Goal: Task Accomplishment & Management: Complete application form

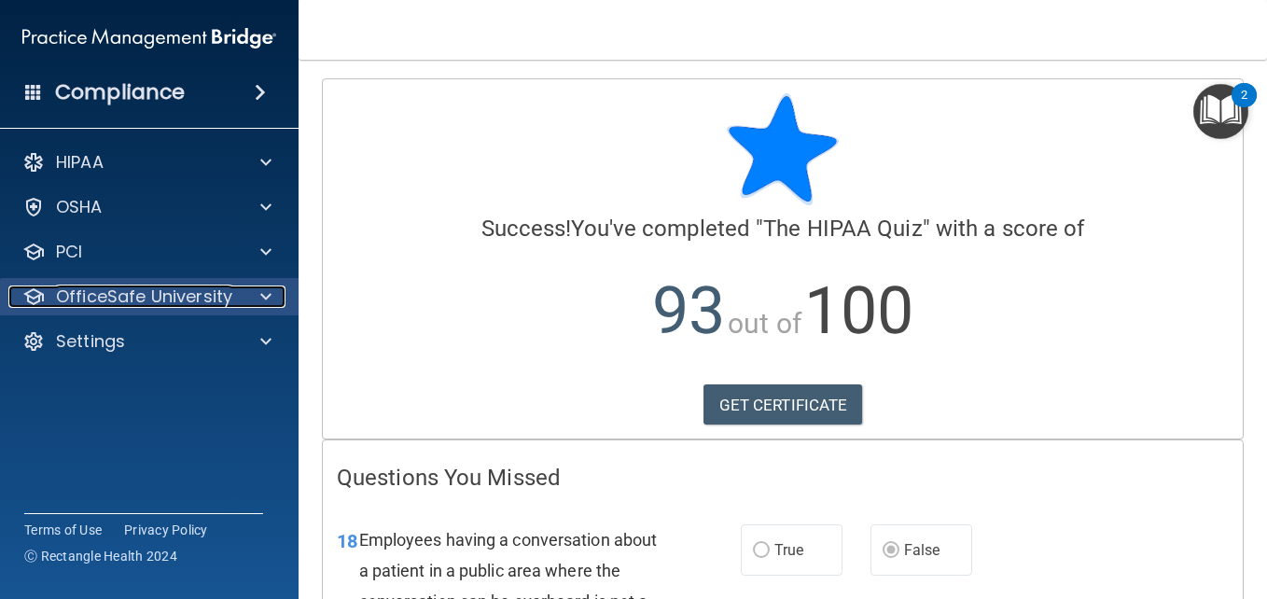
click at [196, 288] on p "OfficeSafe University" at bounding box center [144, 296] width 176 height 22
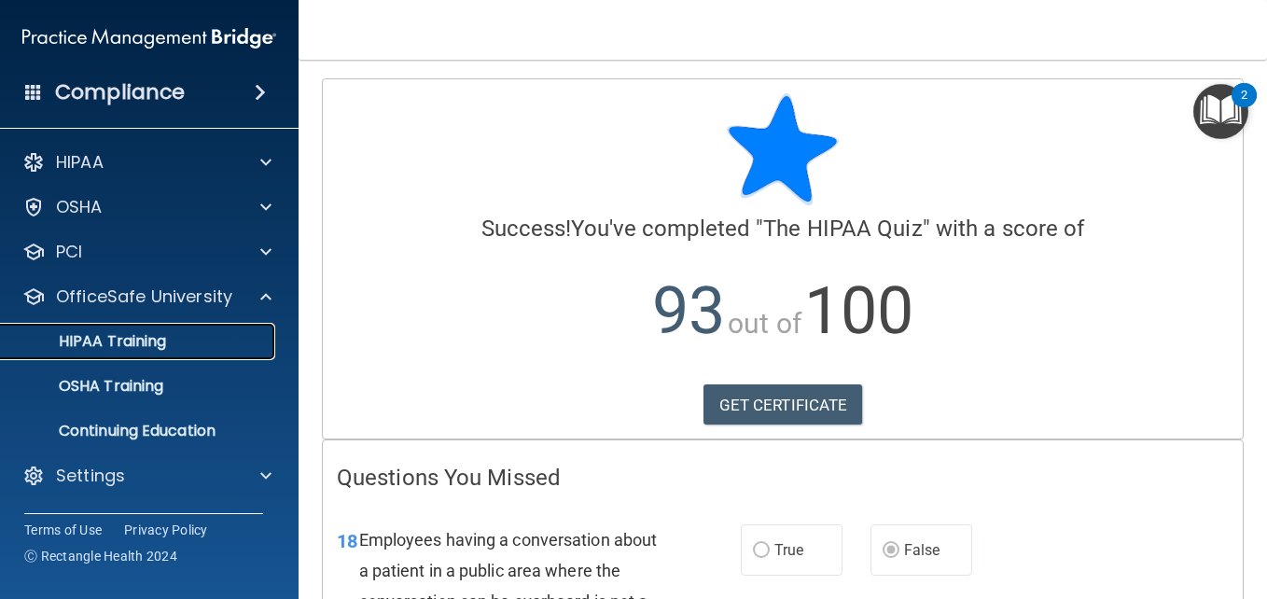
click at [171, 341] on div "HIPAA Training" at bounding box center [139, 341] width 255 height 19
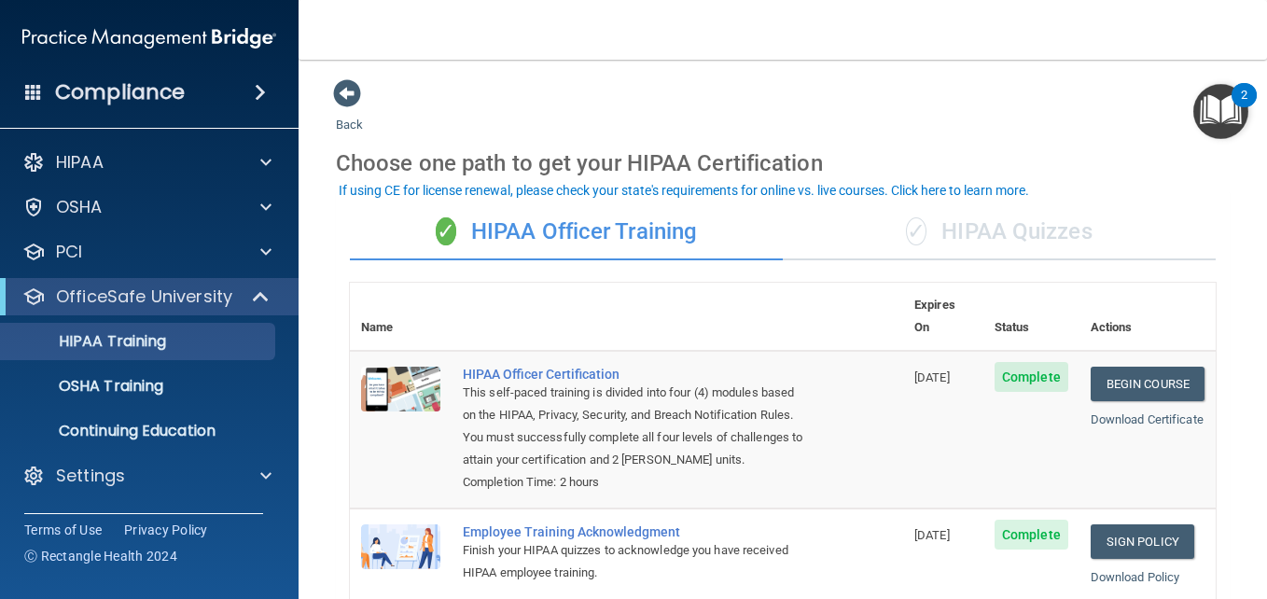
click at [974, 242] on div "✓ HIPAA Quizzes" at bounding box center [998, 232] width 433 height 56
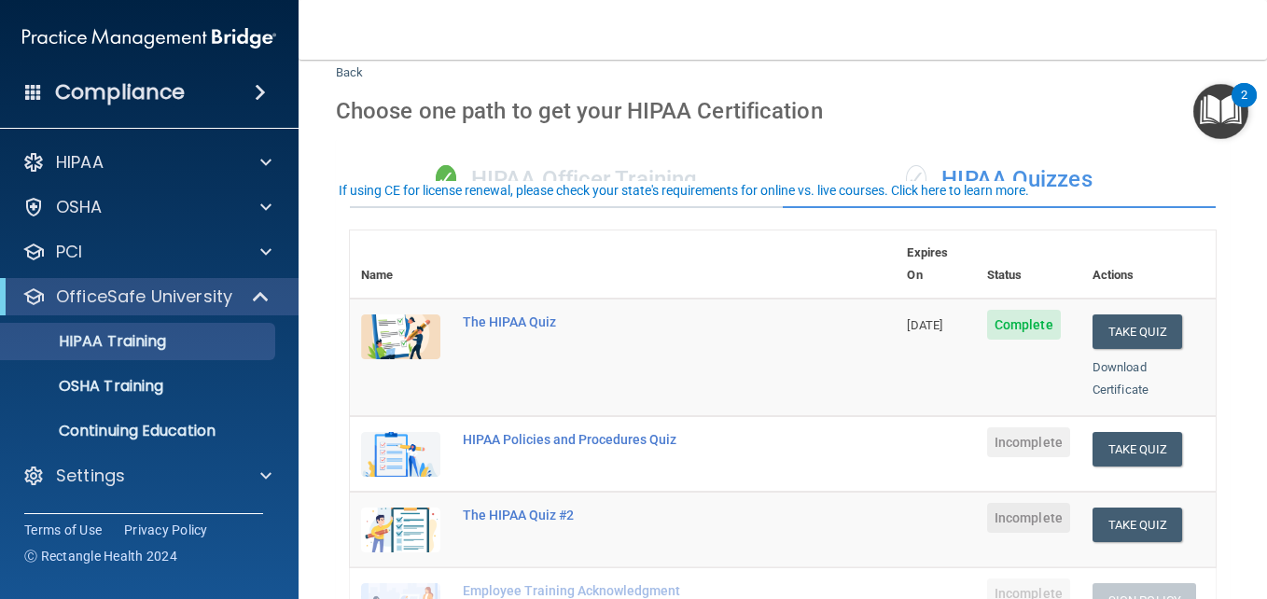
scroll to position [4, 0]
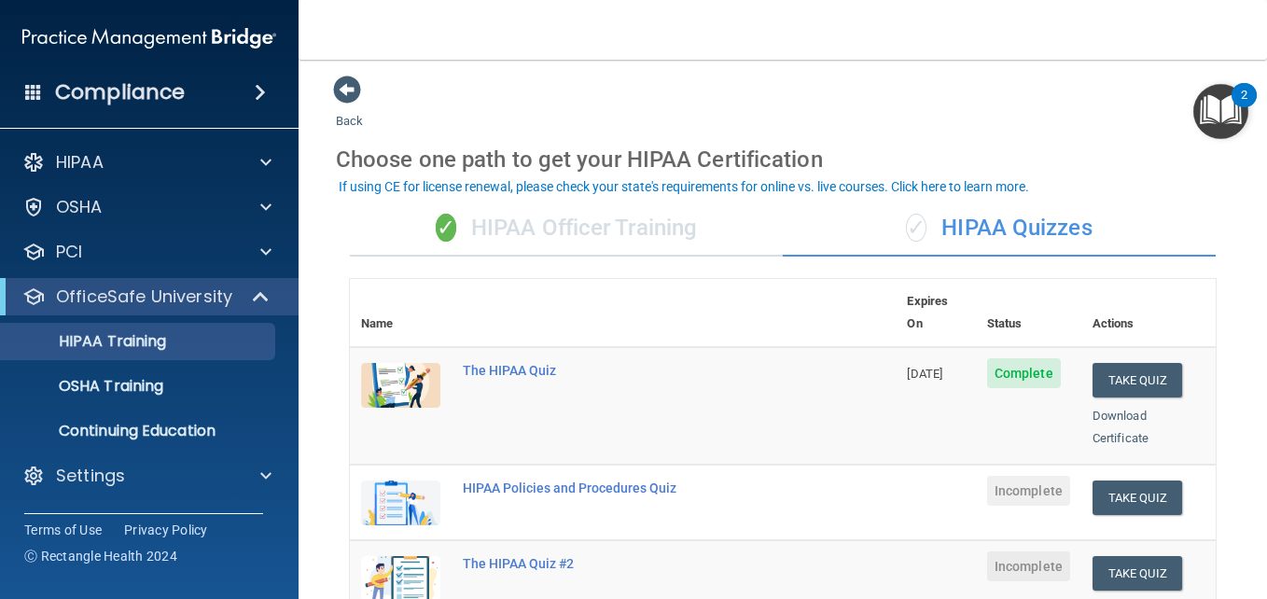
click at [609, 230] on div "✓ HIPAA Officer Training" at bounding box center [566, 229] width 433 height 56
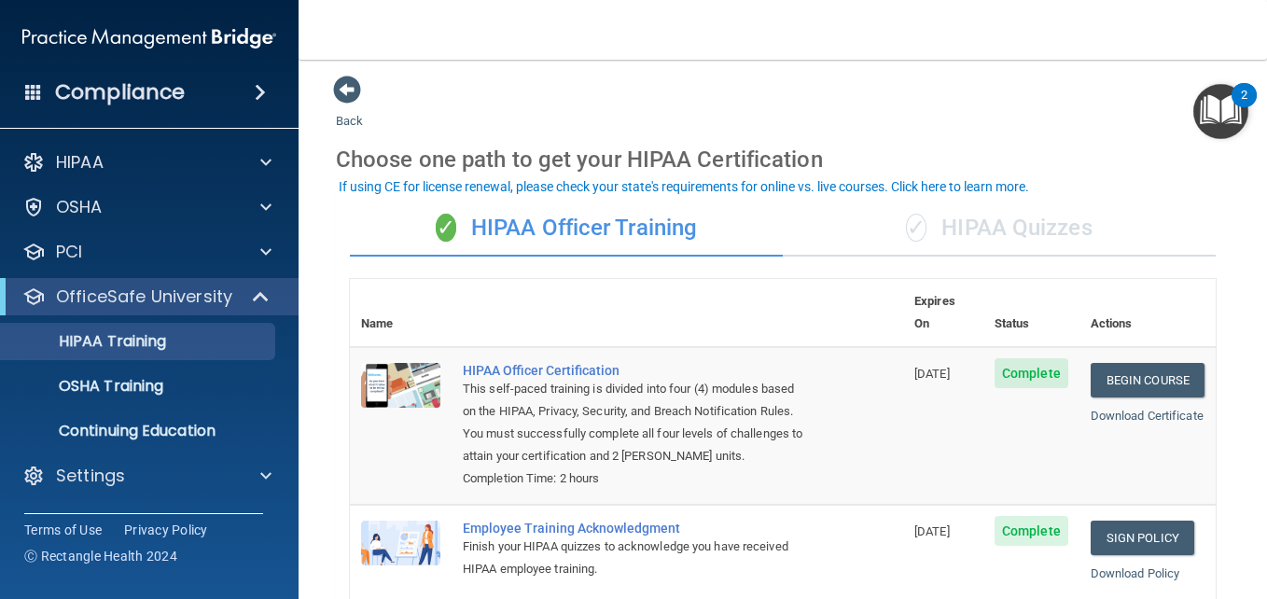
click at [1016, 228] on div "✓ HIPAA Quizzes" at bounding box center [998, 229] width 433 height 56
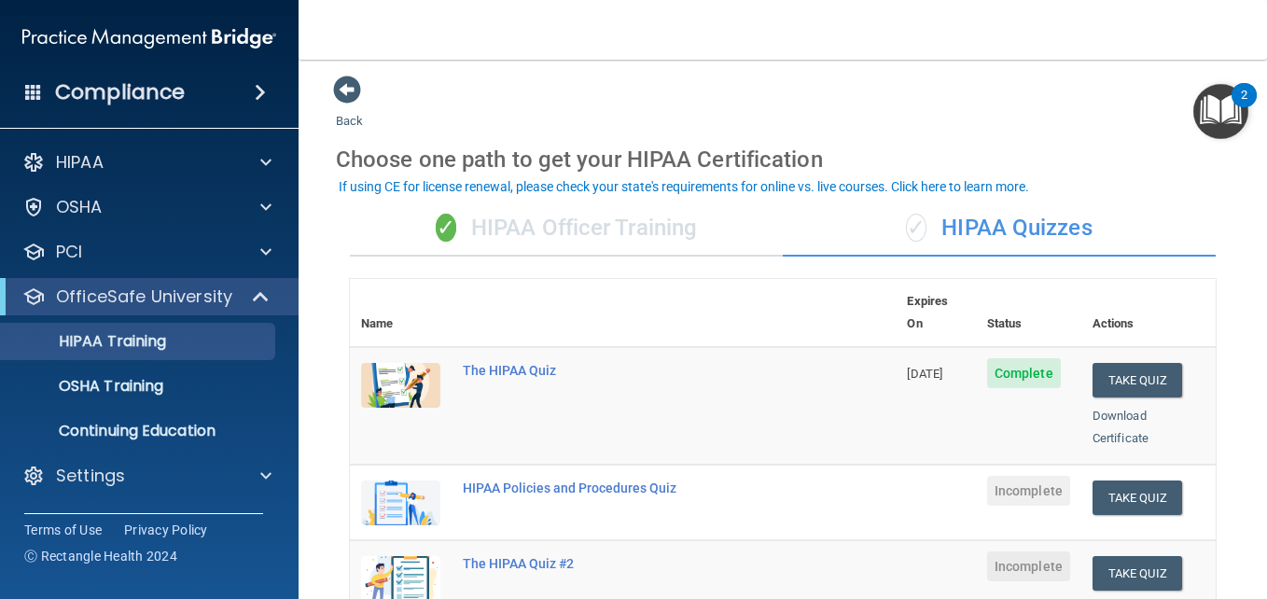
click at [669, 235] on div "✓ HIPAA Officer Training" at bounding box center [566, 229] width 433 height 56
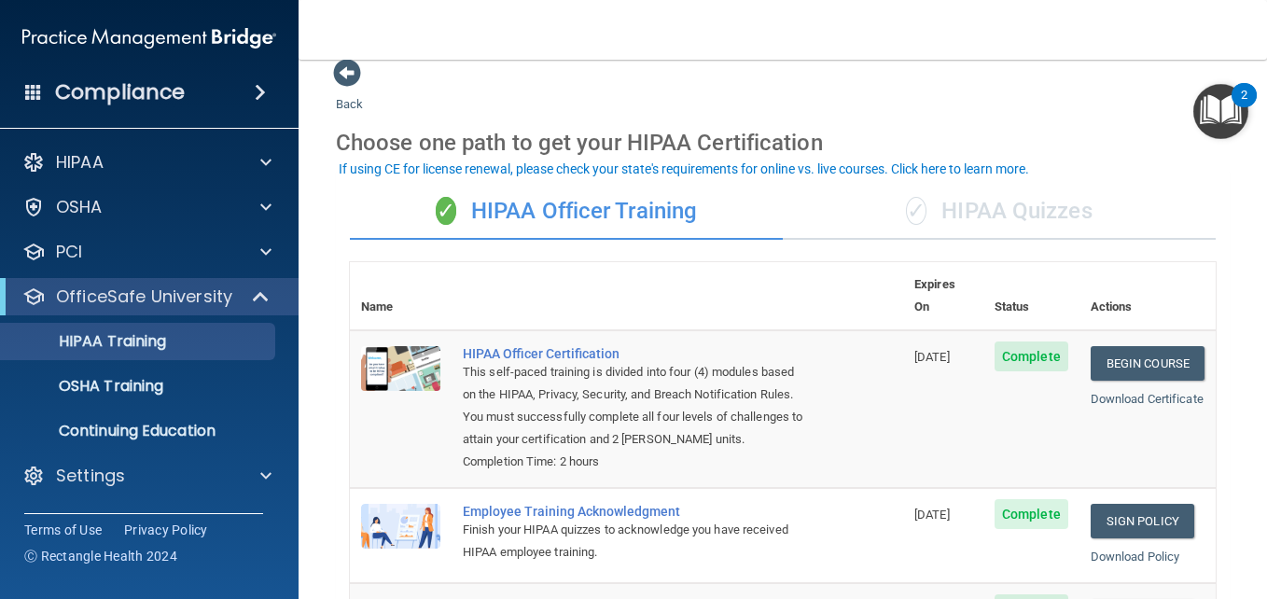
scroll to position [22, 0]
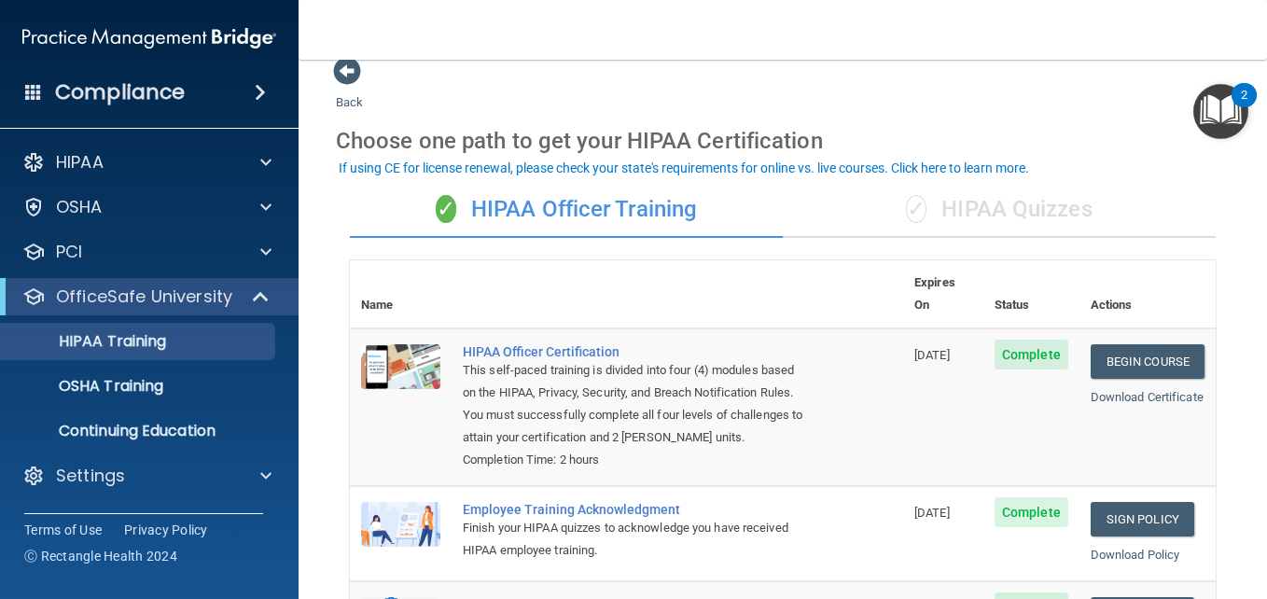
click at [921, 199] on div "✓ HIPAA Quizzes" at bounding box center [998, 210] width 433 height 56
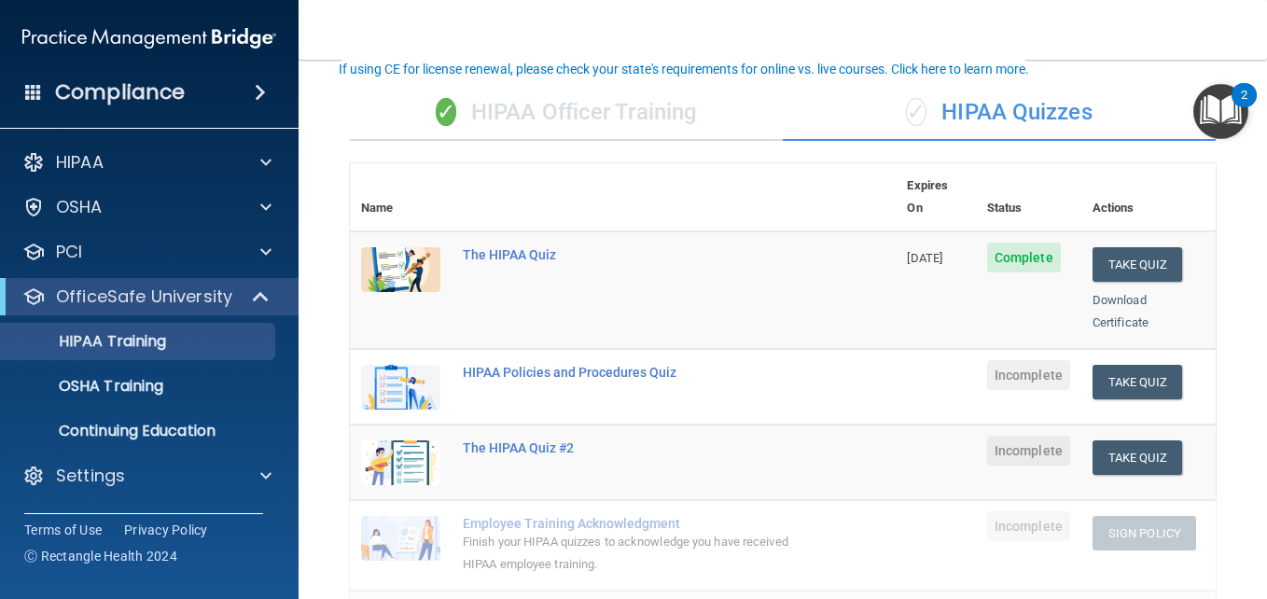
scroll to position [121, 0]
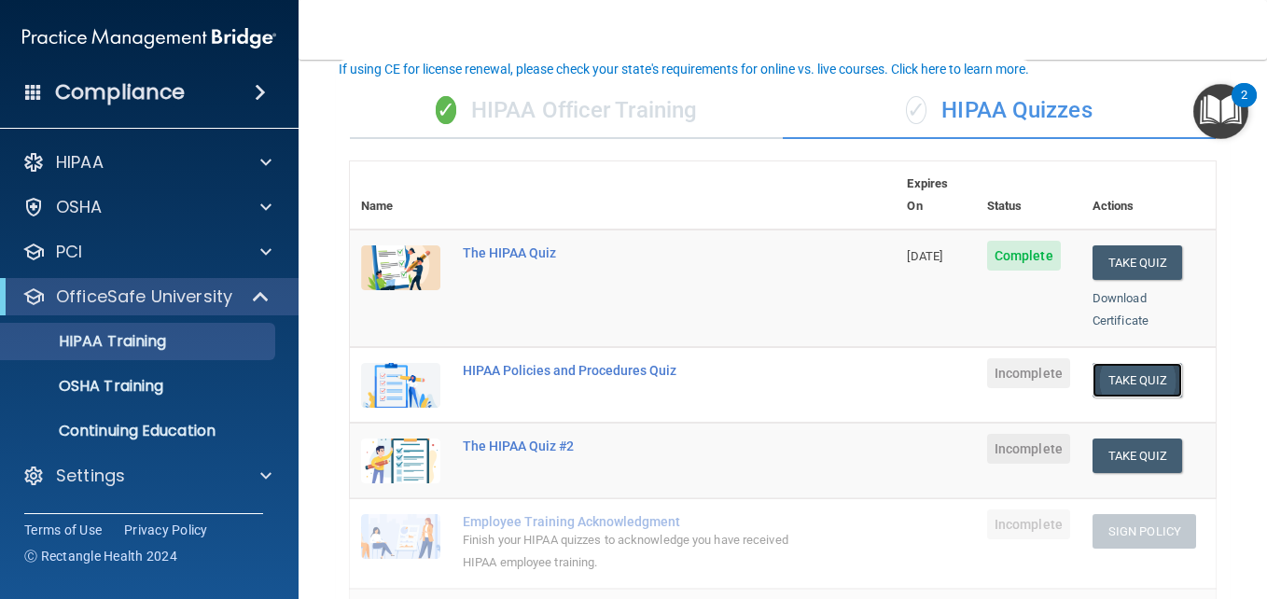
click at [1151, 363] on button "Take Quiz" at bounding box center [1137, 380] width 90 height 35
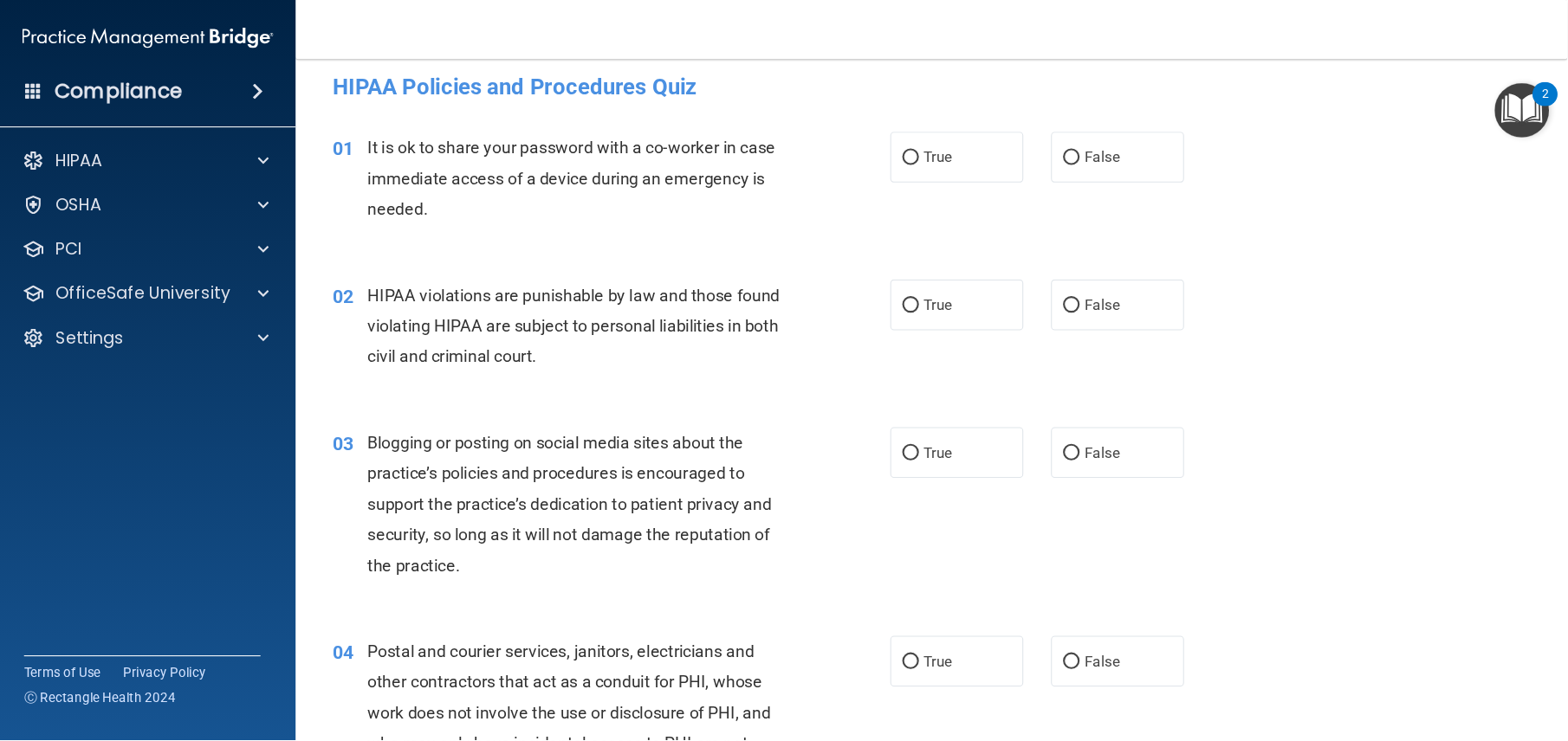
scroll to position [12, 0]
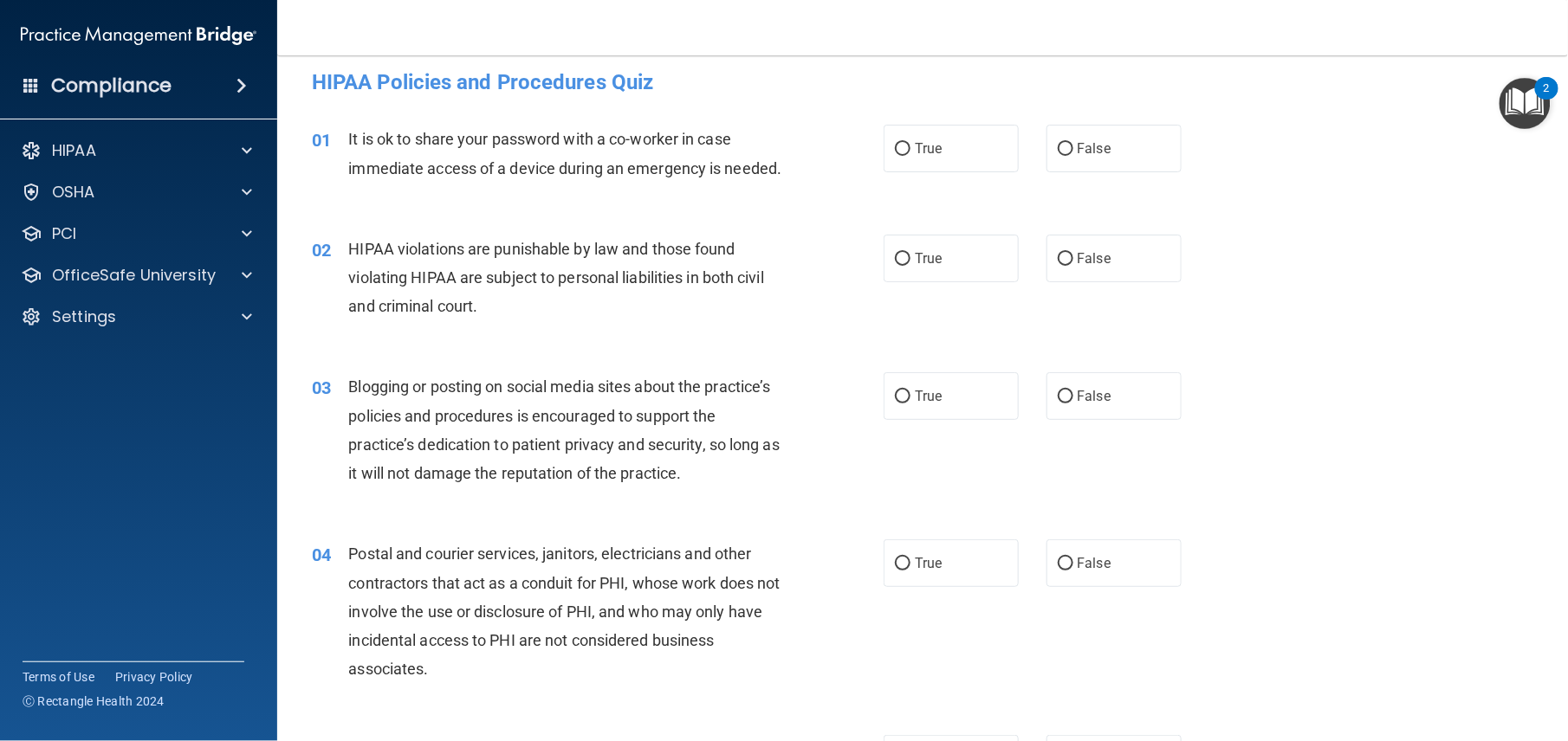
click at [1176, 260] on div "02 HIPAA violations are punishable by law and those found violating HIPAA are s…" at bounding box center [922, 281] width 1248 height 138
click at [1047, 150] on label "False" at bounding box center [1114, 148] width 135 height 47
click at [1058, 150] on input "False" at bounding box center [1065, 150] width 16 height 13
radio input "true"
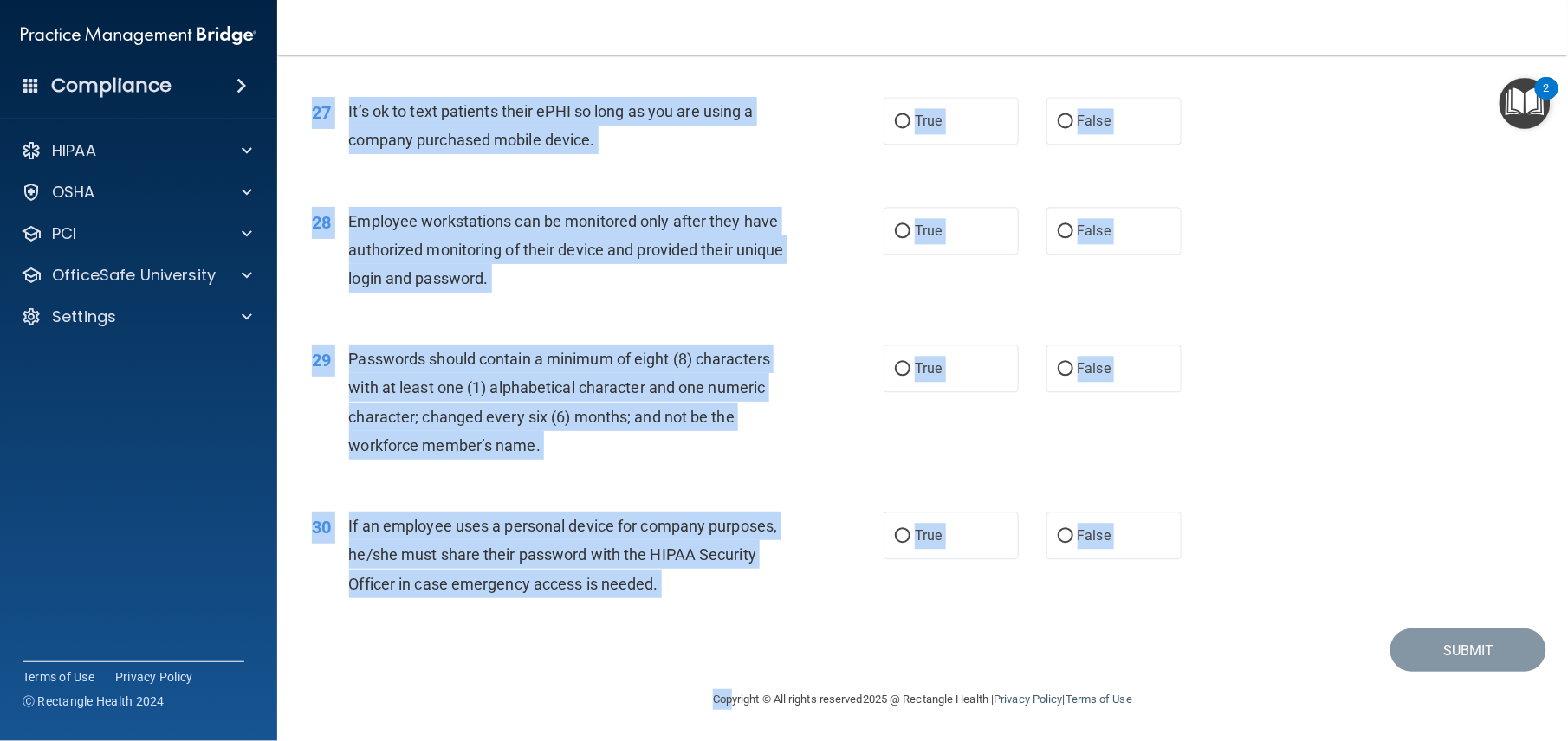
scroll to position [3836, 0]
drag, startPoint x: 302, startPoint y: 100, endPoint x: 996, endPoint y: 675, distance: 901.3
click at [996, 555] on main "- HIPAA Policies and Procedures Quiz This quiz doesn’t expire until . Are you s…" at bounding box center [922, 398] width 1291 height 686
copy main "01 It is ok to share your password with a co-worker in case immediate access of…"
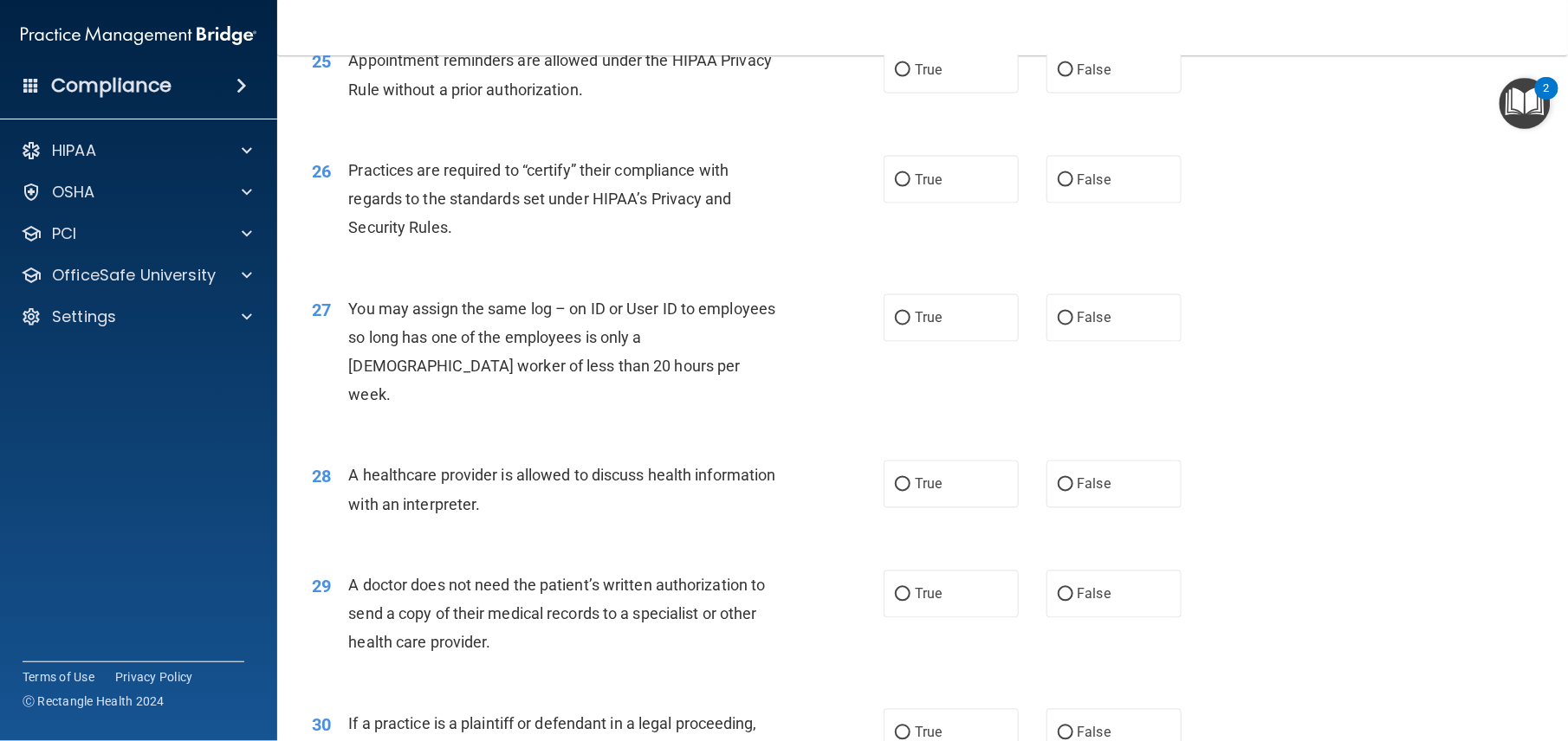
scroll to position [3577, 0]
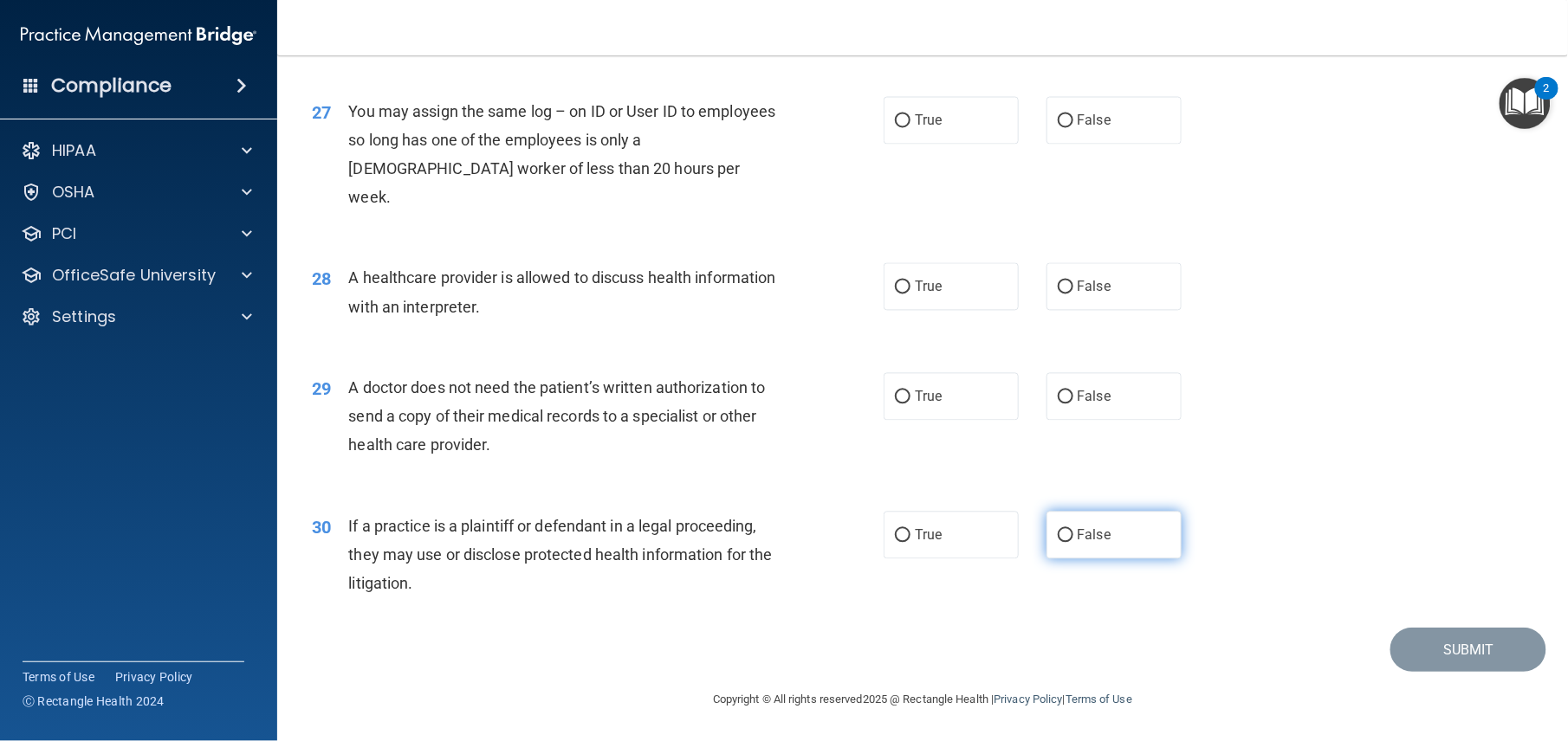
click at [1061, 538] on input "False" at bounding box center [1065, 537] width 16 height 13
radio input "true"
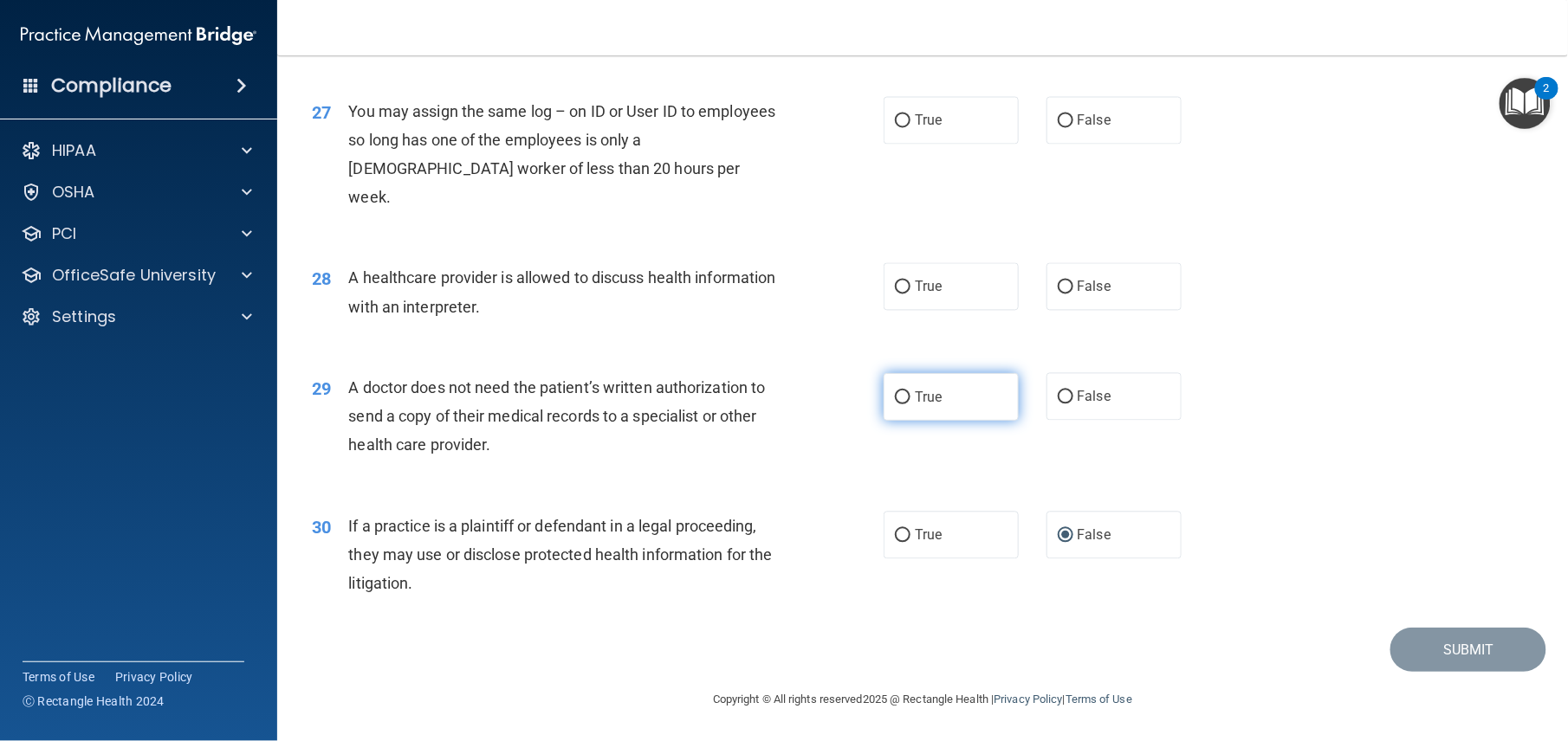
click at [908, 388] on label "True" at bounding box center [950, 396] width 135 height 47
click at [908, 392] on input "True" at bounding box center [902, 398] width 16 height 13
radio input "true"
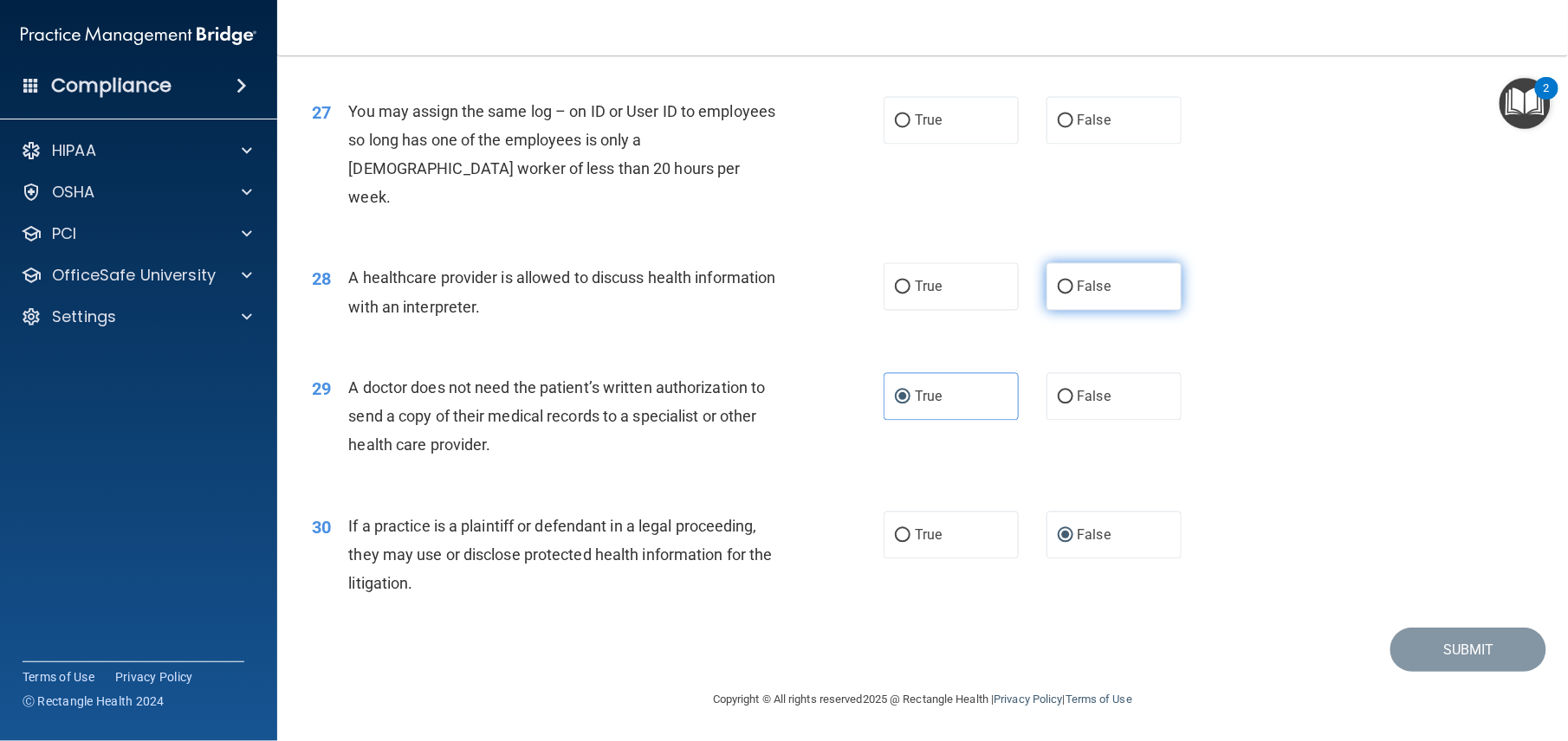
click at [1058, 294] on input "False" at bounding box center [1065, 288] width 16 height 13
radio input "true"
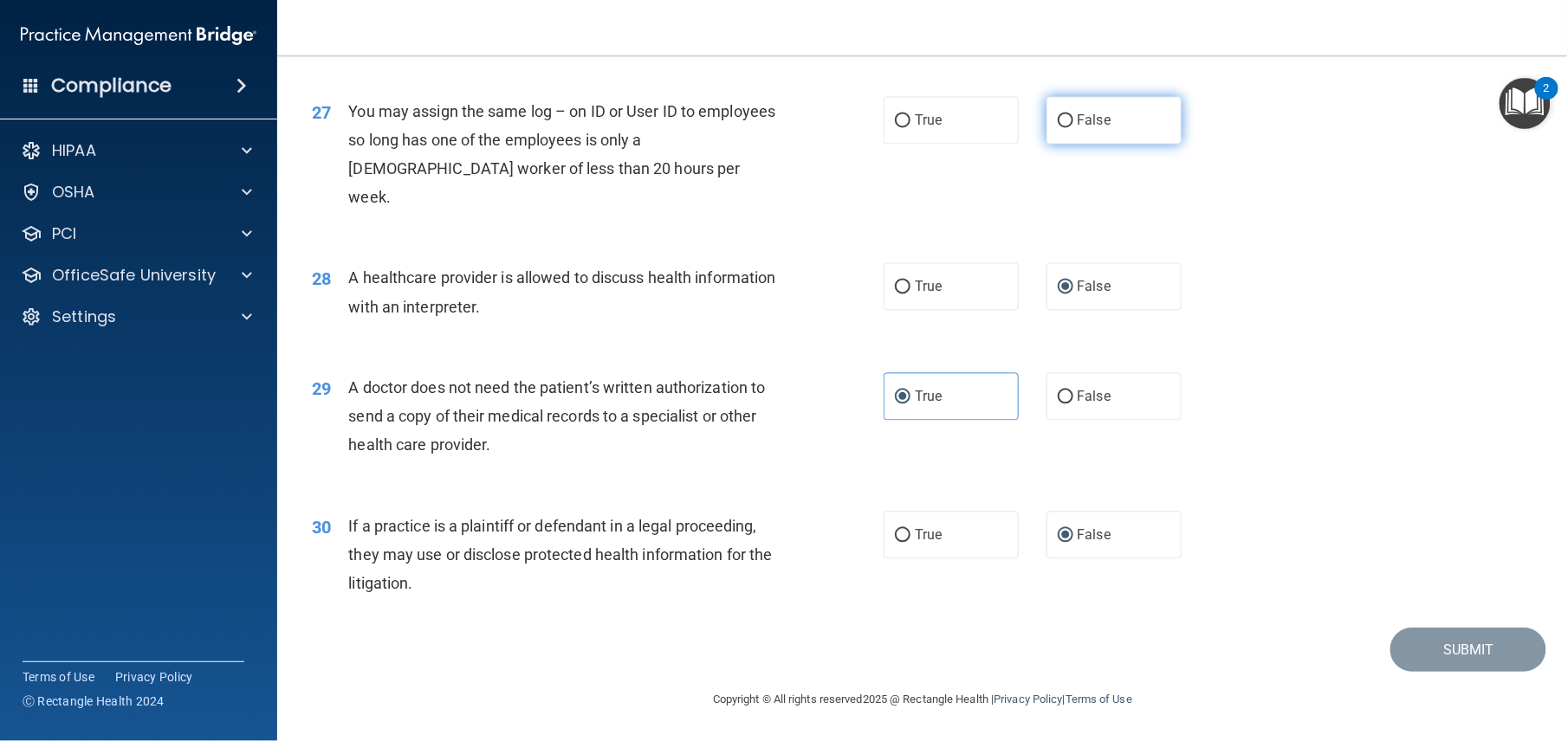
click at [1078, 129] on span "False" at bounding box center [1094, 121] width 33 height 17
click at [1072, 128] on input "False" at bounding box center [1065, 122] width 16 height 13
radio input "true"
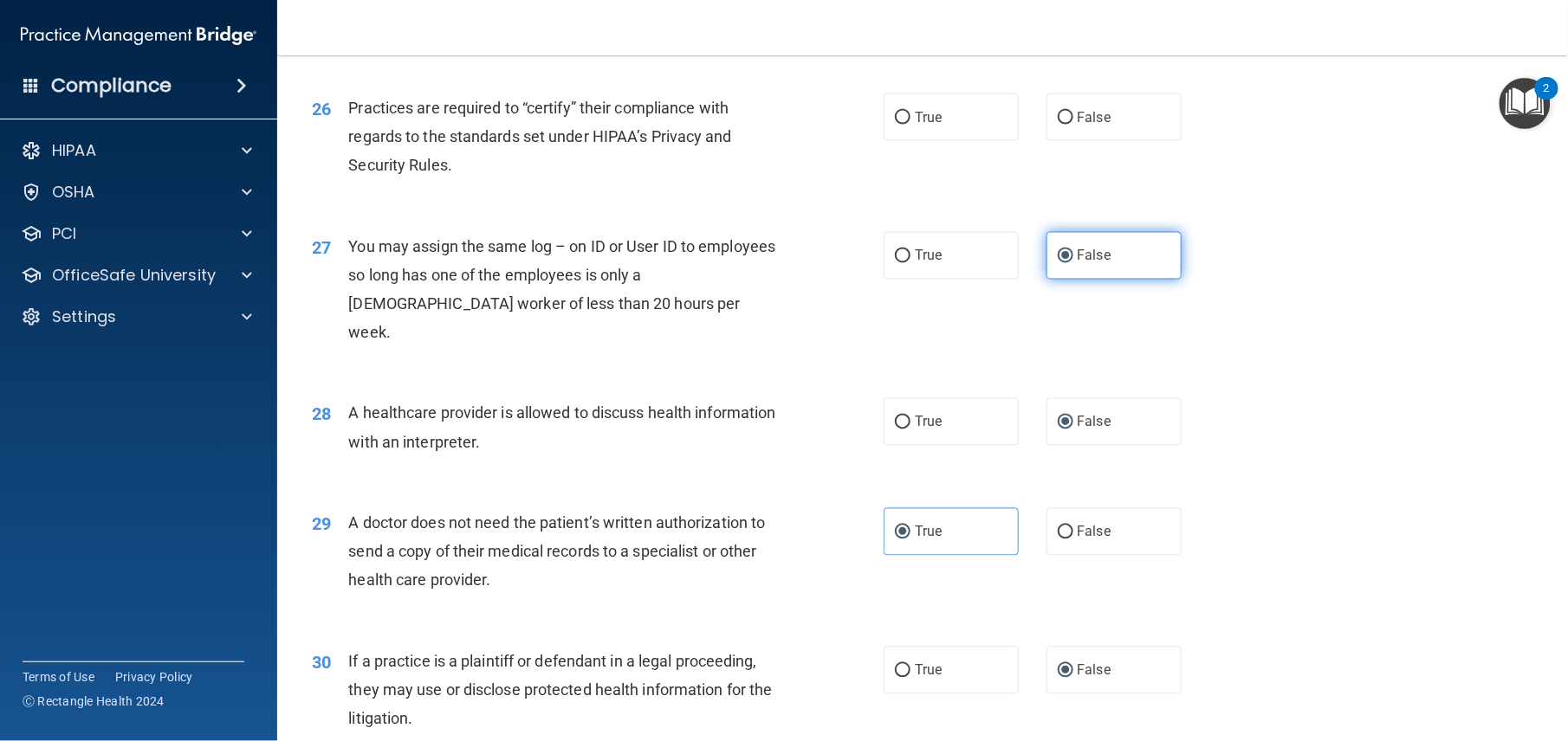
scroll to position [3350, 0]
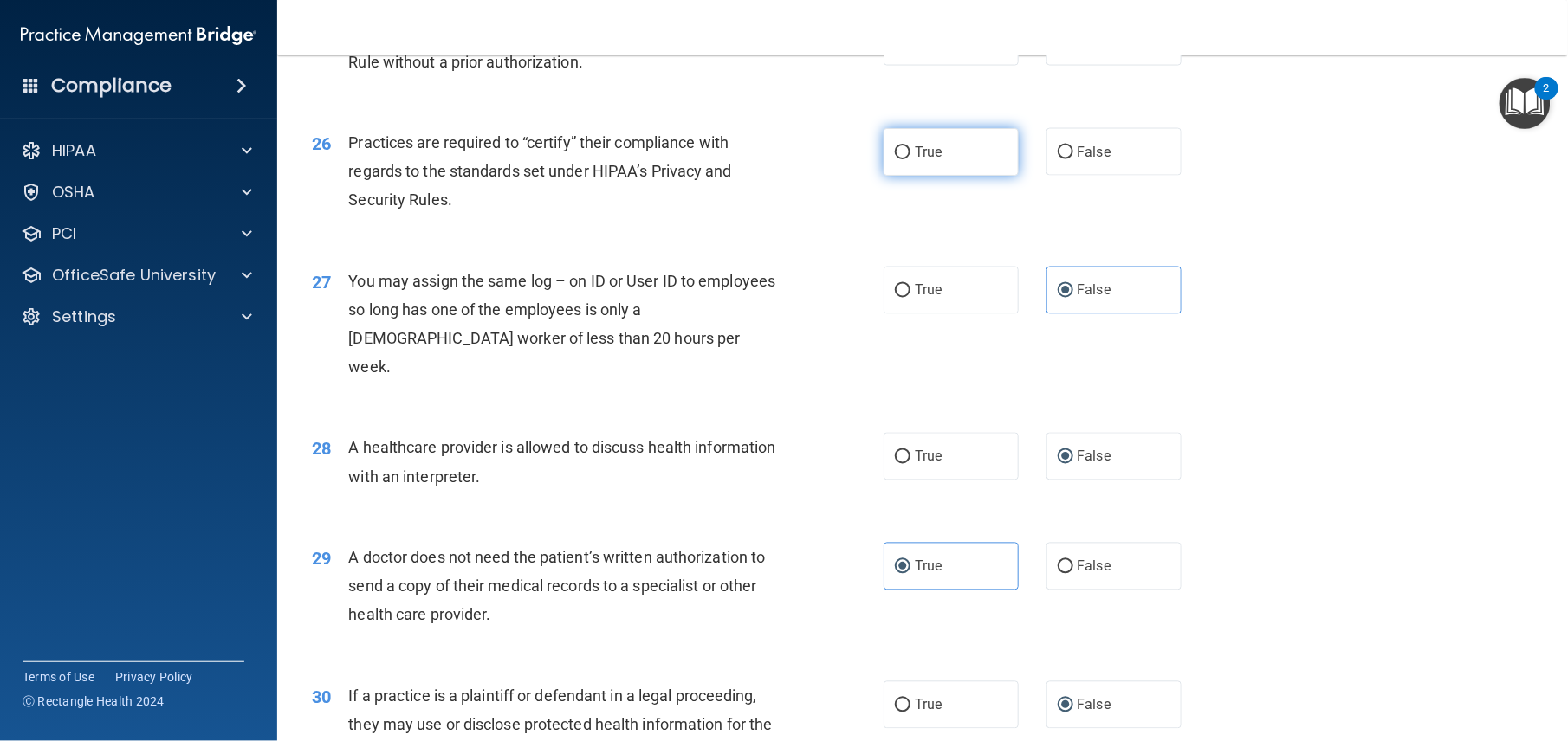
click at [919, 161] on span "True" at bounding box center [928, 152] width 27 height 17
click at [910, 160] on input "True" at bounding box center [902, 153] width 16 height 13
radio input "true"
click at [920, 50] on span "True" at bounding box center [928, 42] width 27 height 17
click at [910, 49] on input "True" at bounding box center [902, 43] width 16 height 13
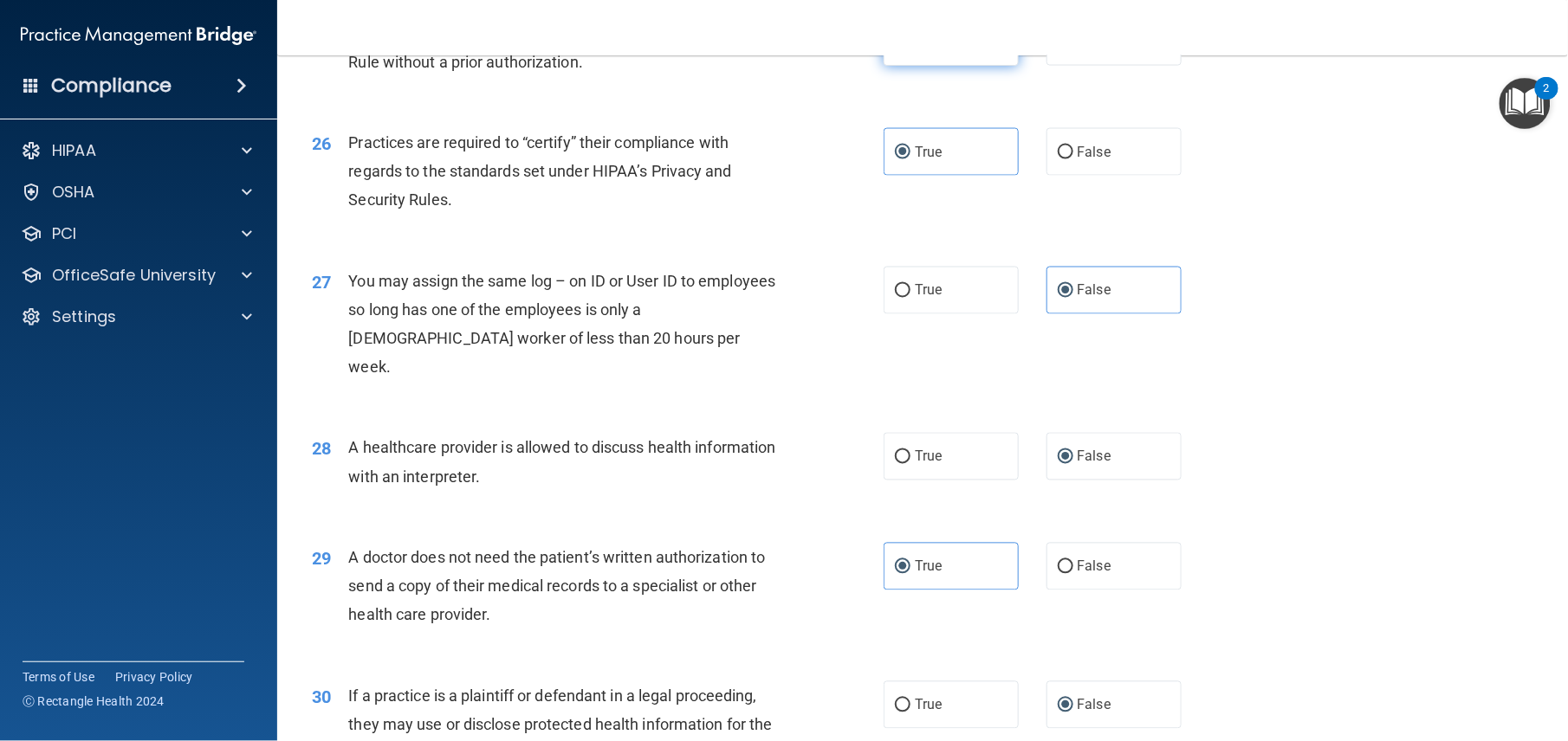
radio input "true"
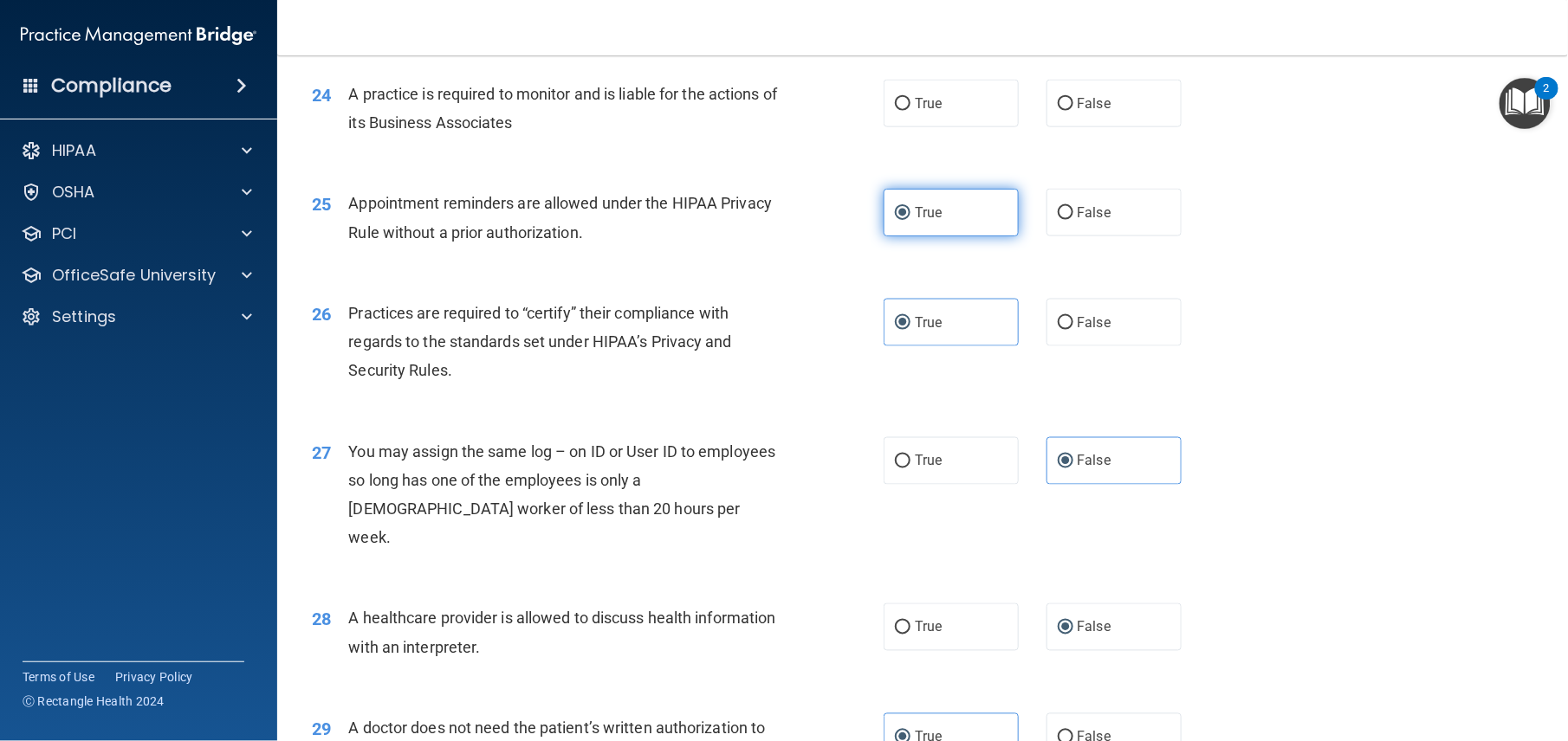
scroll to position [3177, 0]
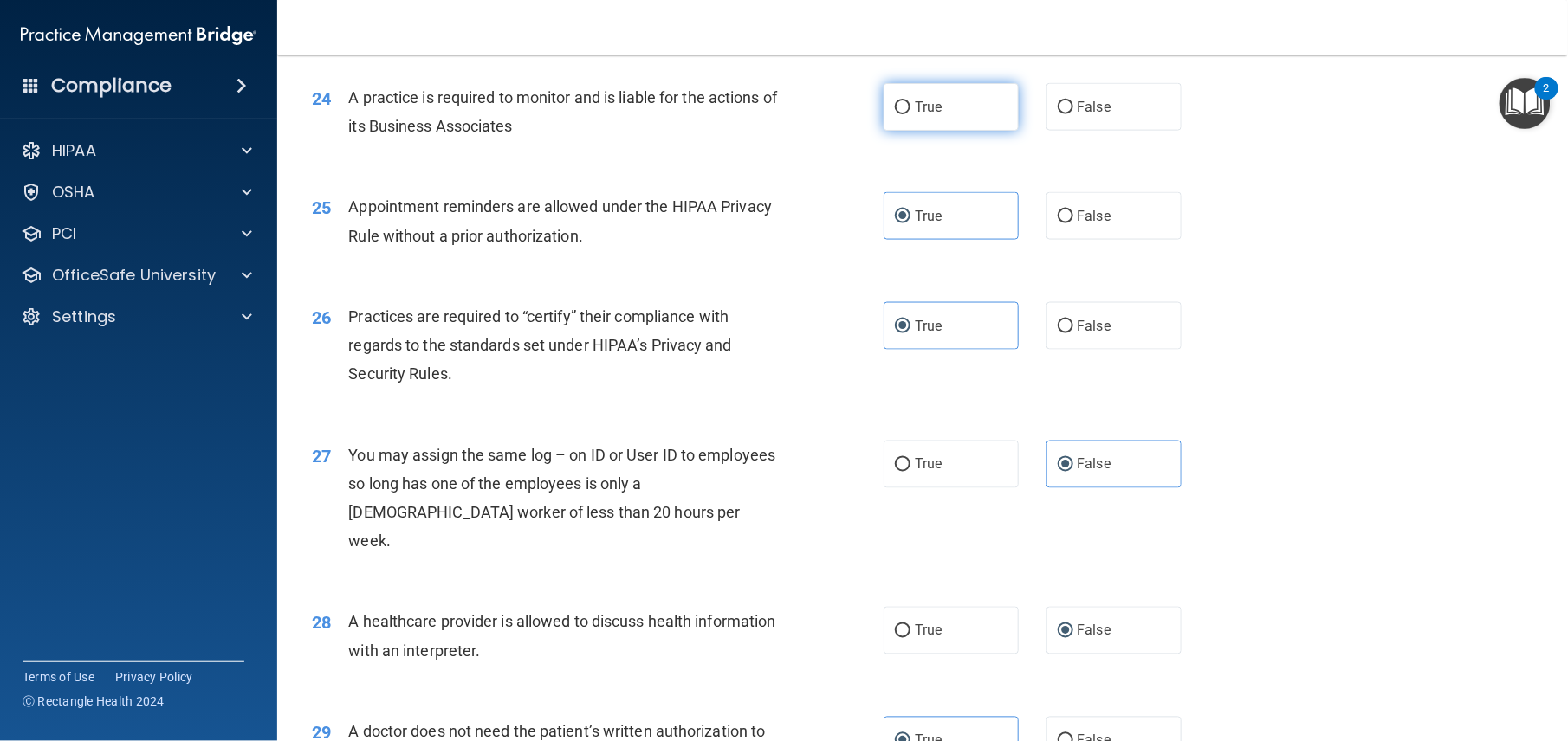
click at [923, 115] on span "True" at bounding box center [928, 107] width 27 height 17
click at [910, 114] on input "True" at bounding box center [902, 108] width 16 height 13
radio input "true"
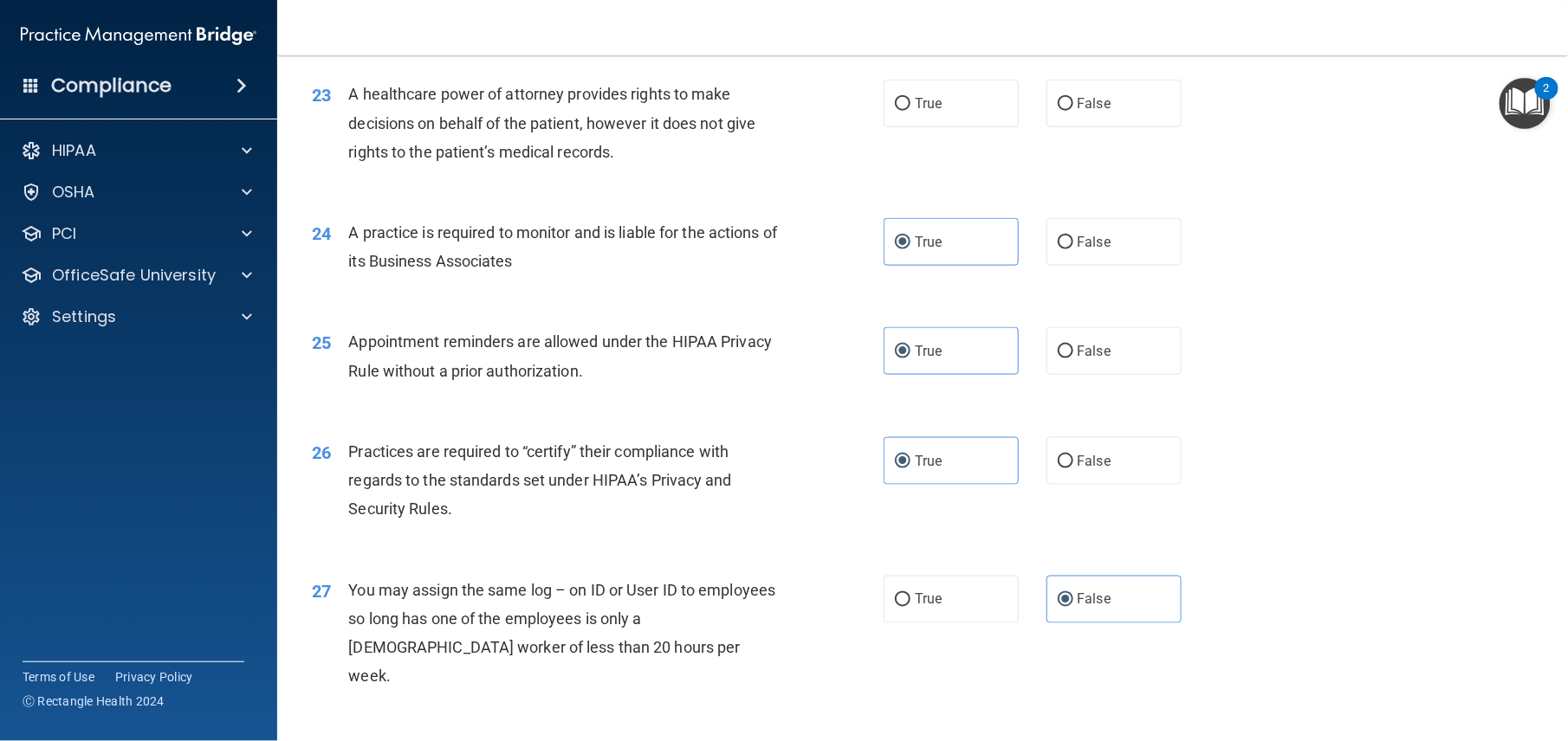
scroll to position [3040, 0]
click at [1061, 112] on input "False" at bounding box center [1065, 106] width 16 height 13
radio input "true"
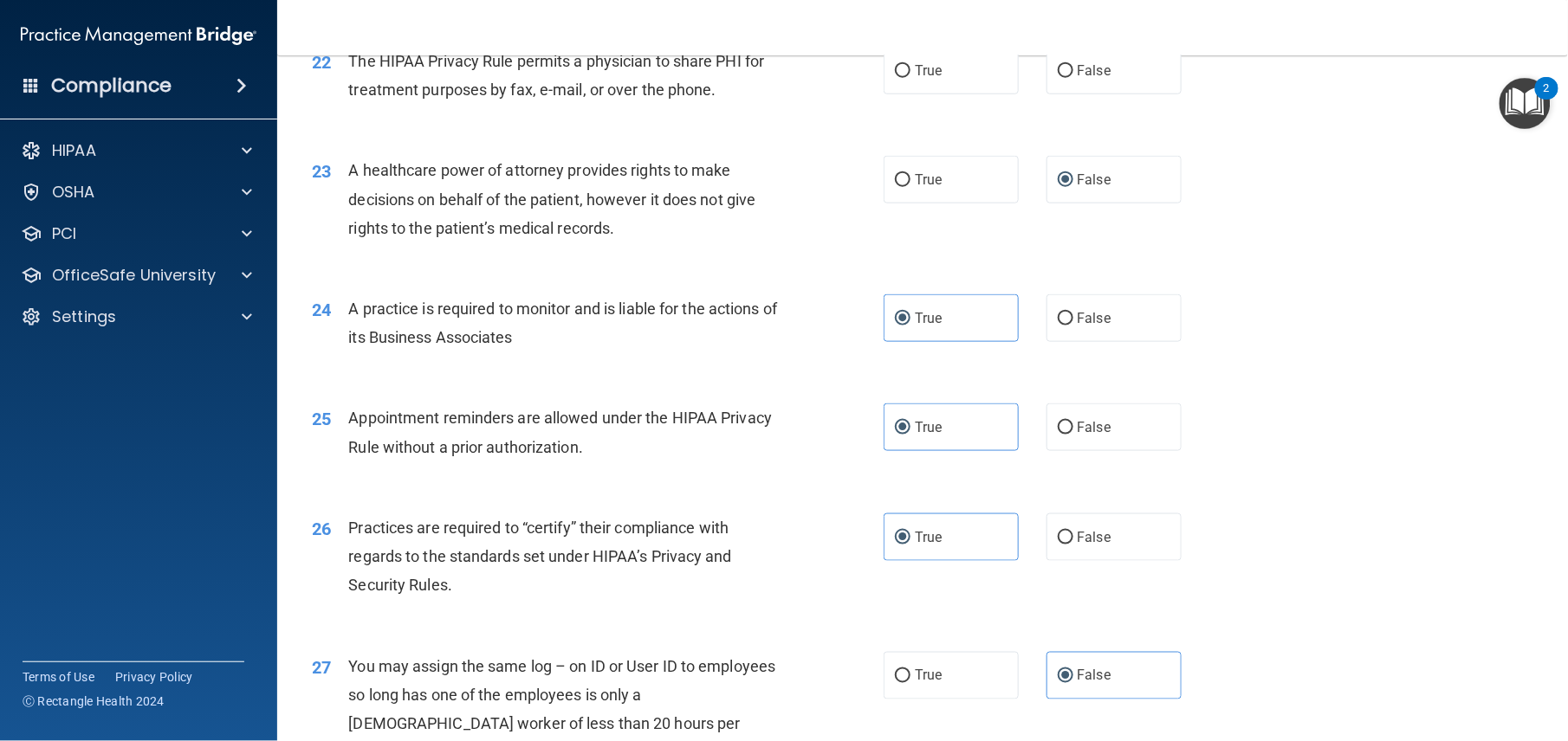
scroll to position [2960, 0]
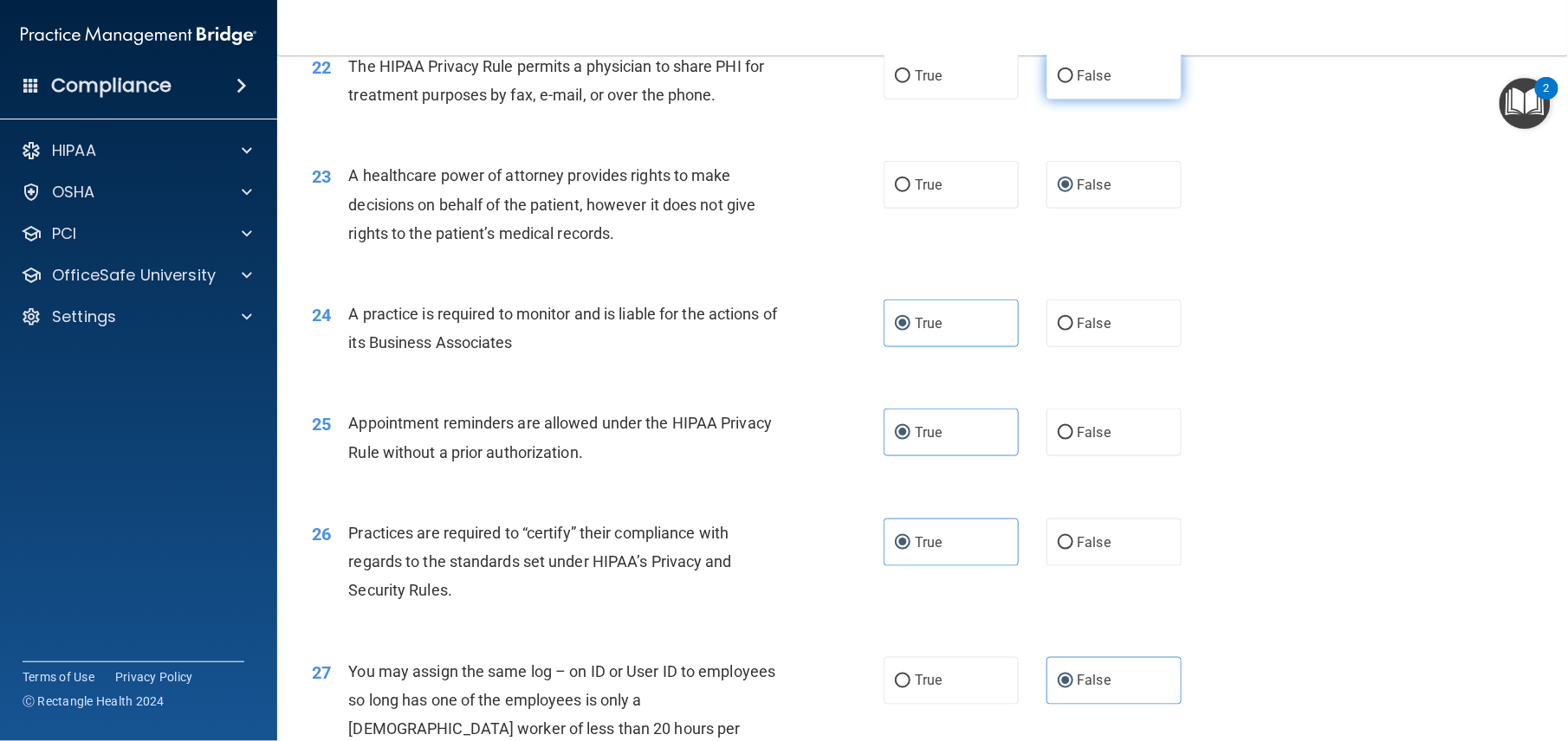
click at [1065, 99] on label "False" at bounding box center [1114, 75] width 135 height 47
click at [1065, 84] on input "False" at bounding box center [1065, 77] width 16 height 13
radio input "true"
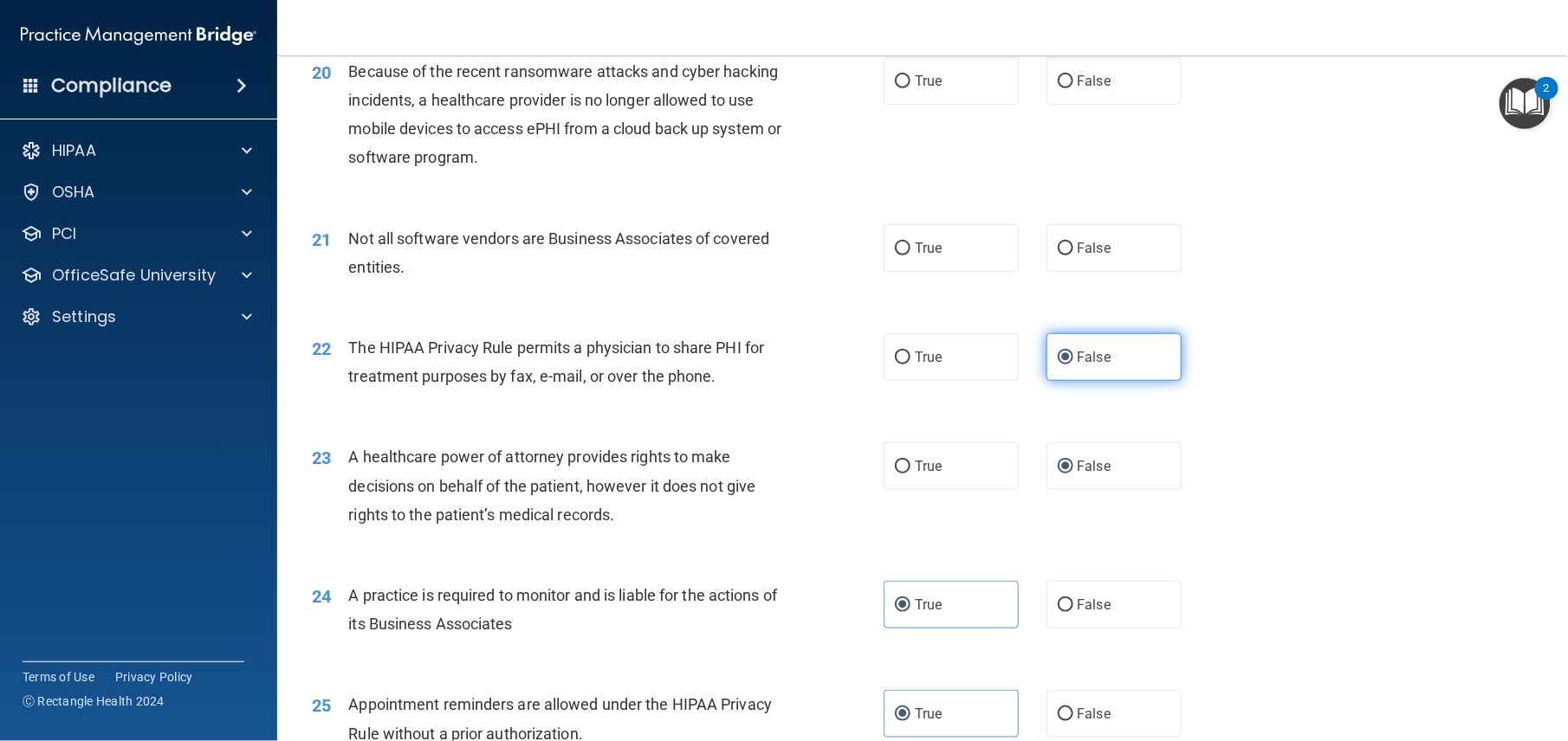
scroll to position [2678, 0]
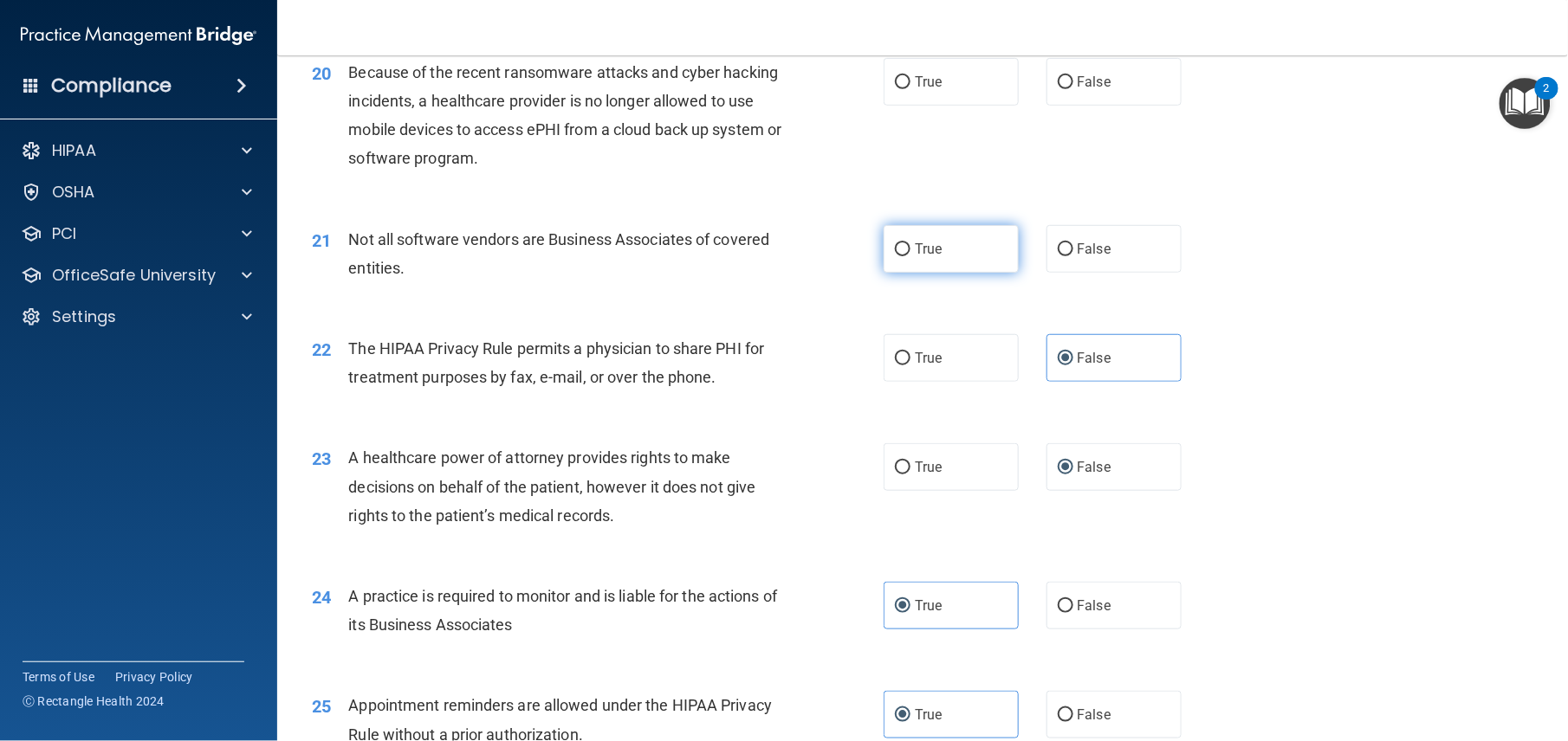
click at [895, 256] on input "True" at bounding box center [902, 250] width 16 height 13
radio input "true"
click at [1078, 90] on span "False" at bounding box center [1094, 82] width 33 height 17
click at [1067, 89] on input "False" at bounding box center [1065, 83] width 16 height 13
radio input "true"
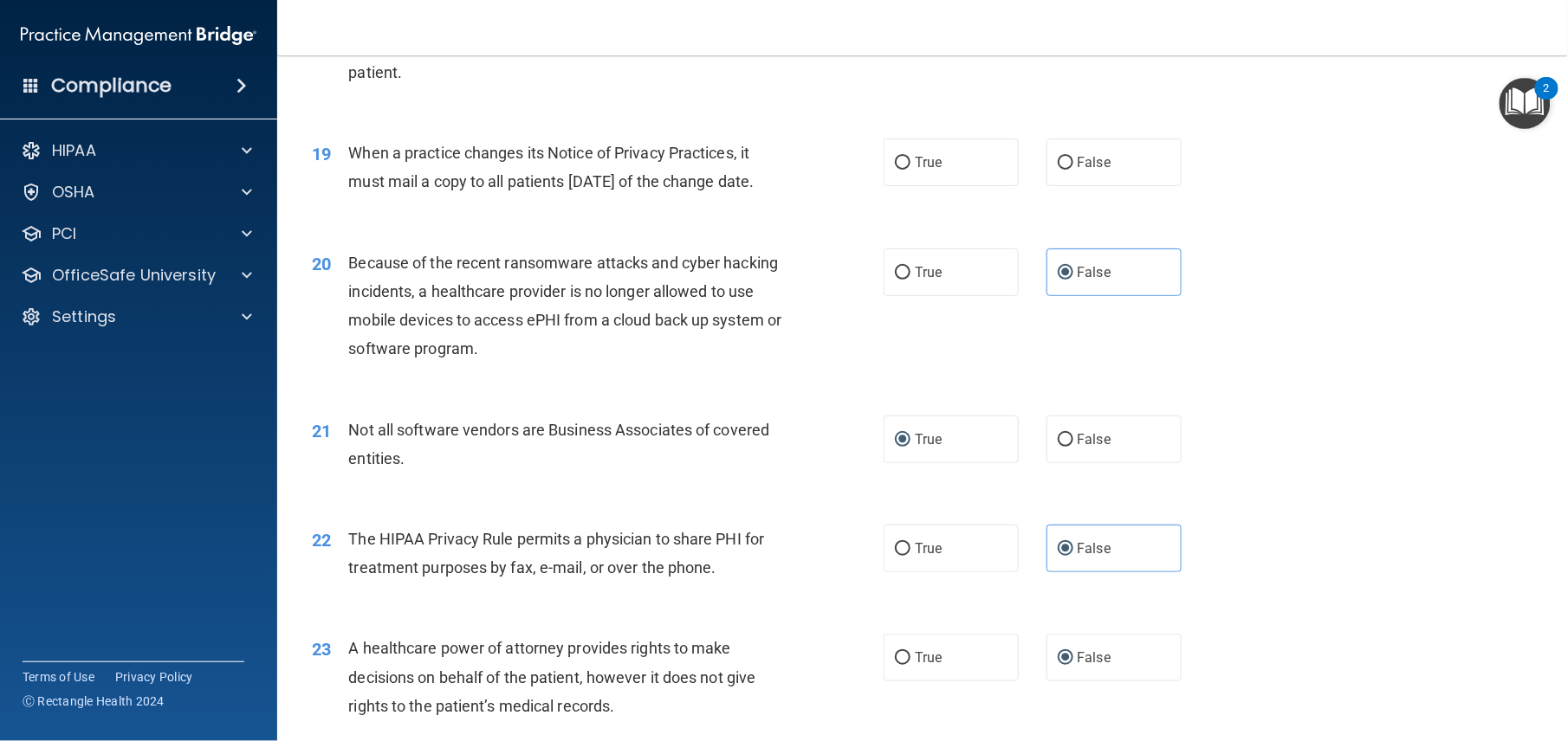
scroll to position [2457, 0]
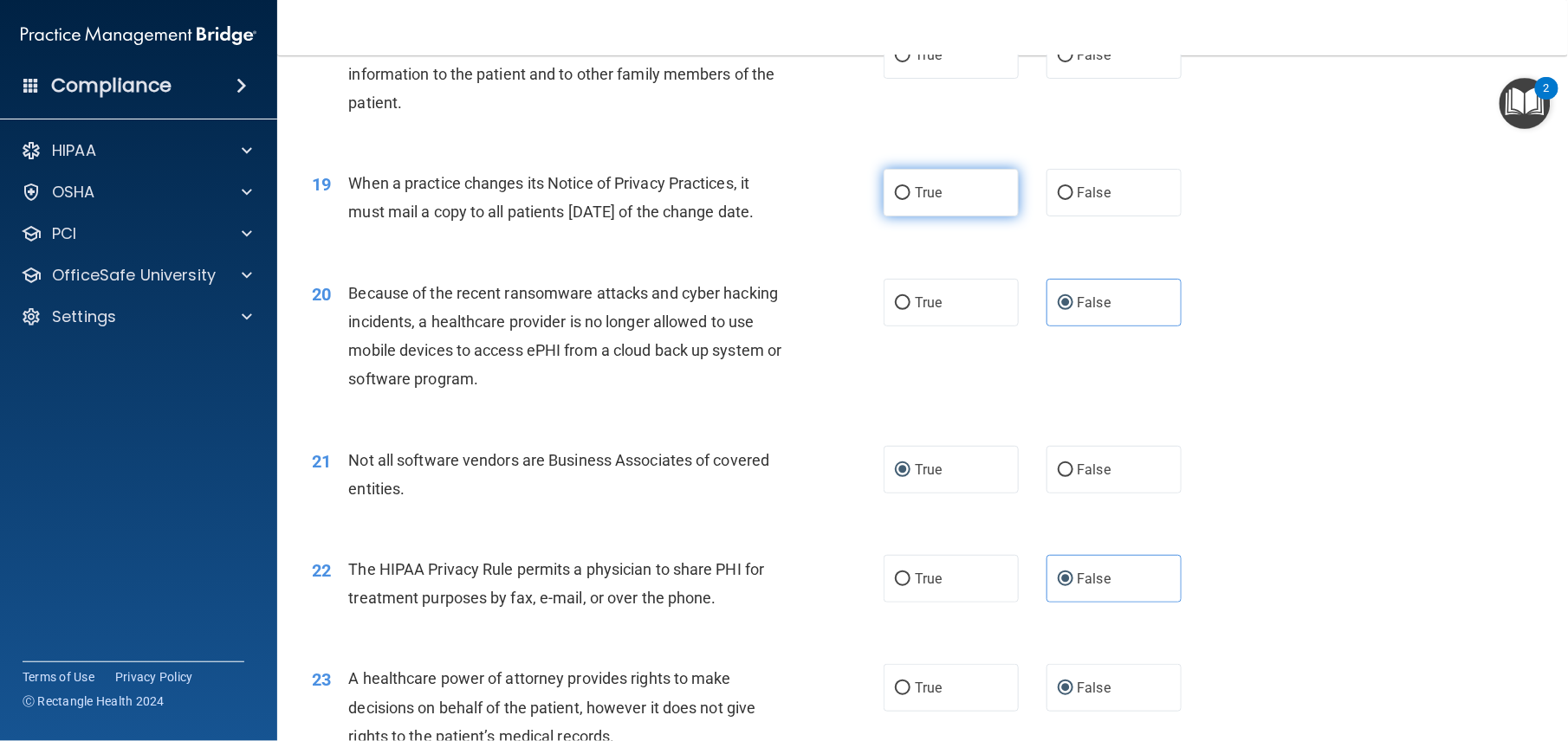
click at [895, 200] on input "True" at bounding box center [902, 193] width 16 height 13
radio input "true"
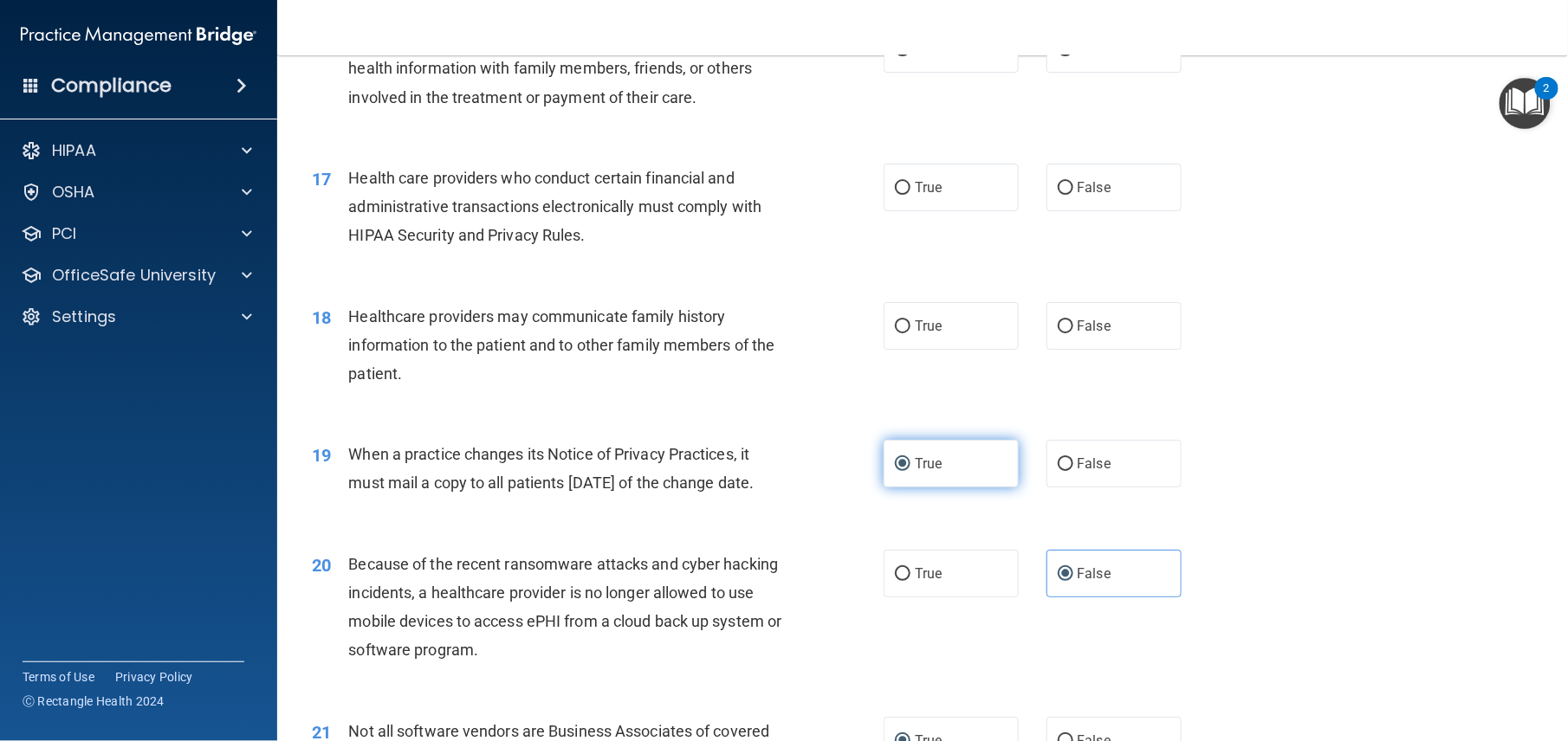
scroll to position [2148, 0]
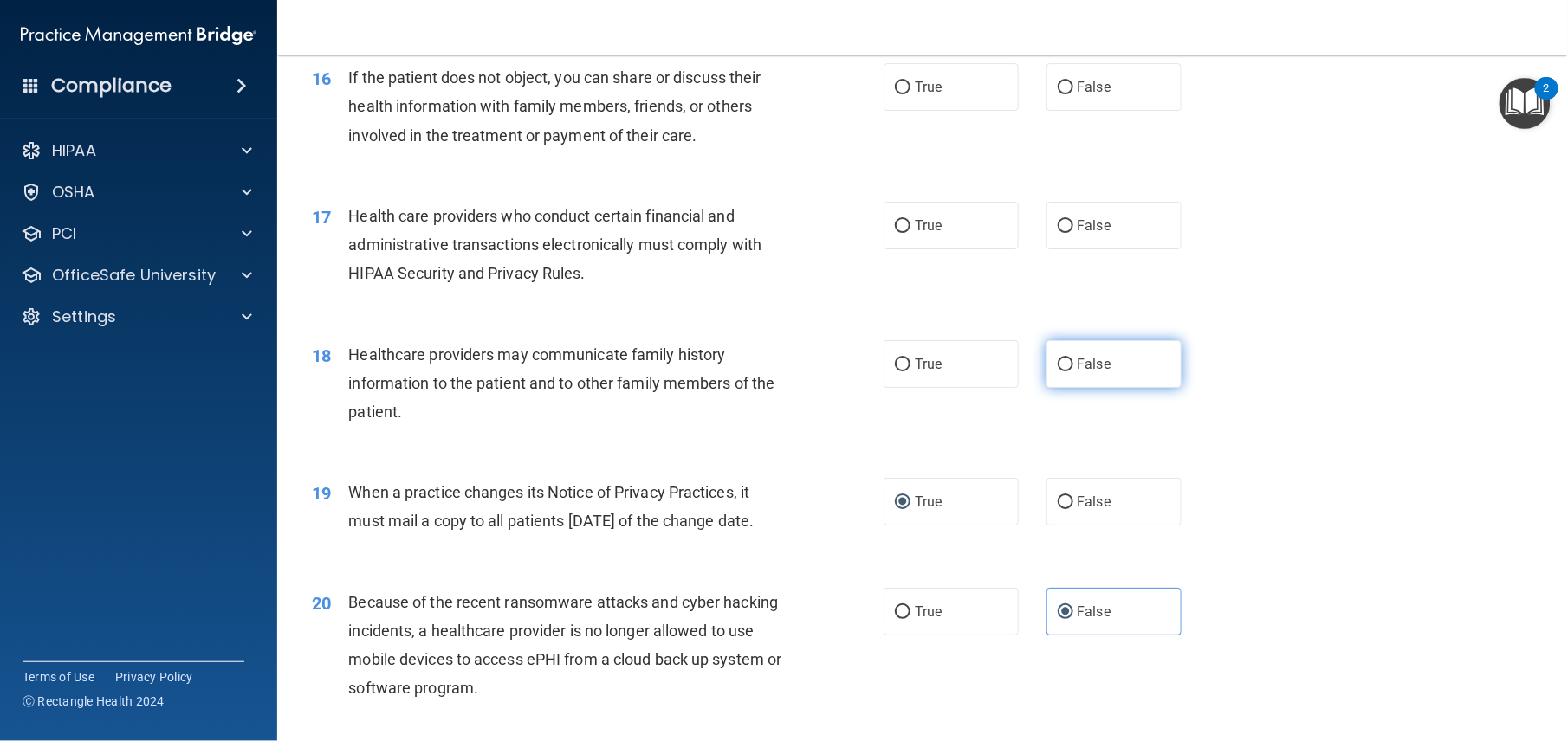
click at [1100, 388] on label "False" at bounding box center [1114, 364] width 135 height 47
click at [1074, 371] on input "False" at bounding box center [1065, 365] width 16 height 13
radio input "true"
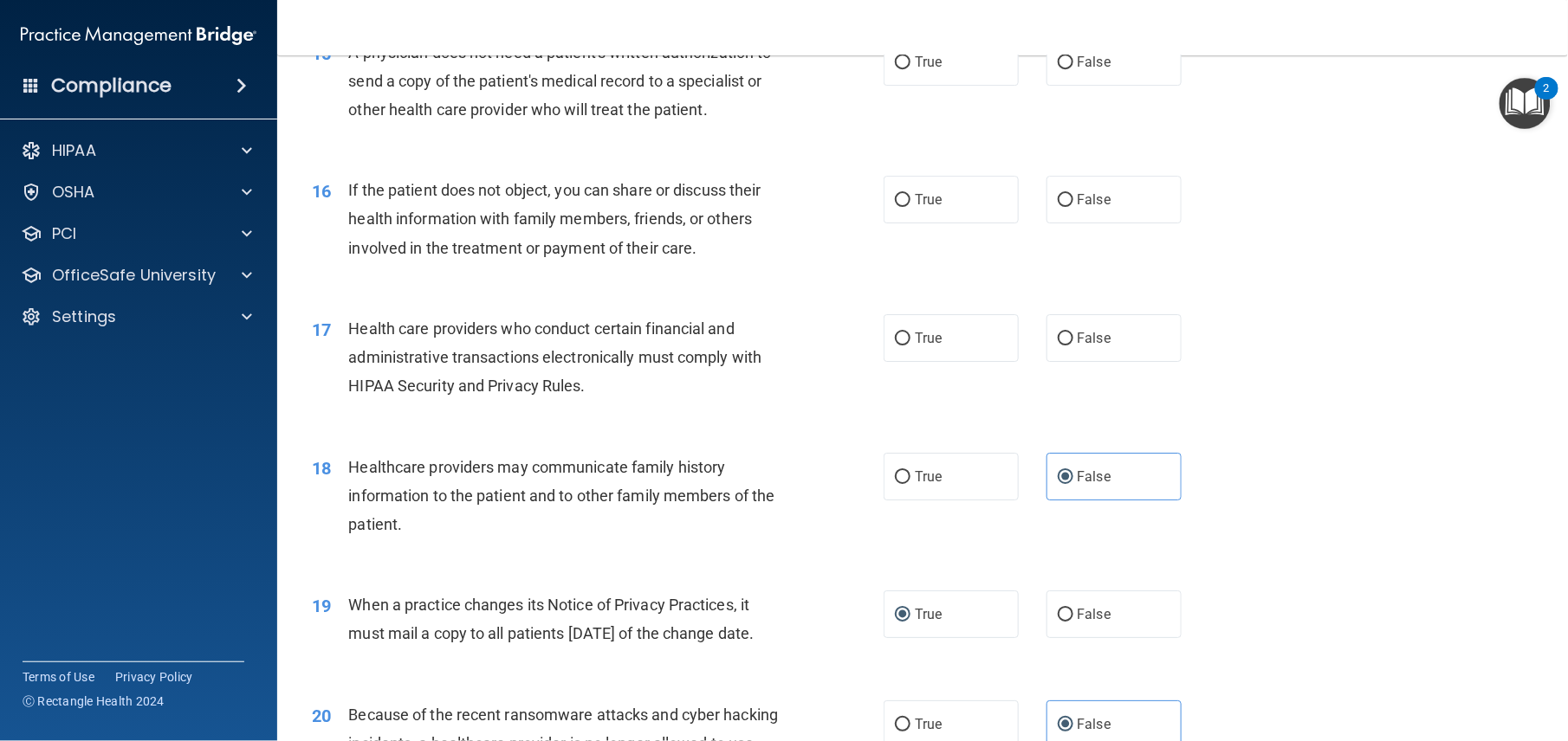
scroll to position [2035, 0]
click at [1079, 346] on span "False" at bounding box center [1094, 338] width 33 height 17
click at [1074, 345] on input "False" at bounding box center [1065, 339] width 16 height 13
radio input "true"
click at [901, 224] on label "True" at bounding box center [950, 199] width 135 height 47
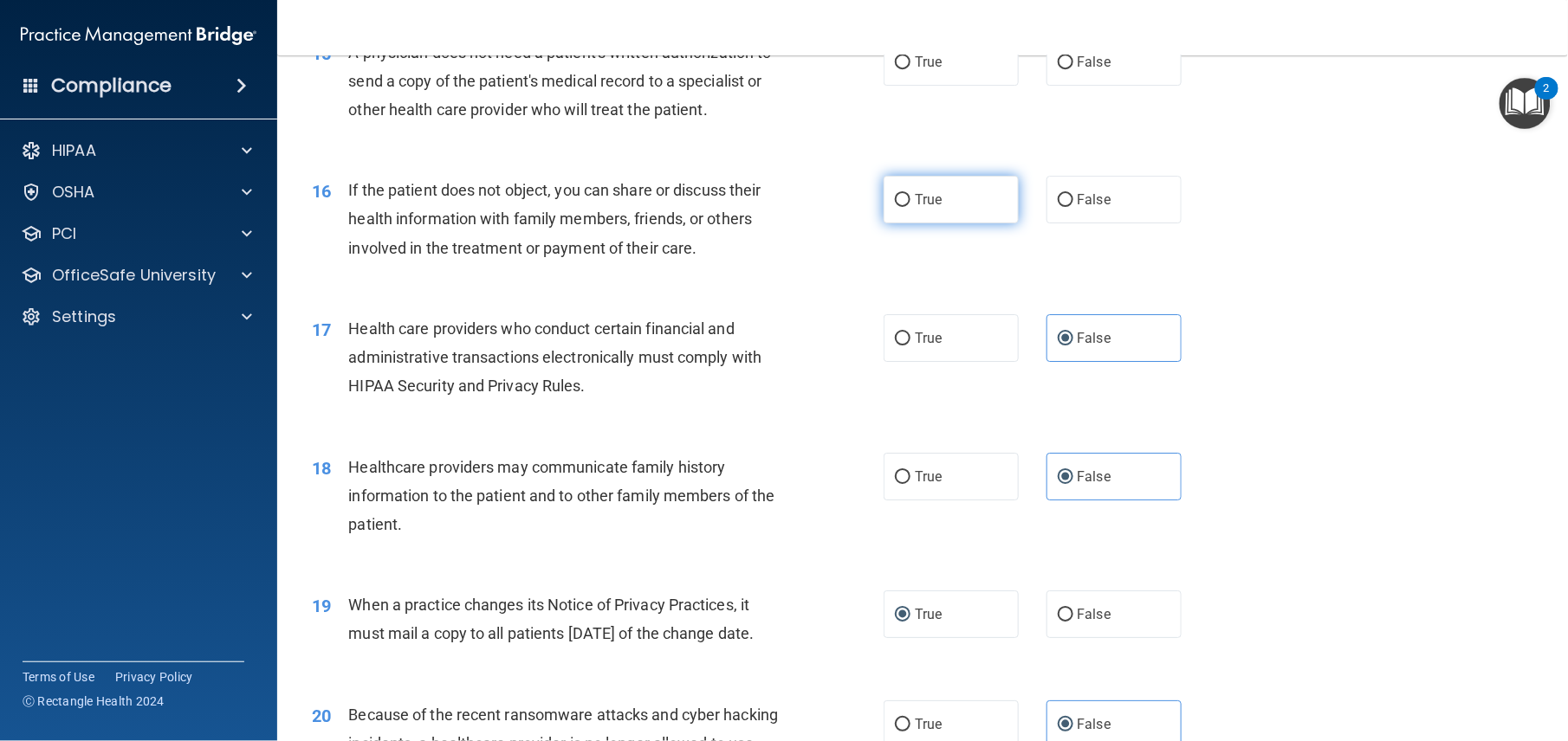
click at [901, 207] on input "True" at bounding box center [902, 201] width 16 height 13
radio input "true"
click at [895, 70] on input "True" at bounding box center [902, 63] width 16 height 13
radio input "true"
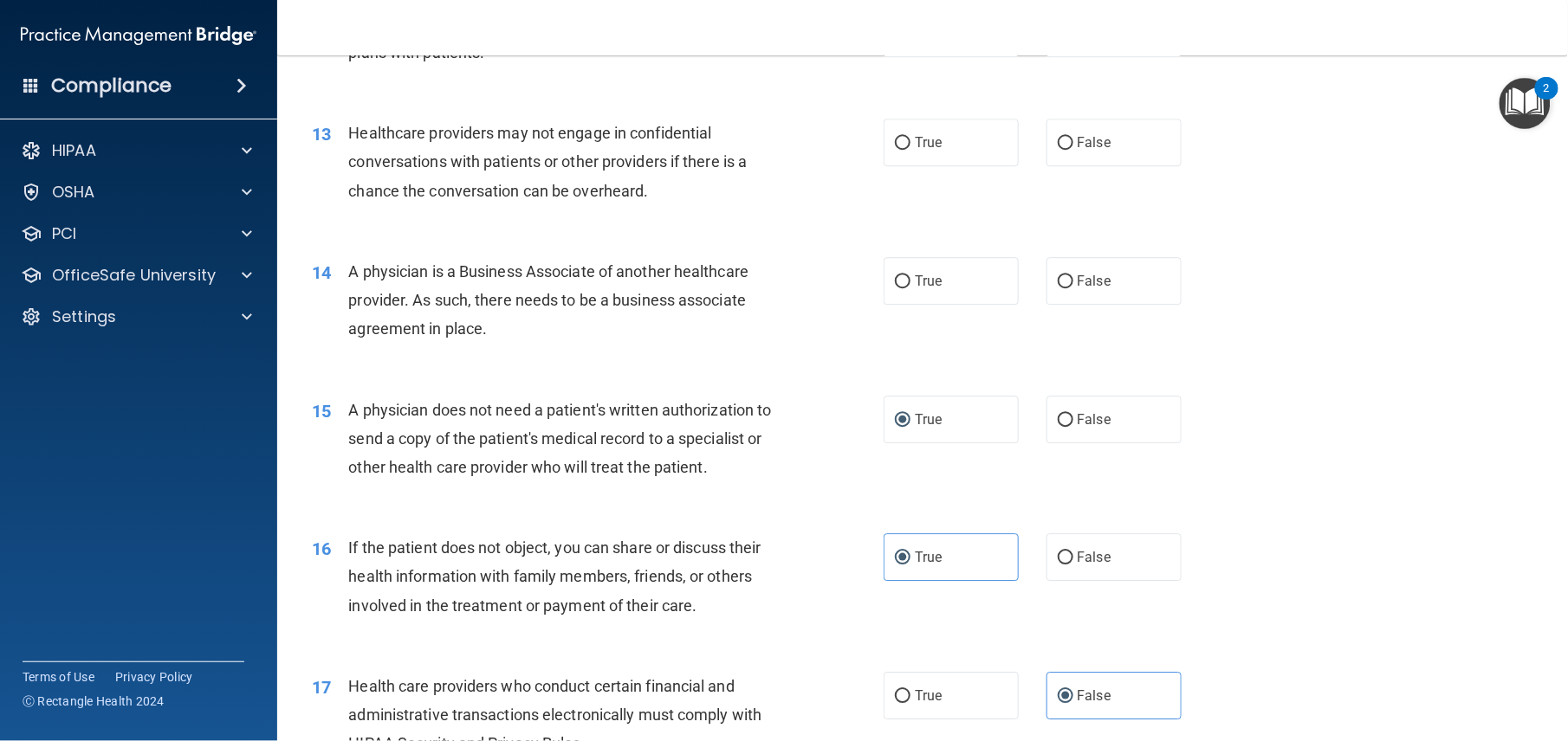
scroll to position [1677, 0]
click at [1078, 290] on span "False" at bounding box center [1094, 282] width 33 height 17
click at [1068, 289] on input "False" at bounding box center [1065, 283] width 16 height 13
radio input "true"
click at [915, 151] on span "True" at bounding box center [928, 143] width 27 height 17
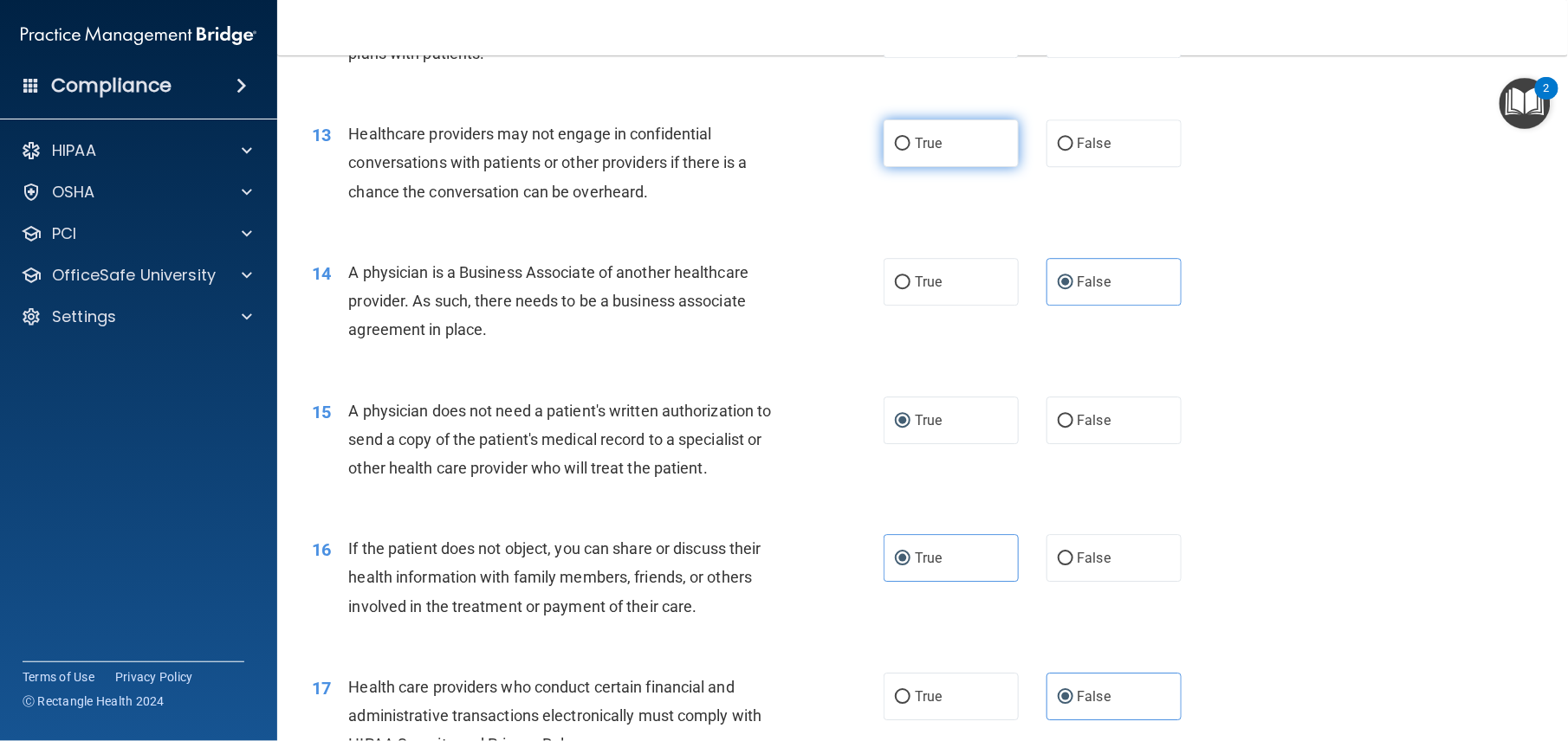
click at [908, 150] on input "True" at bounding box center [902, 144] width 16 height 13
radio input "true"
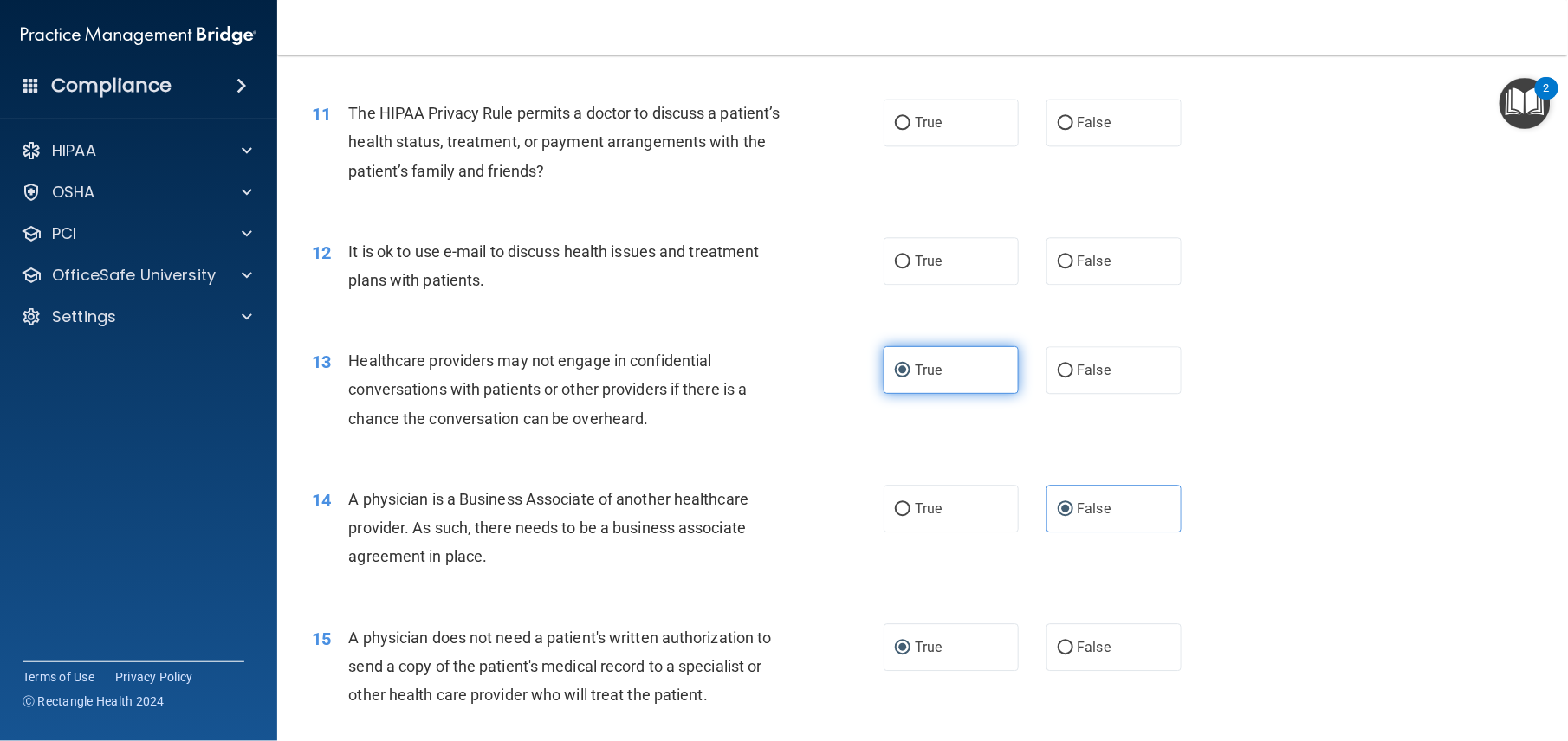
scroll to position [1393, 0]
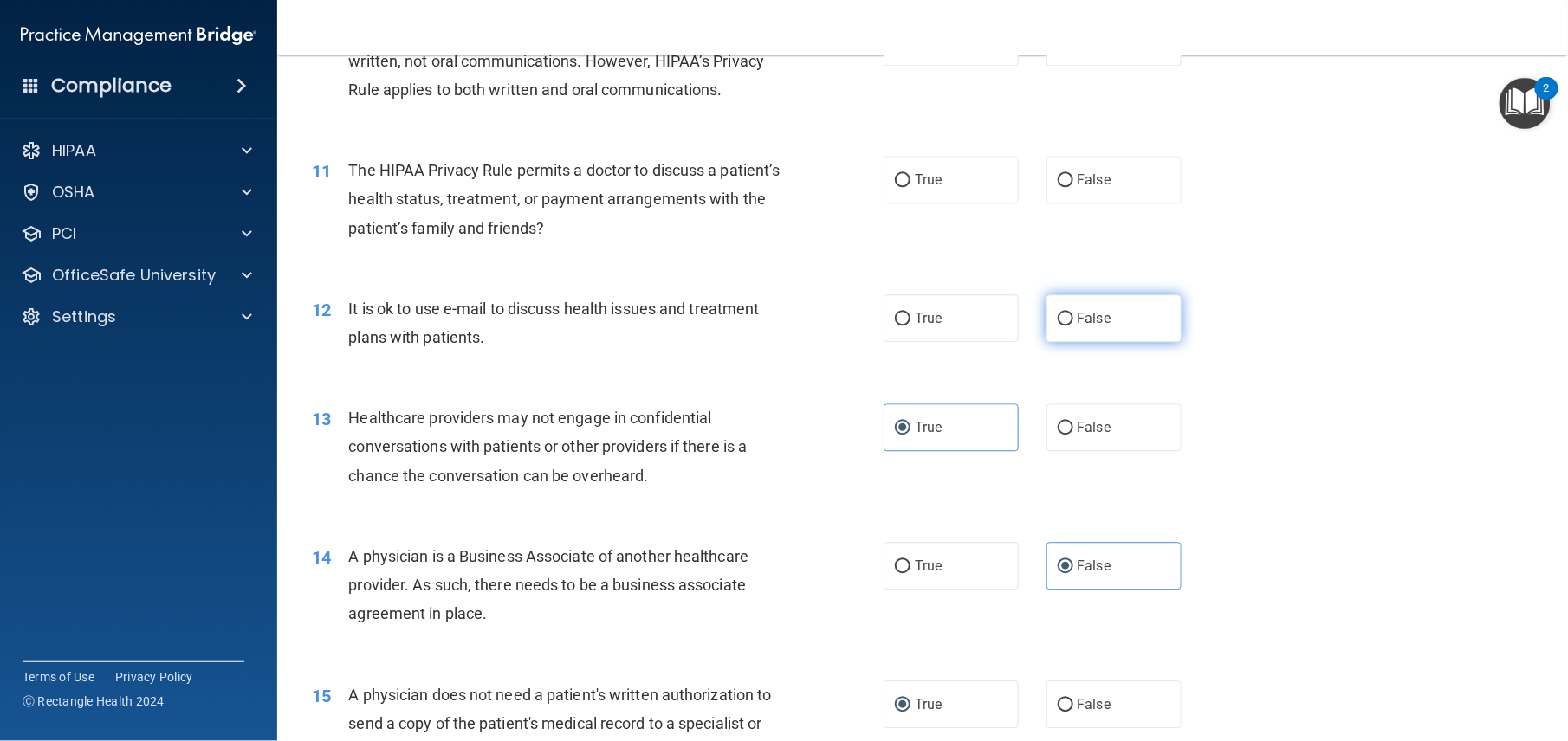
click at [1069, 342] on label "False" at bounding box center [1114, 318] width 135 height 47
click at [1069, 326] on input "False" at bounding box center [1065, 319] width 16 height 13
radio input "true"
click at [1061, 187] on input "False" at bounding box center [1065, 180] width 16 height 13
radio input "true"
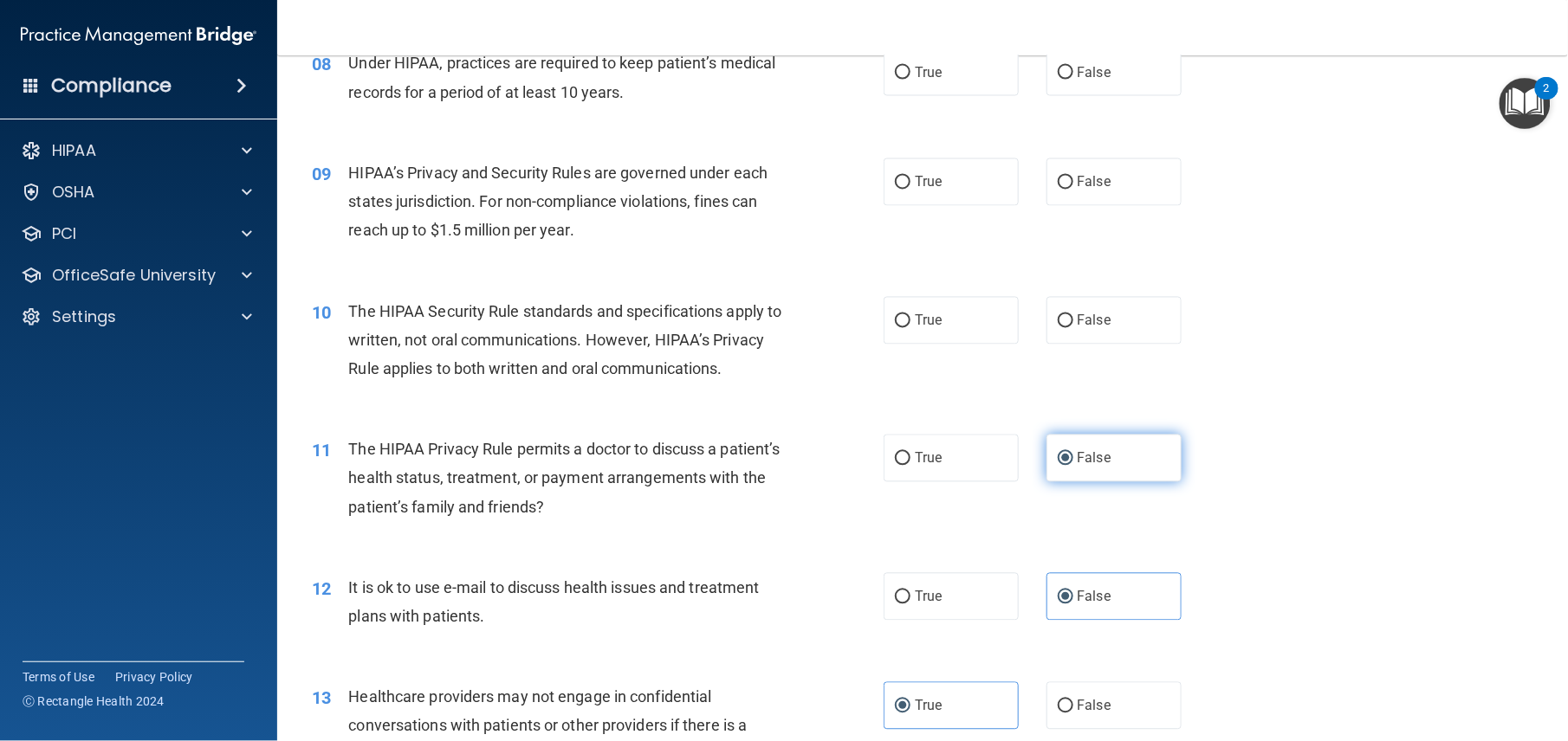
scroll to position [1112, 0]
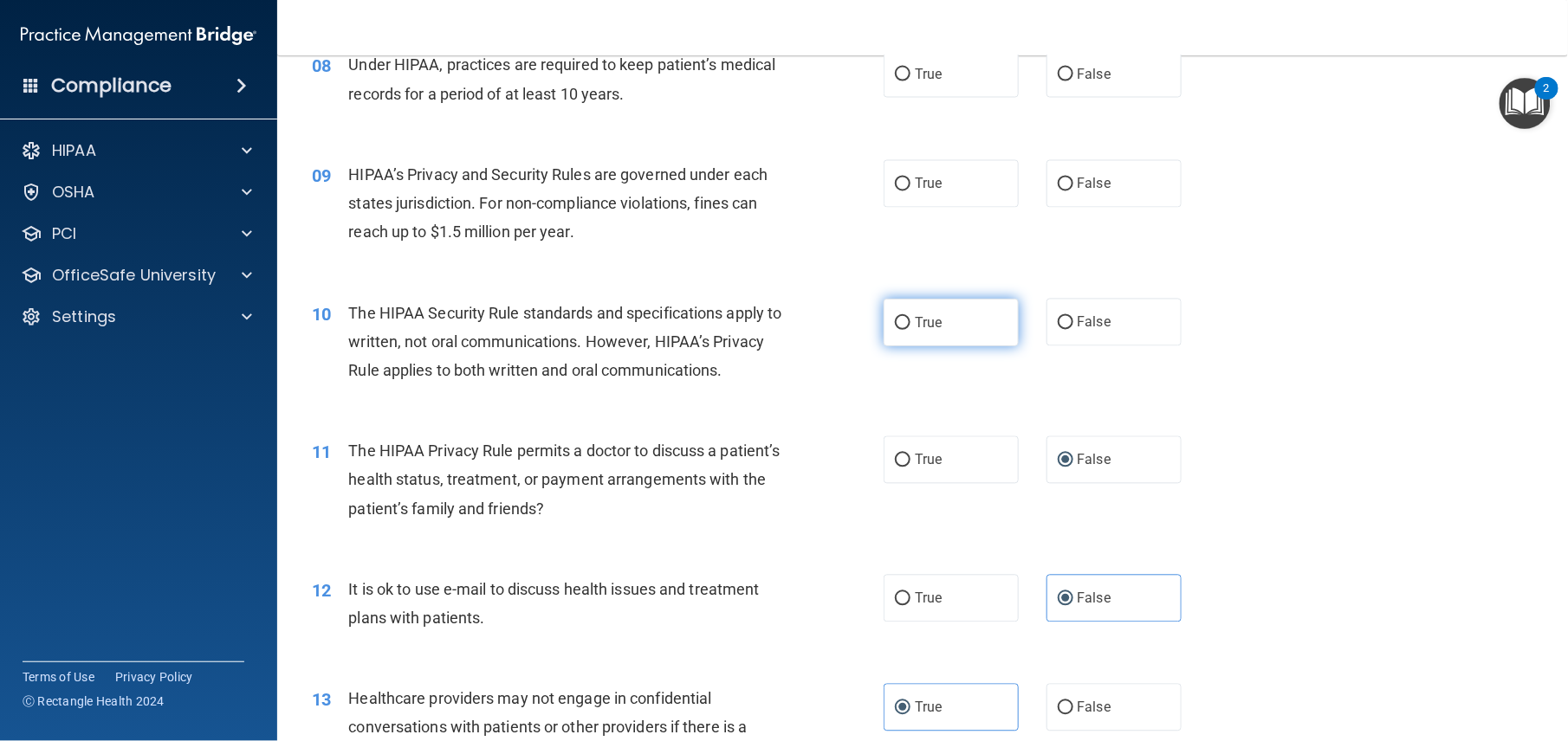
click at [895, 330] on input "True" at bounding box center [902, 323] width 16 height 13
radio input "true"
click at [1083, 192] on span "False" at bounding box center [1094, 184] width 33 height 17
click at [1074, 191] on input "False" at bounding box center [1065, 185] width 16 height 13
radio input "true"
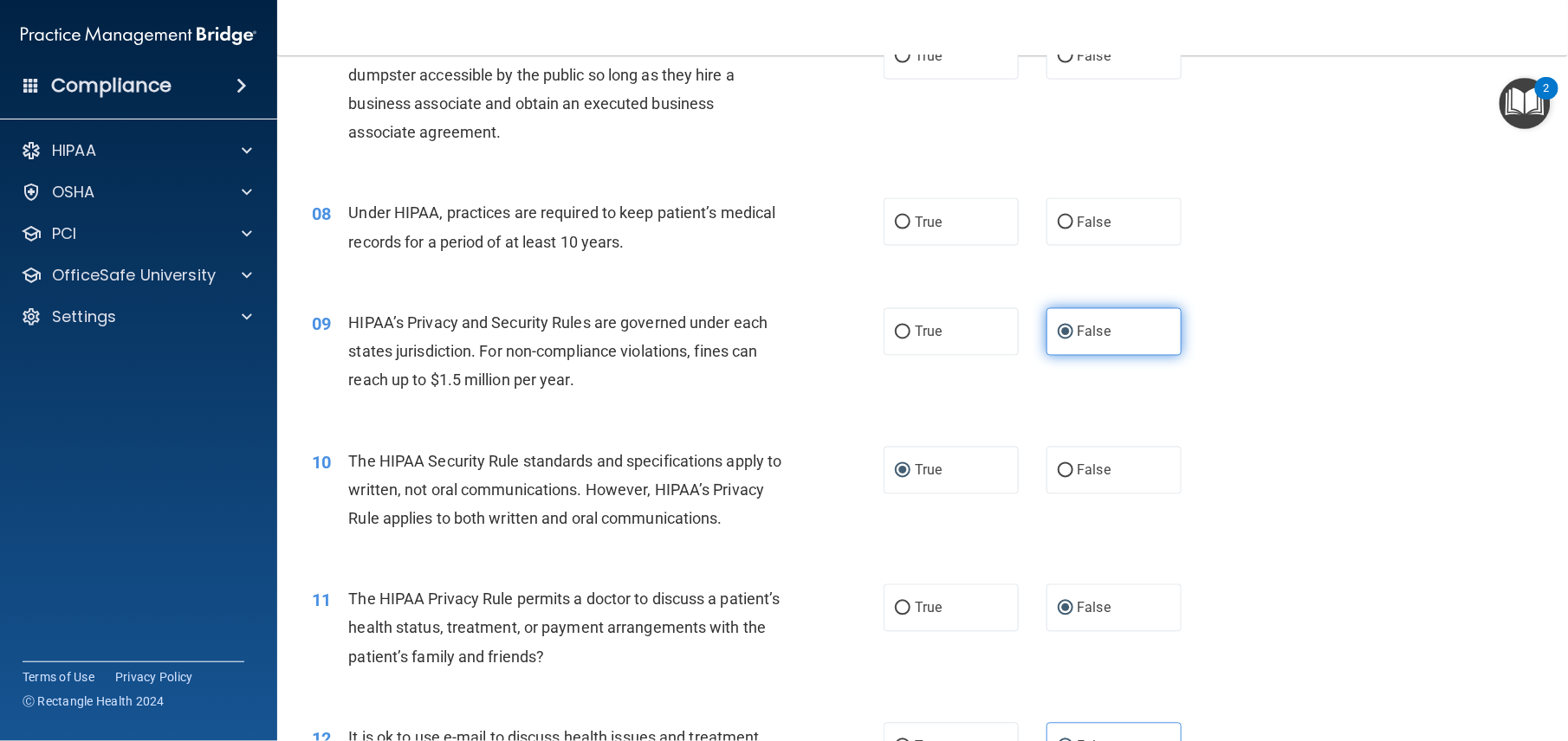
scroll to position [963, 0]
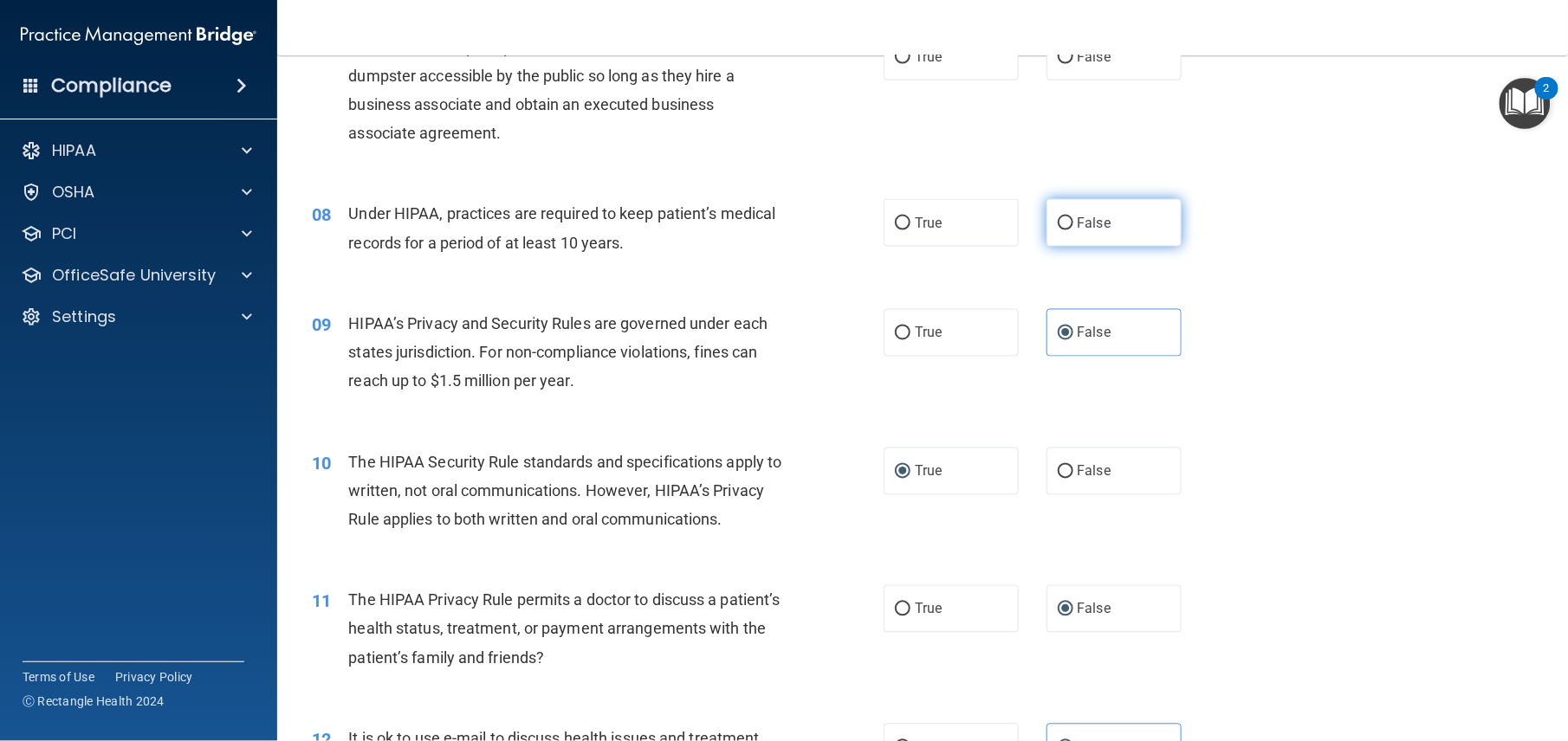
click at [1061, 230] on input "False" at bounding box center [1065, 224] width 16 height 13
radio input "true"
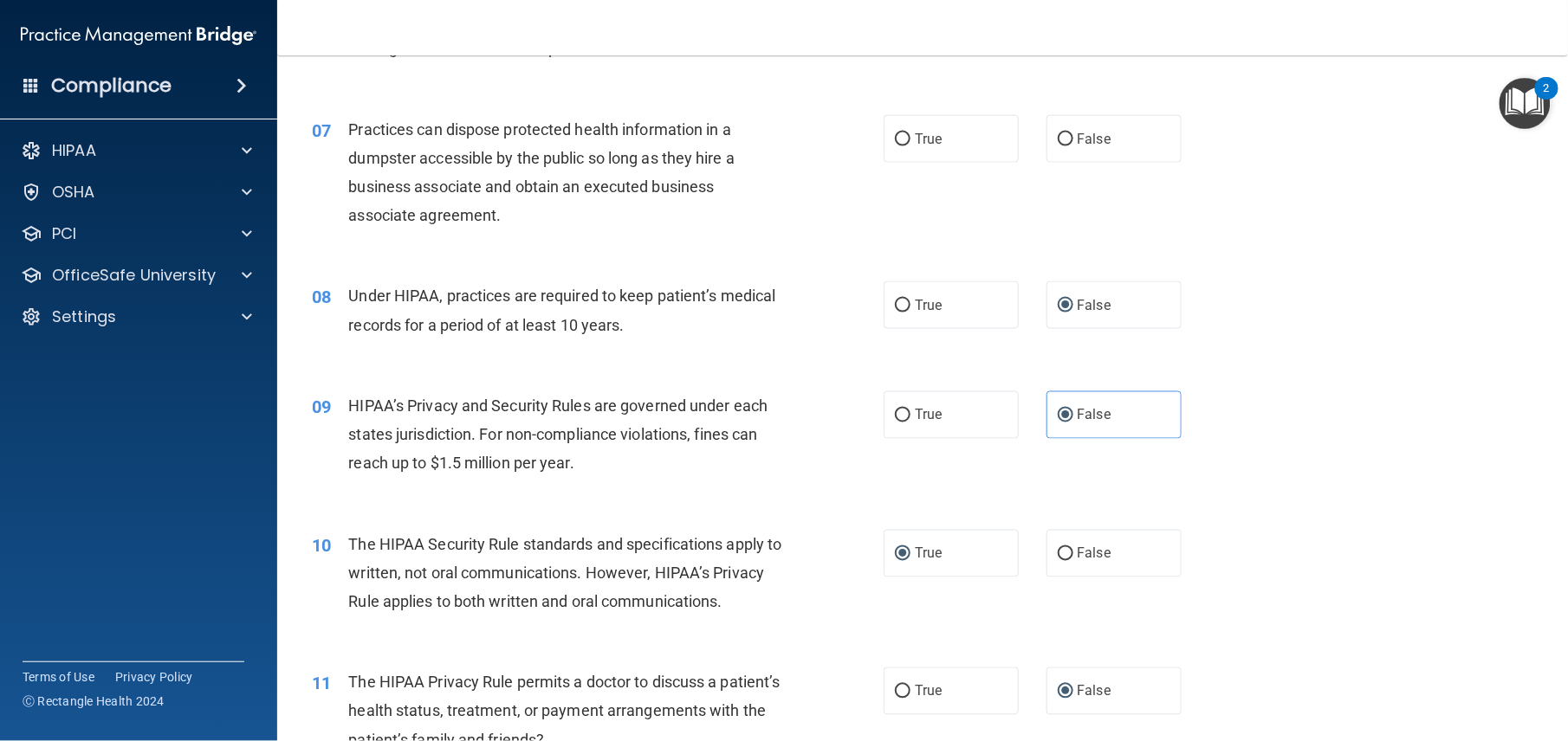
scroll to position [880, 0]
click at [950, 162] on label "True" at bounding box center [950, 139] width 135 height 47
click at [910, 148] on input "True" at bounding box center [902, 141] width 16 height 13
radio input "true"
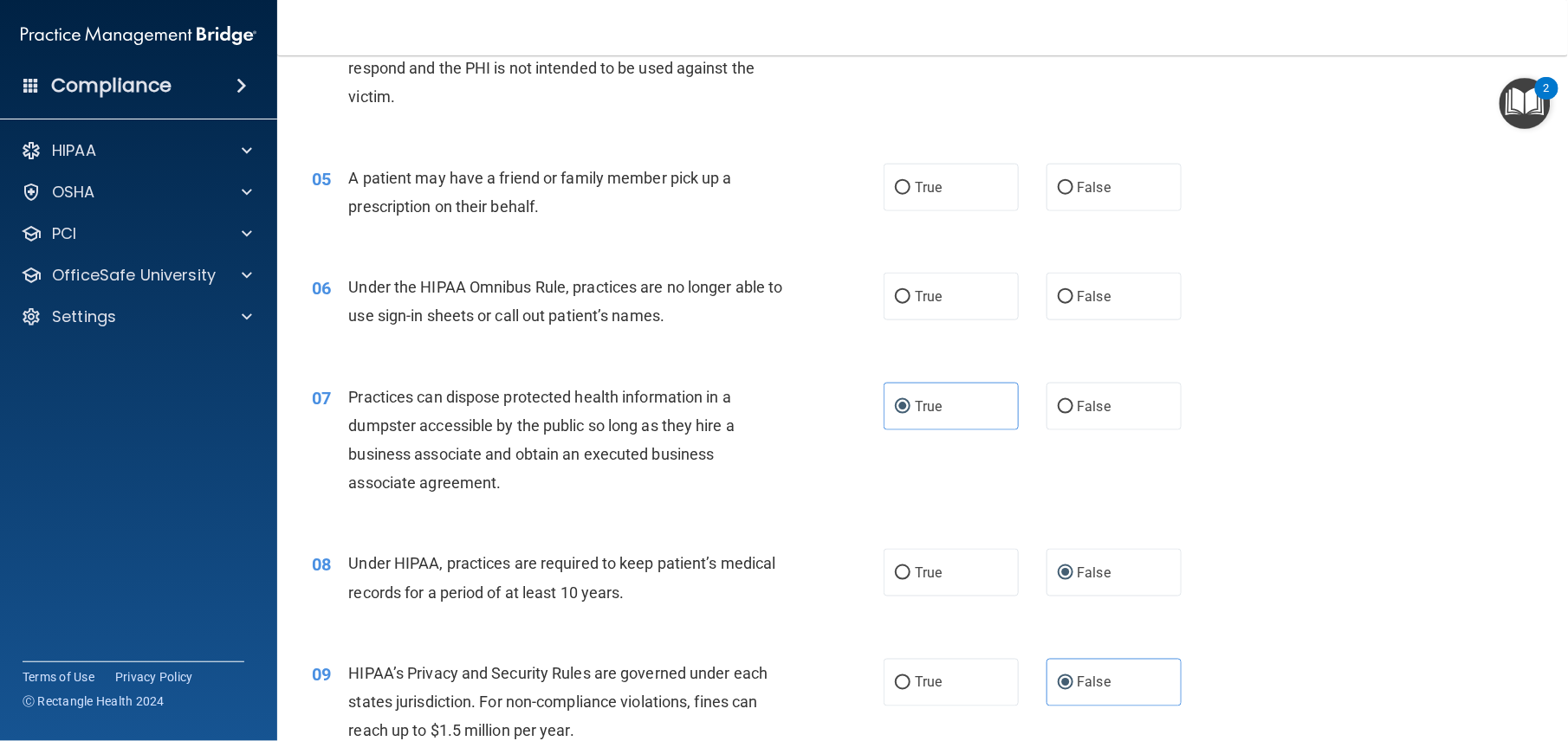
scroll to position [611, 0]
click at [1078, 306] on span "False" at bounding box center [1094, 298] width 33 height 17
click at [1074, 306] on input "False" at bounding box center [1065, 299] width 16 height 13
radio input "true"
click at [920, 213] on label "True" at bounding box center [950, 188] width 135 height 47
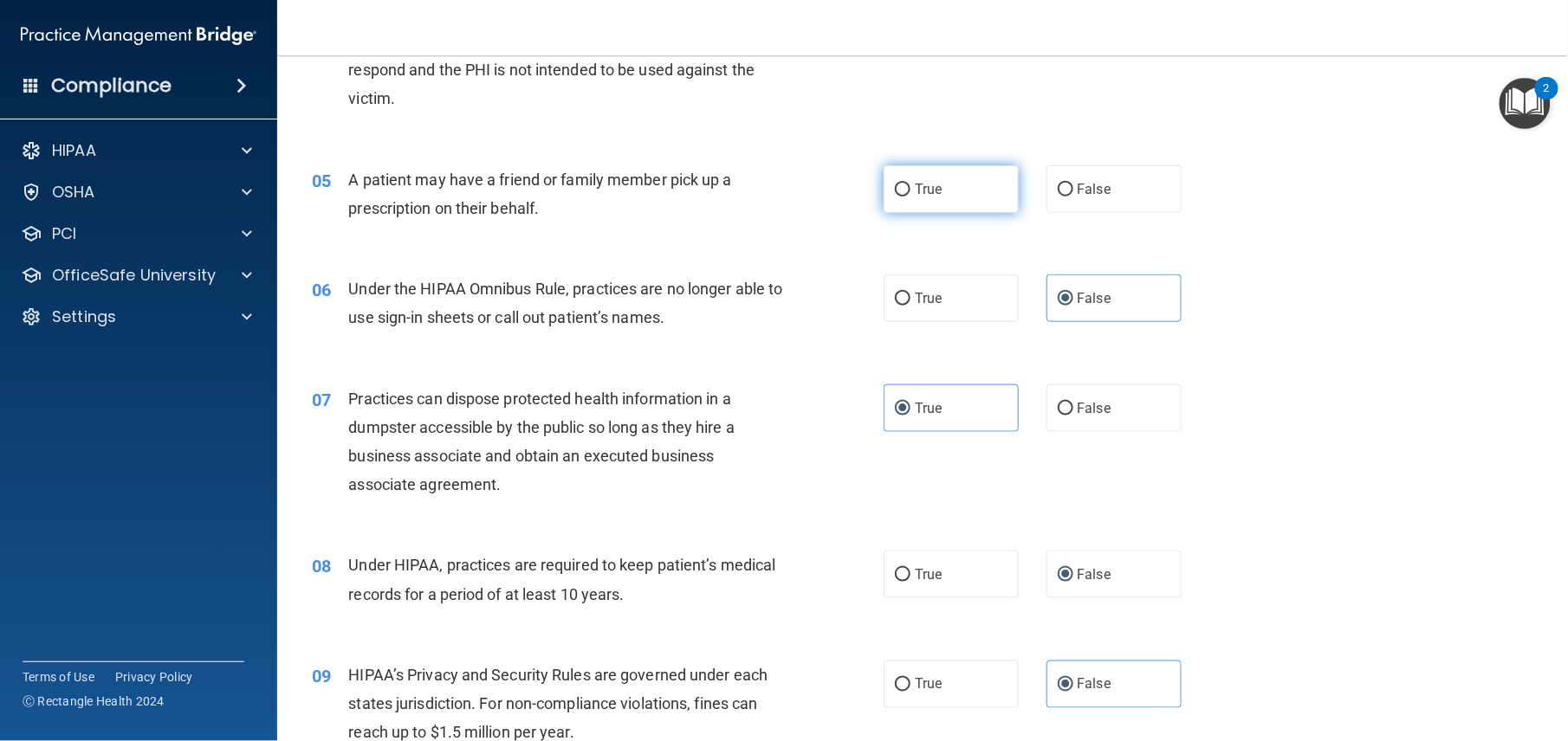
click at [910, 197] on input "True" at bounding box center [902, 190] width 16 height 13
radio input "true"
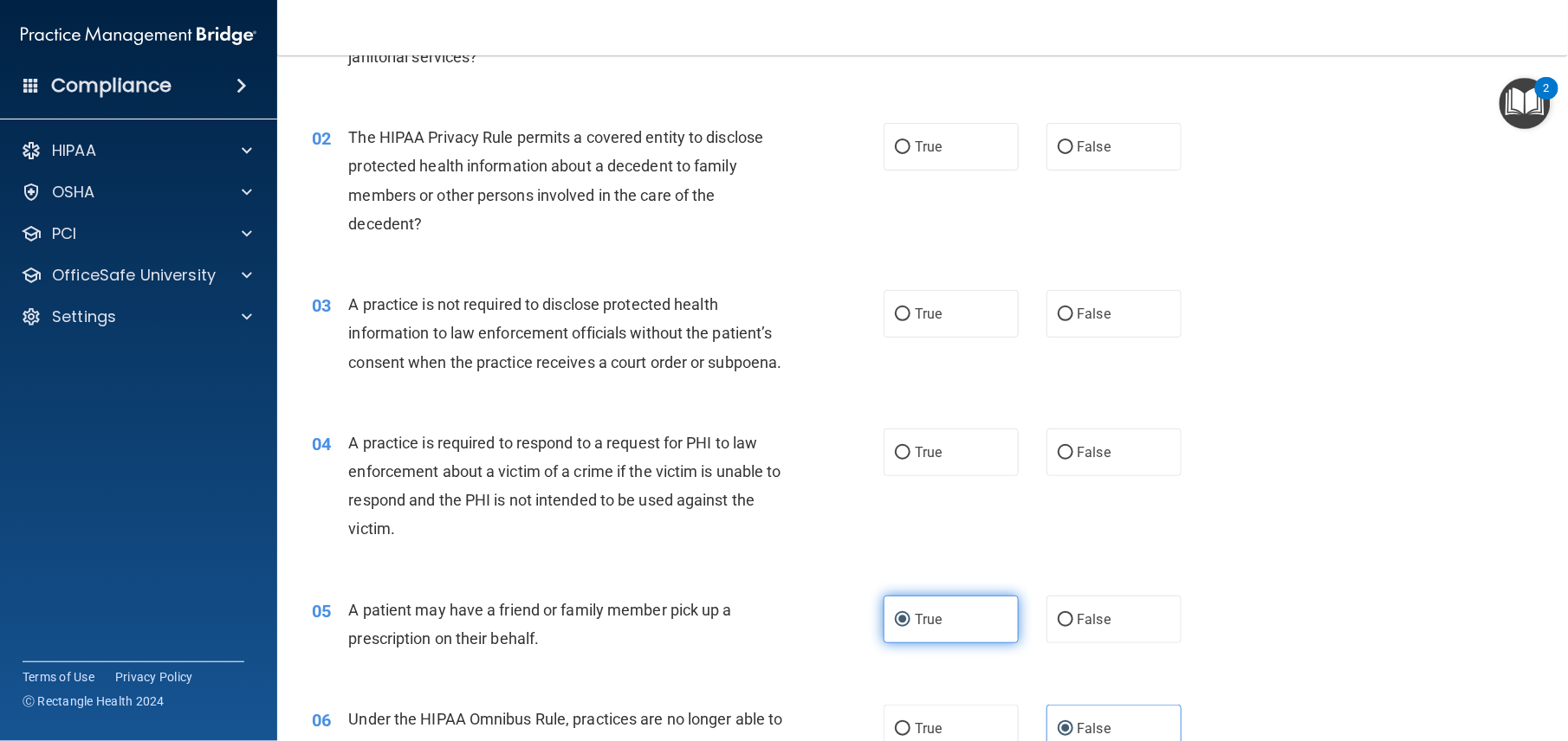
scroll to position [180, 0]
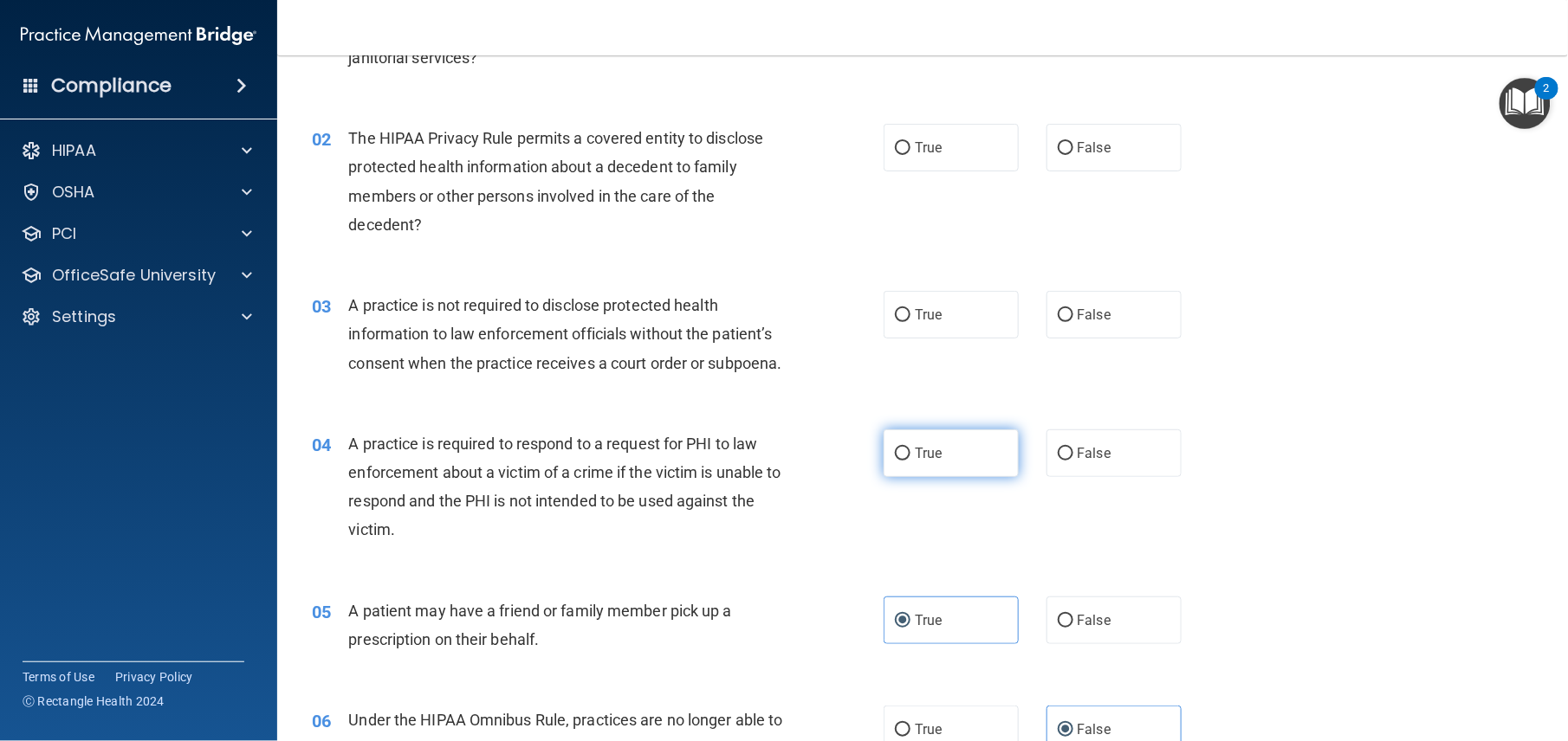
click at [931, 462] on span "True" at bounding box center [928, 453] width 27 height 17
click at [910, 461] on input "True" at bounding box center [902, 454] width 16 height 13
radio input "true"
click at [1078, 312] on span "False" at bounding box center [1094, 315] width 33 height 17
click at [1074, 312] on input "False" at bounding box center [1065, 316] width 16 height 13
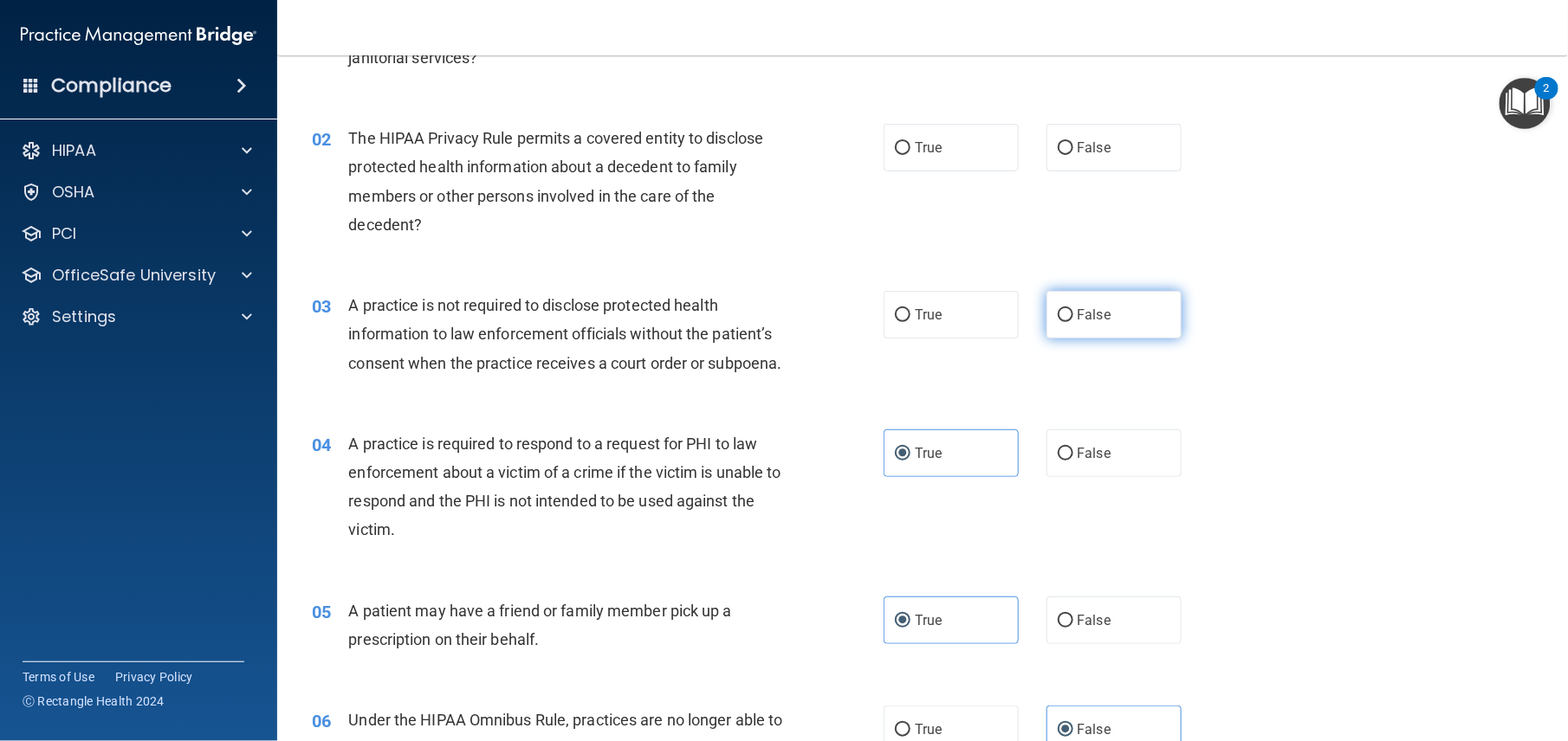
radio input "true"
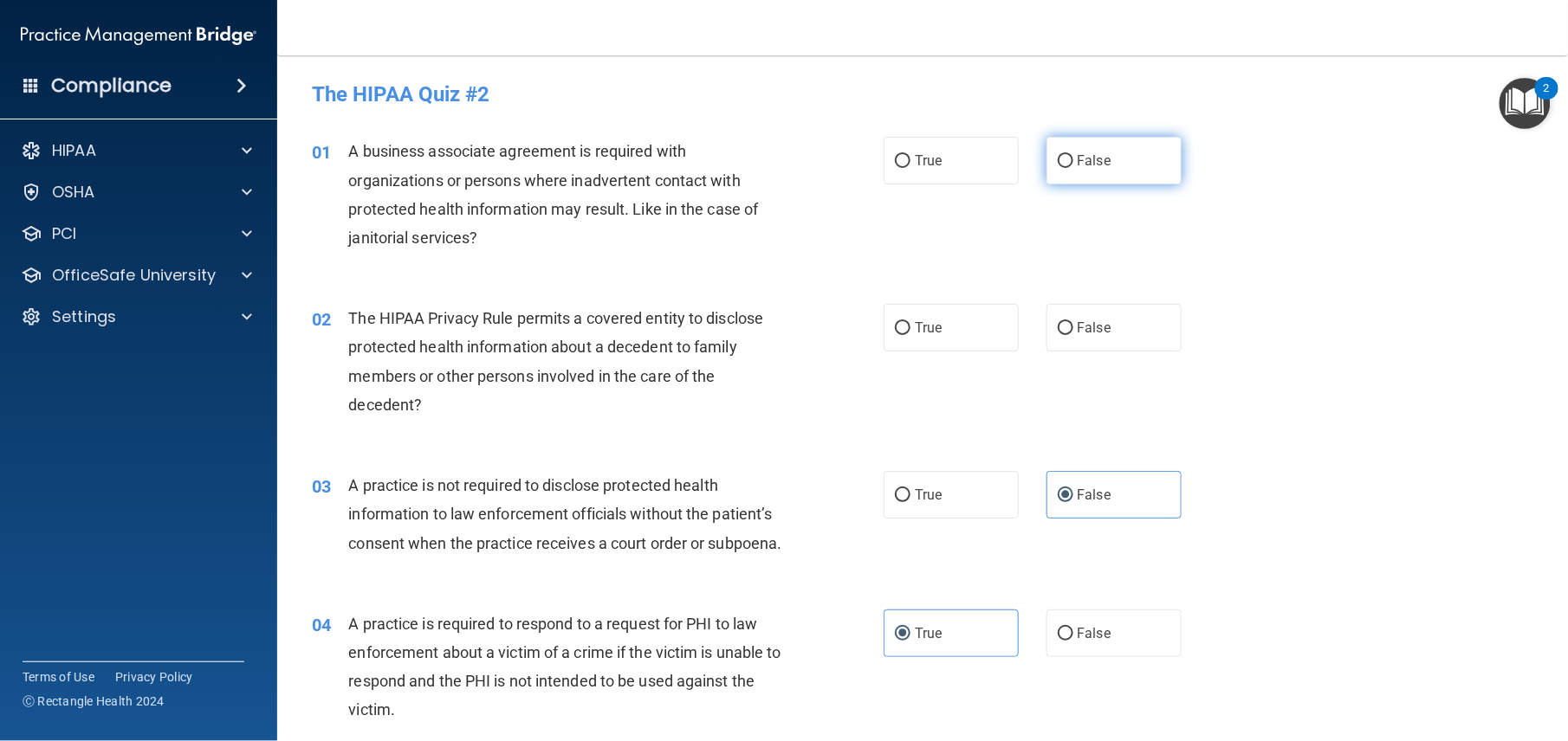
click at [1093, 154] on span "False" at bounding box center [1094, 161] width 33 height 17
click at [1074, 155] on input "False" at bounding box center [1065, 162] width 16 height 13
radio input "true"
click at [946, 337] on label "True" at bounding box center [950, 327] width 135 height 47
click at [910, 335] on input "True" at bounding box center [902, 329] width 16 height 13
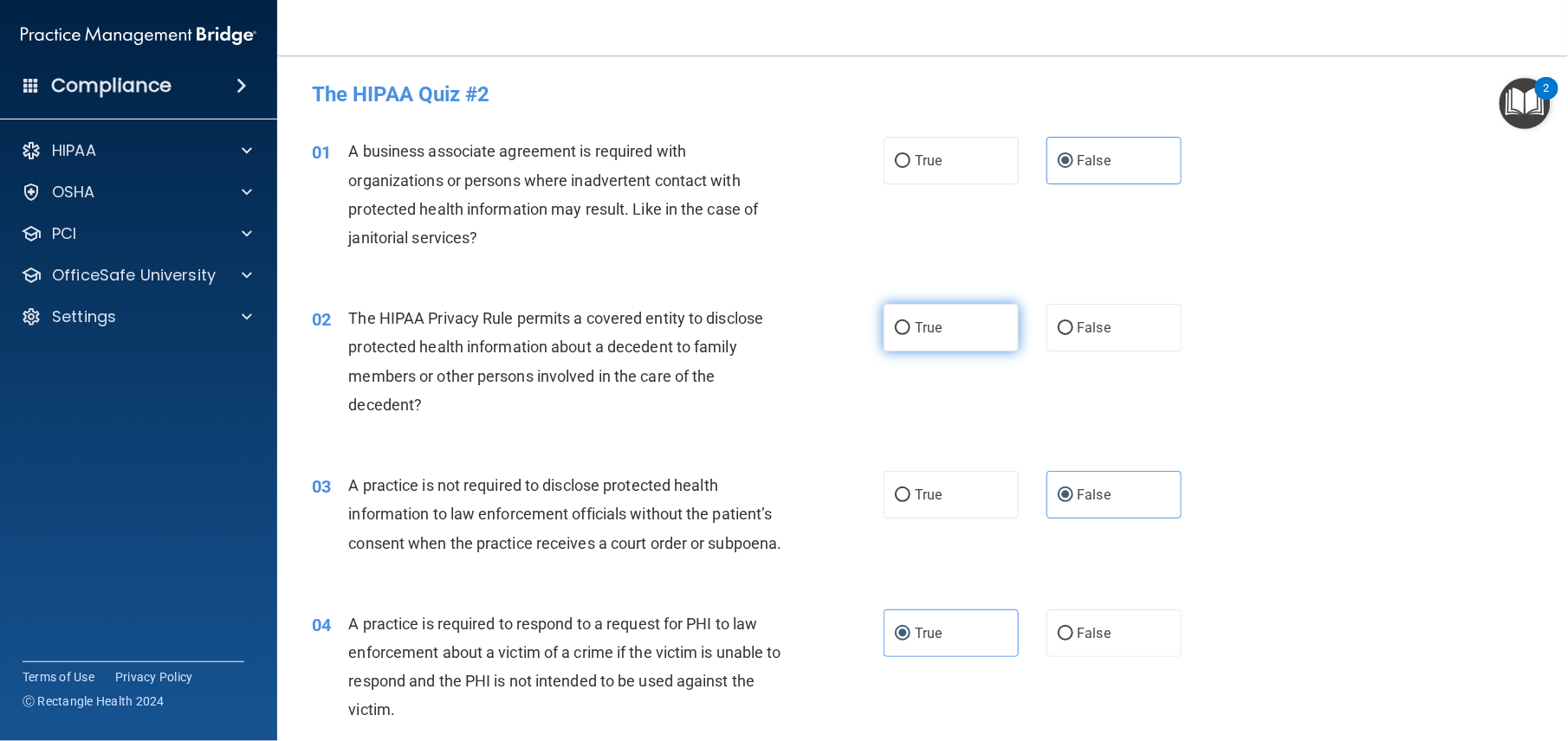
radio input "true"
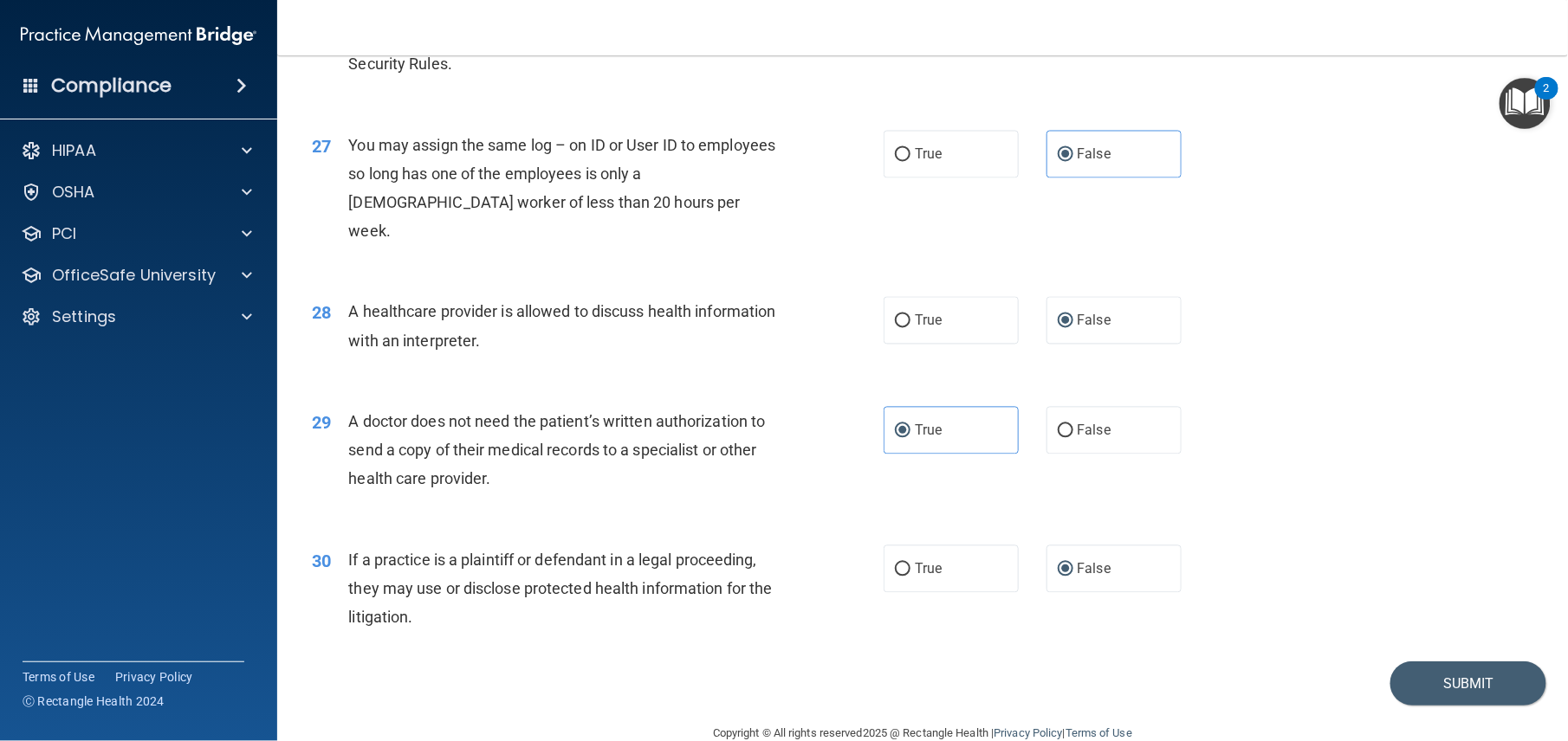
scroll to position [3577, 0]
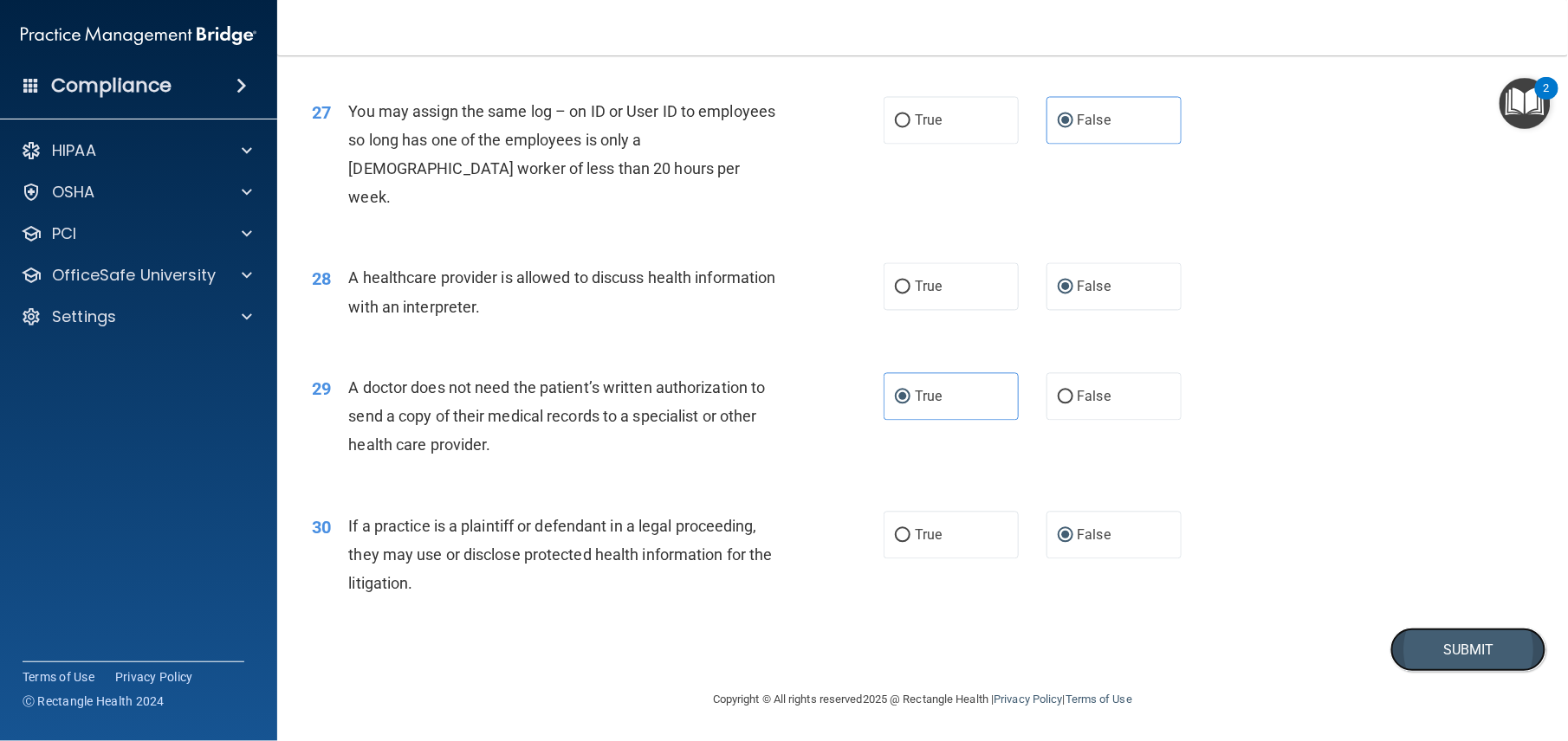
click at [1464, 649] on button "Submit" at bounding box center [1469, 650] width 156 height 45
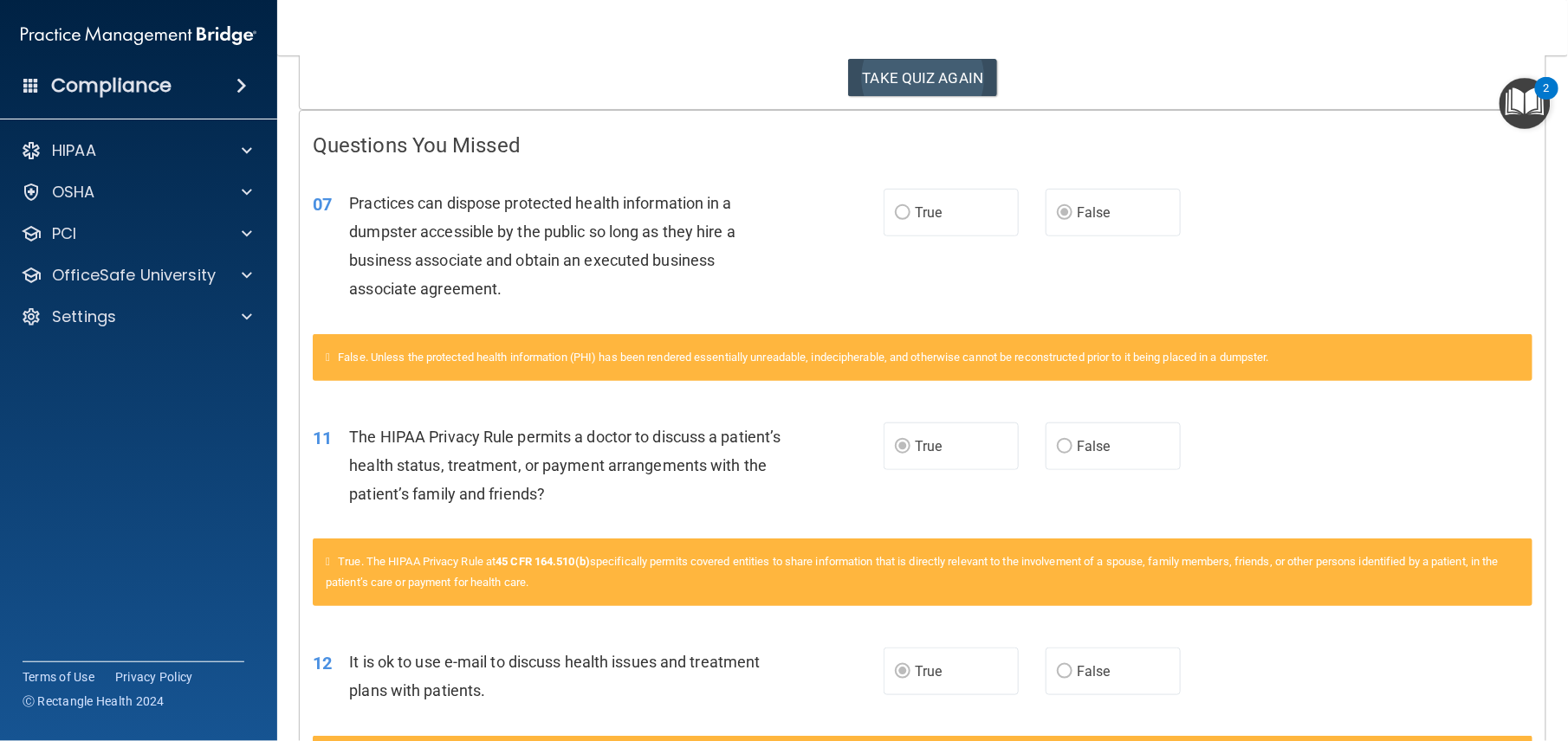
scroll to position [300, 0]
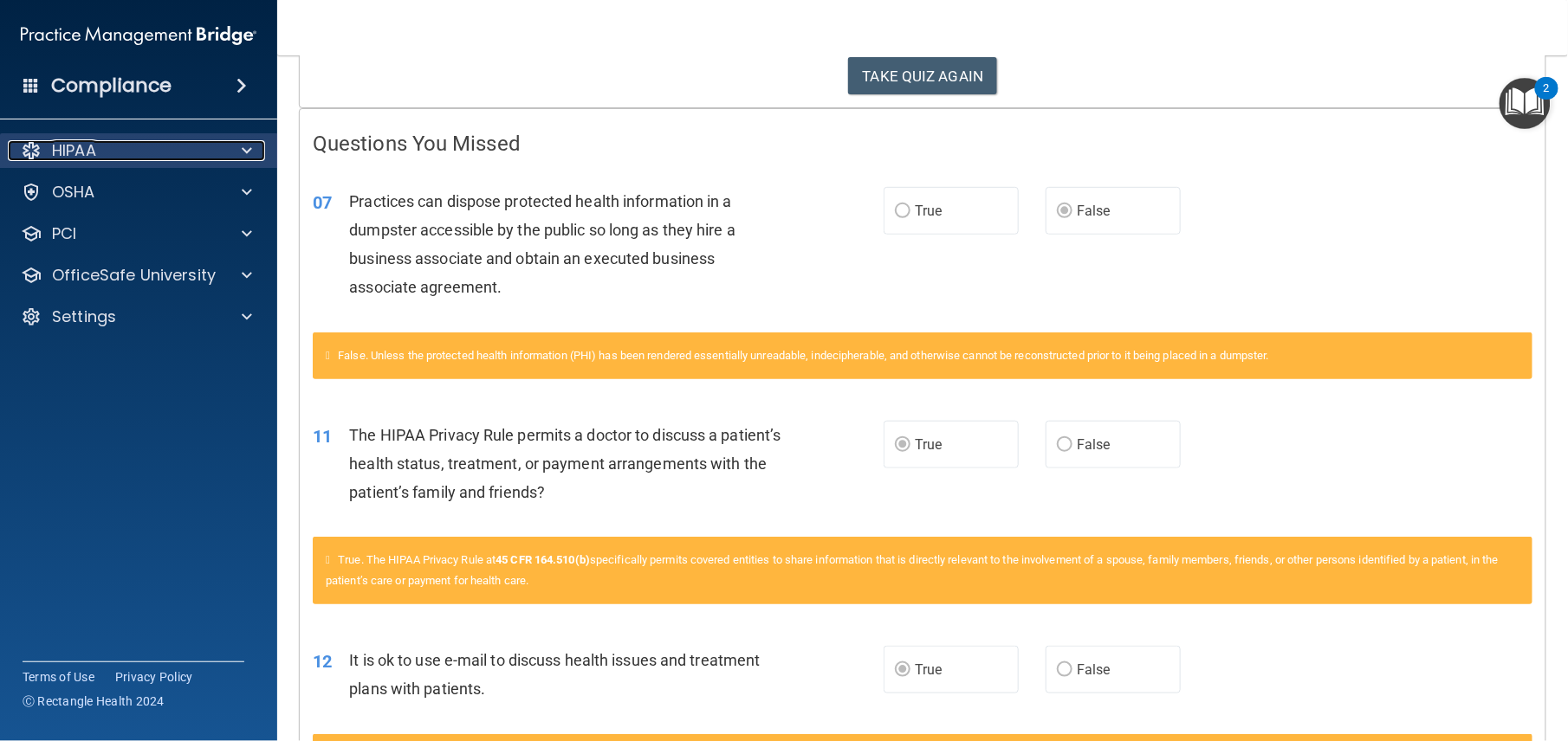
click at [123, 150] on div "HIPAA" at bounding box center [114, 150] width 215 height 20
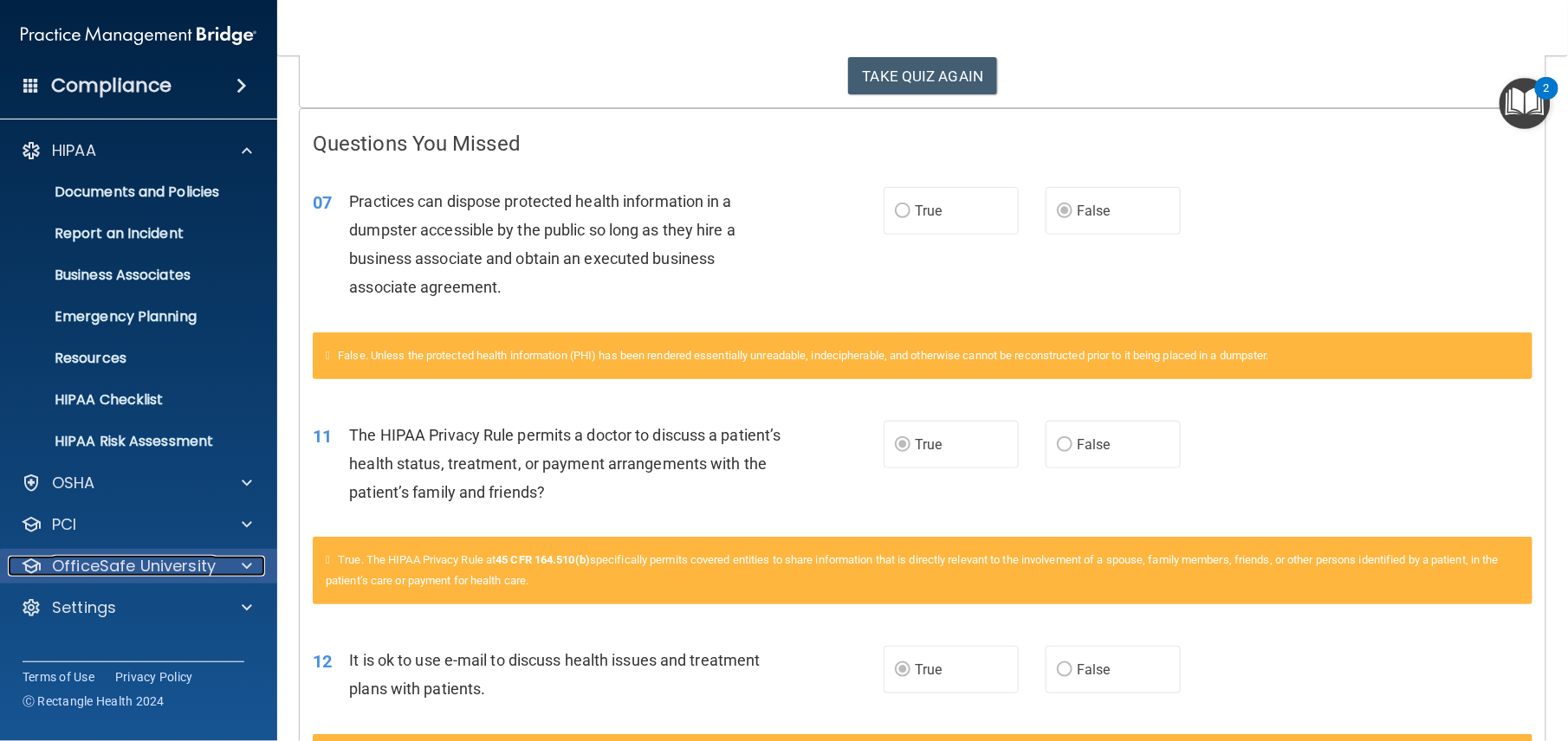
click at [106, 573] on p "OfficeSafe University" at bounding box center [134, 566] width 163 height 20
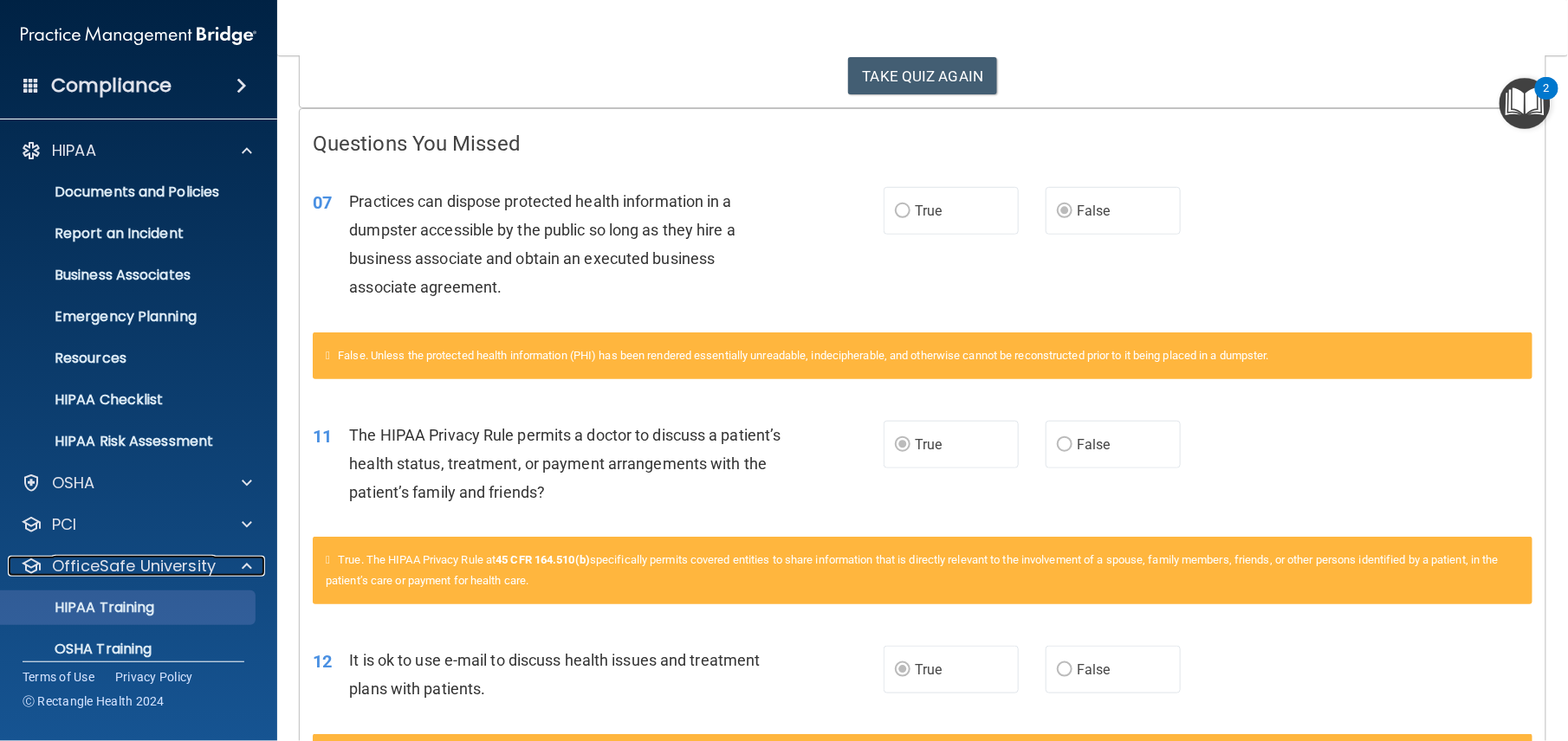
scroll to position [101, 0]
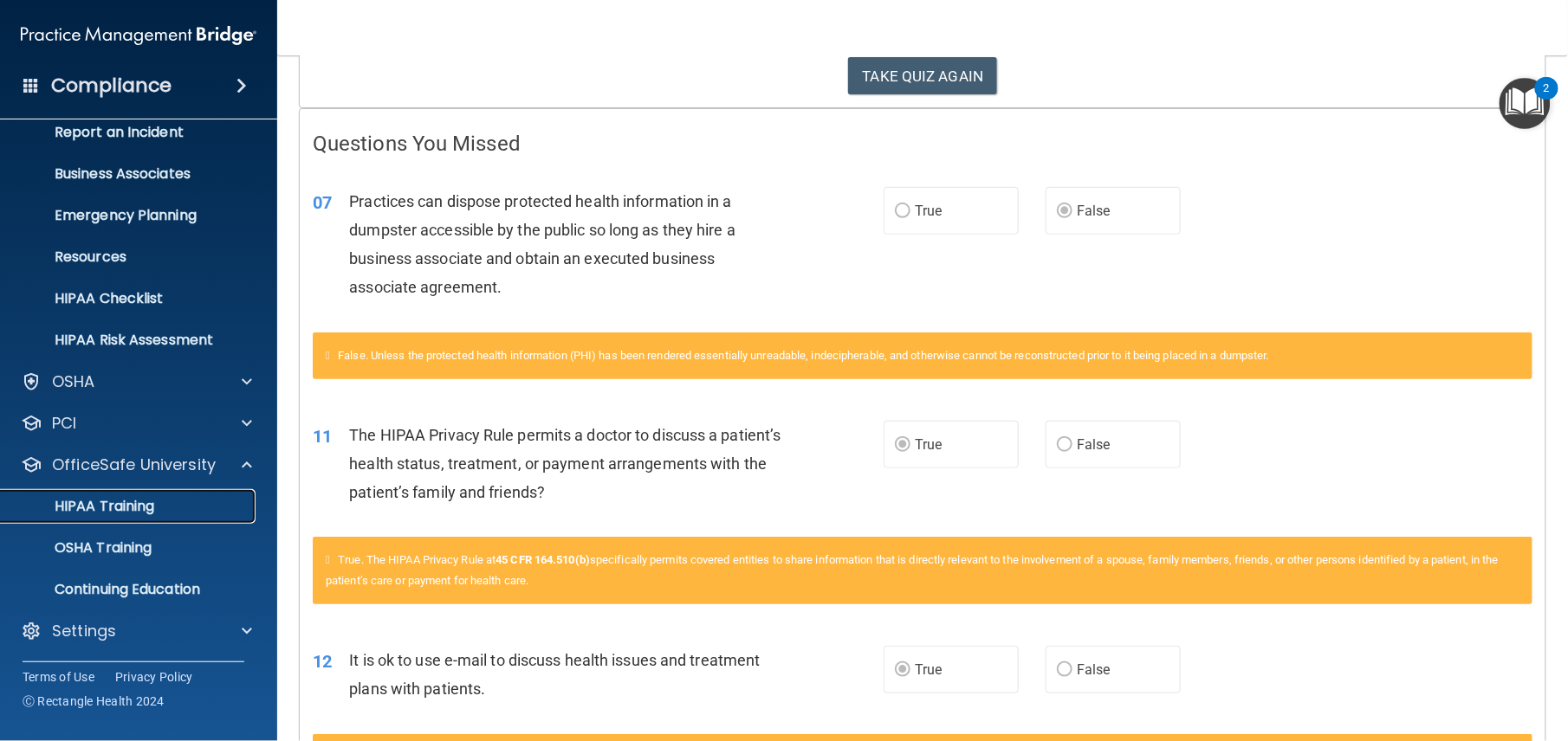
click at [163, 495] on link "HIPAA Training" at bounding box center [119, 506] width 273 height 34
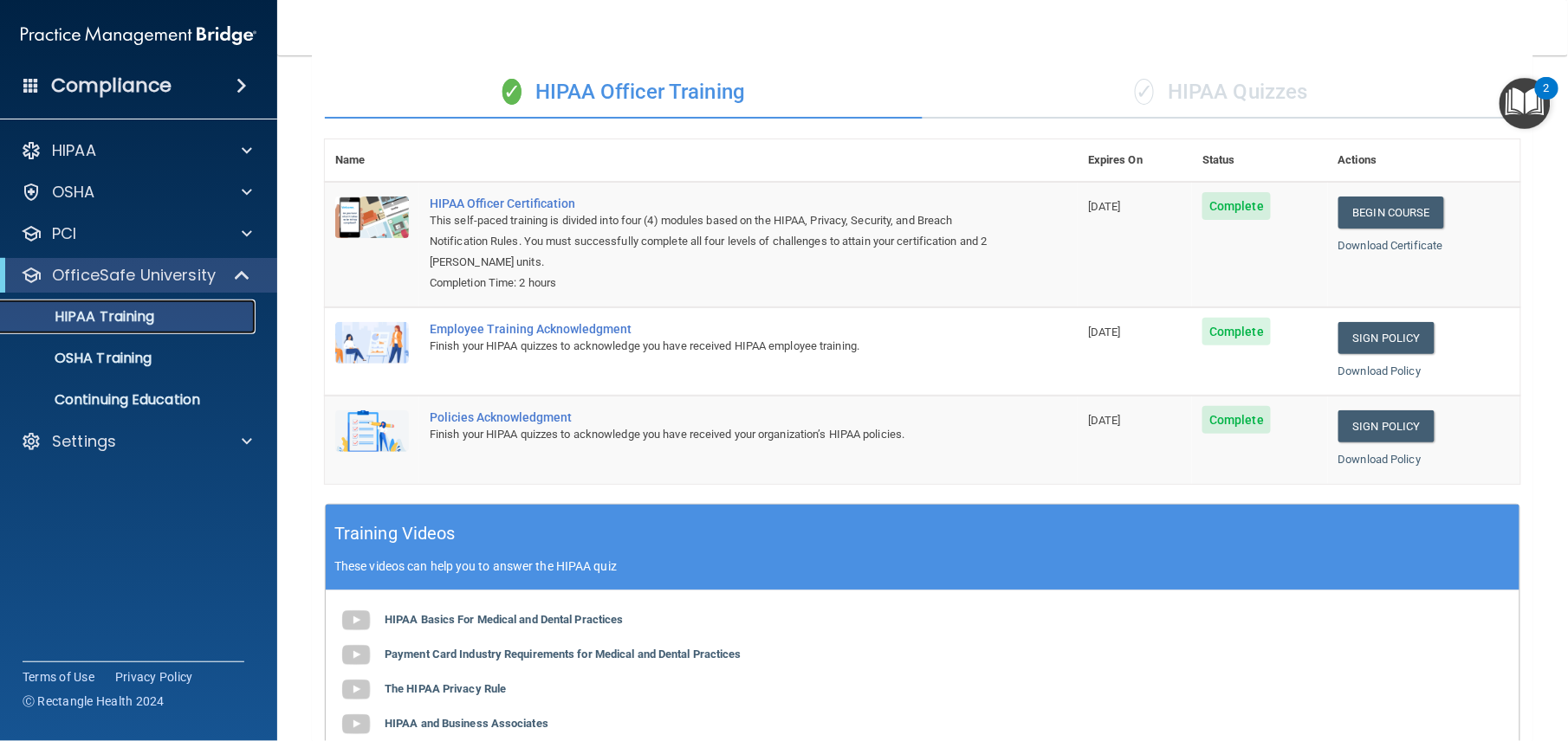
scroll to position [114, 0]
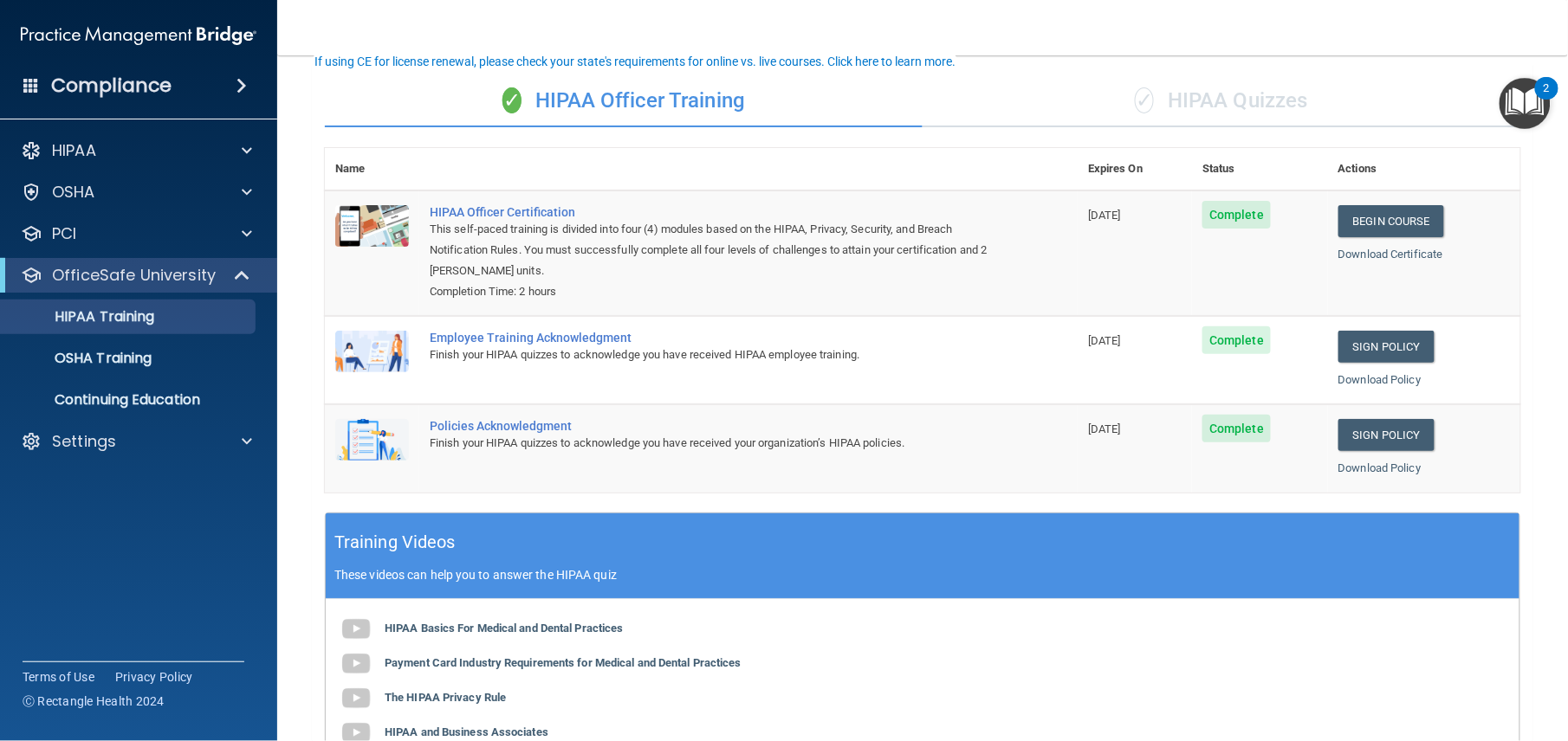
click at [1192, 110] on div "✓ HIPAA Quizzes" at bounding box center [1222, 101] width 598 height 52
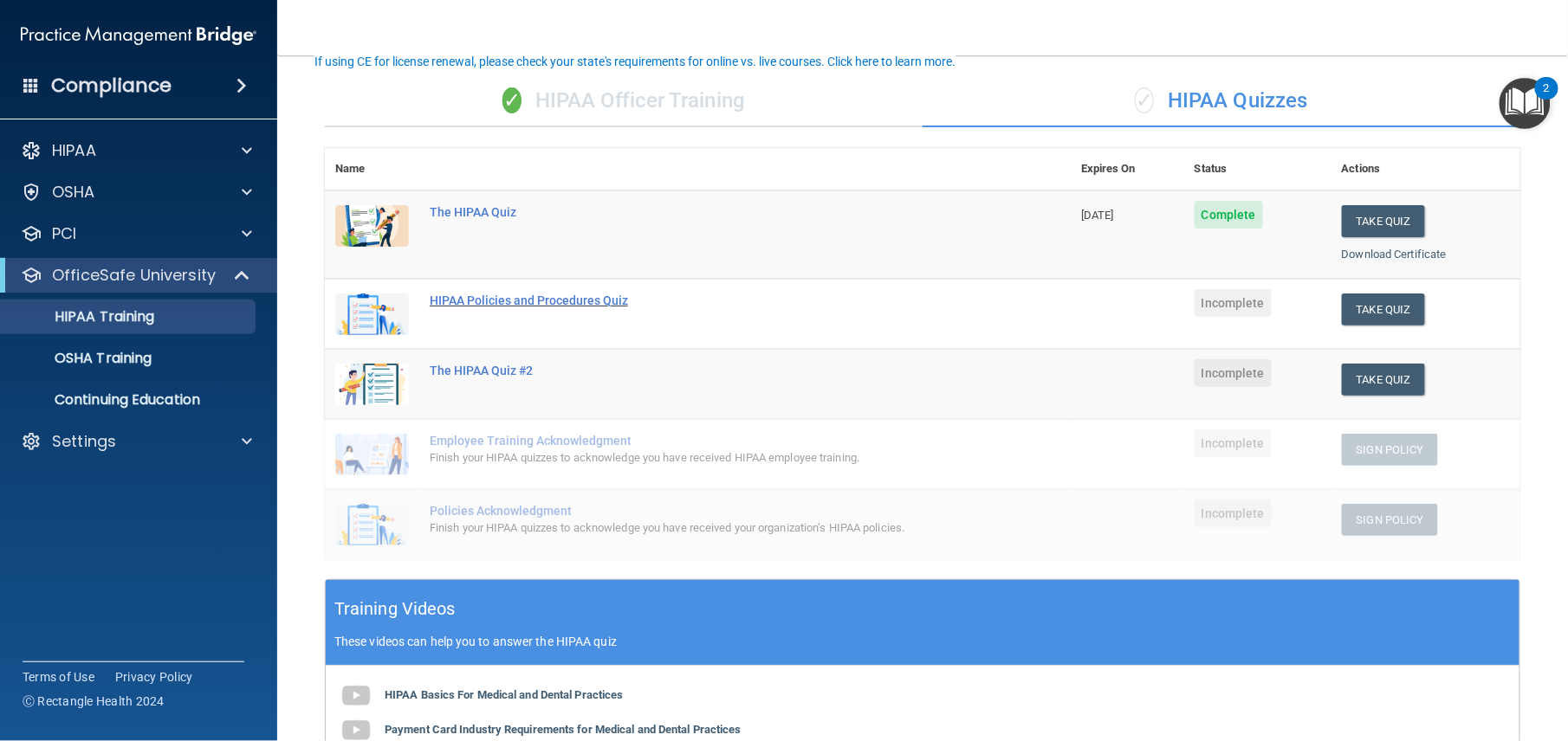
click at [529, 306] on div "HIPAA Policies and Procedures Quiz" at bounding box center [707, 300] width 555 height 14
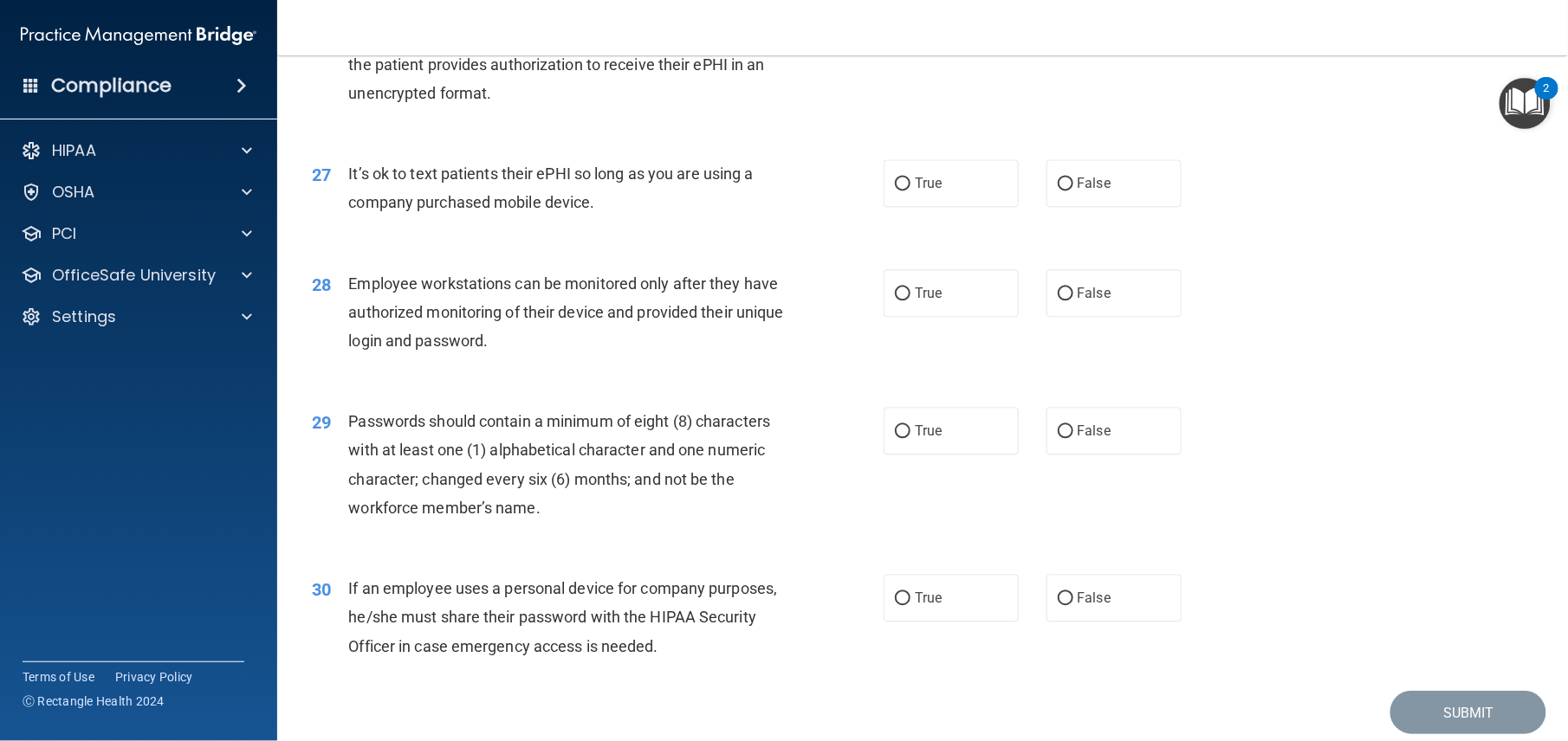
scroll to position [3836, 0]
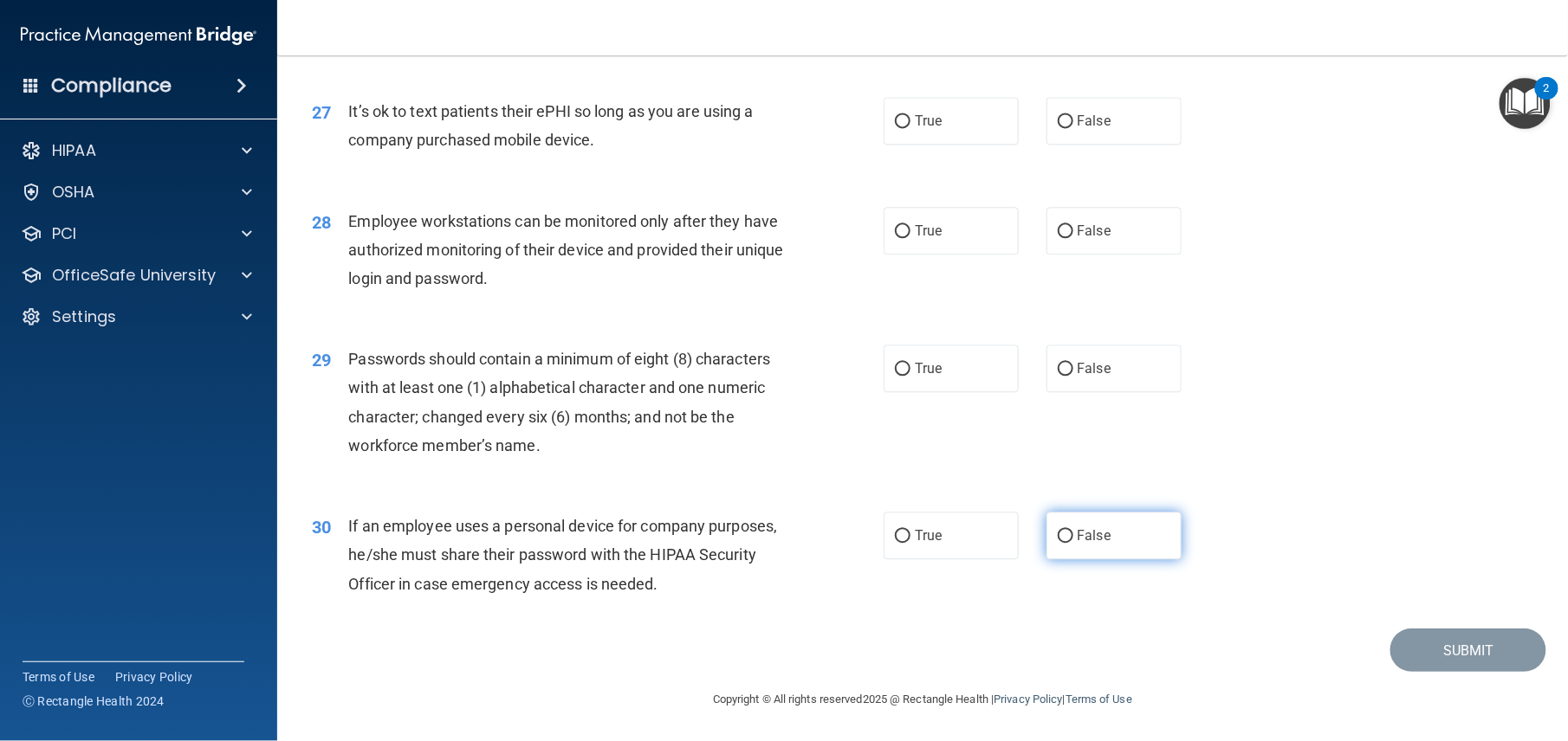
click at [1078, 534] on span "False" at bounding box center [1094, 536] width 33 height 17
click at [1071, 534] on input "False" at bounding box center [1065, 537] width 16 height 13
radio input "true"
click at [936, 351] on label "True" at bounding box center [950, 368] width 135 height 47
click at [910, 363] on input "True" at bounding box center [902, 370] width 16 height 13
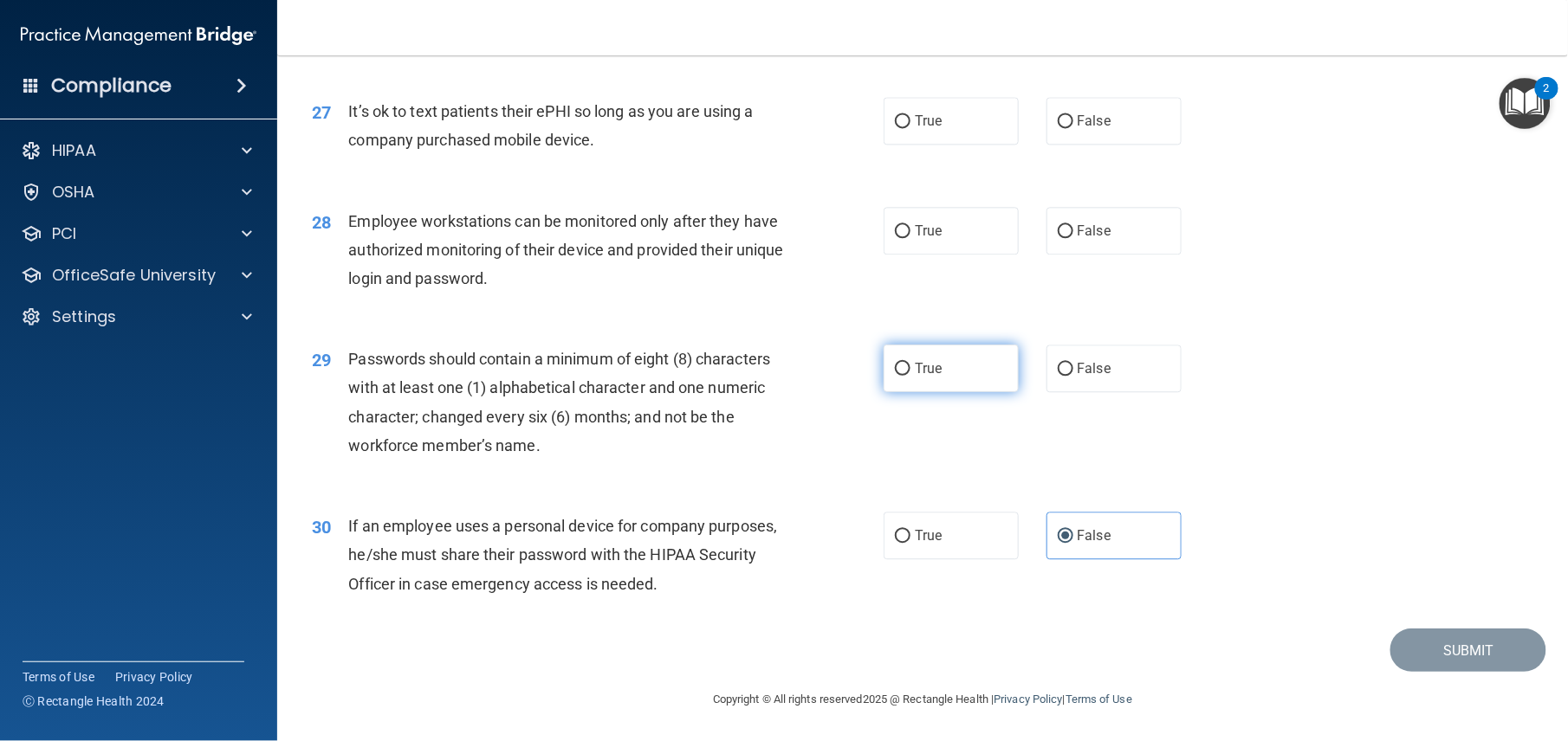
radio input "true"
click at [1112, 215] on label "False" at bounding box center [1114, 230] width 135 height 47
click at [1074, 225] on input "False" at bounding box center [1065, 231] width 16 height 13
radio input "true"
click at [1113, 110] on label "False" at bounding box center [1114, 120] width 135 height 47
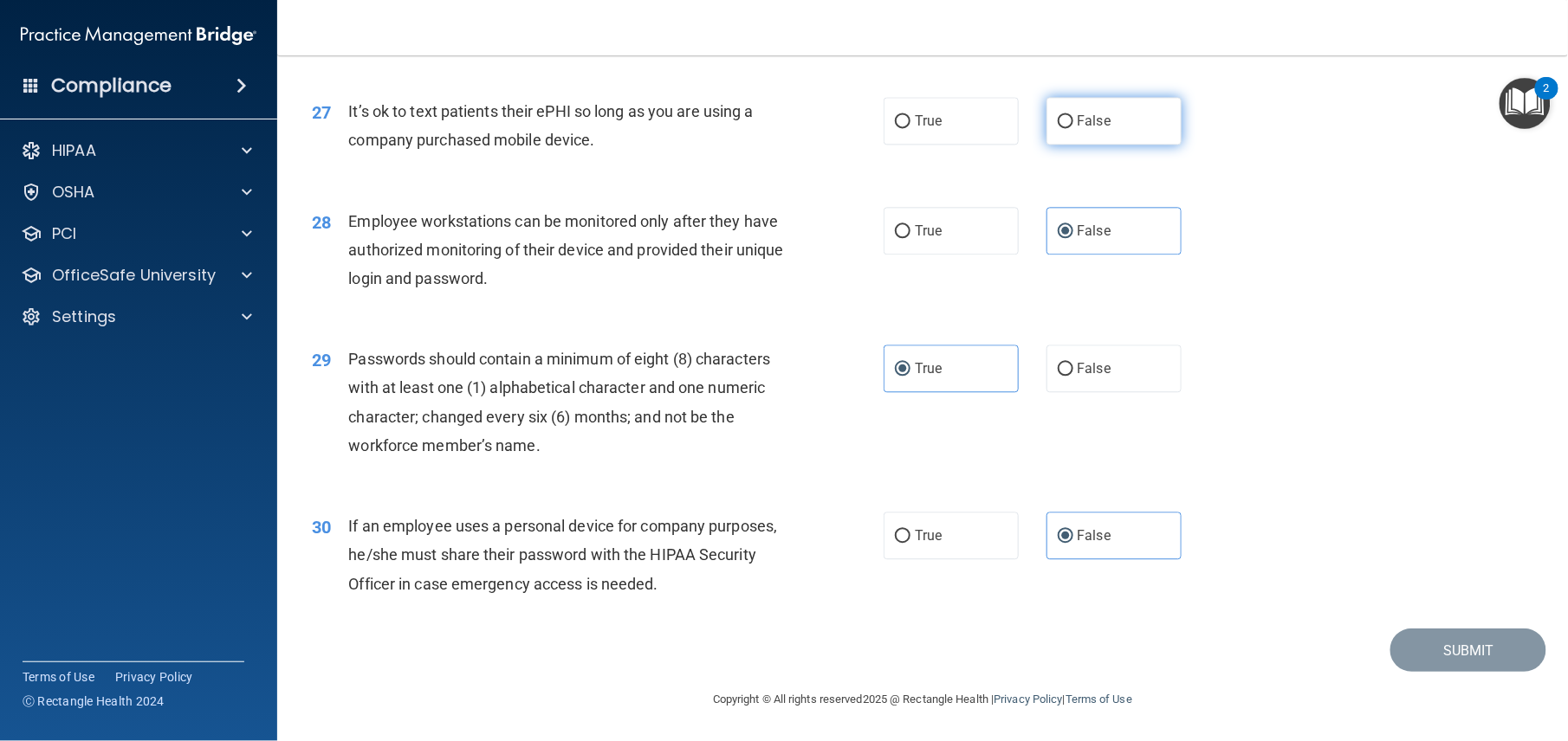
click at [1074, 115] on input "False" at bounding box center [1065, 122] width 16 height 13
radio input "true"
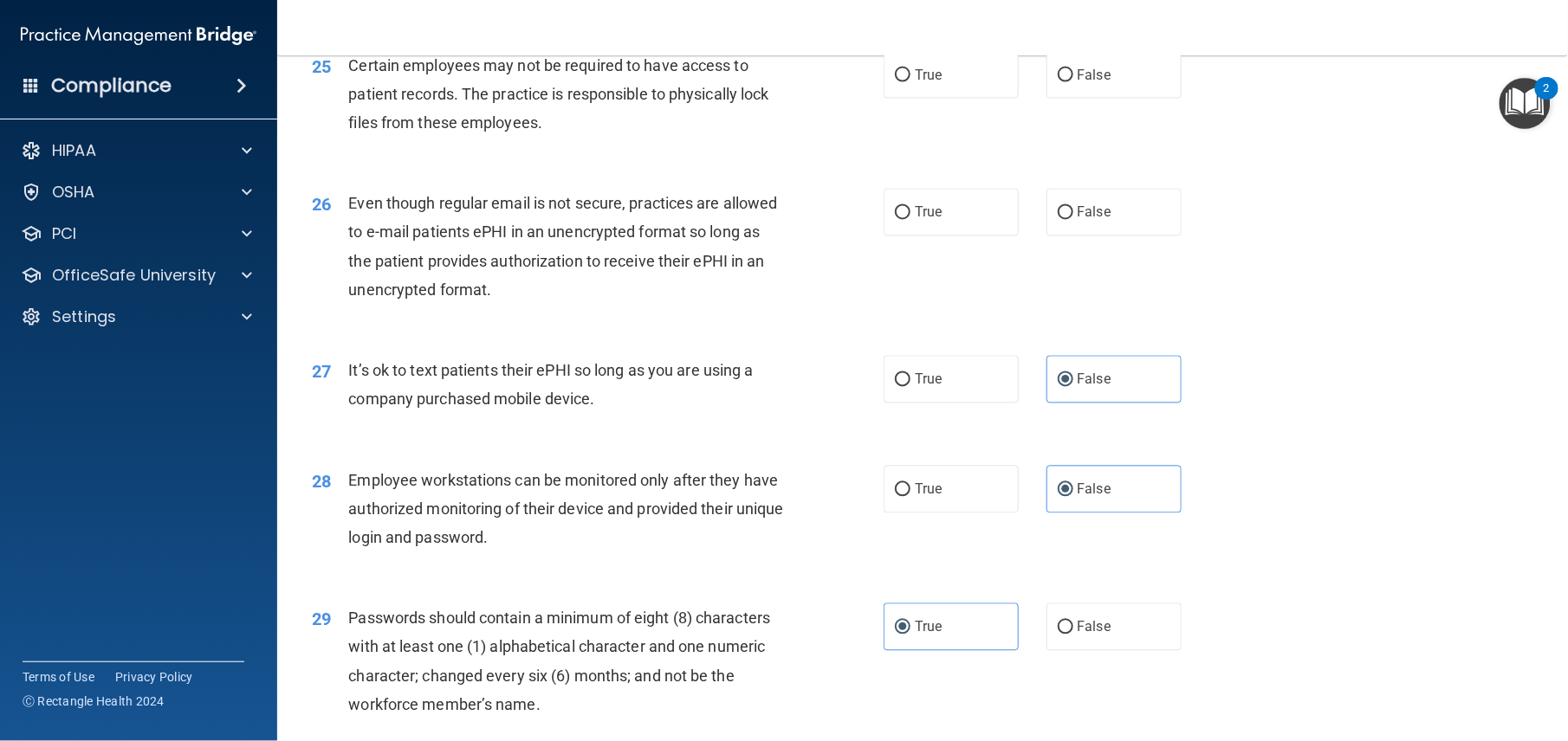
scroll to position [3459, 0]
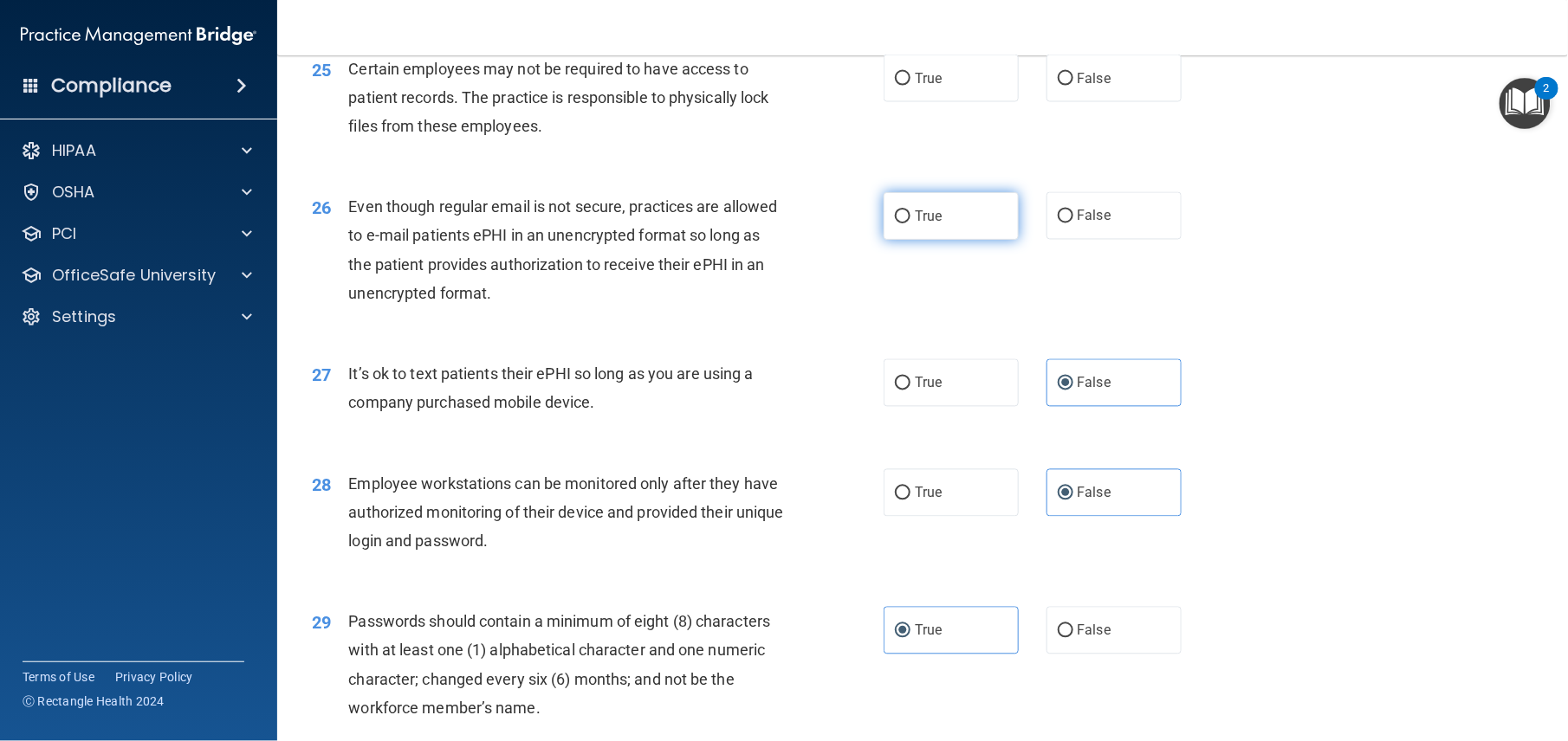
click at [945, 240] on label "True" at bounding box center [950, 215] width 135 height 47
click at [910, 224] on input "True" at bounding box center [902, 217] width 16 height 13
radio input "true"
click at [947, 102] on label "True" at bounding box center [950, 78] width 135 height 47
click at [910, 85] on input "True" at bounding box center [902, 79] width 16 height 13
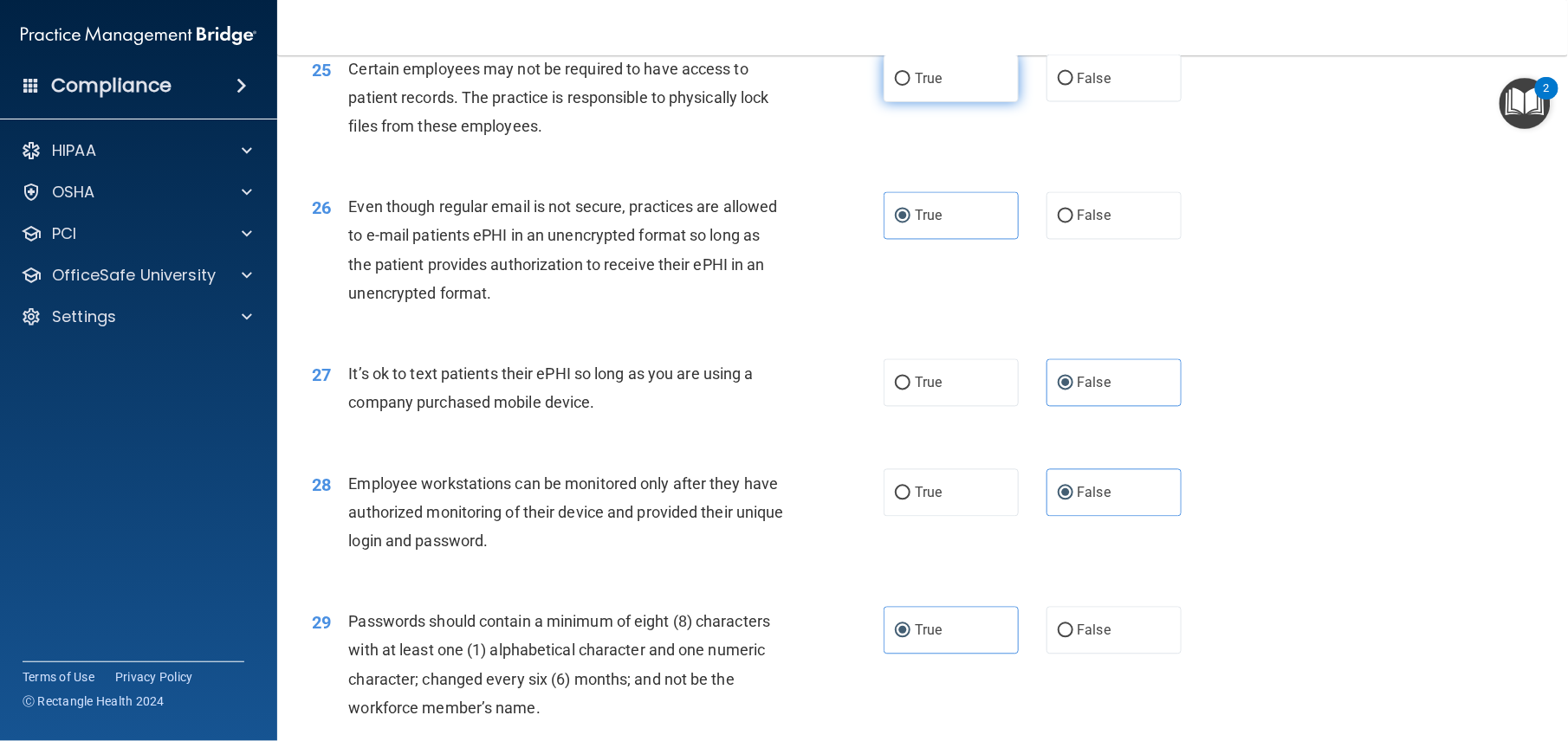
radio input "true"
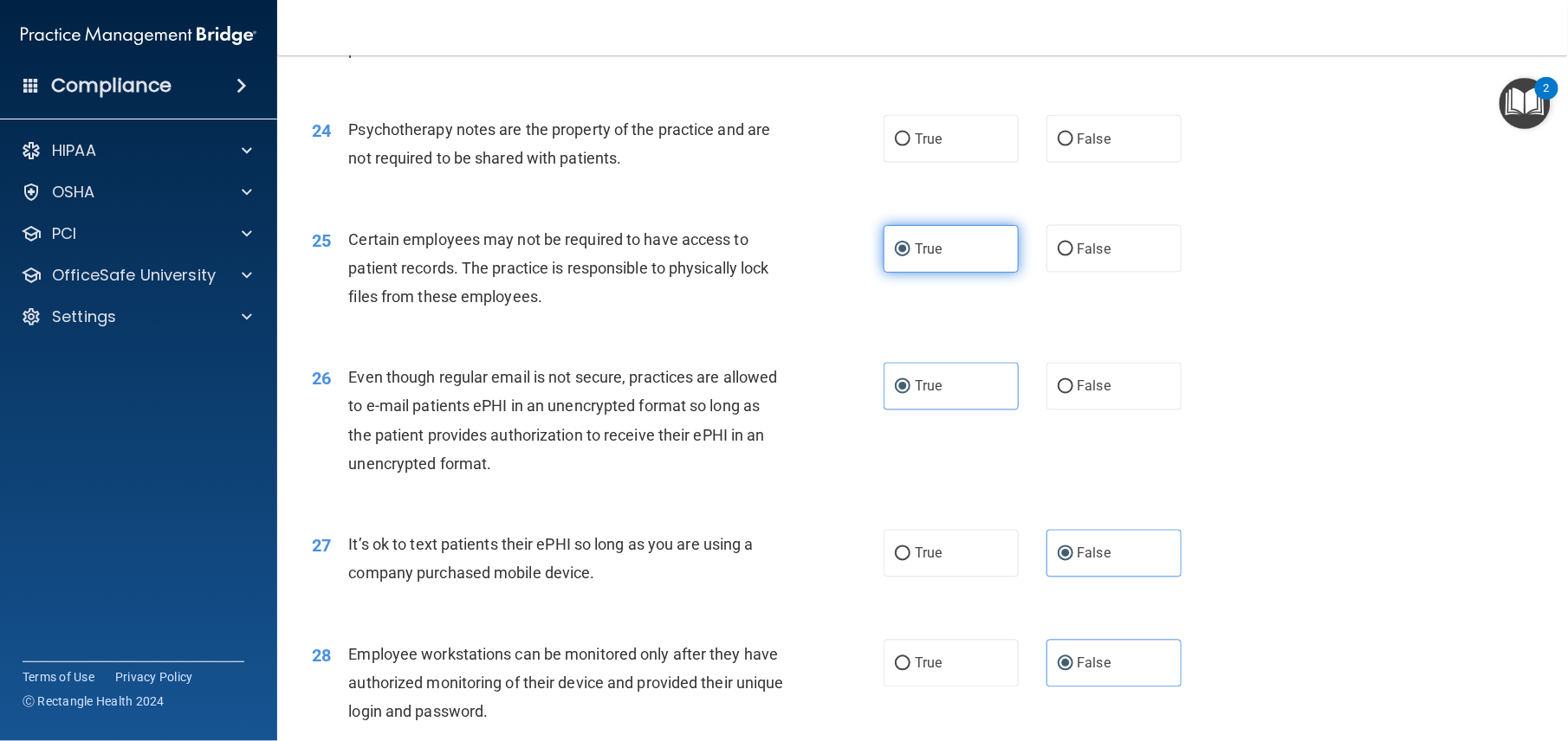
scroll to position [3287, 0]
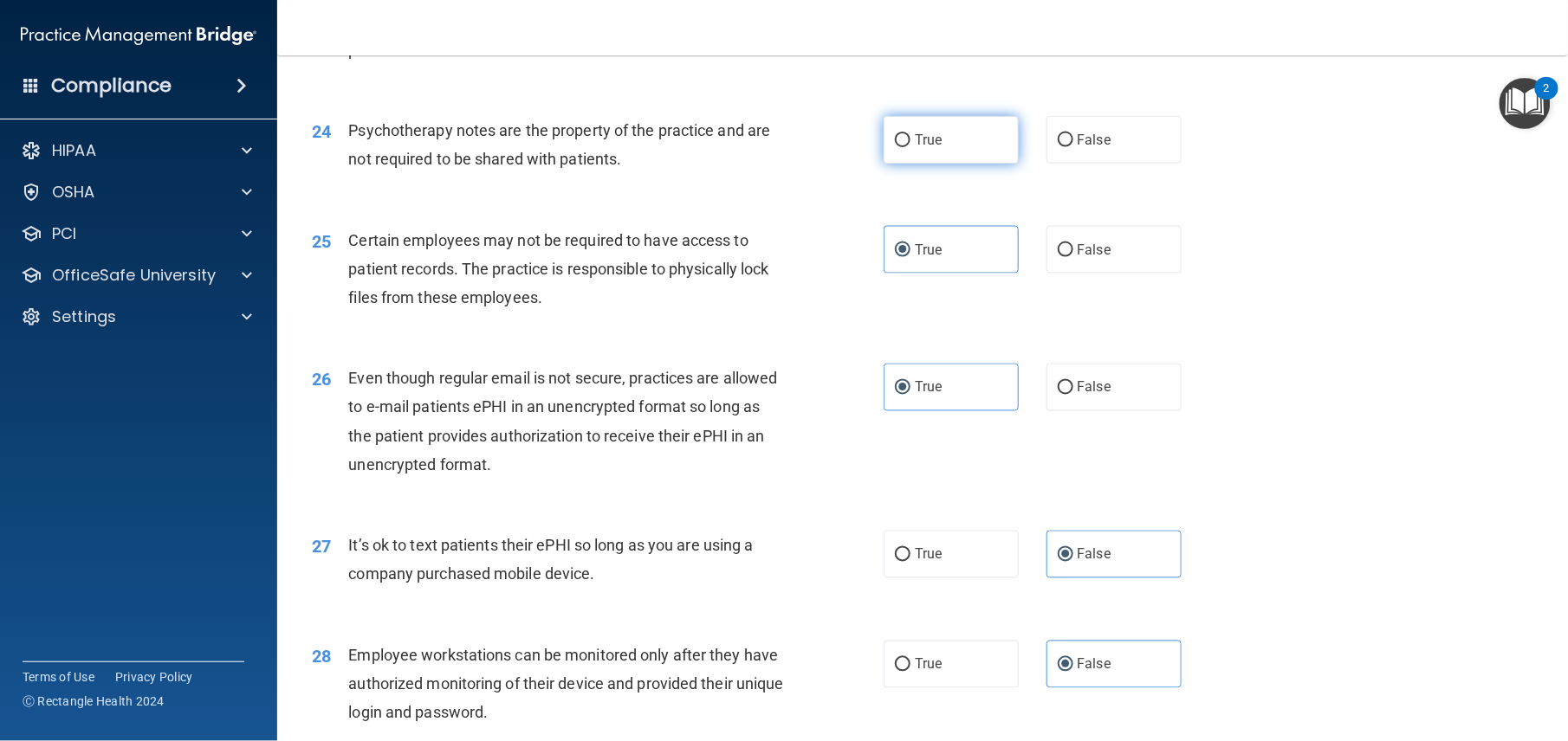
click at [931, 148] on span "True" at bounding box center [928, 140] width 27 height 17
click at [910, 148] on input "True" at bounding box center [902, 141] width 16 height 13
radio input "true"
click at [1100, 55] on label "False" at bounding box center [1114, 30] width 135 height 47
click at [1074, 38] on input "False" at bounding box center [1065, 32] width 16 height 13
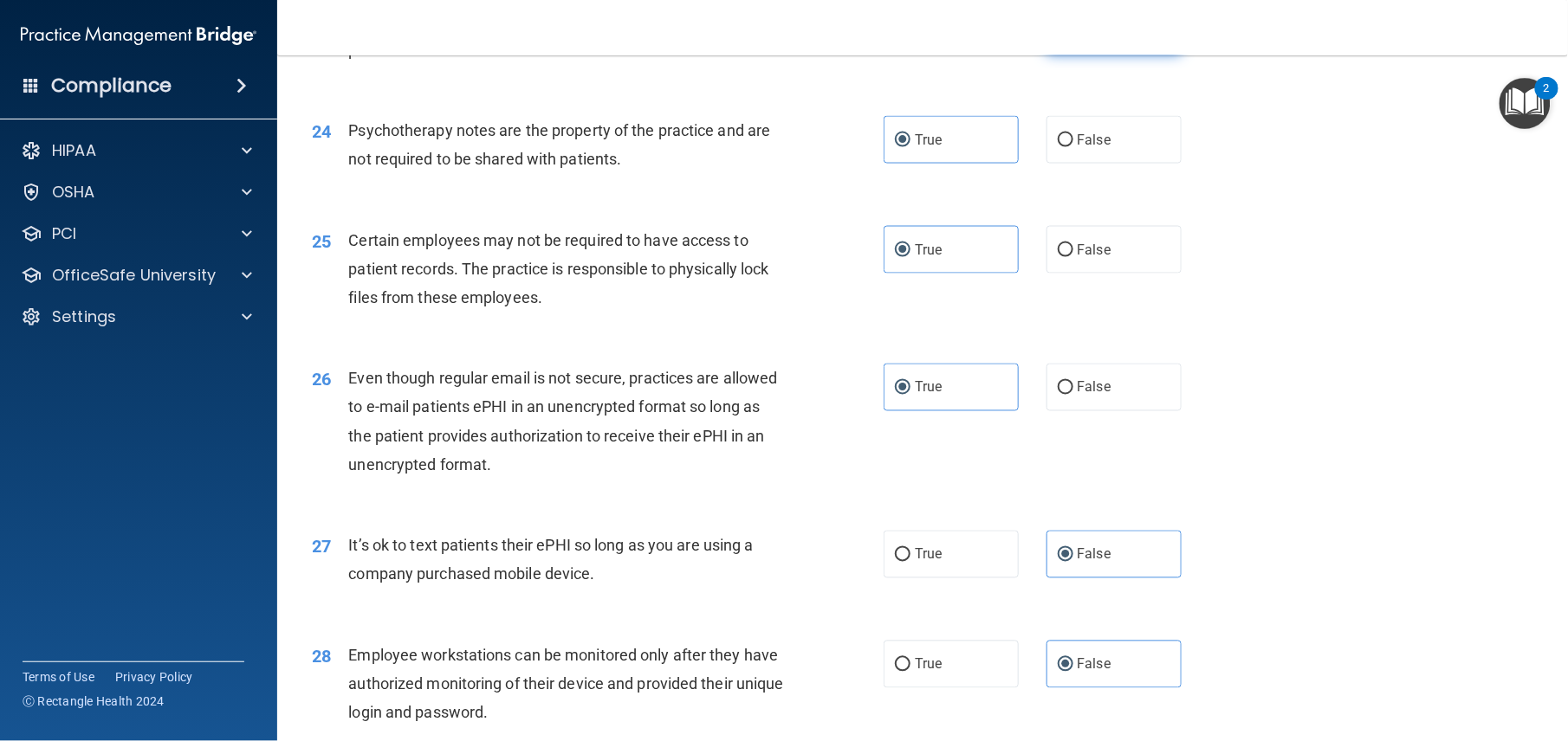
radio input "true"
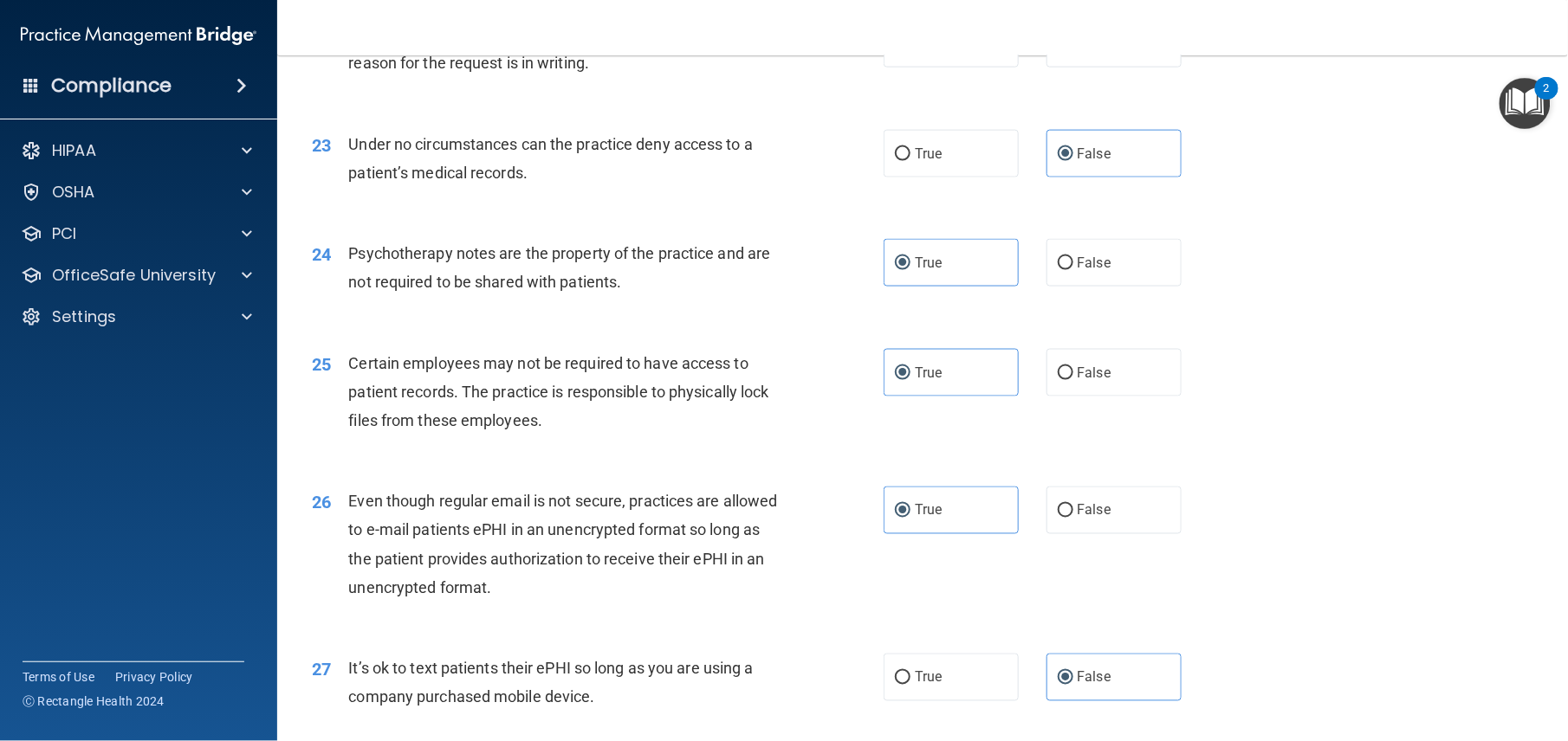
scroll to position [3161, 0]
click at [1099, 56] on span "False" at bounding box center [1094, 47] width 33 height 17
click at [1074, 55] on input "False" at bounding box center [1065, 48] width 16 height 13
radio input "true"
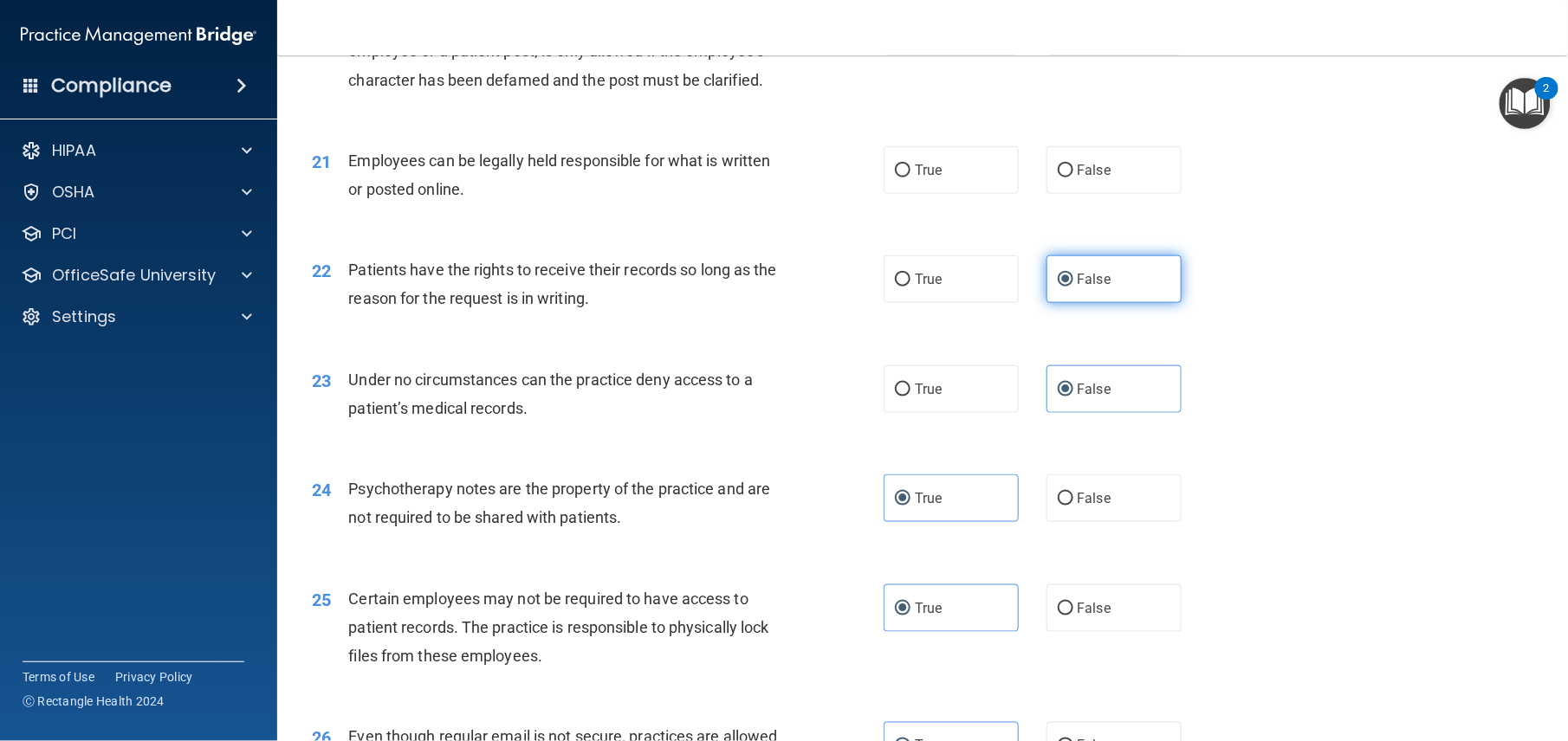
scroll to position [2928, 0]
click at [964, 195] on label "True" at bounding box center [950, 171] width 135 height 47
click at [910, 178] on input "True" at bounding box center [902, 172] width 16 height 13
radio input "true"
click at [1078, 41] on span "False" at bounding box center [1094, 32] width 33 height 17
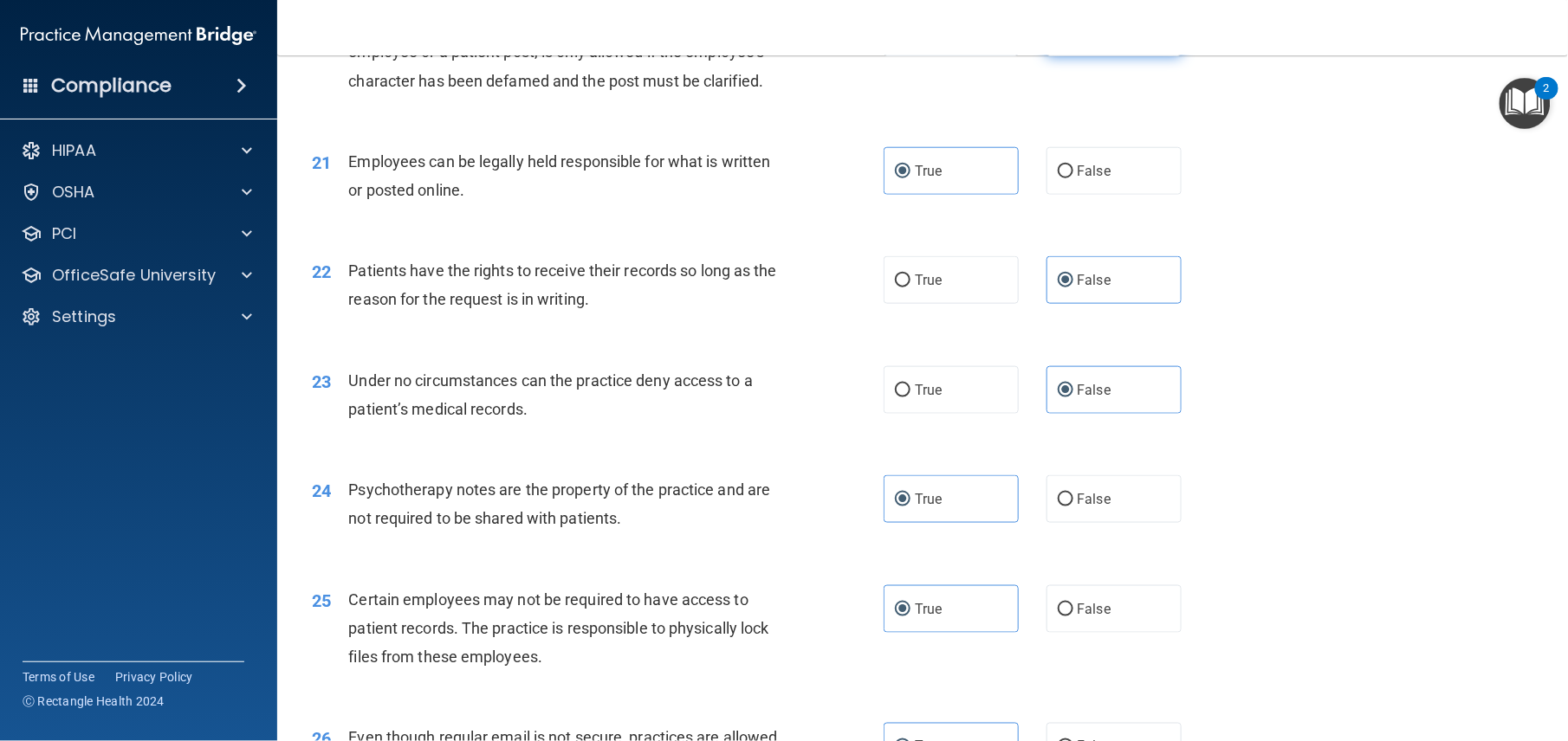
click at [1067, 40] on input "False" at bounding box center [1065, 33] width 16 height 13
radio input "true"
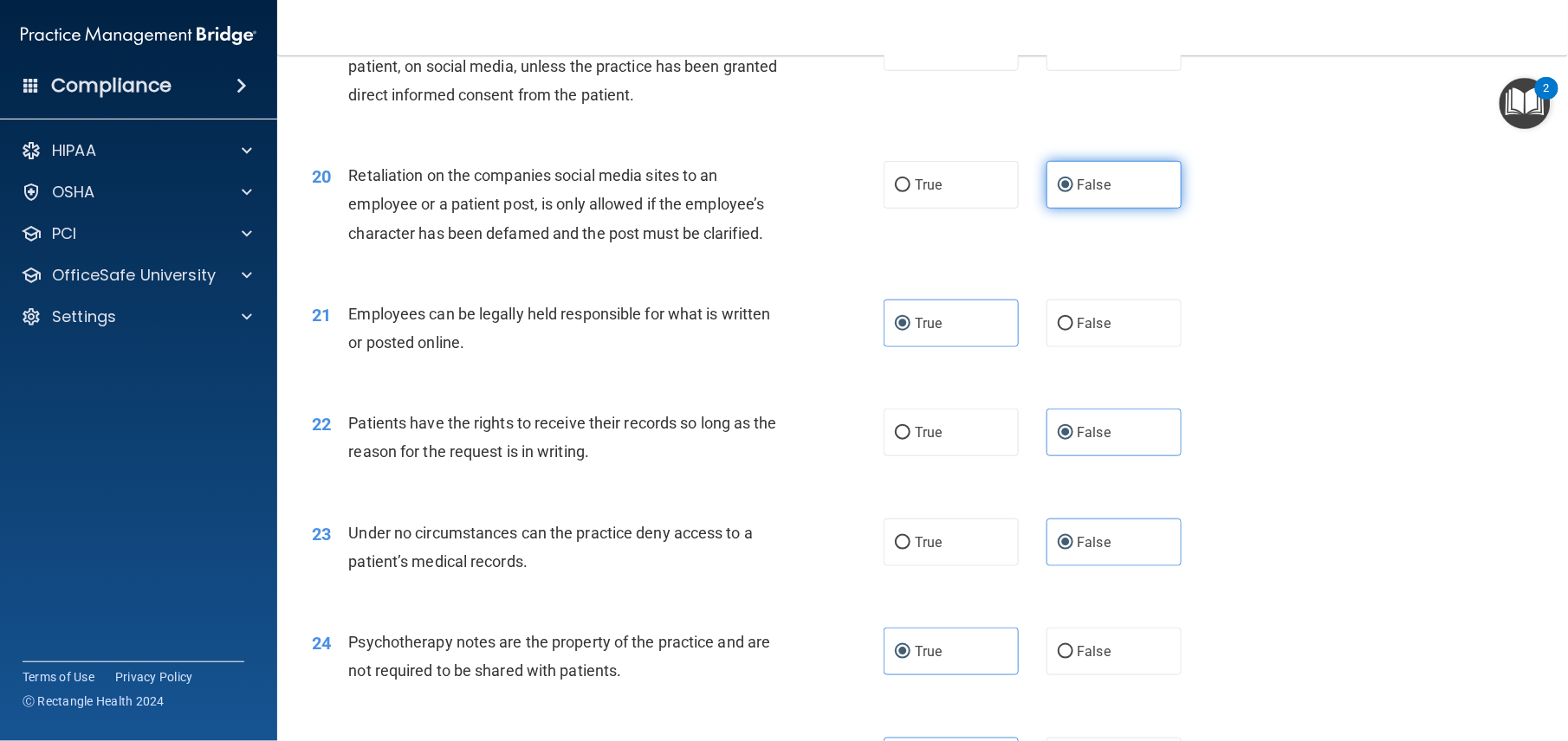
scroll to position [2775, 0]
click at [961, 72] on label "True" at bounding box center [950, 47] width 135 height 47
click at [910, 56] on input "True" at bounding box center [902, 49] width 16 height 13
radio input "true"
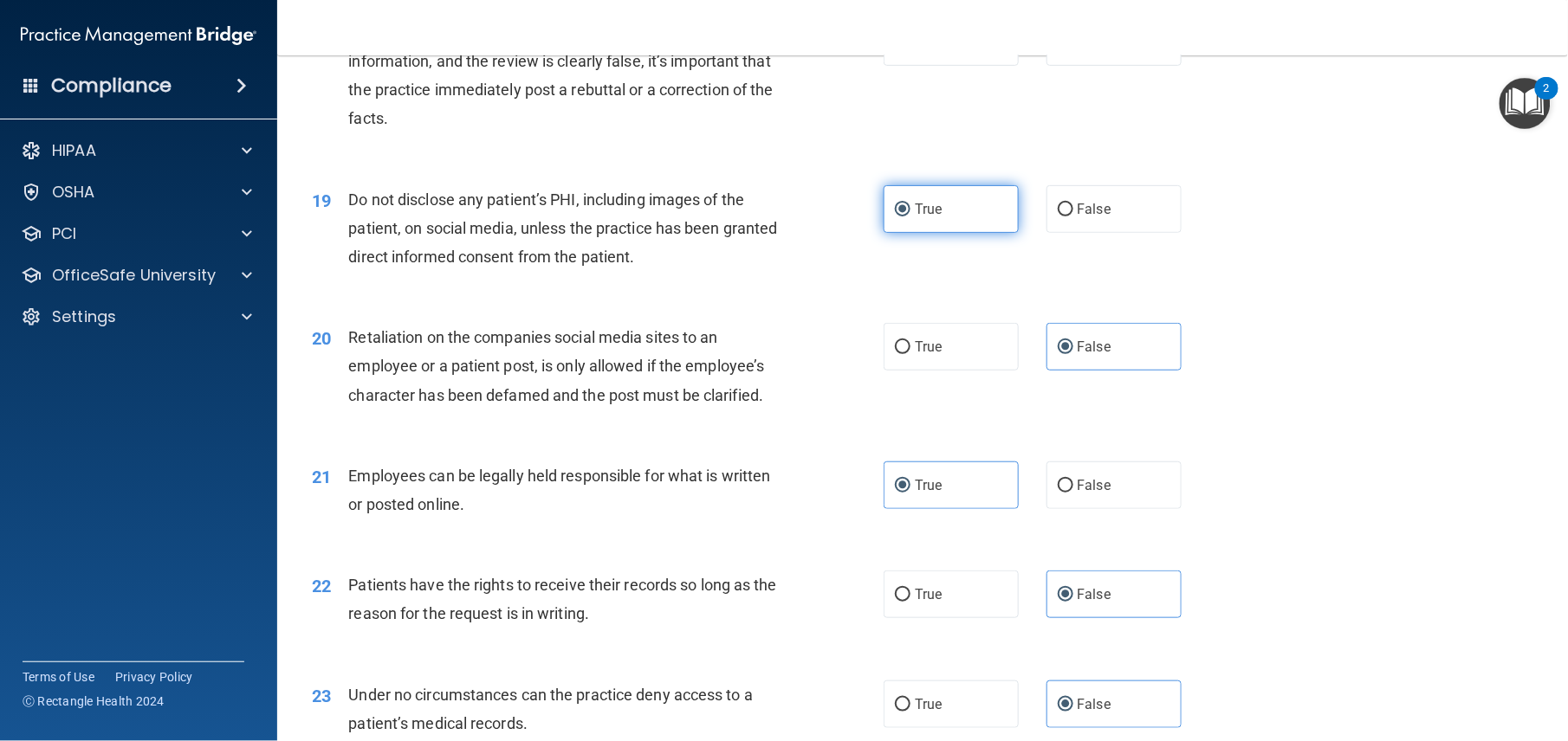
scroll to position [2598, 0]
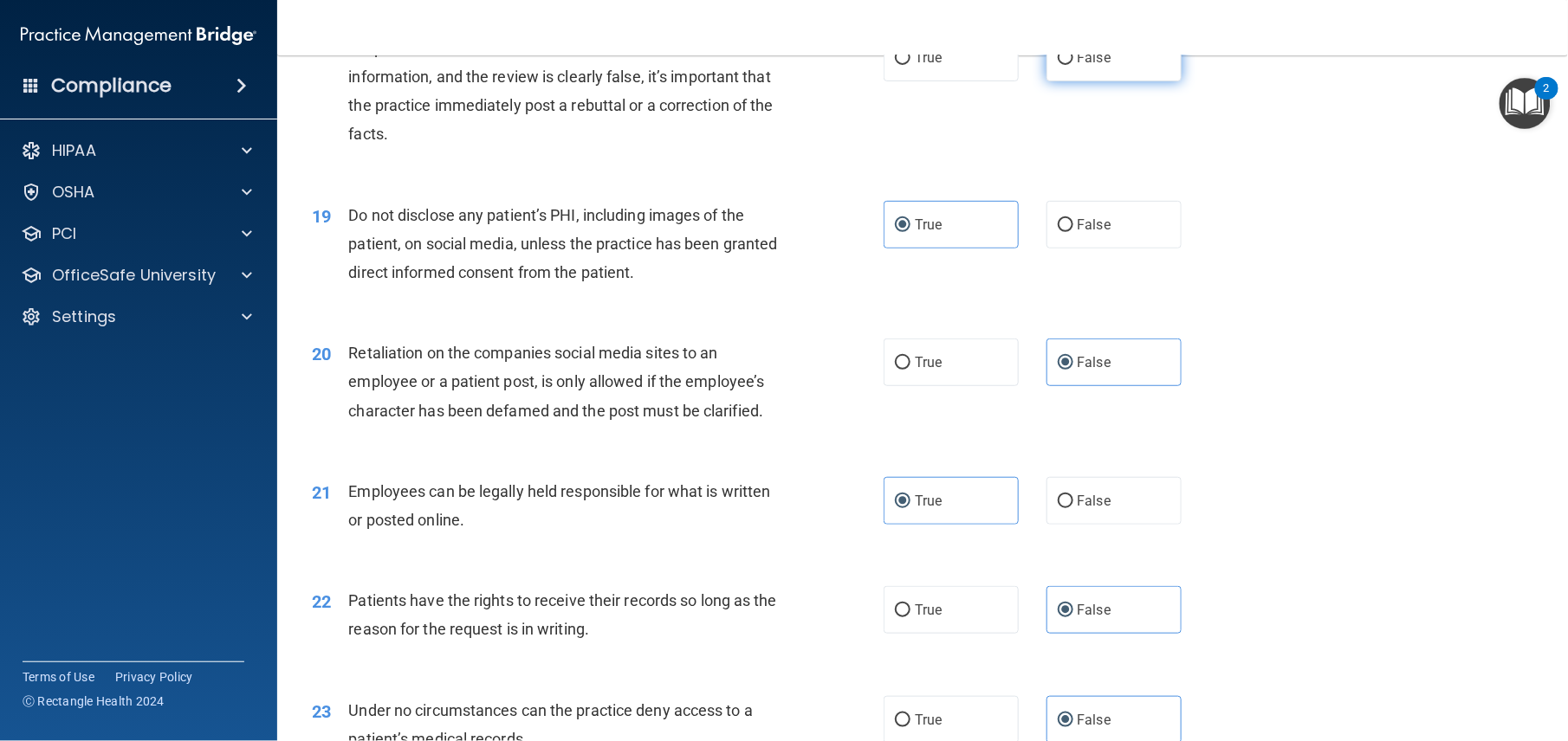
click at [1067, 82] on label "False" at bounding box center [1114, 57] width 135 height 47
click at [1067, 65] on input "False" at bounding box center [1065, 58] width 16 height 13
radio input "true"
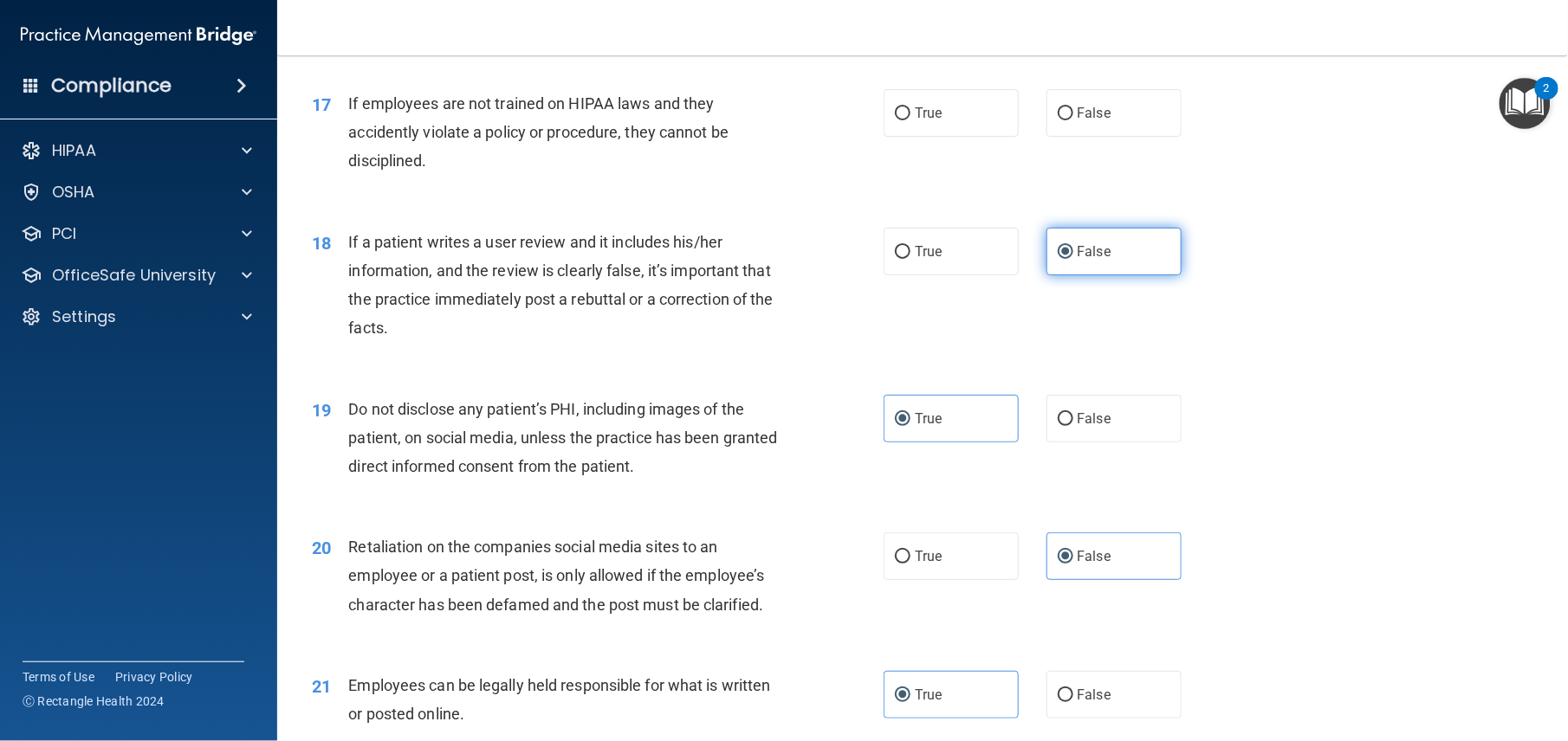
scroll to position [2402, 0]
click at [1078, 138] on label "False" at bounding box center [1114, 114] width 135 height 47
click at [1074, 123] on input "False" at bounding box center [1065, 116] width 16 height 13
radio input "true"
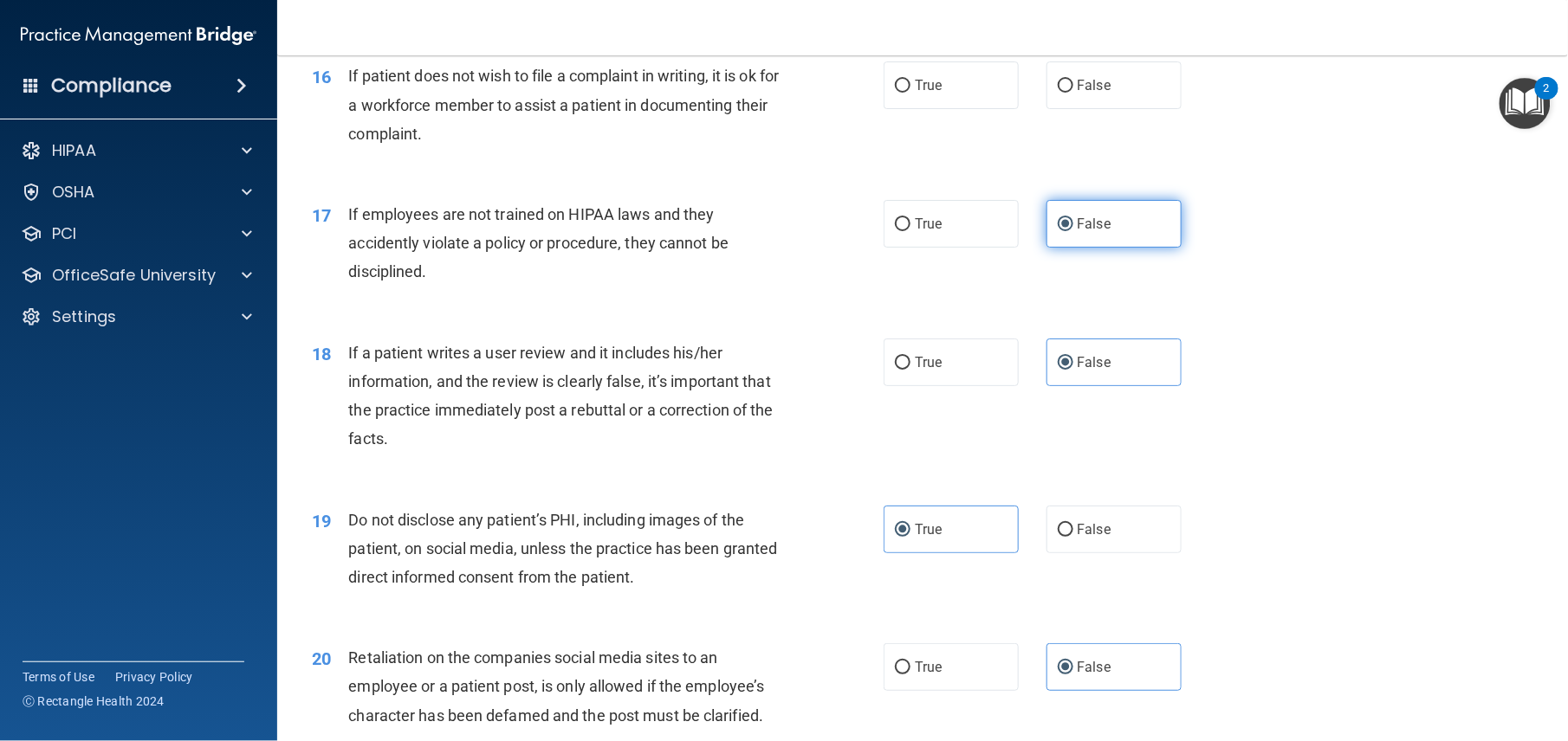
scroll to position [2238, 0]
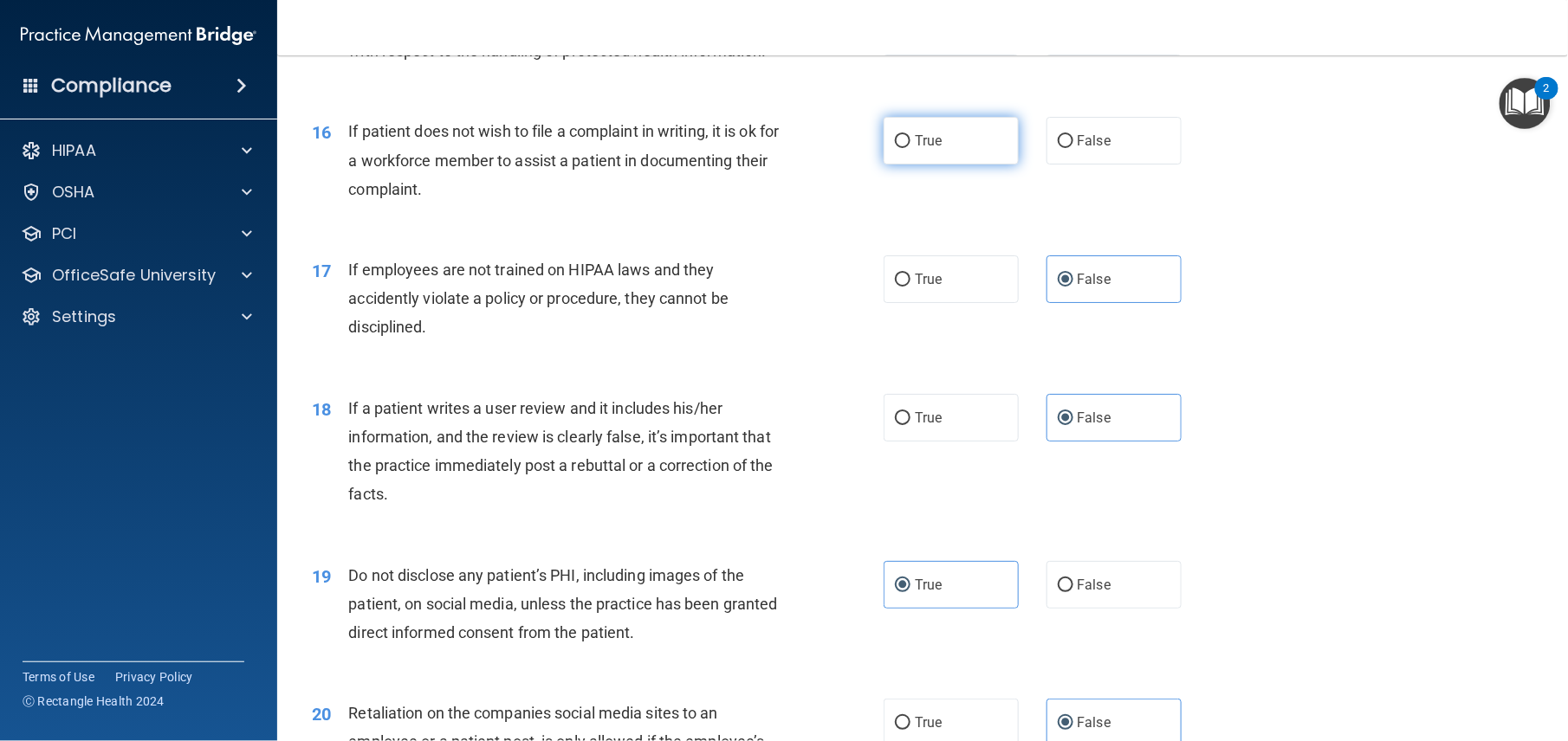
click at [968, 164] on label "True" at bounding box center [950, 140] width 135 height 47
click at [910, 148] on input "True" at bounding box center [902, 141] width 16 height 13
radio input "true"
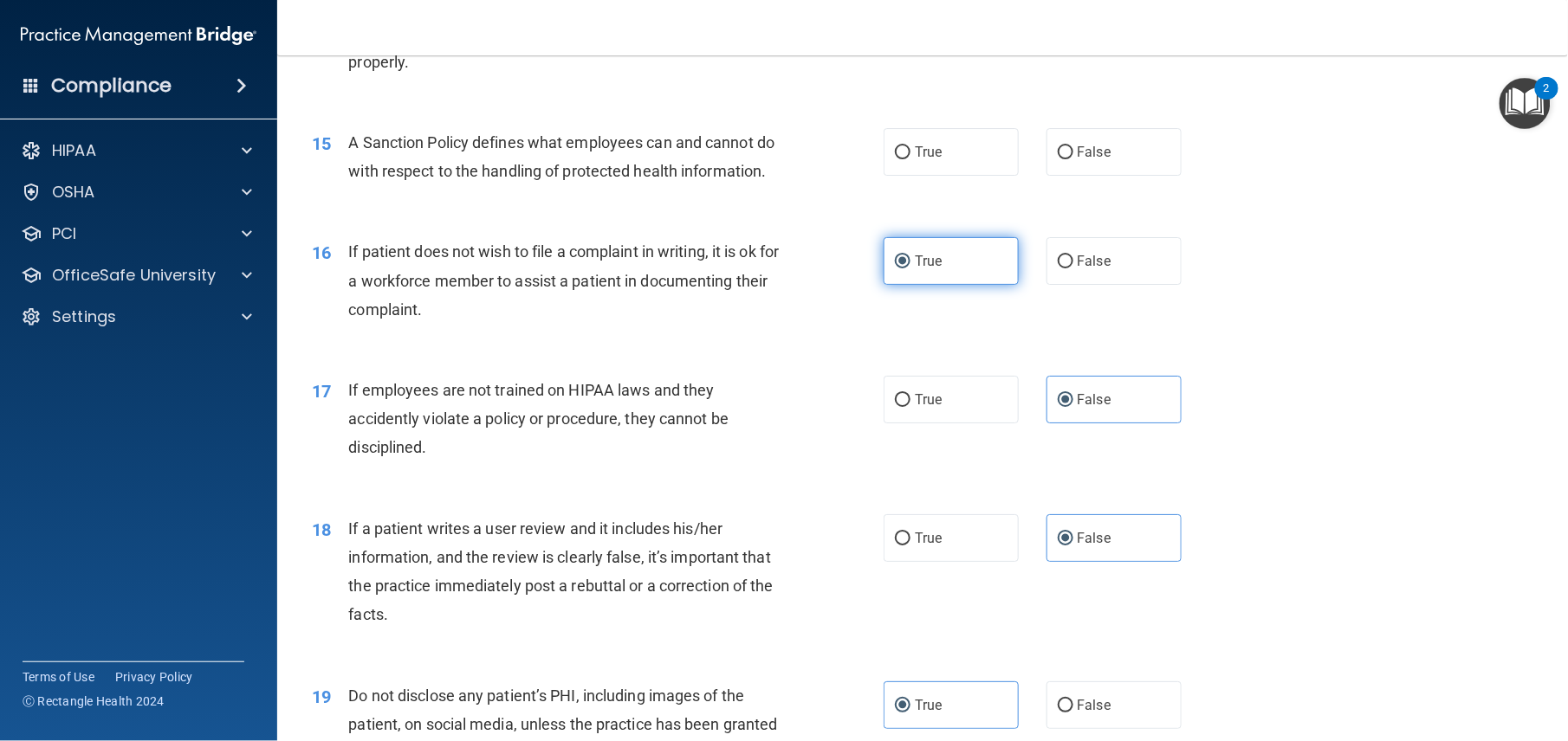
scroll to position [2114, 0]
click at [987, 178] on label "True" at bounding box center [950, 154] width 135 height 47
click at [910, 162] on input "True" at bounding box center [902, 155] width 16 height 13
radio input "true"
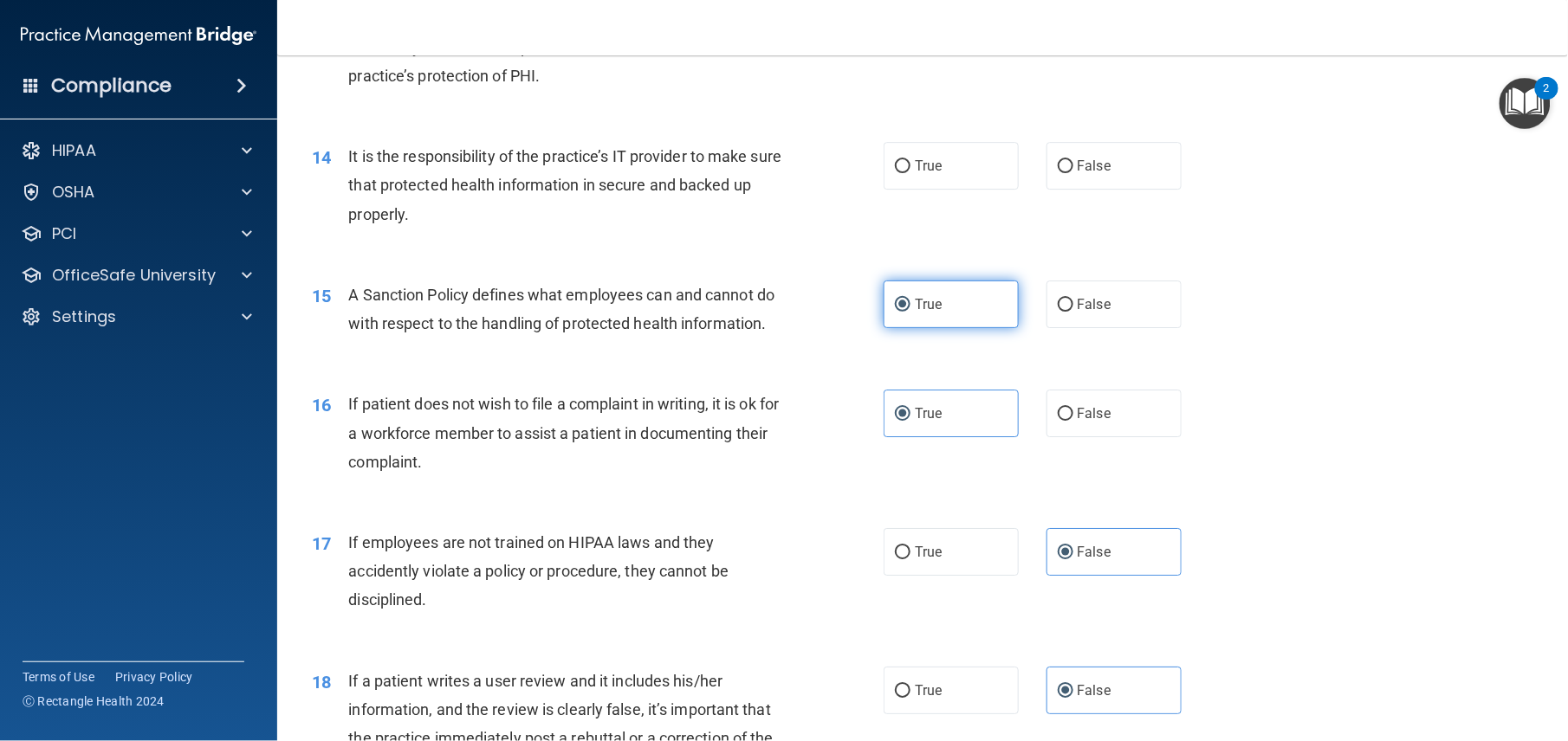
scroll to position [1964, 0]
click at [1090, 190] on label "False" at bounding box center [1114, 166] width 135 height 47
click at [1074, 174] on input "False" at bounding box center [1065, 167] width 16 height 13
radio input "true"
click at [946, 53] on label "True" at bounding box center [950, 29] width 135 height 47
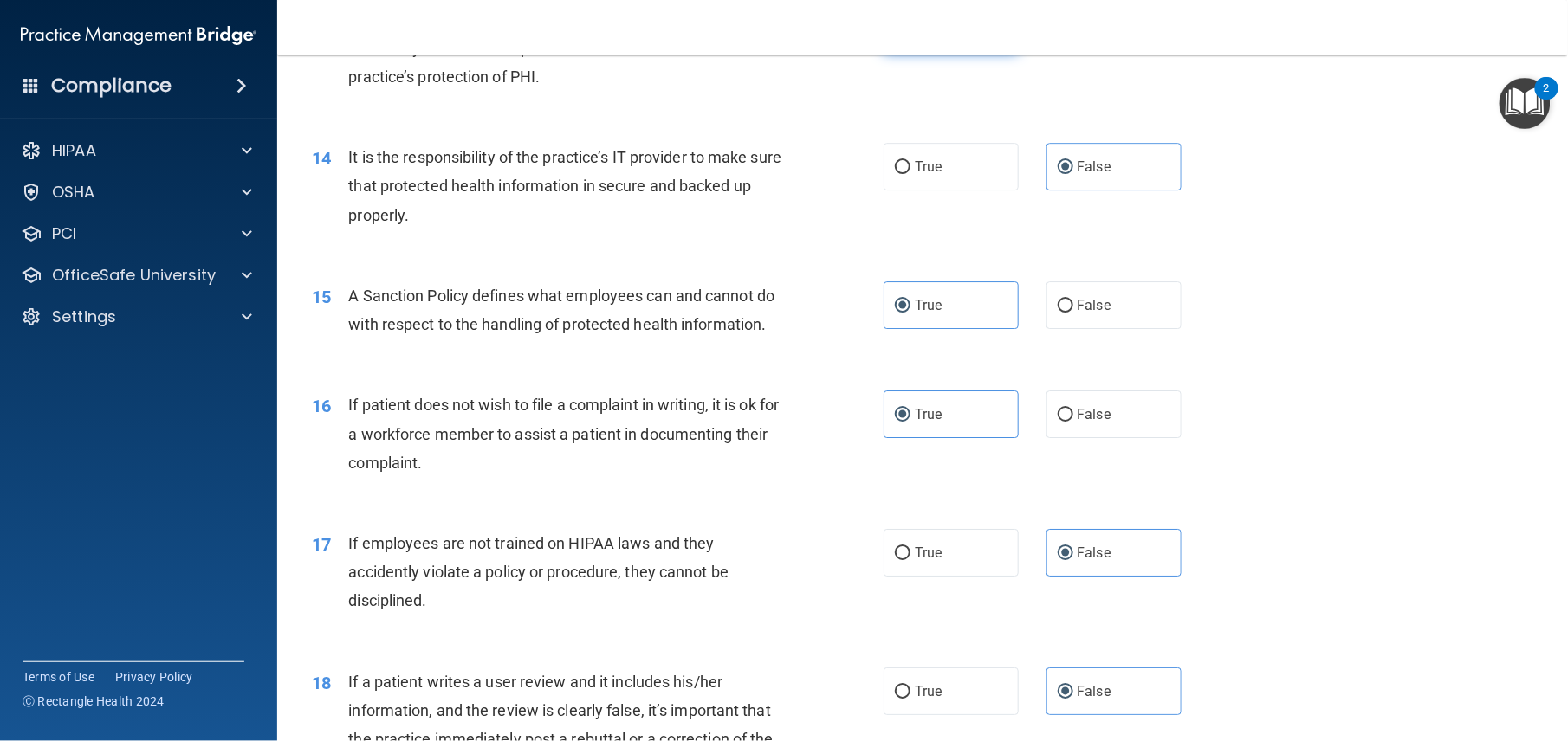
click at [910, 36] on input "True" at bounding box center [902, 30] width 16 height 13
radio input "true"
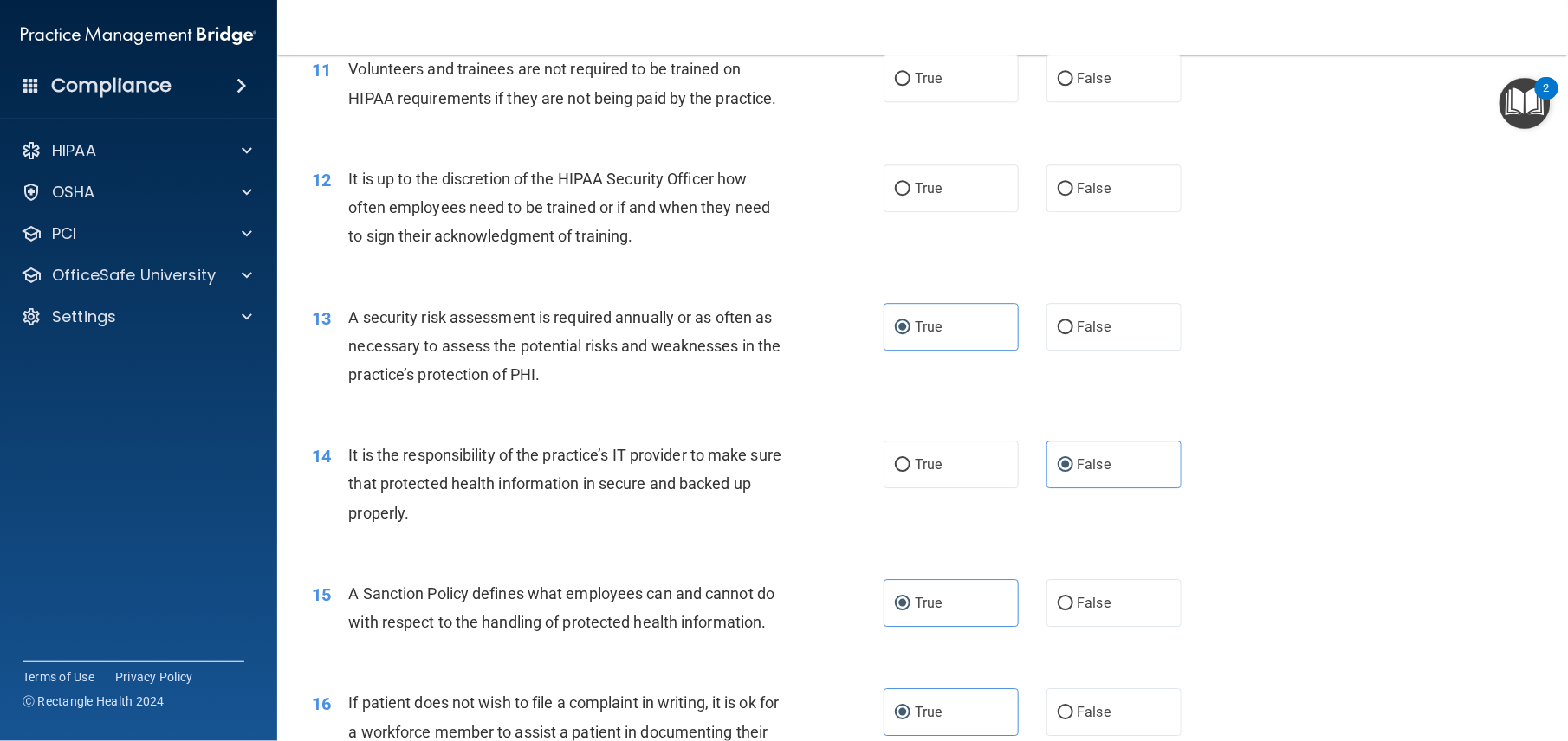
scroll to position [1665, 0]
click at [1088, 199] on span "False" at bounding box center [1094, 190] width 33 height 17
click at [1074, 198] on input "False" at bounding box center [1065, 191] width 16 height 13
radio input "true"
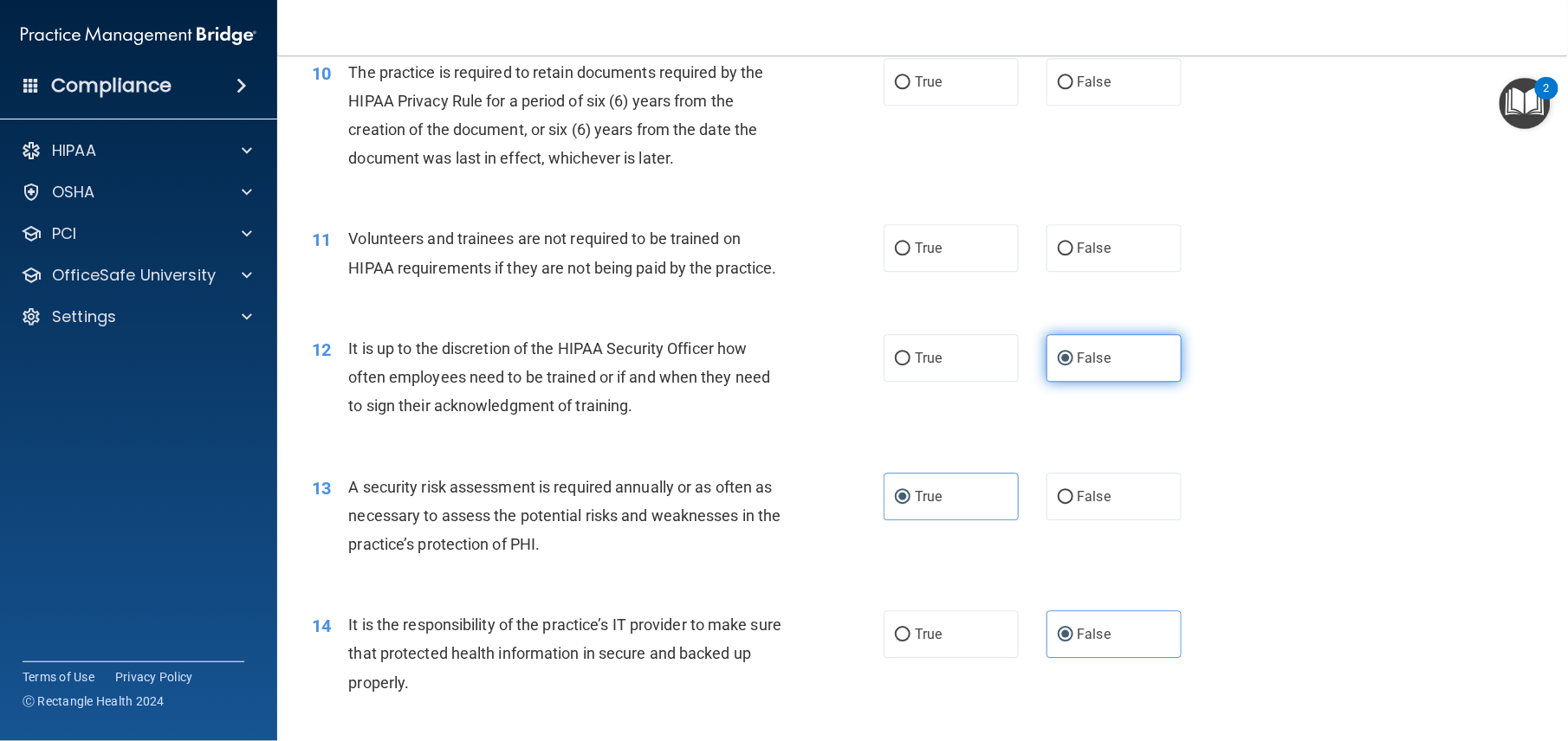
scroll to position [1486, 0]
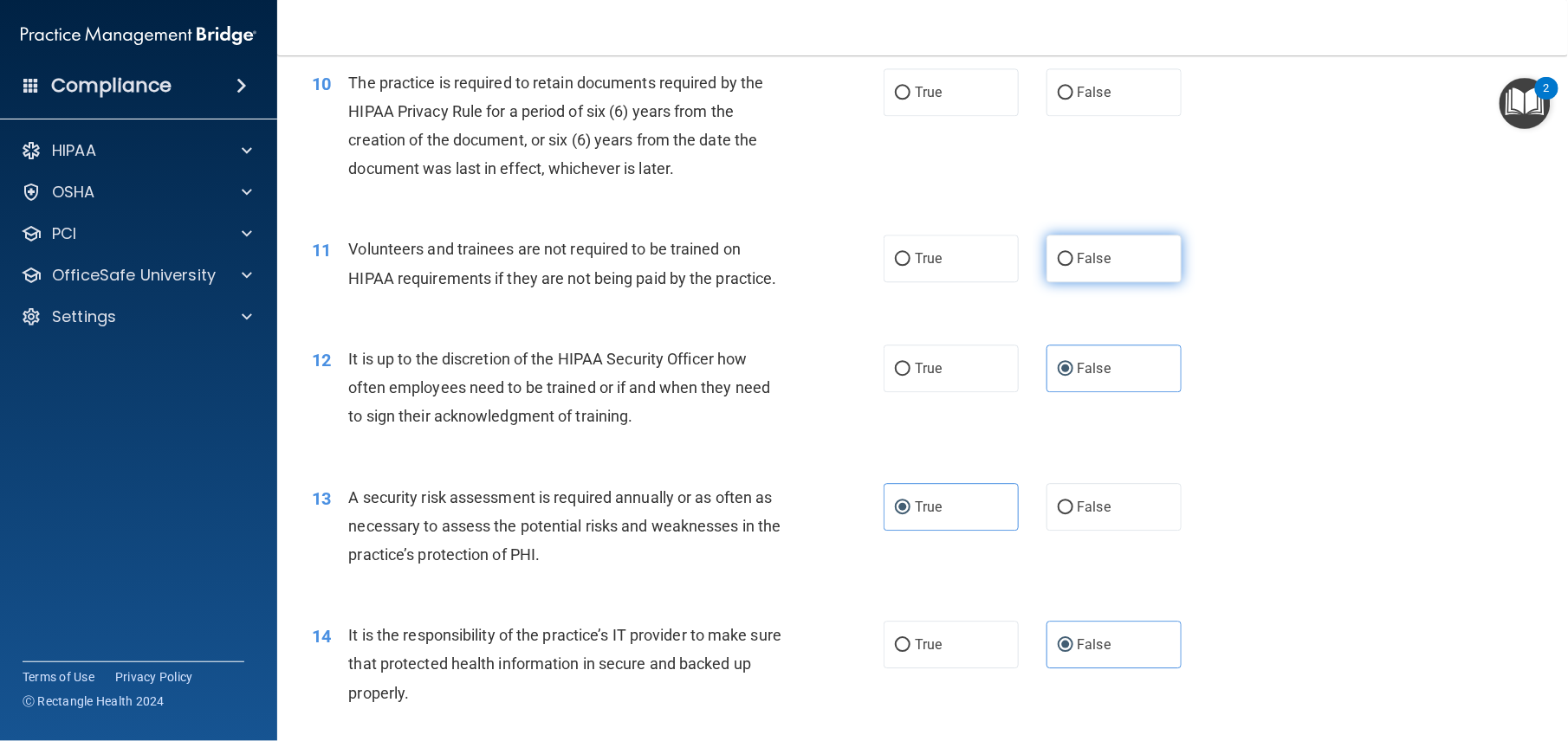
click at [1087, 282] on label "False" at bounding box center [1114, 258] width 135 height 47
click at [1074, 266] on input "False" at bounding box center [1065, 259] width 16 height 13
radio input "true"
click at [925, 100] on span "True" at bounding box center [928, 92] width 27 height 17
click at [910, 99] on input "True" at bounding box center [902, 93] width 16 height 13
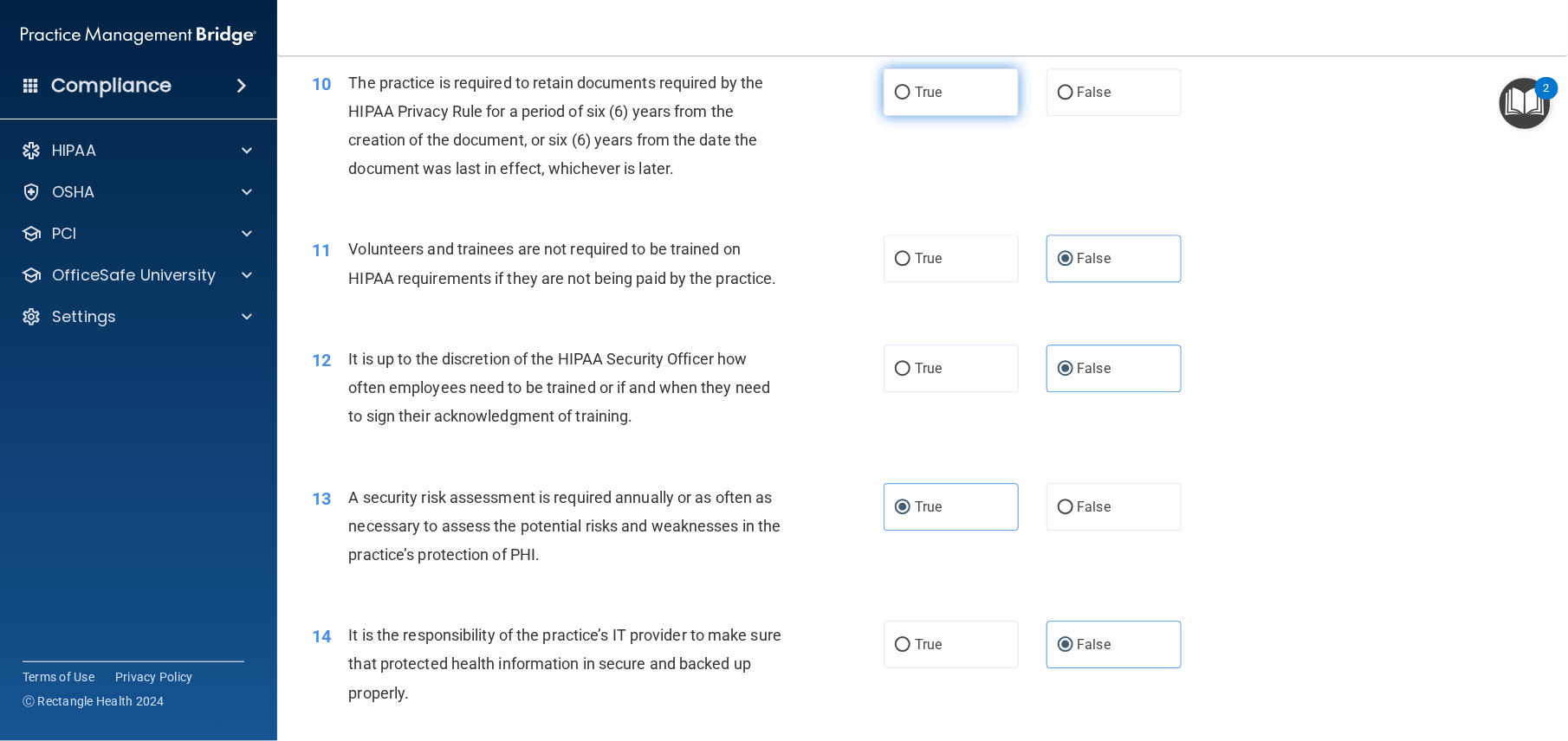
radio input "true"
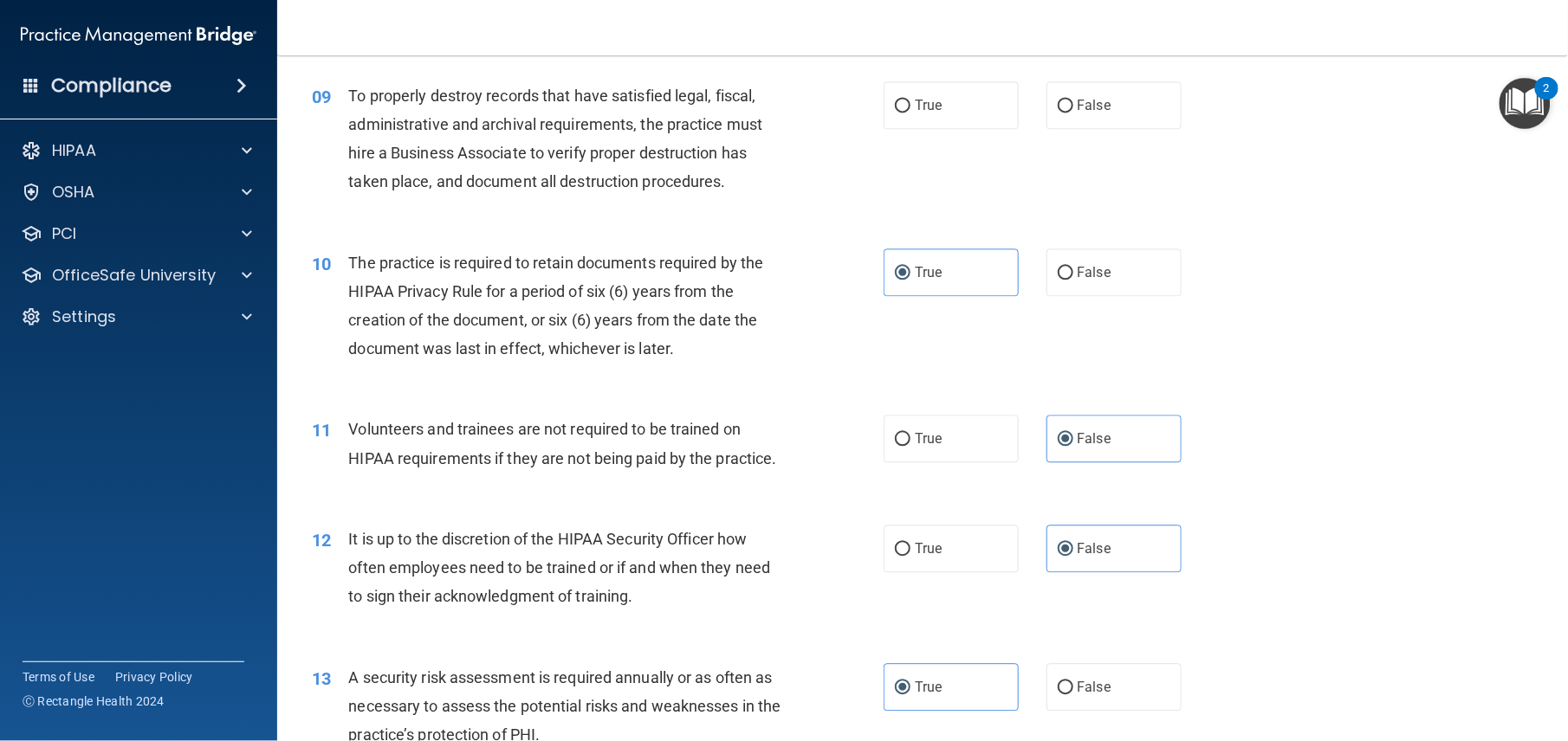
scroll to position [1305, 0]
click at [1106, 131] on label "False" at bounding box center [1114, 107] width 135 height 47
click at [1074, 114] on input "False" at bounding box center [1065, 108] width 16 height 13
radio input "true"
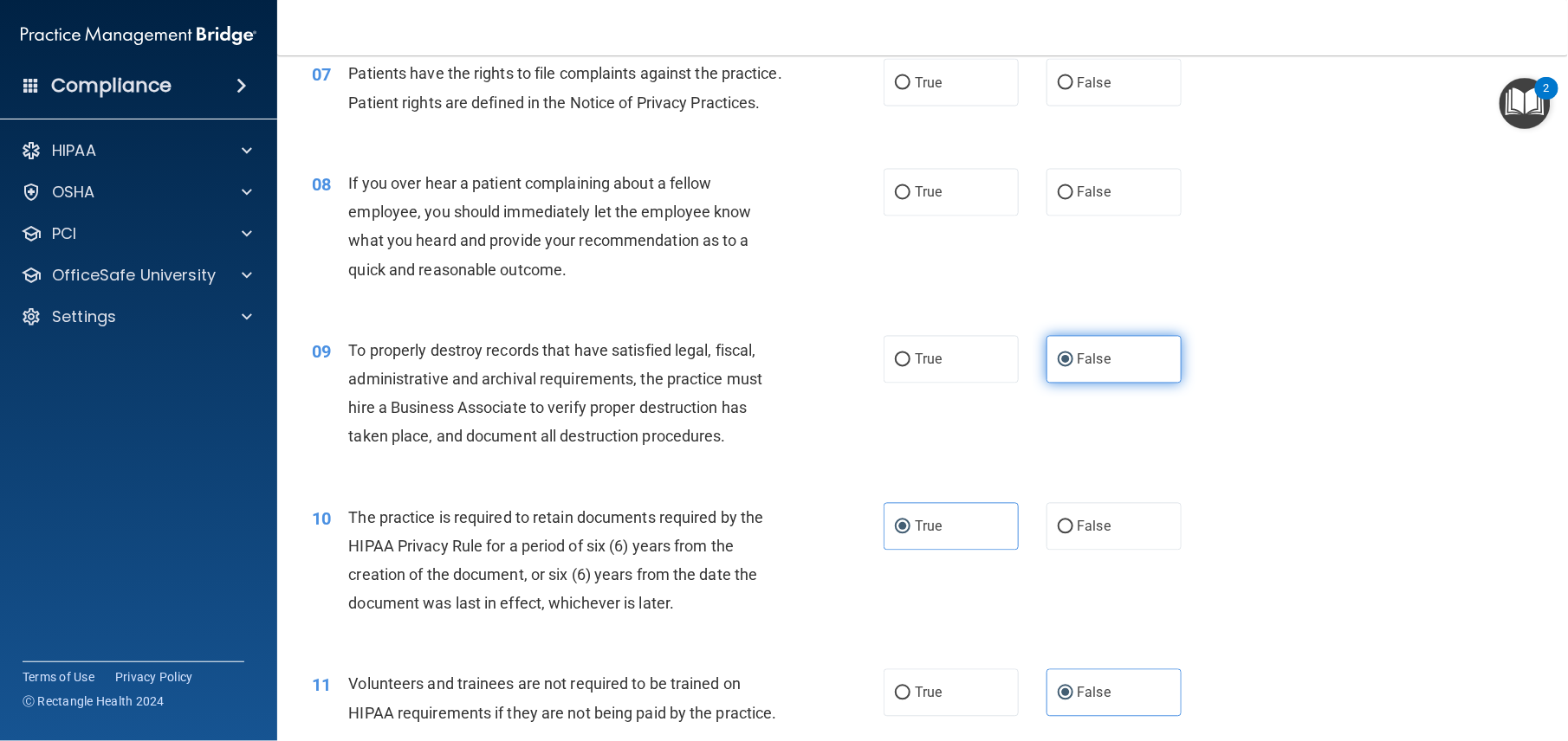
scroll to position [1049, 0]
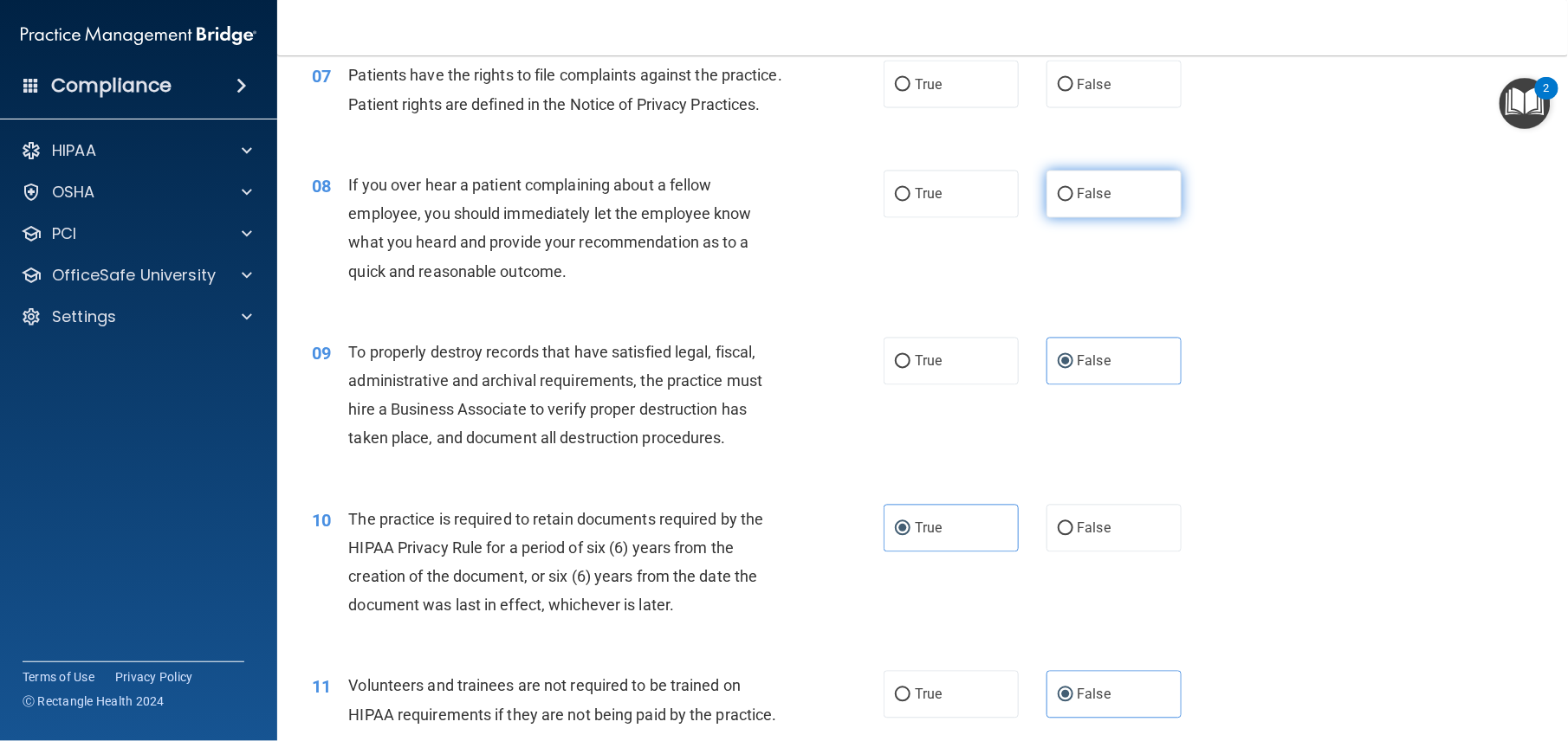
click at [1078, 202] on span "False" at bounding box center [1094, 195] width 33 height 17
click at [1071, 202] on input "False" at bounding box center [1065, 195] width 16 height 13
radio input "true"
click at [958, 109] on label "True" at bounding box center [950, 84] width 135 height 47
click at [910, 92] on input "True" at bounding box center [902, 85] width 16 height 13
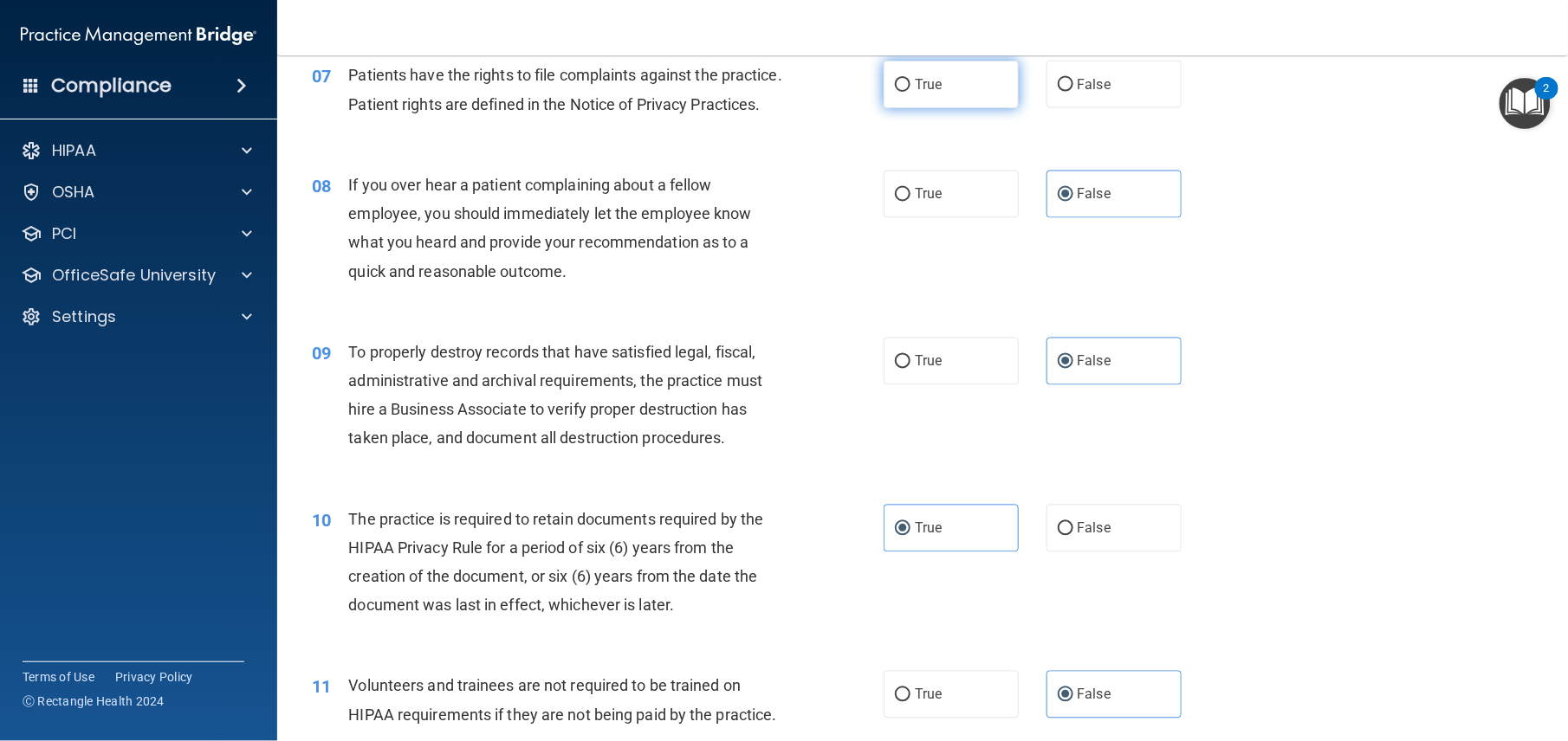
radio input "true"
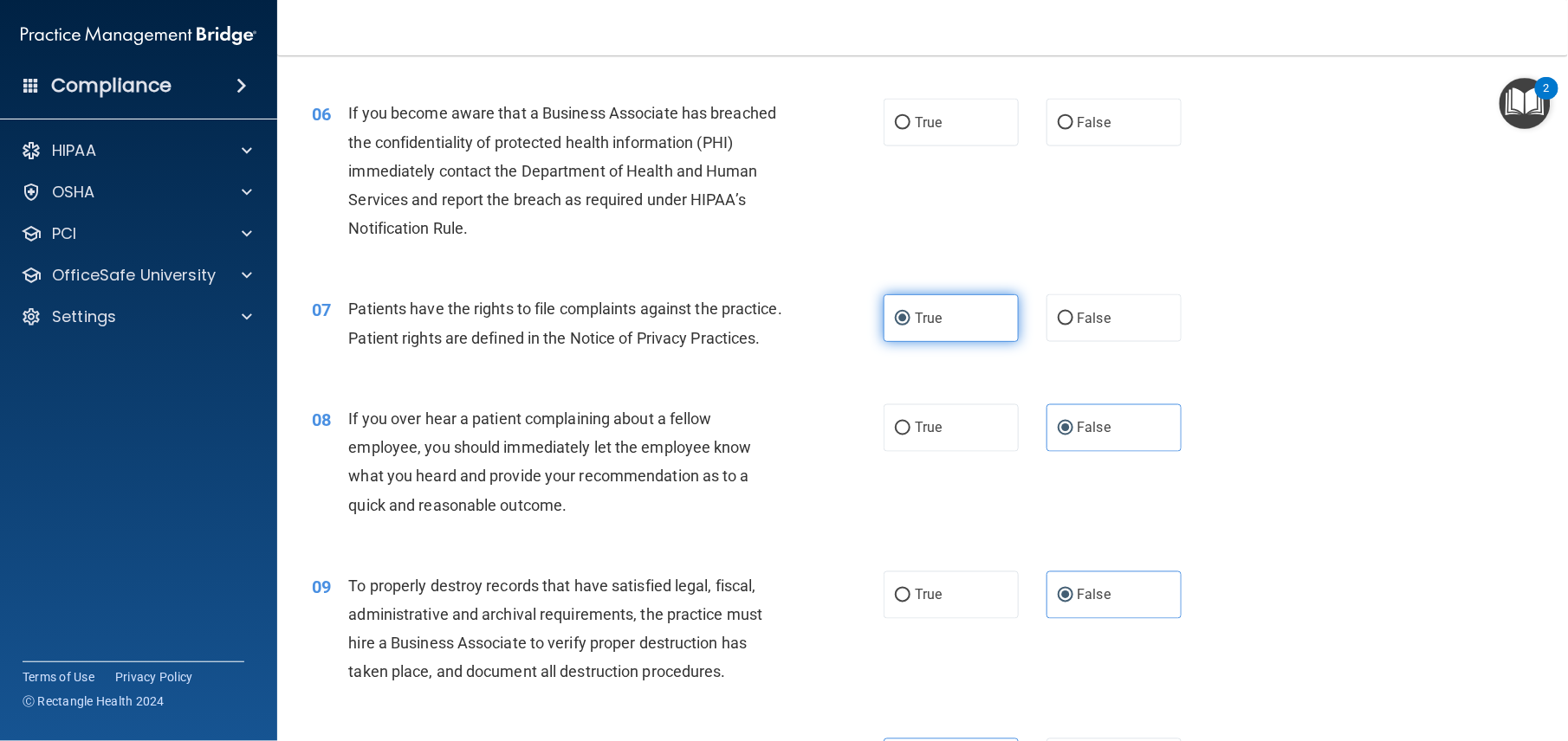
scroll to position [791, 0]
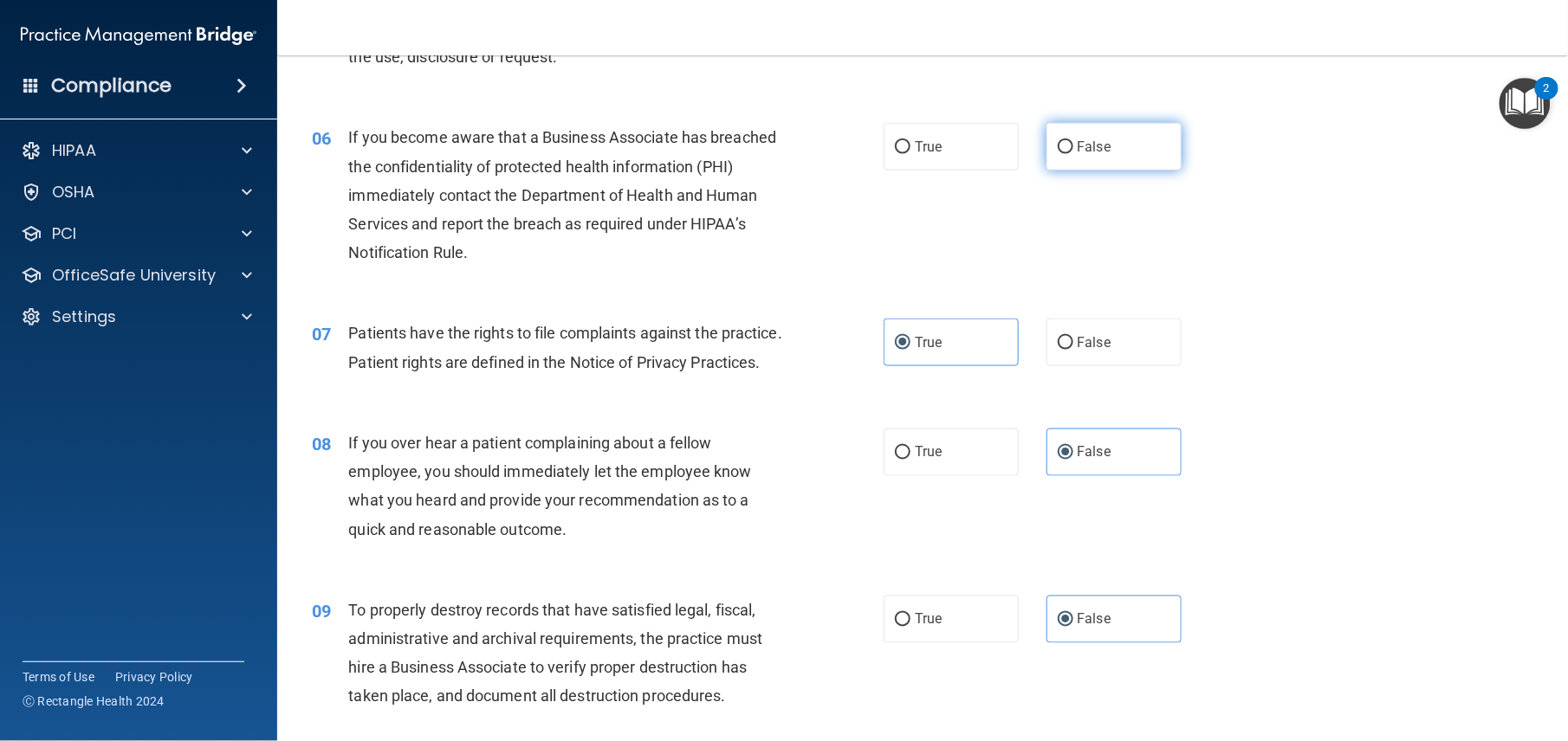
click at [1083, 155] on span "False" at bounding box center [1094, 147] width 33 height 17
click at [1074, 154] on input "False" at bounding box center [1065, 148] width 16 height 13
radio input "true"
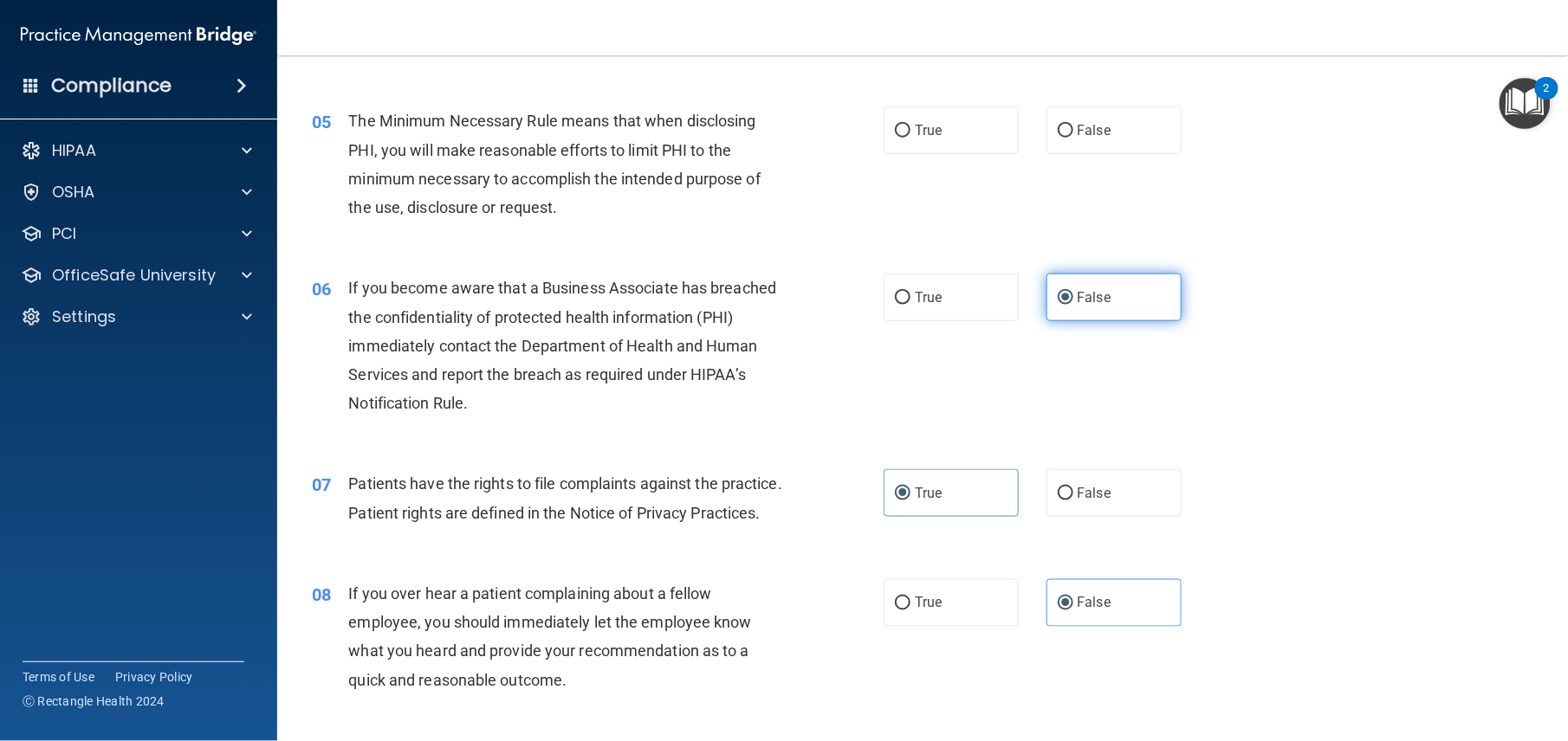
scroll to position [600, 0]
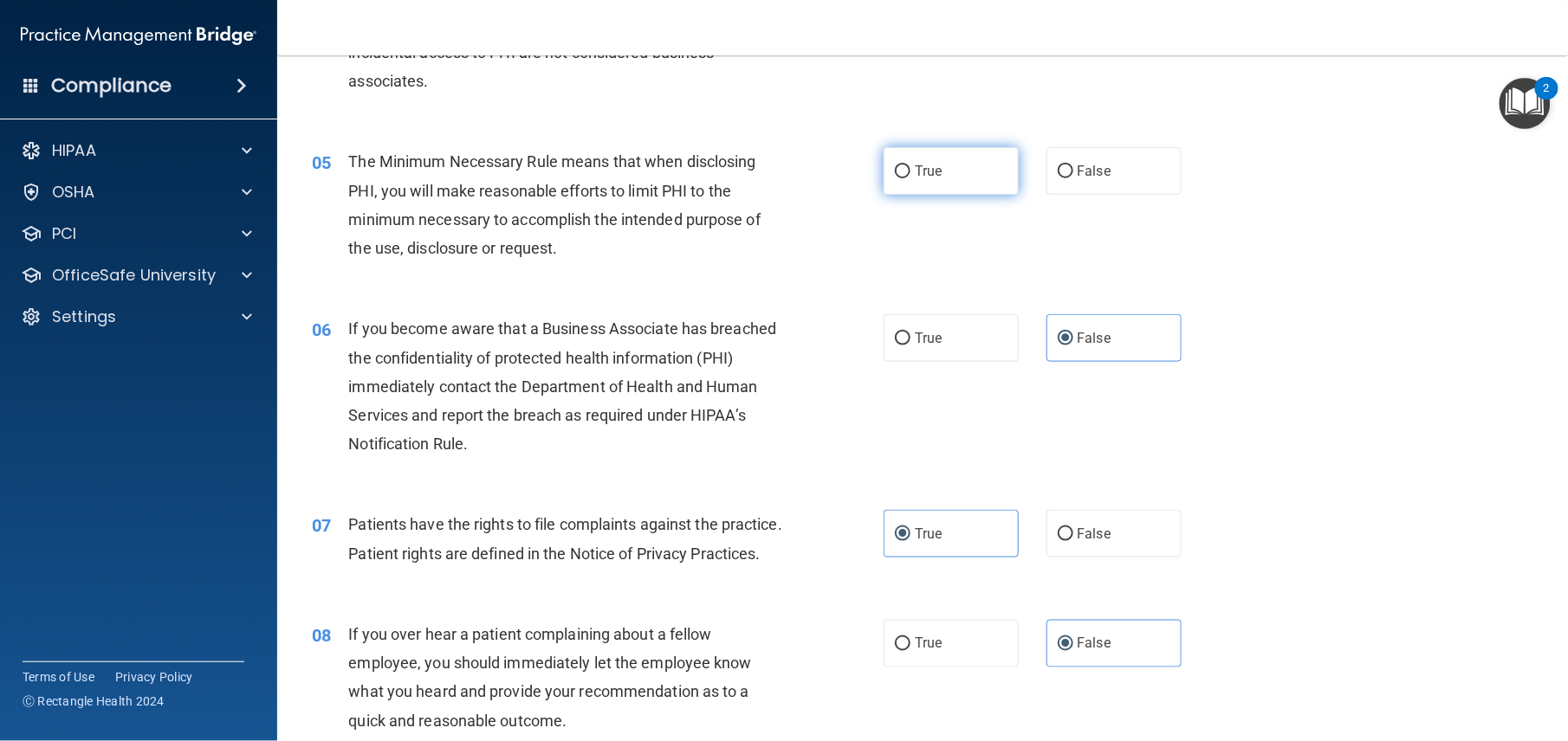
click at [958, 195] on label "True" at bounding box center [950, 171] width 135 height 47
click at [910, 178] on input "True" at bounding box center [902, 172] width 16 height 13
radio input "true"
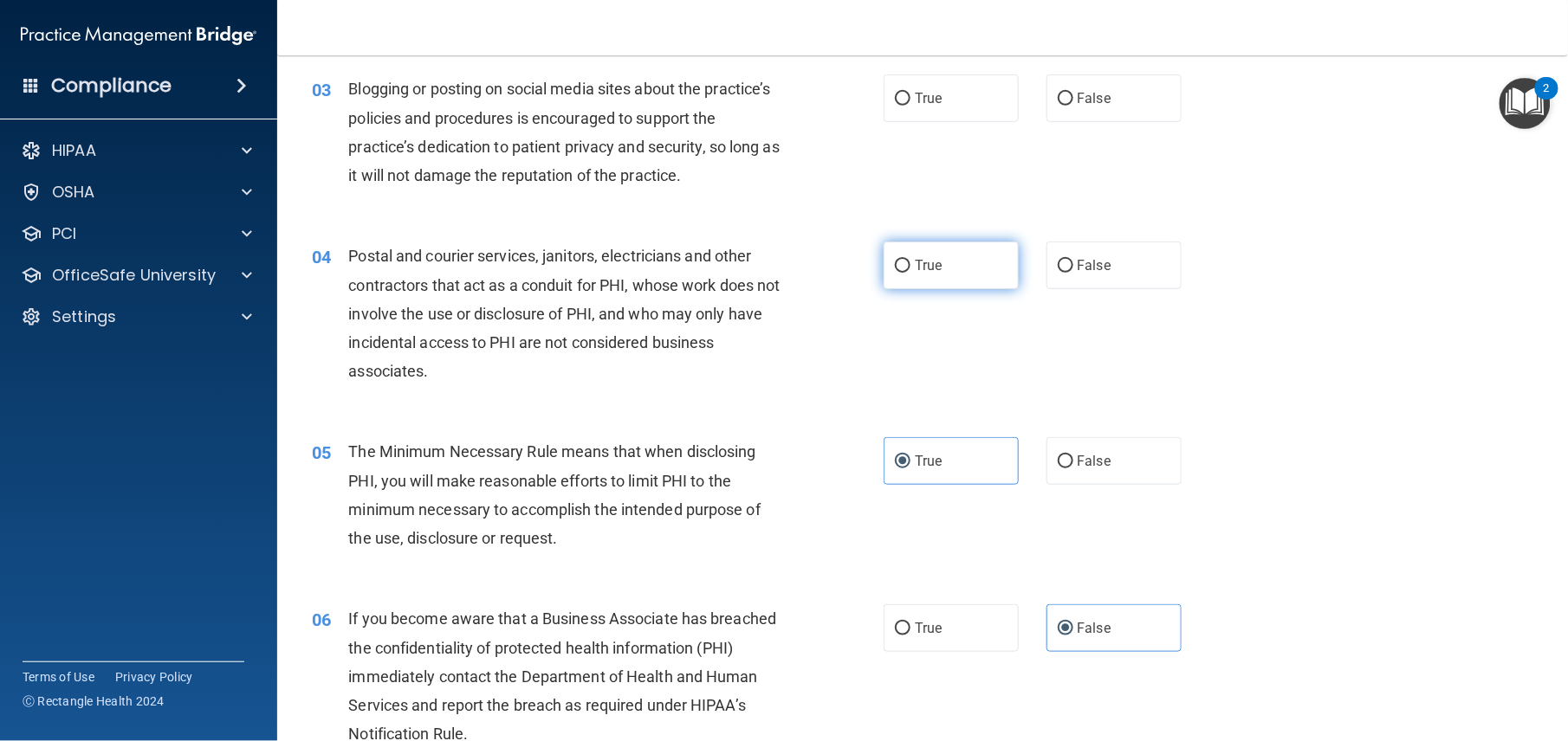
scroll to position [309, 0]
click at [940, 279] on label "True" at bounding box center [950, 266] width 135 height 47
click at [910, 274] on input "True" at bounding box center [902, 267] width 16 height 13
radio input "true"
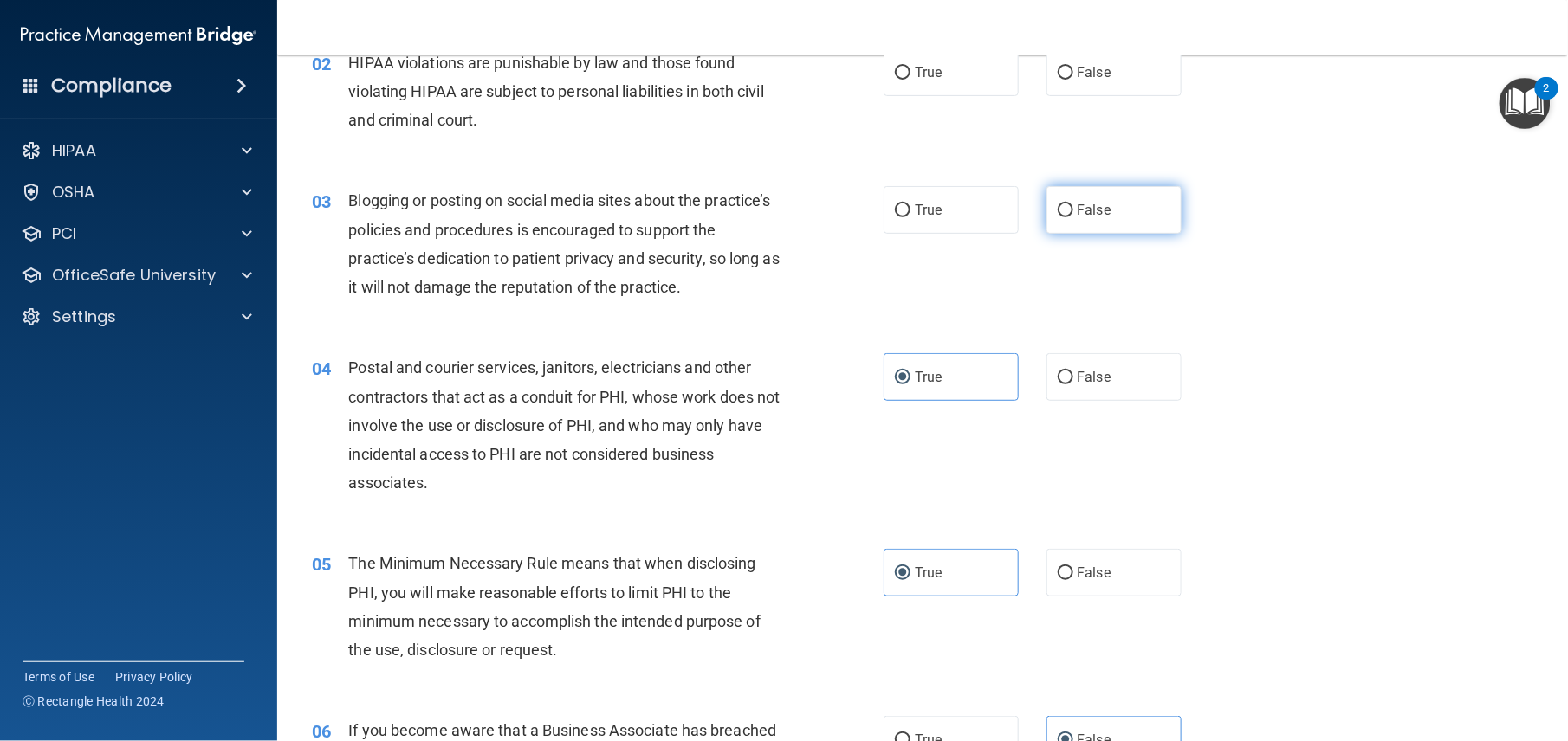
click at [1082, 218] on span "False" at bounding box center [1094, 210] width 33 height 17
click at [1074, 217] on input "False" at bounding box center [1065, 211] width 16 height 13
radio input "true"
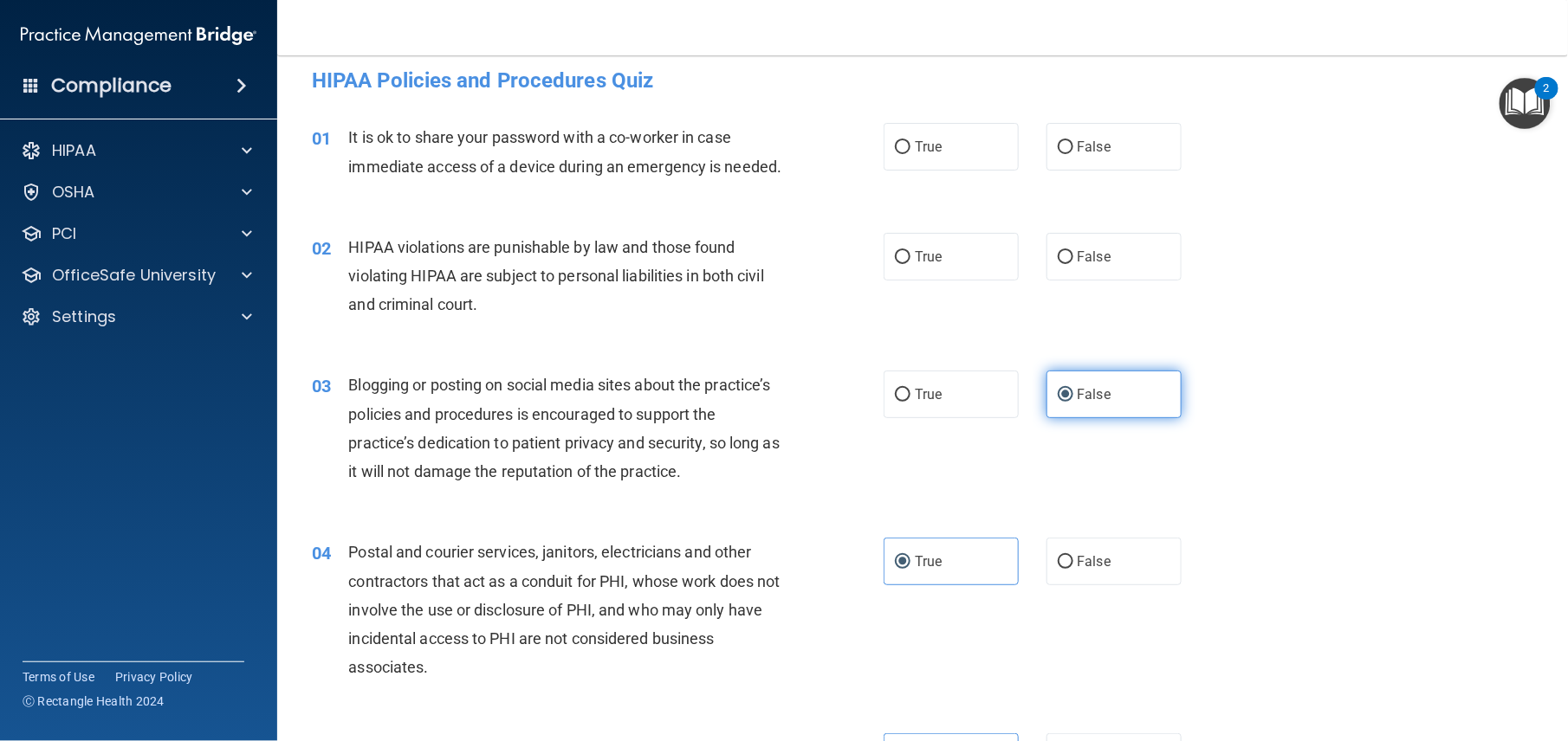
scroll to position [12, 0]
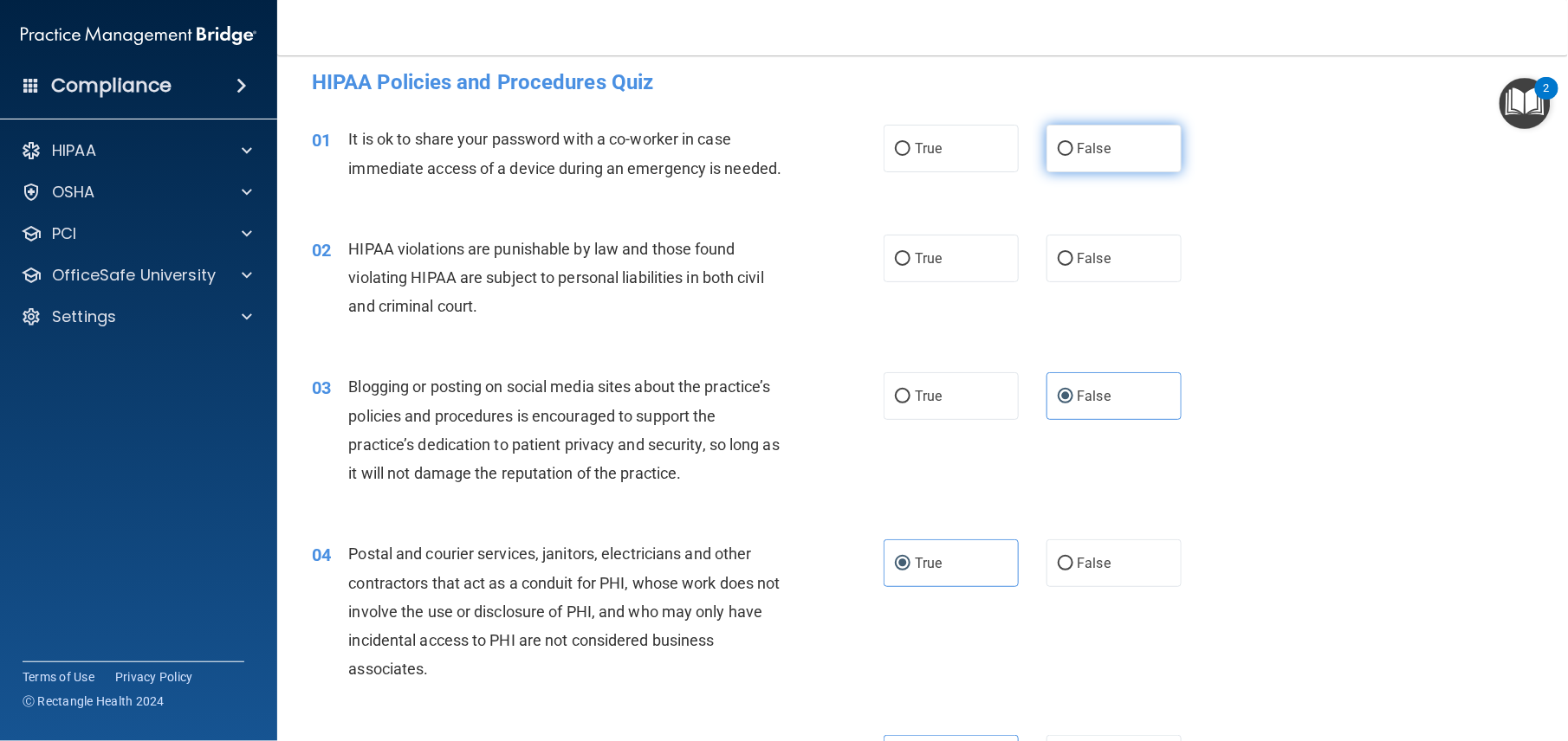
click at [1047, 148] on label "False" at bounding box center [1114, 148] width 135 height 47
click at [1058, 148] on input "False" at bounding box center [1065, 150] width 16 height 13
radio input "true"
click at [920, 266] on span "True" at bounding box center [928, 259] width 27 height 17
click at [910, 266] on input "True" at bounding box center [902, 259] width 16 height 13
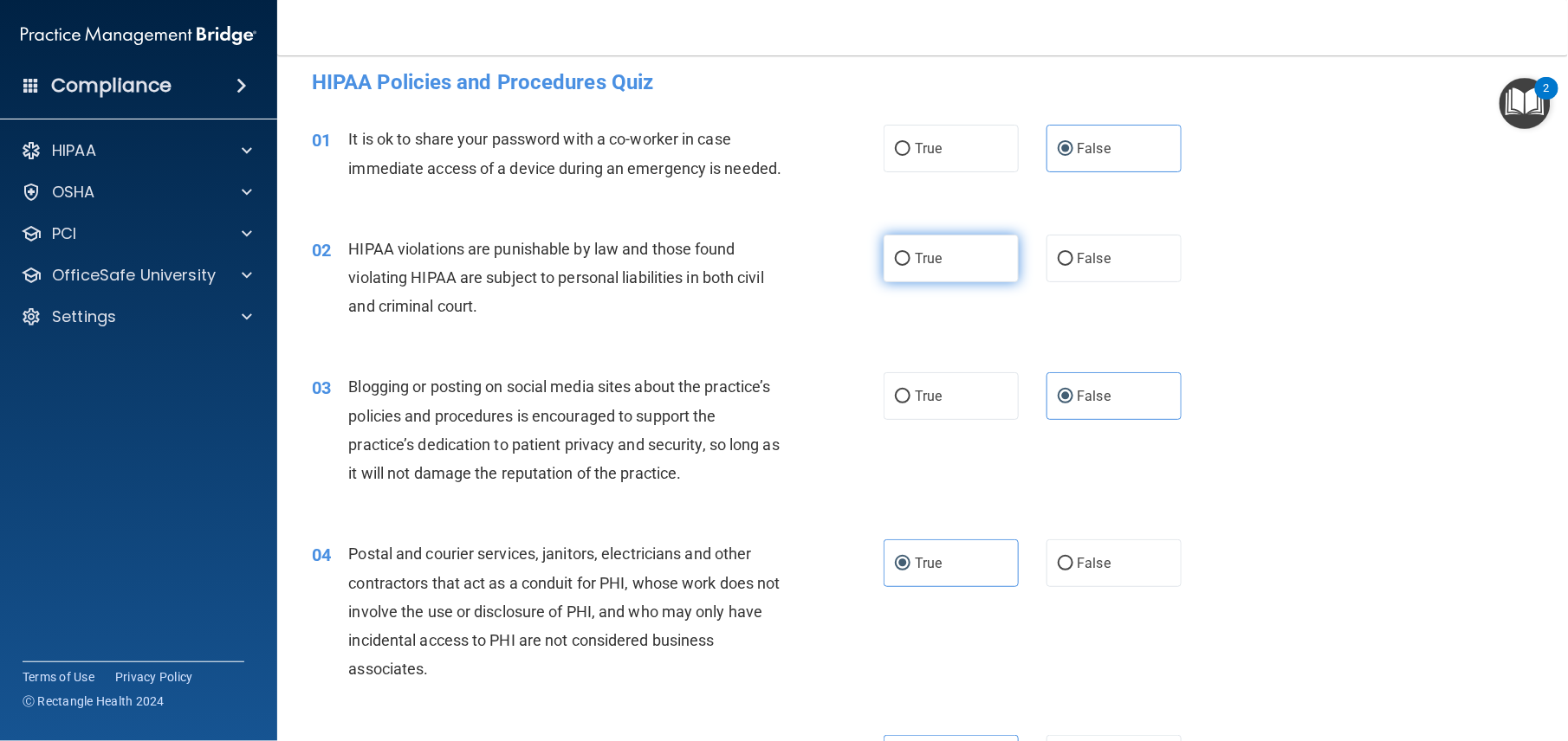
radio input "true"
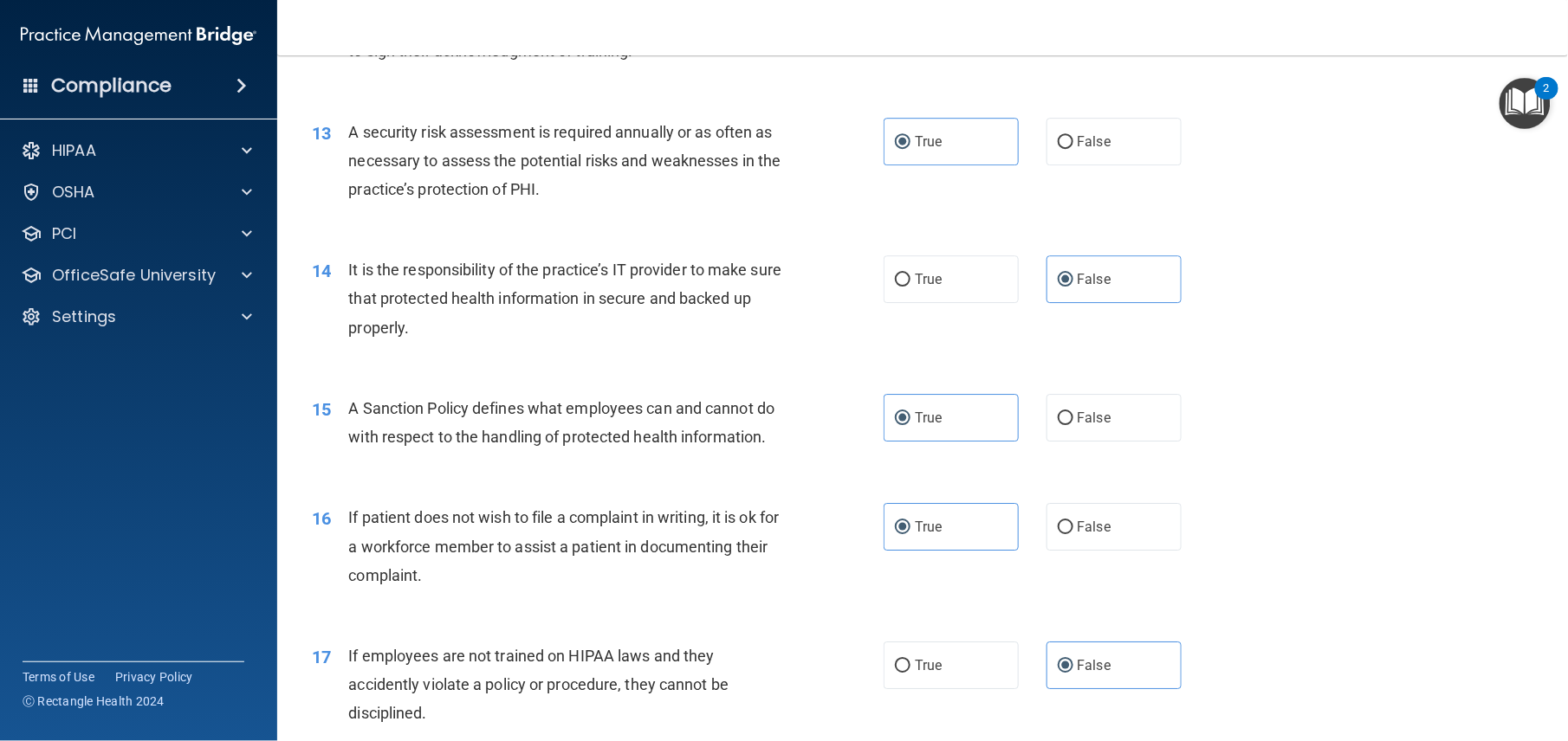
scroll to position [1853, 0]
click at [1075, 440] on label "False" at bounding box center [1114, 415] width 135 height 47
click at [1074, 423] on input "False" at bounding box center [1065, 417] width 16 height 13
radio input "true"
radio input "false"
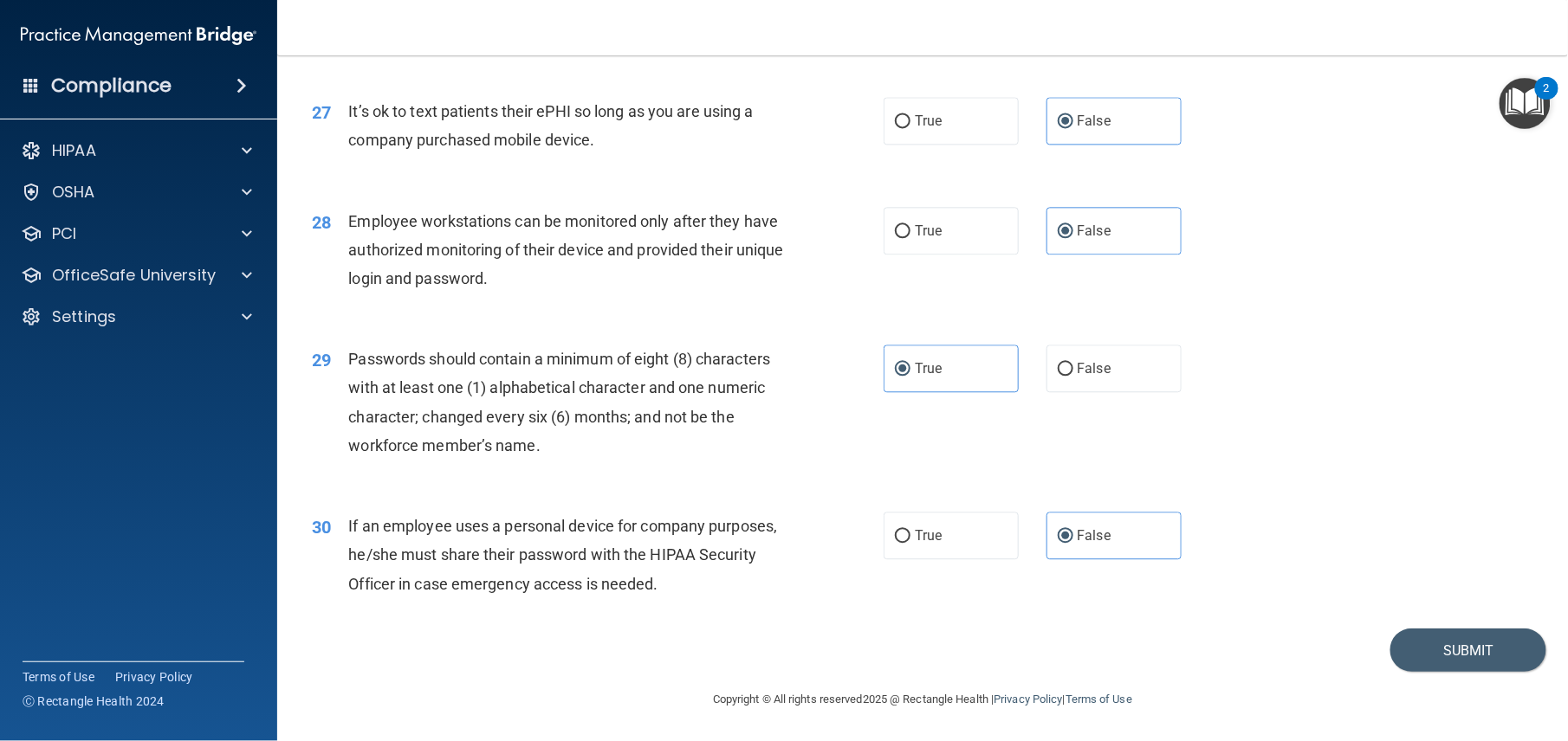
scroll to position [3836, 0]
click at [1446, 643] on button "Submit" at bounding box center [1469, 651] width 156 height 45
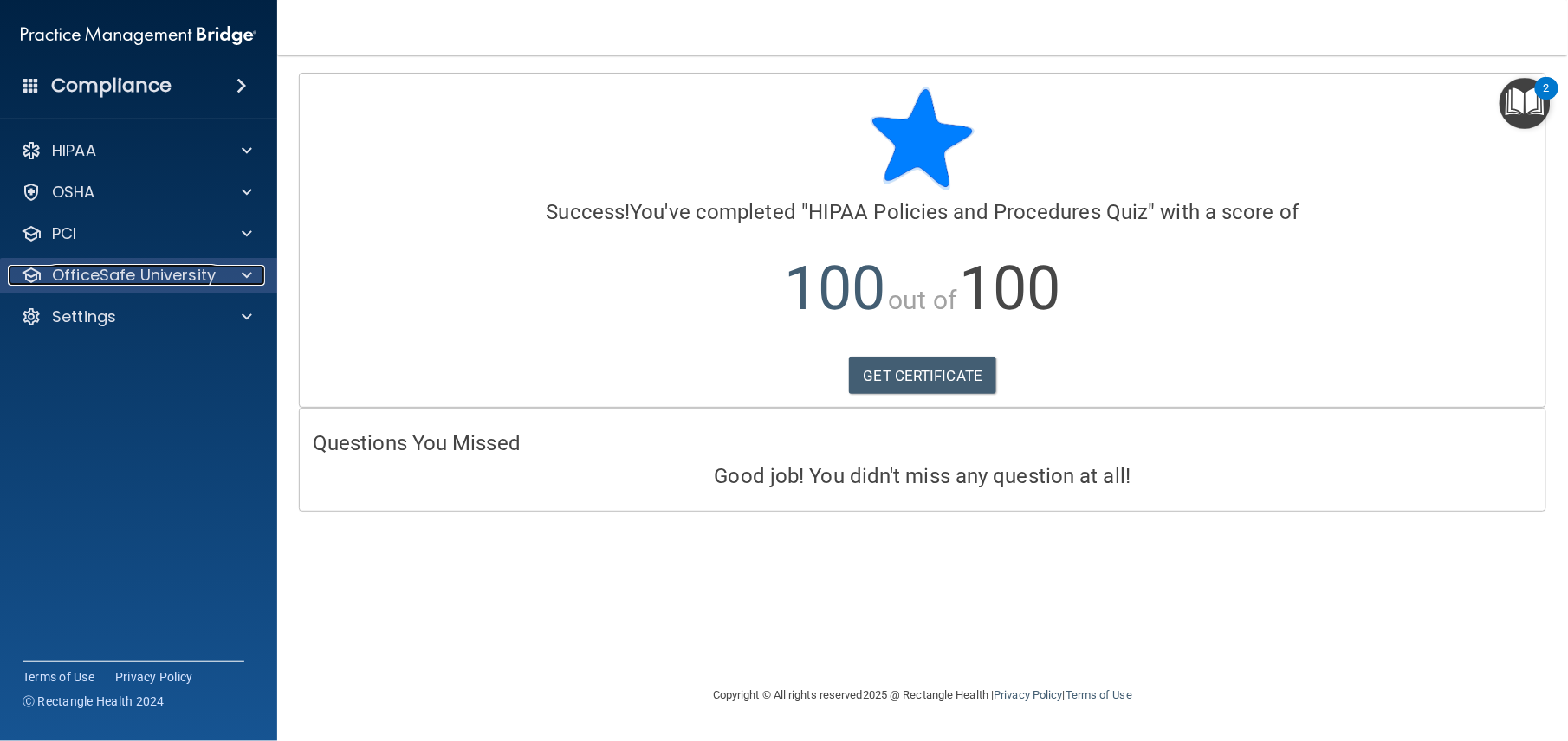
click at [247, 274] on span at bounding box center [246, 275] width 10 height 20
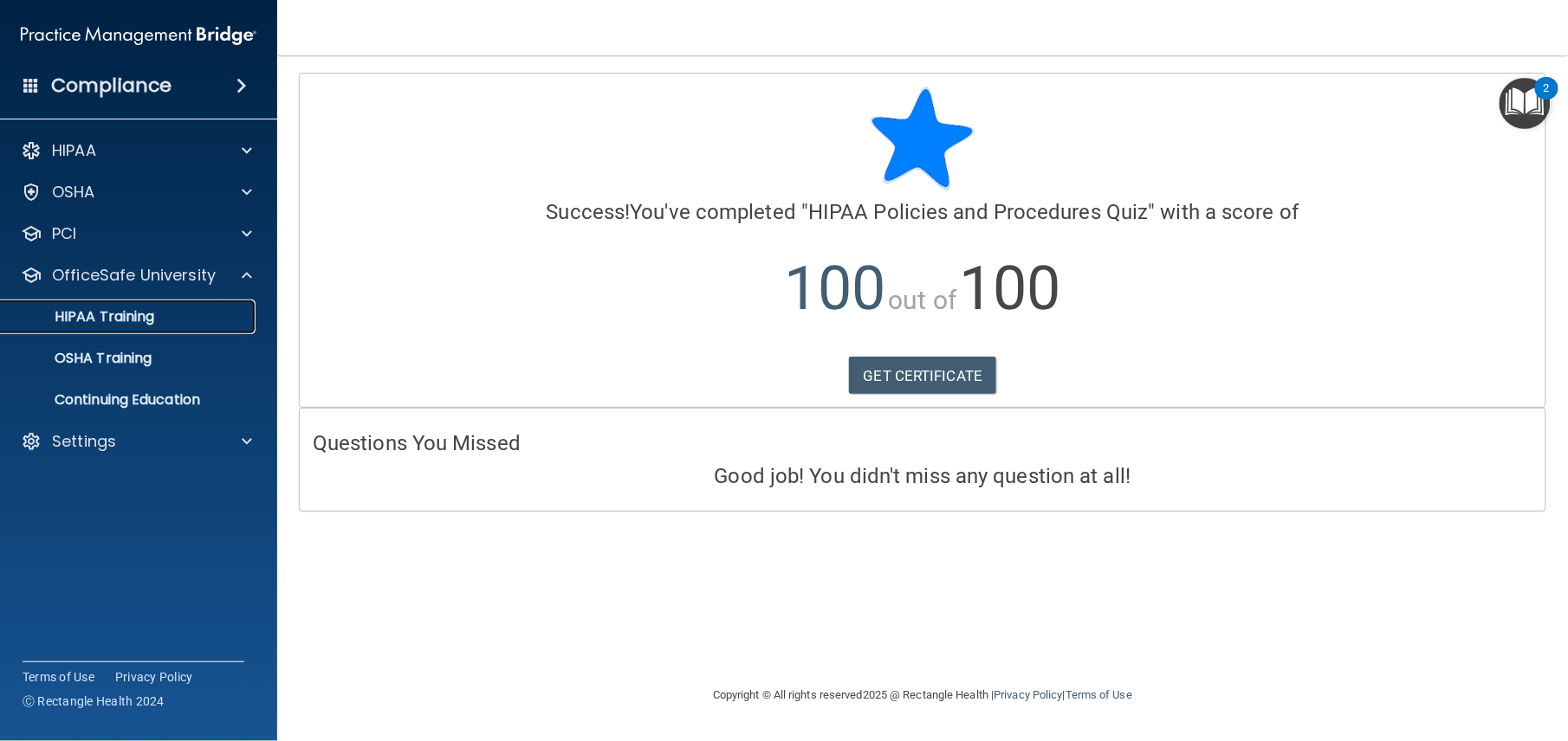
click at [213, 310] on div "HIPAA Training" at bounding box center [129, 317] width 237 height 18
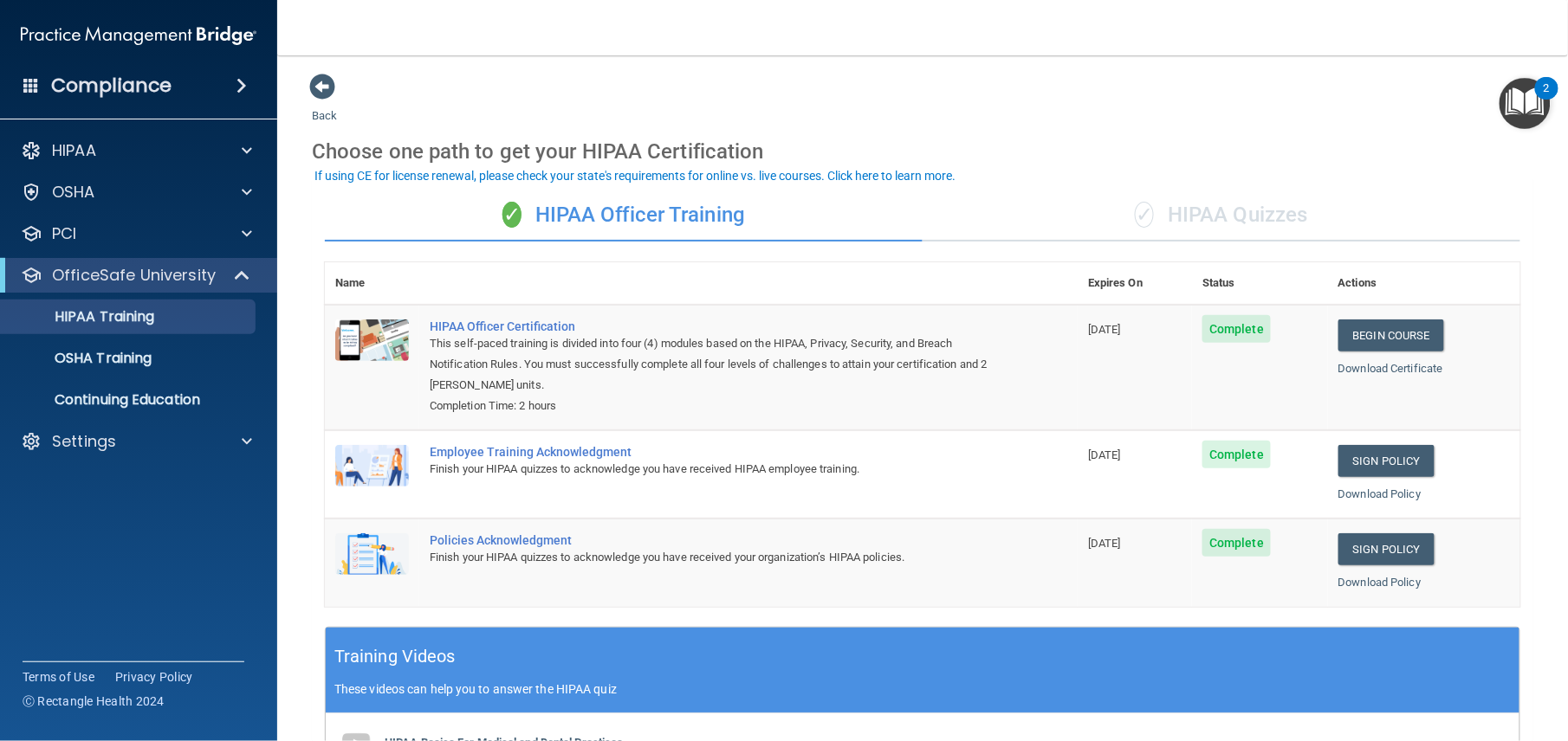
click at [1267, 214] on div "✓ HIPAA Quizzes" at bounding box center [1222, 215] width 598 height 52
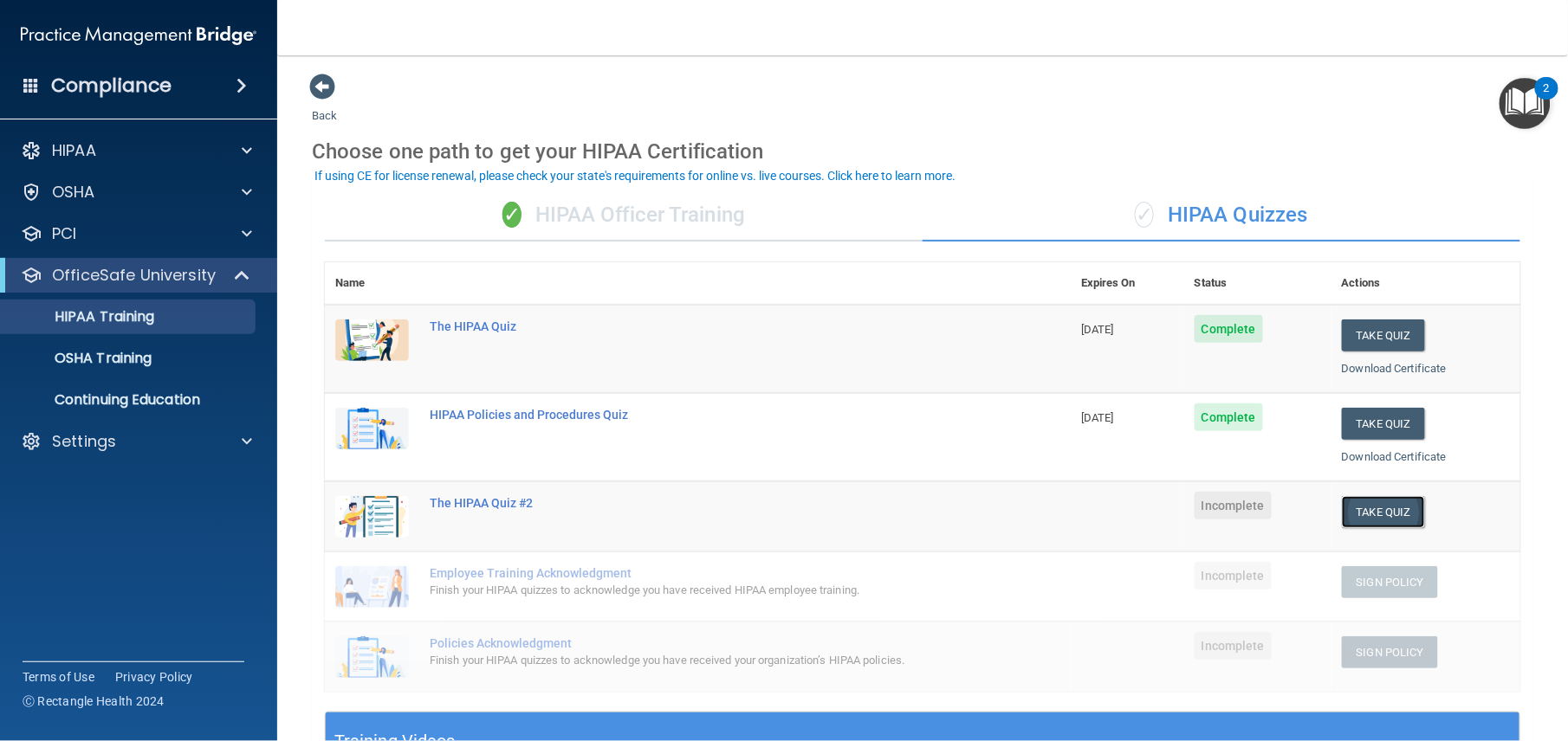
click at [1352, 500] on button "Take Quiz" at bounding box center [1384, 512] width 84 height 32
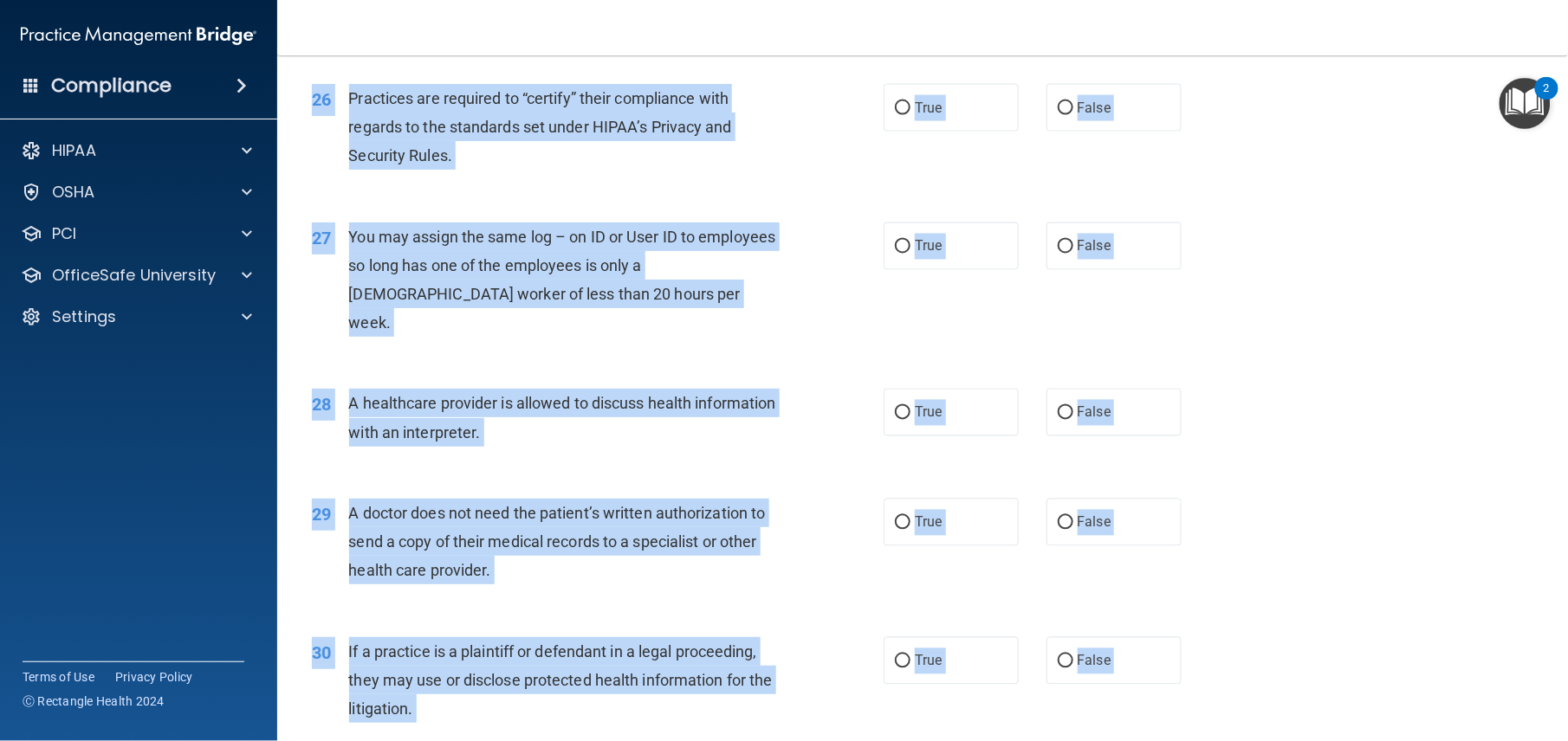
scroll to position [3577, 0]
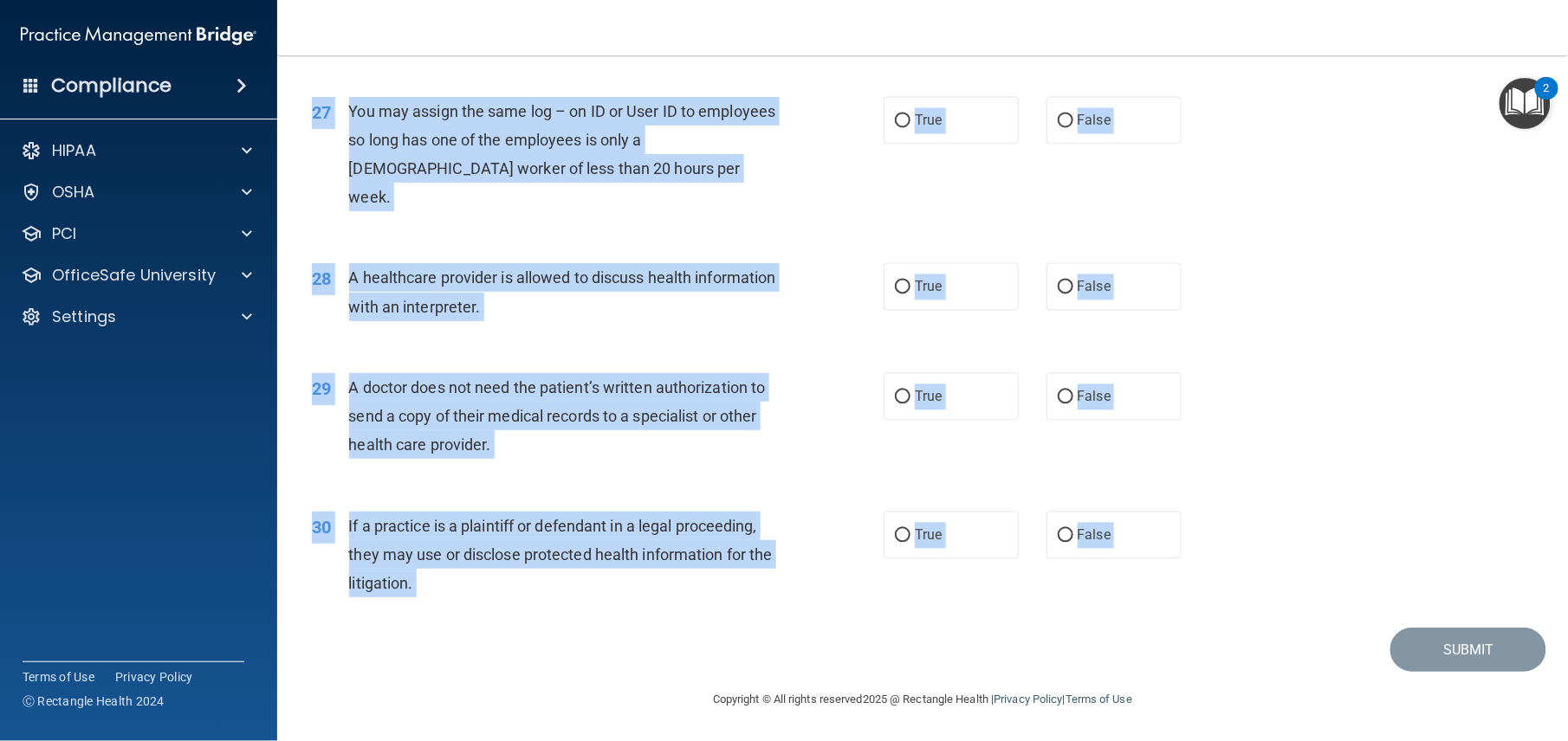
drag, startPoint x: 294, startPoint y: 148, endPoint x: 493, endPoint y: 800, distance: 681.7
click at [493, 740] on html "Compliance HIPAA Documents and Policies Report an Incident Business Associates …" at bounding box center [784, 370] width 1568 height 741
copy main "01 A business associate agreement is required with organizations or persons whe…"
click at [707, 247] on div "28 A healthcare provider is allowed to discuss health information with an inter…" at bounding box center [922, 296] width 1248 height 110
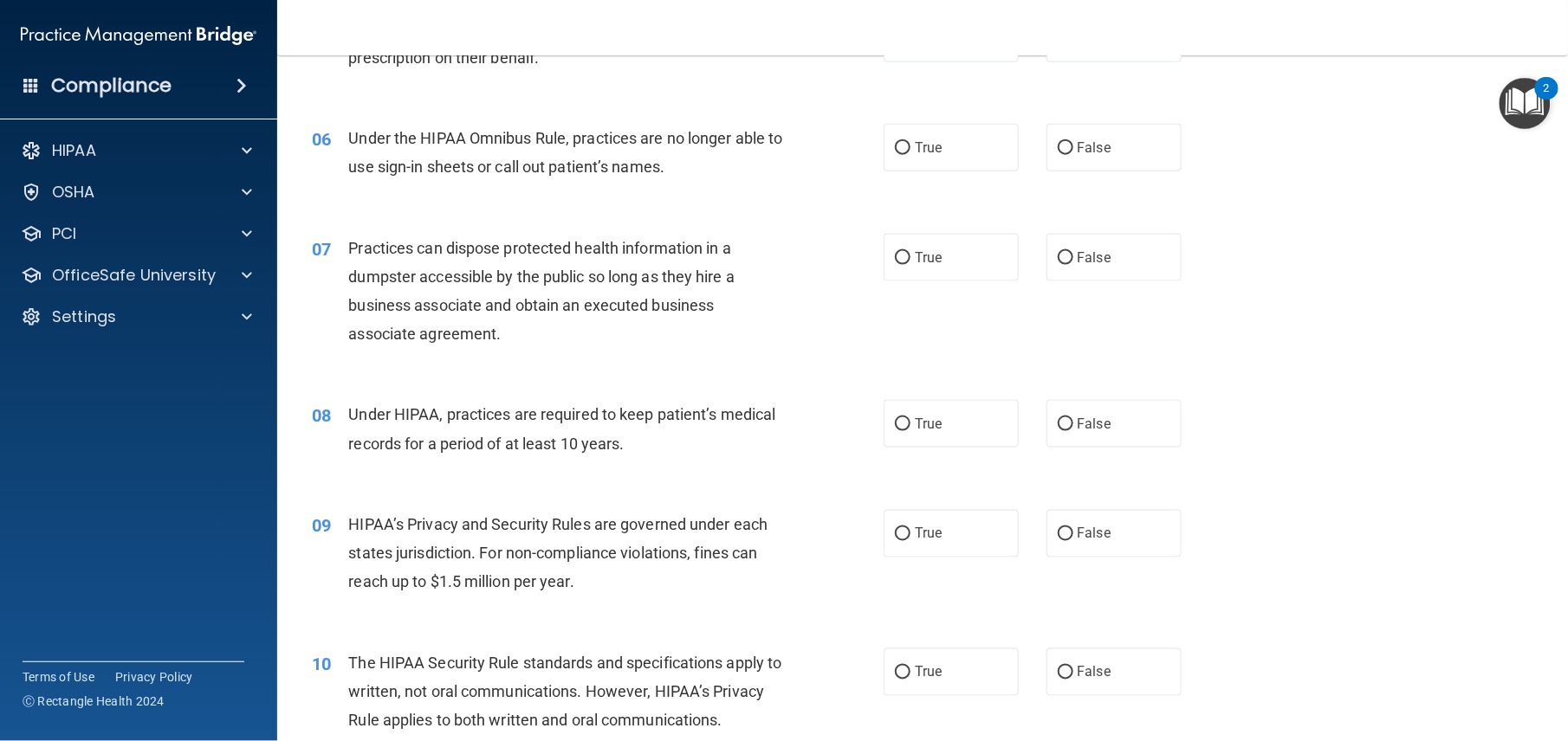
scroll to position [0, 0]
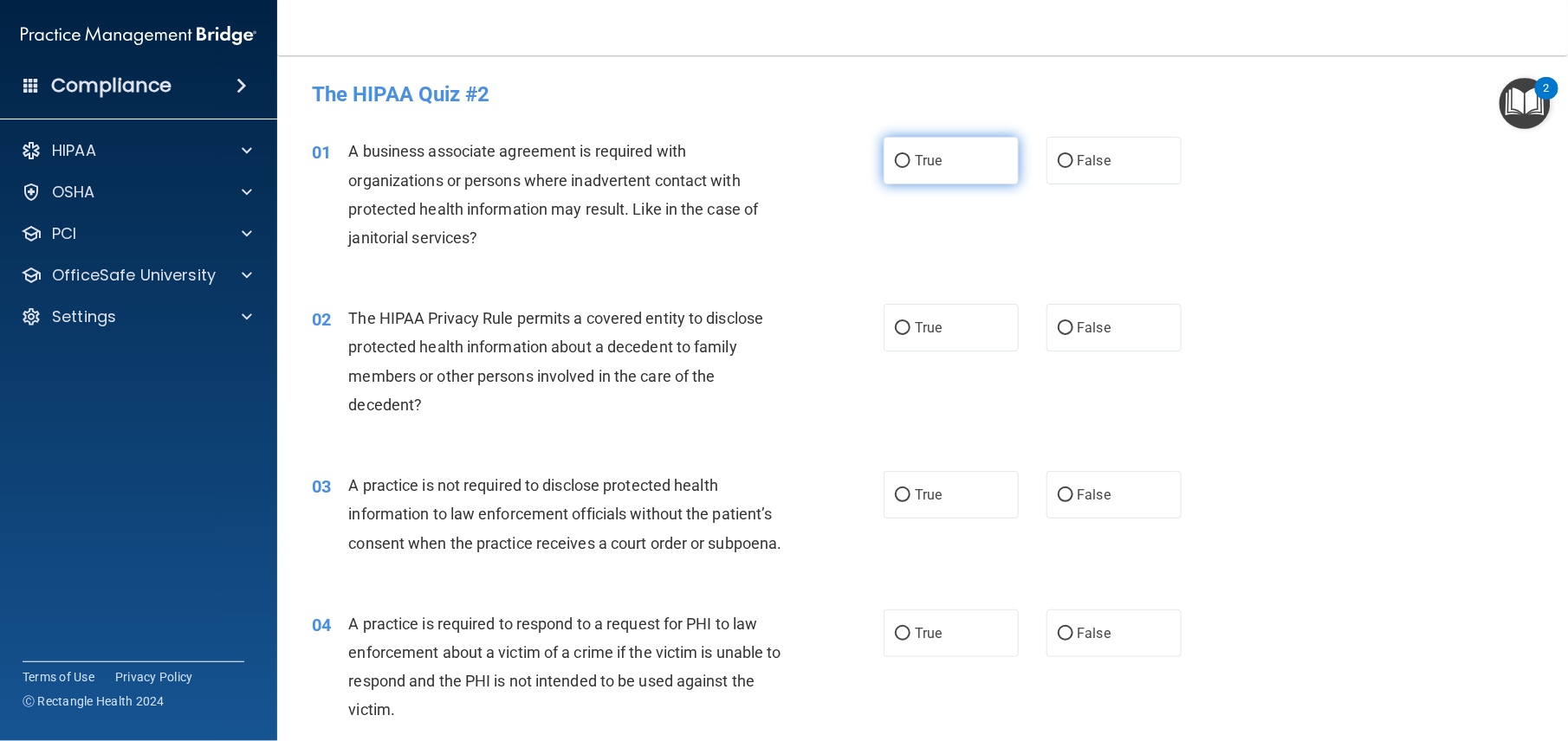
click at [915, 161] on span "True" at bounding box center [928, 161] width 27 height 17
click at [910, 161] on input "True" at bounding box center [902, 162] width 16 height 13
radio input "true"
click at [915, 333] on span "True" at bounding box center [928, 328] width 27 height 17
click at [908, 333] on input "True" at bounding box center [902, 329] width 16 height 13
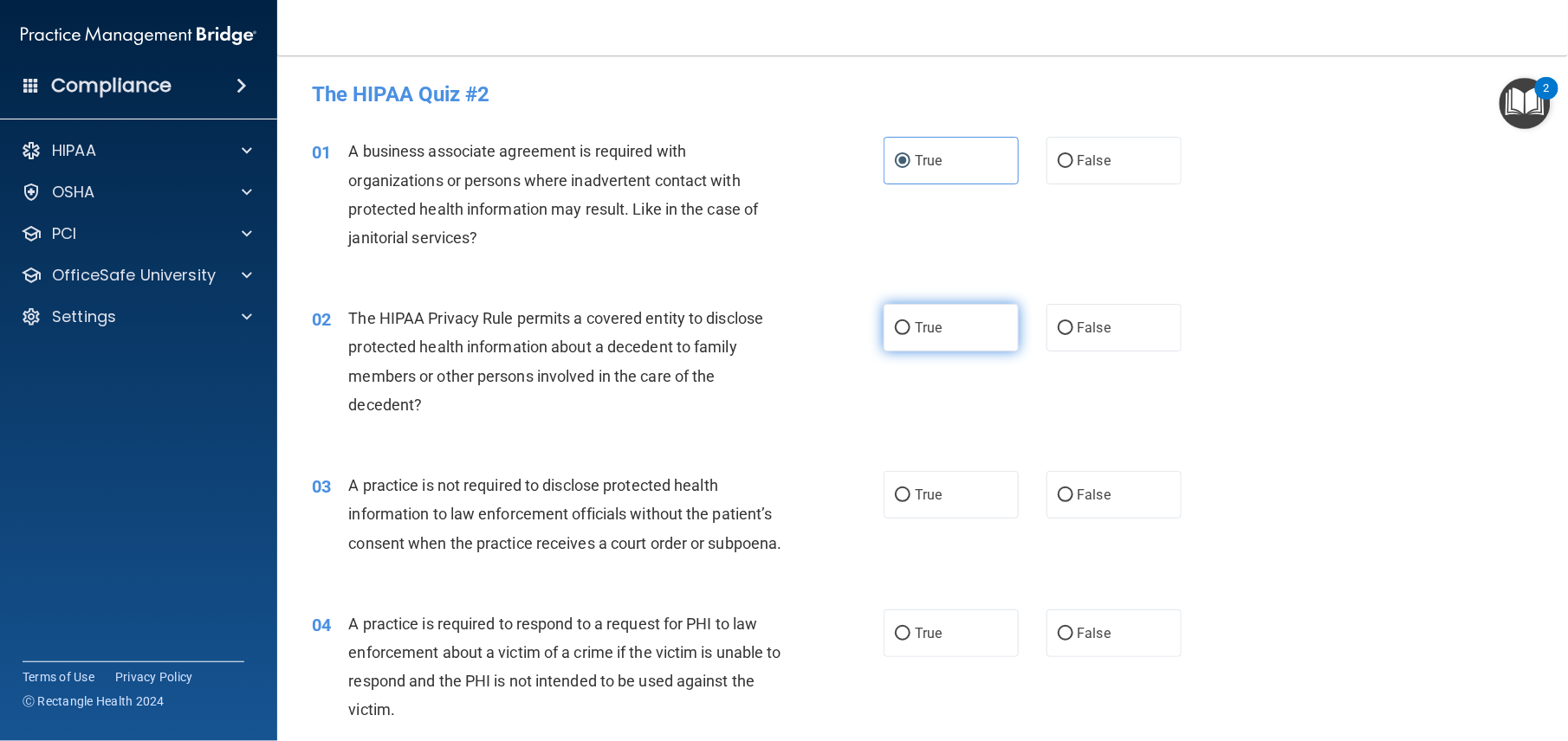
radio input "true"
click at [906, 497] on label "True" at bounding box center [950, 494] width 135 height 47
click at [906, 497] on input "True" at bounding box center [902, 496] width 16 height 13
radio input "true"
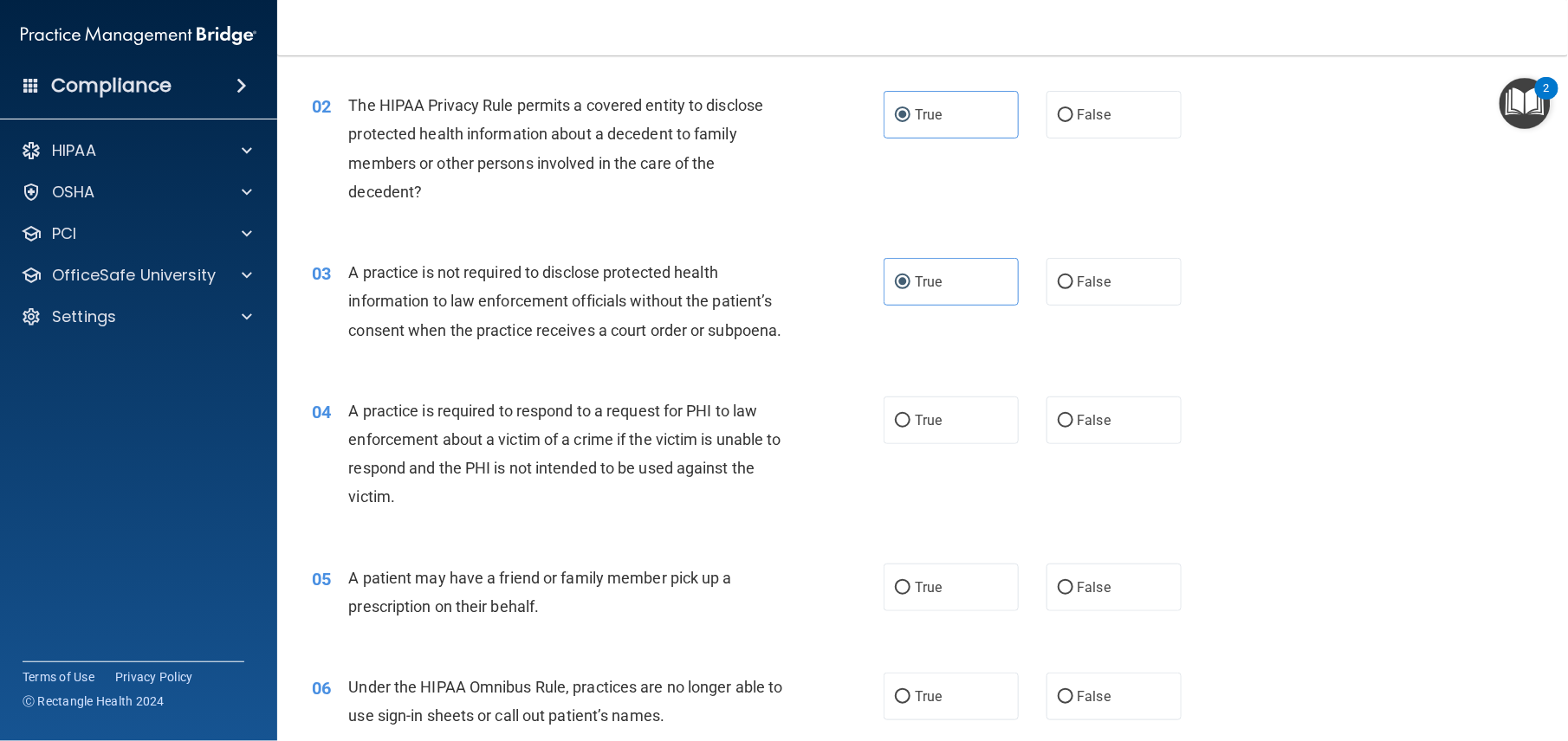
scroll to position [214, 0]
click at [919, 427] on span "True" at bounding box center [928, 419] width 27 height 17
click at [910, 426] on input "True" at bounding box center [902, 420] width 16 height 13
radio input "true"
click at [903, 610] on label "True" at bounding box center [950, 585] width 135 height 47
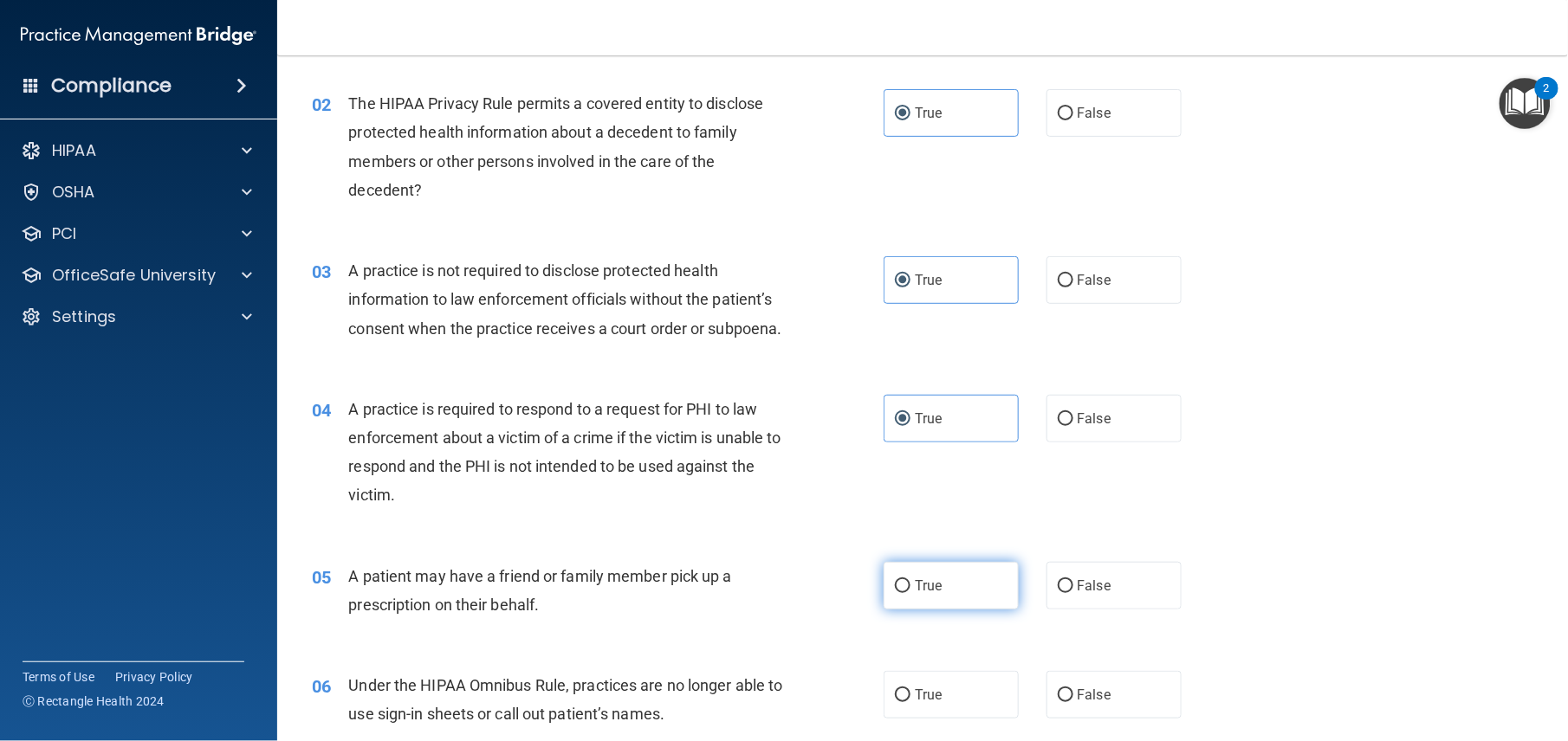
click at [903, 593] on input "True" at bounding box center [902, 587] width 16 height 13
radio input "true"
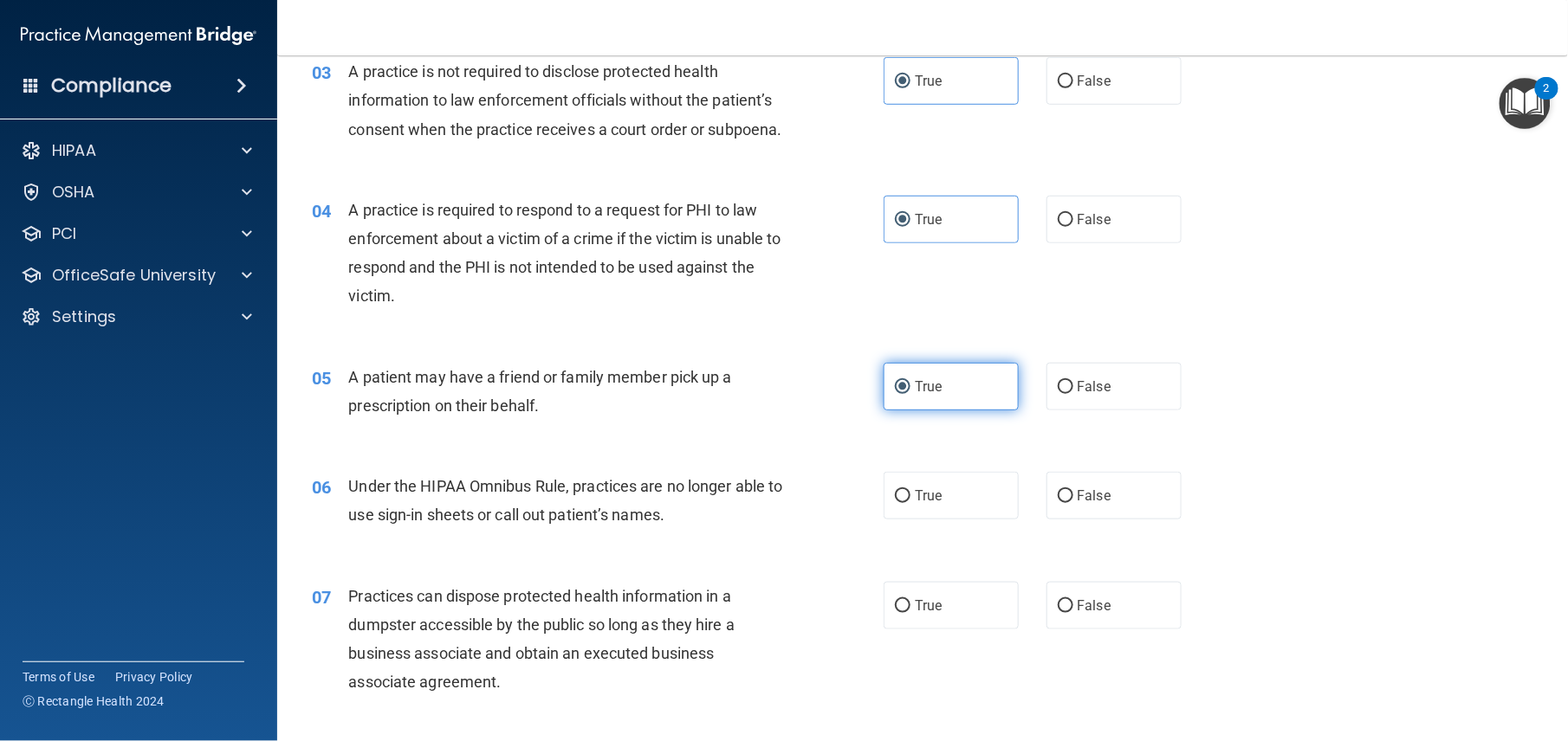
scroll to position [414, 0]
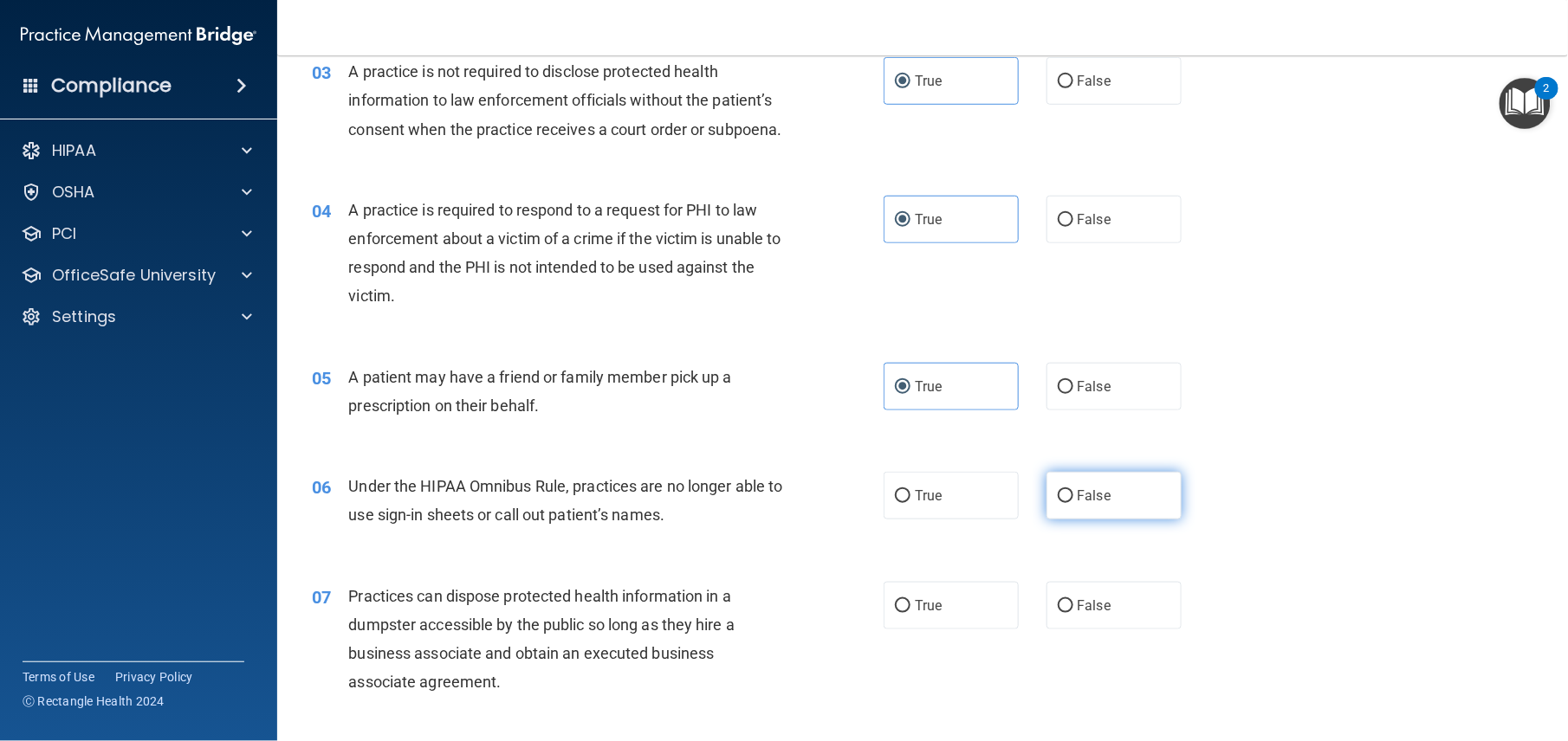
click at [1107, 520] on label "False" at bounding box center [1114, 495] width 135 height 47
click at [1074, 503] on input "False" at bounding box center [1065, 497] width 16 height 13
radio input "true"
click at [1100, 614] on span "False" at bounding box center [1094, 606] width 33 height 17
click at [1074, 613] on input "False" at bounding box center [1065, 606] width 16 height 13
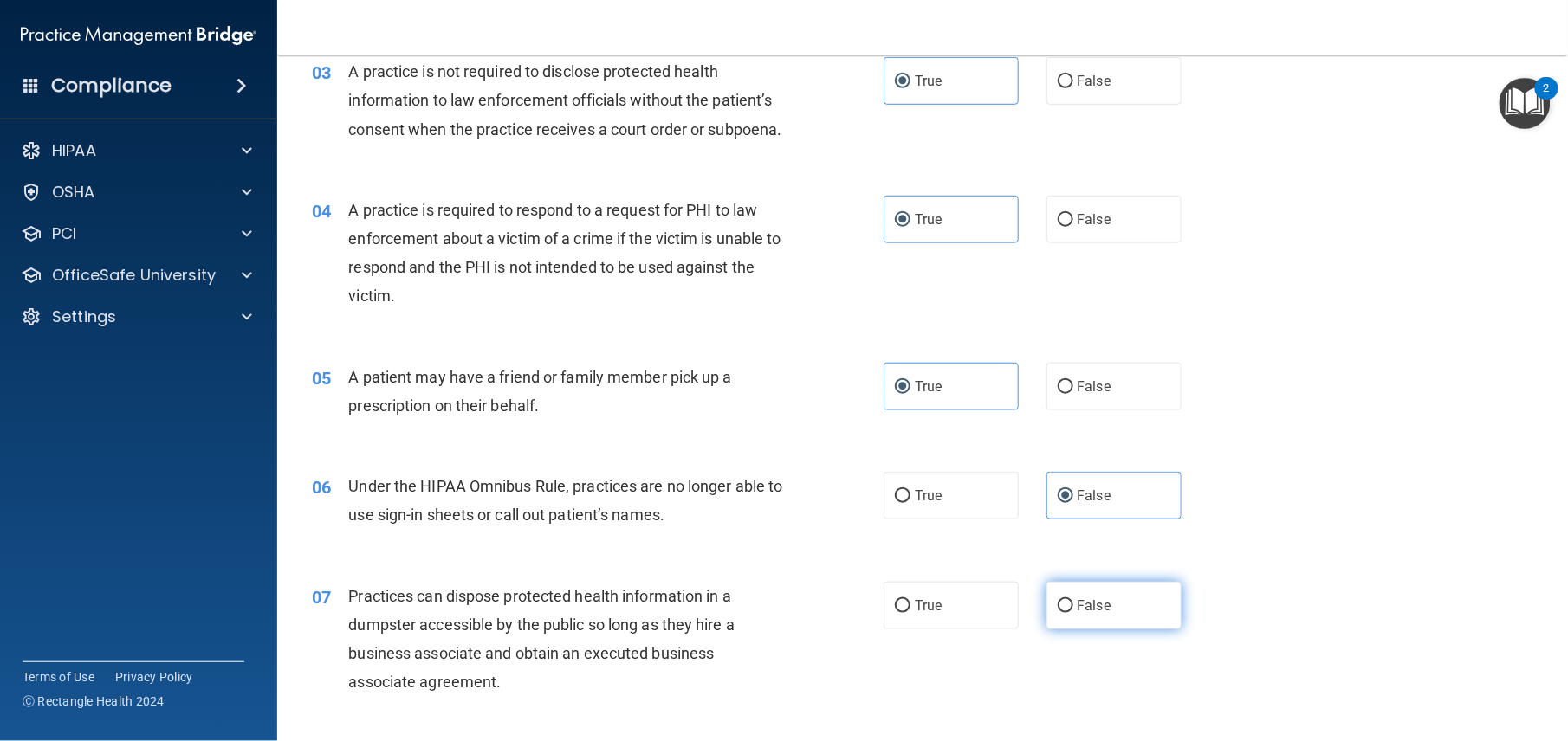
radio input "true"
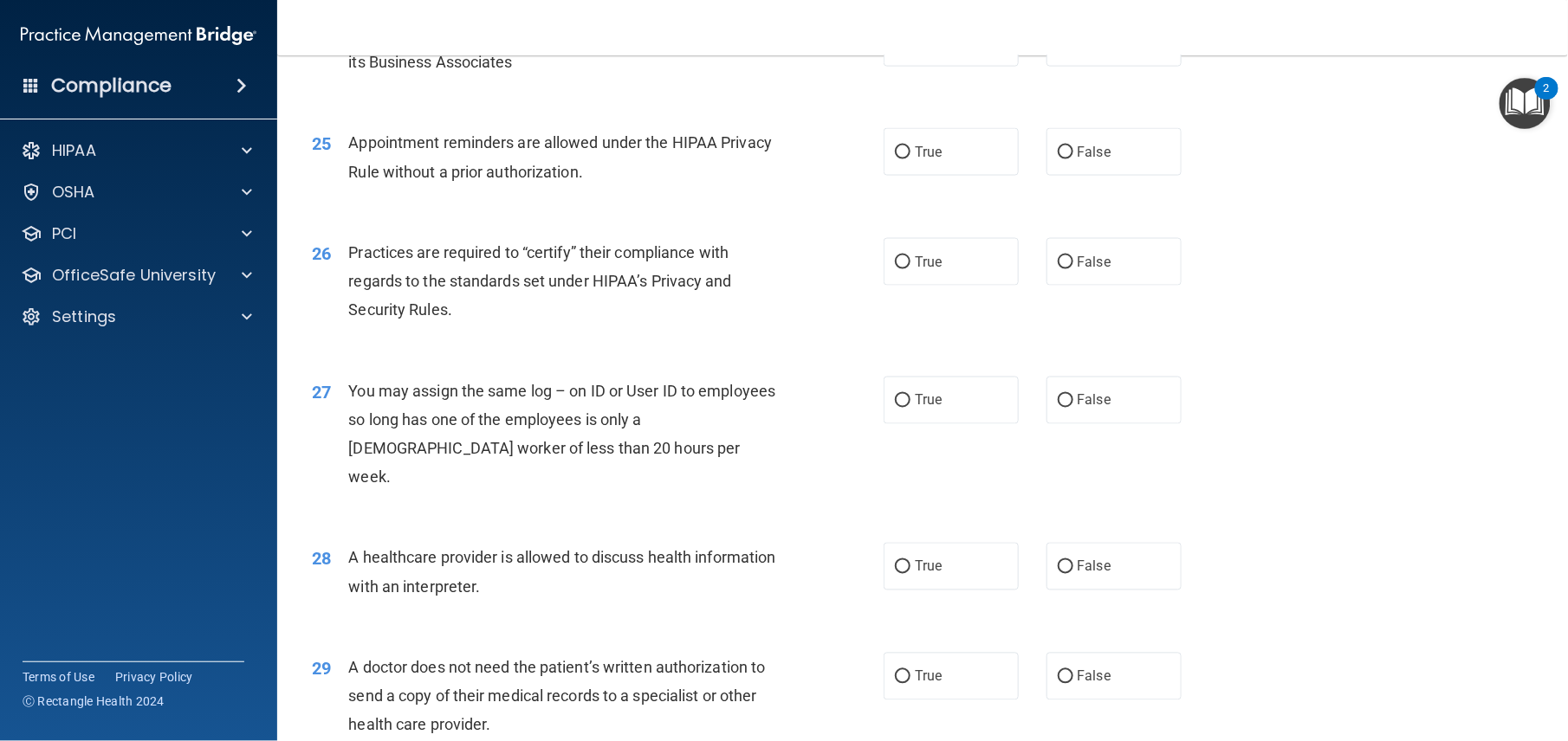
scroll to position [3577, 0]
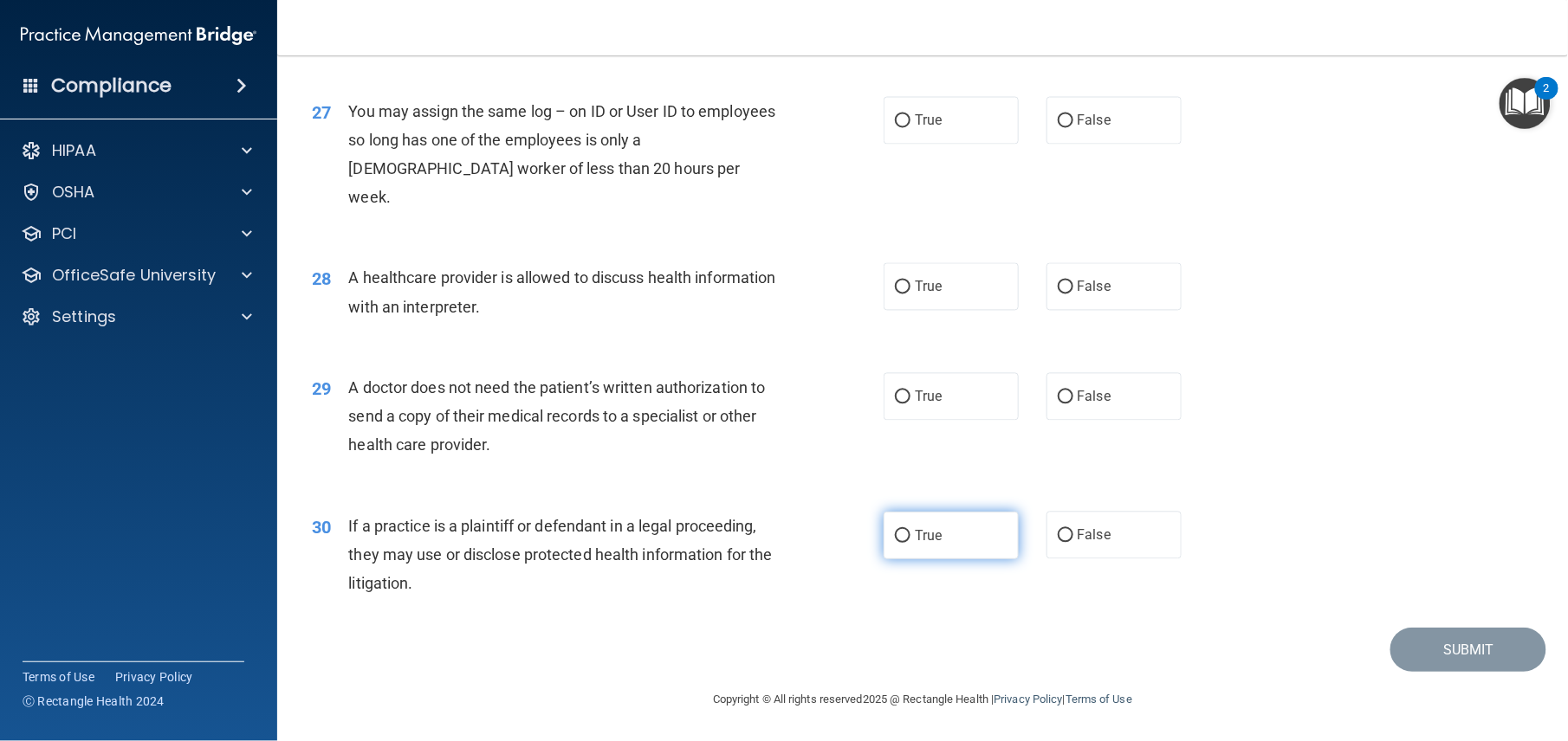
click at [915, 531] on span "True" at bounding box center [928, 536] width 27 height 17
click at [910, 531] on input "True" at bounding box center [902, 537] width 16 height 13
radio input "true"
click at [922, 396] on span "True" at bounding box center [928, 397] width 27 height 17
click at [910, 396] on input "True" at bounding box center [902, 398] width 16 height 13
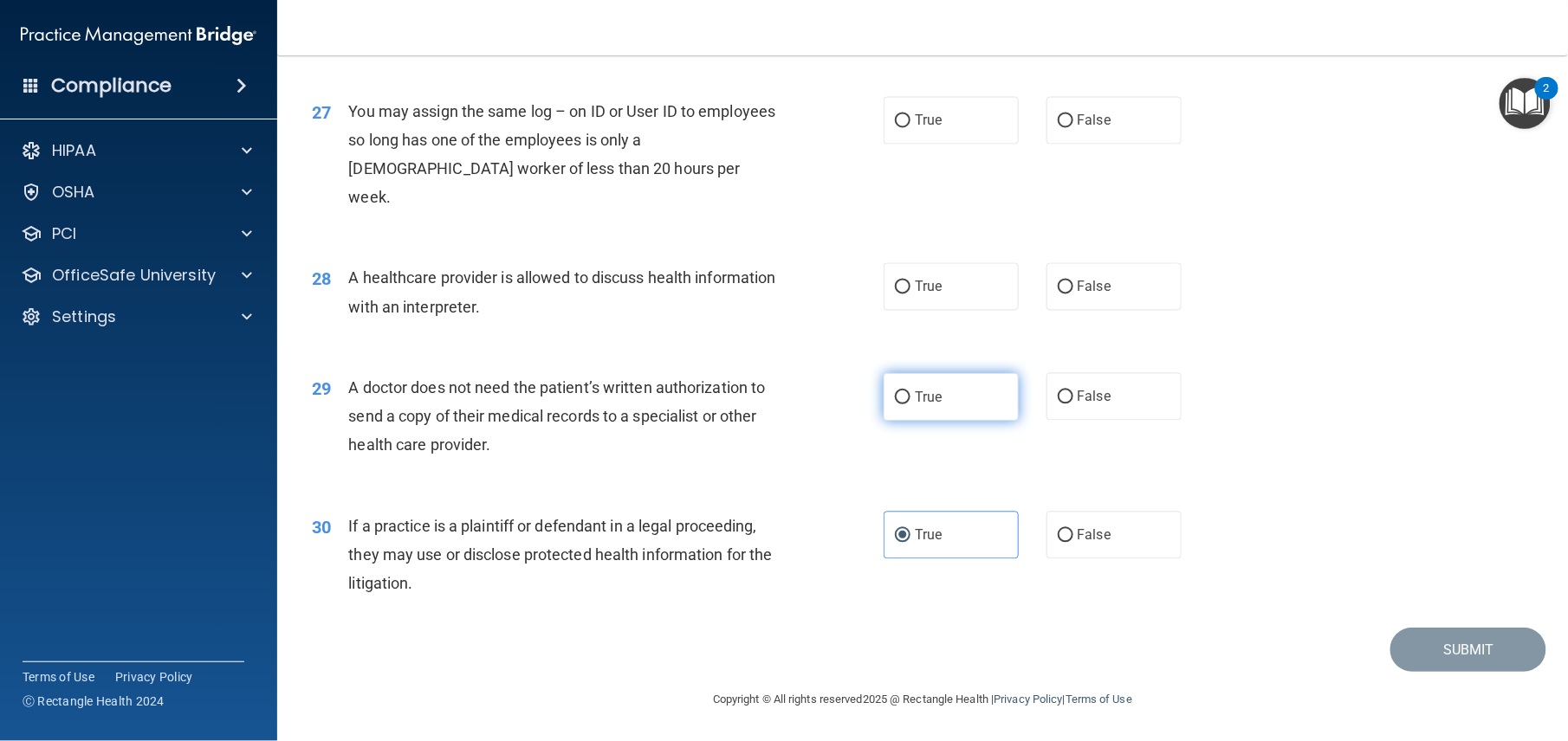
radio input "true"
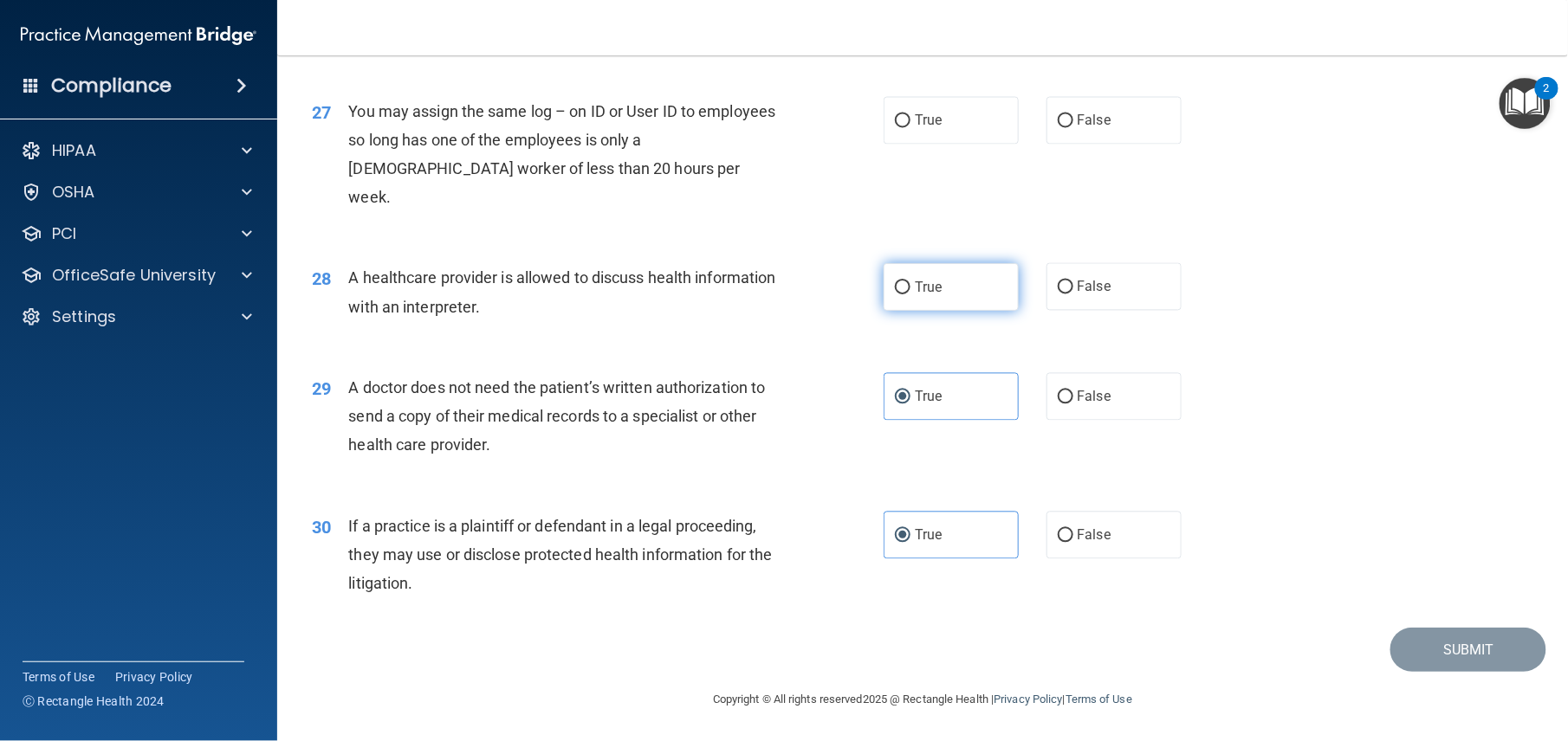
click at [923, 285] on span "True" at bounding box center [928, 287] width 27 height 17
click at [910, 285] on input "True" at bounding box center [902, 288] width 16 height 13
radio input "true"
click at [1081, 129] on span "False" at bounding box center [1094, 121] width 33 height 17
click at [1074, 128] on input "False" at bounding box center [1065, 122] width 16 height 13
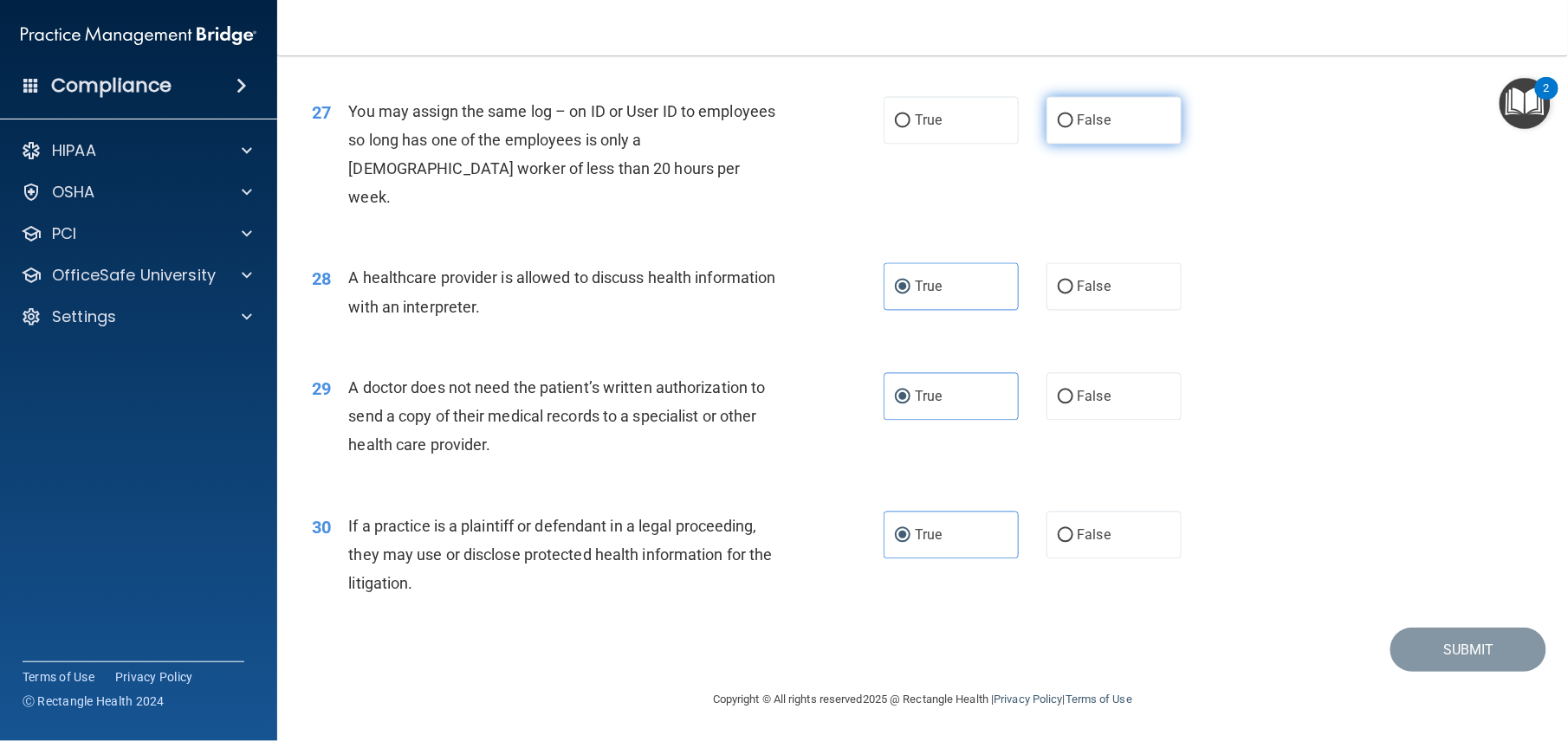
radio input "true"
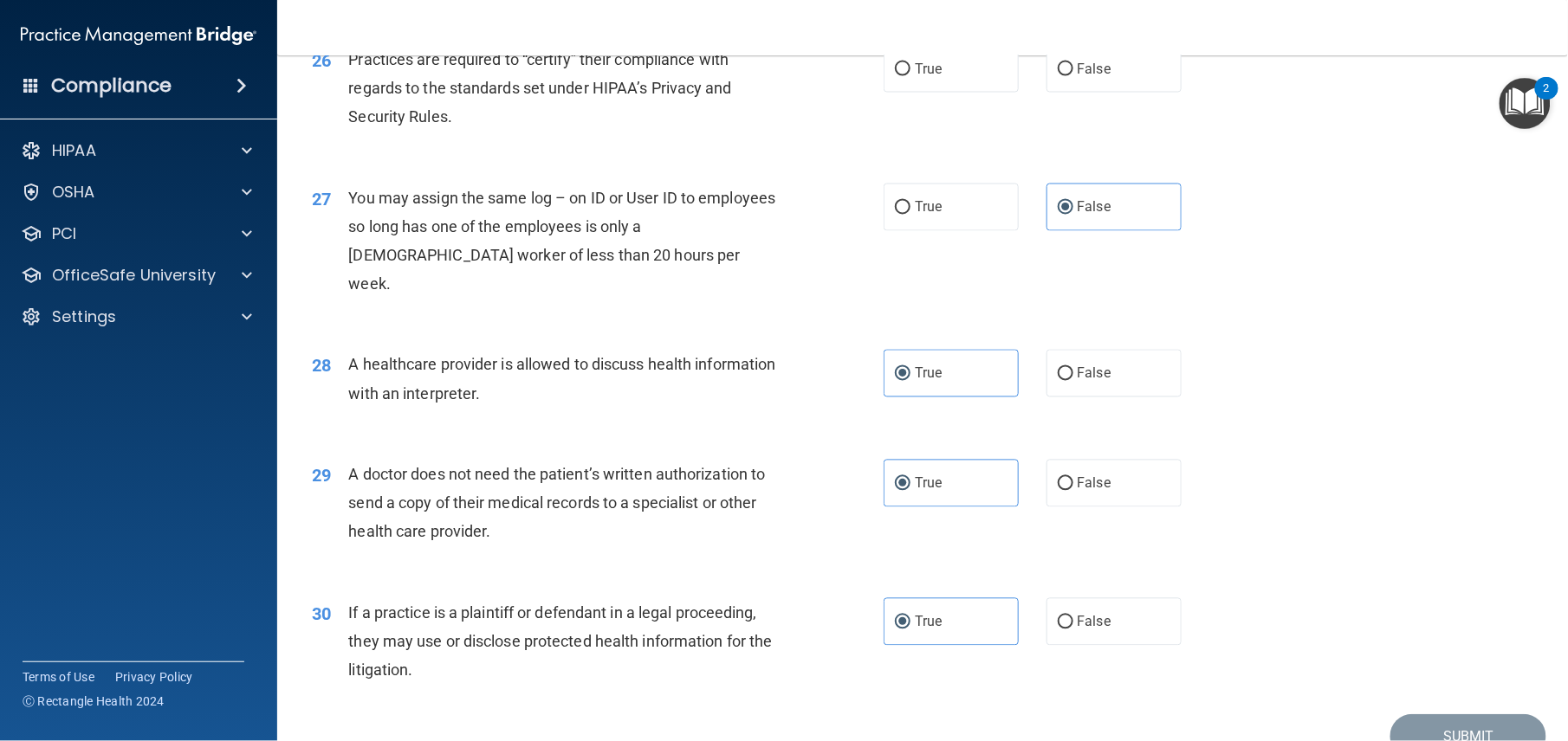
scroll to position [3425, 0]
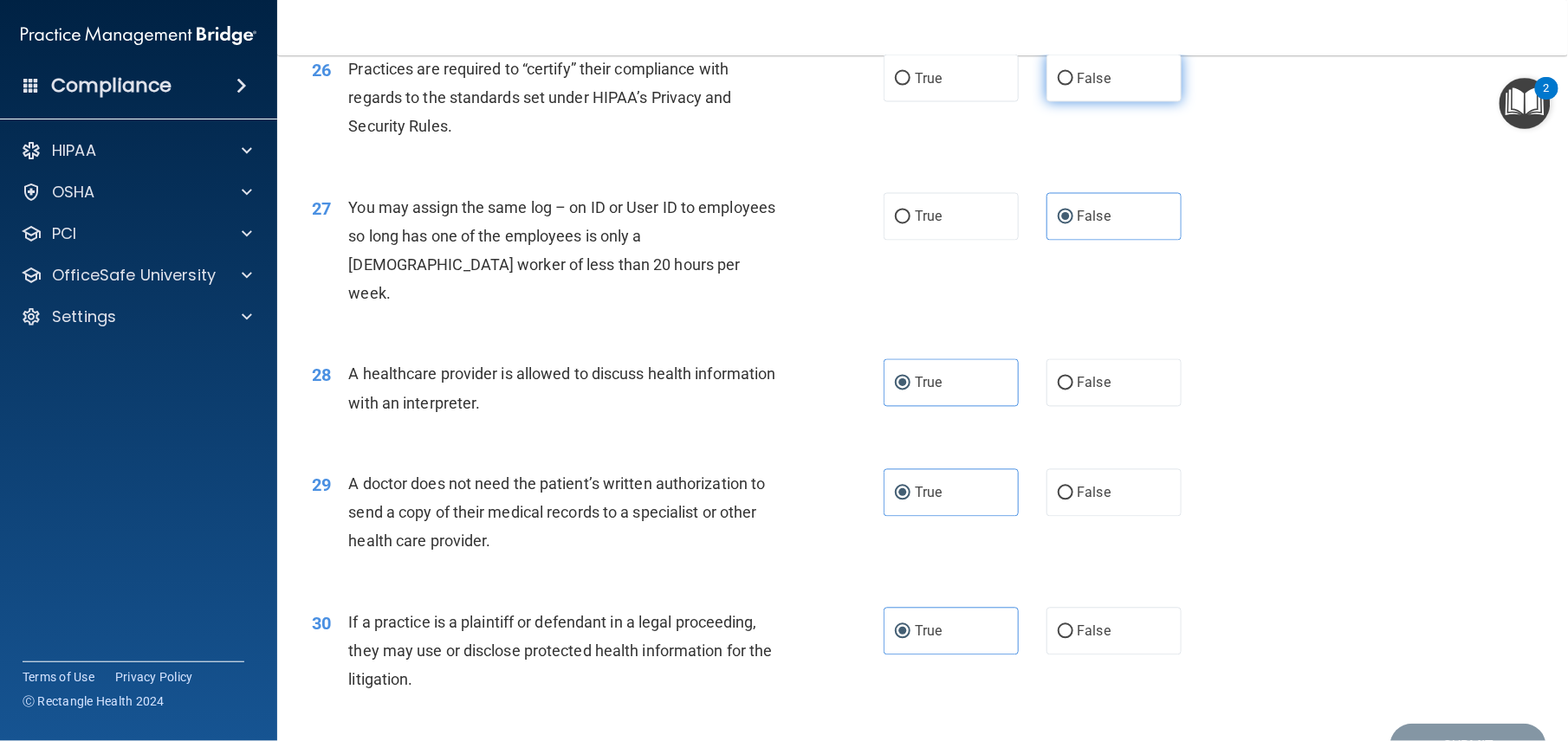
click at [1088, 102] on label "False" at bounding box center [1114, 78] width 135 height 47
click at [1074, 85] on input "False" at bounding box center [1065, 79] width 16 height 13
radio input "true"
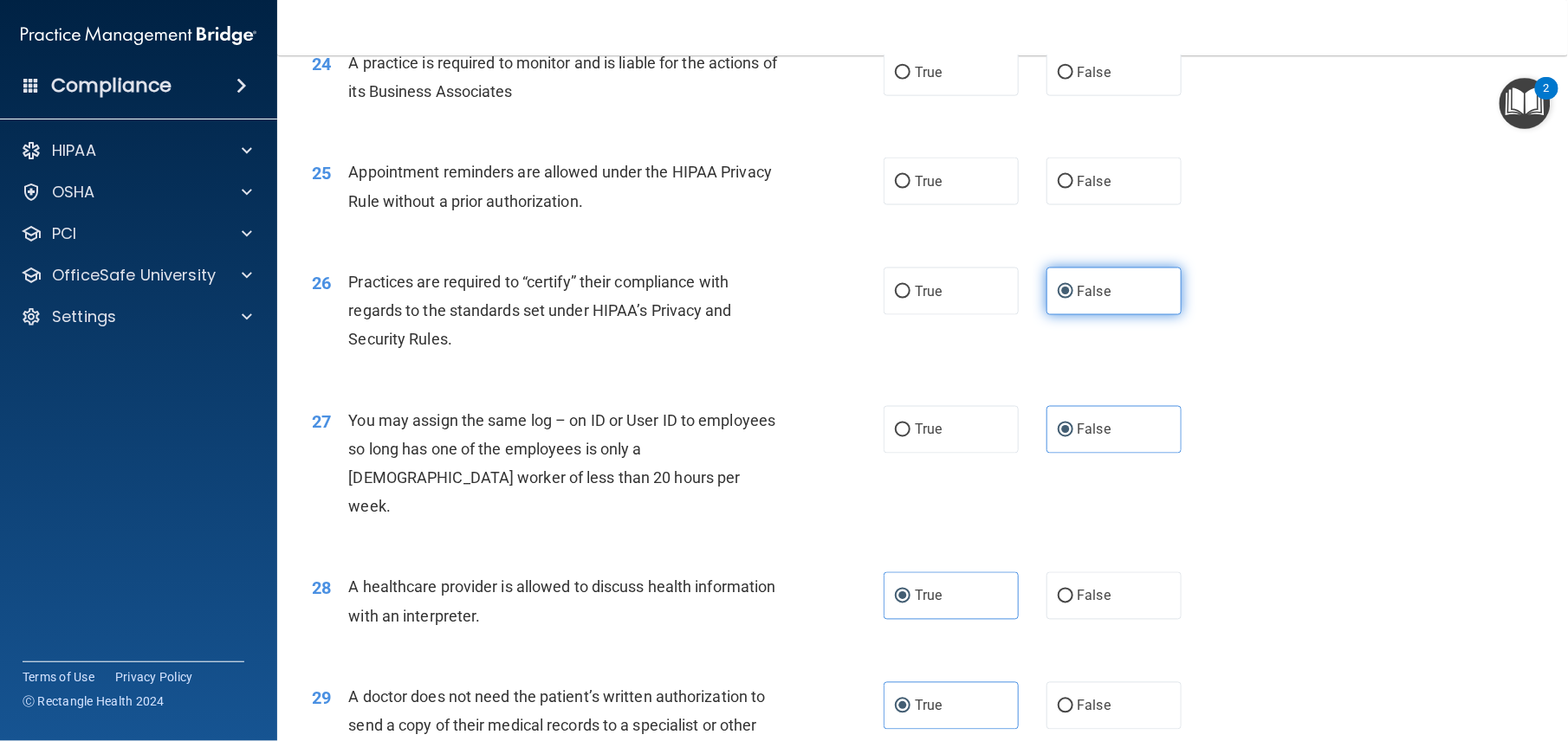
scroll to position [3209, 0]
click at [915, 191] on span "True" at bounding box center [928, 183] width 27 height 17
click at [910, 190] on input "True" at bounding box center [902, 184] width 16 height 13
radio input "true"
click at [931, 83] on span "True" at bounding box center [928, 74] width 27 height 17
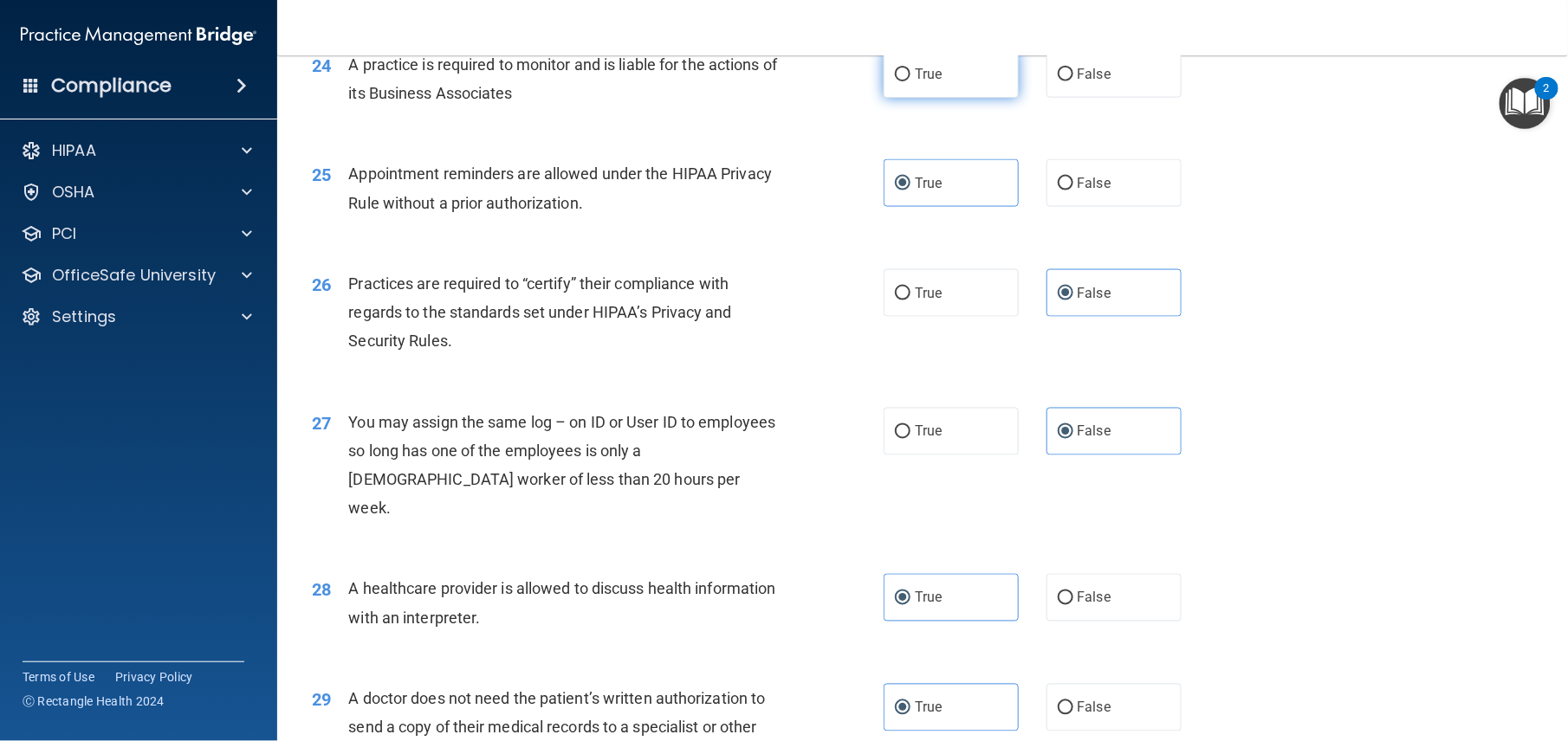
click at [910, 82] on input "True" at bounding box center [902, 75] width 16 height 13
radio input "true"
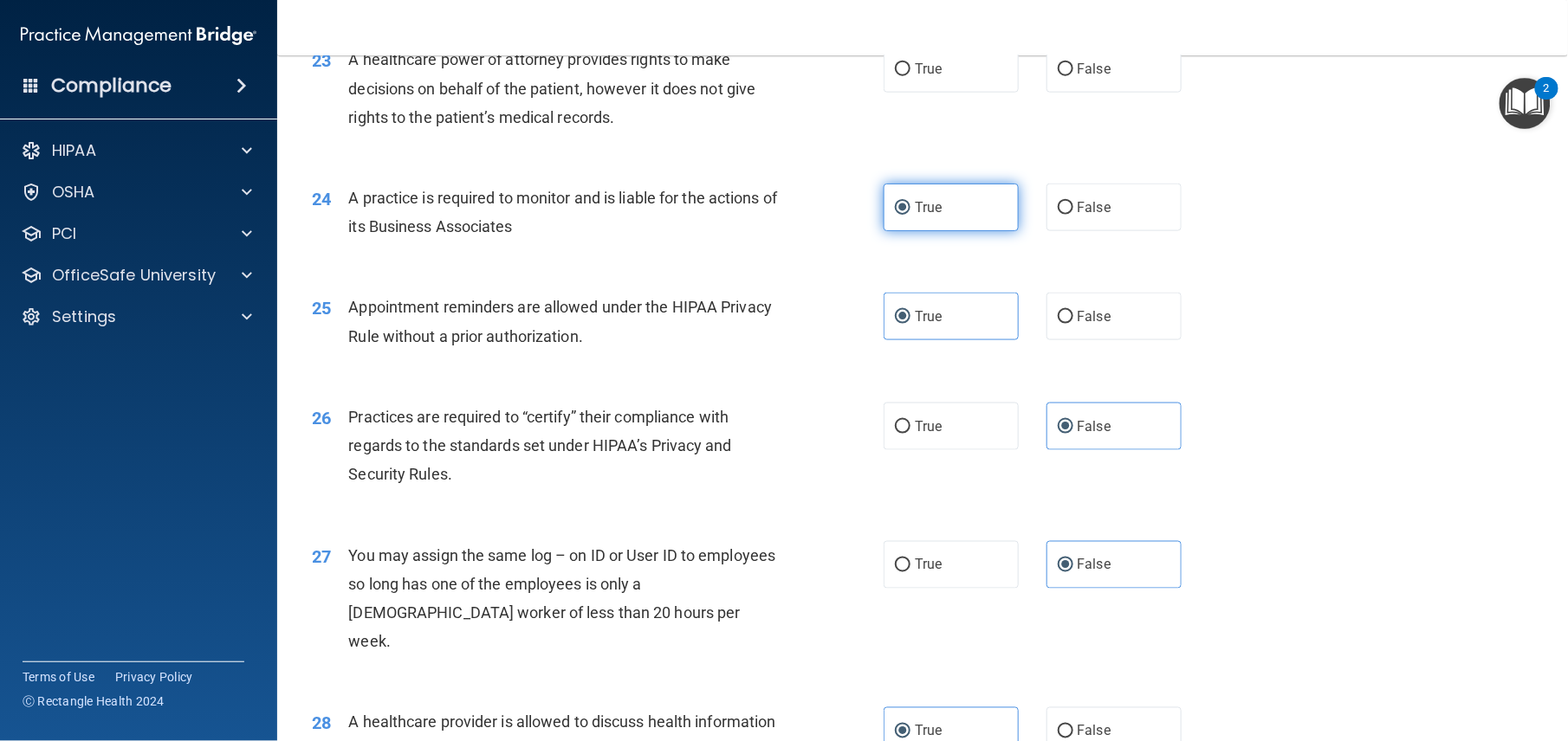
scroll to position [3070, 0]
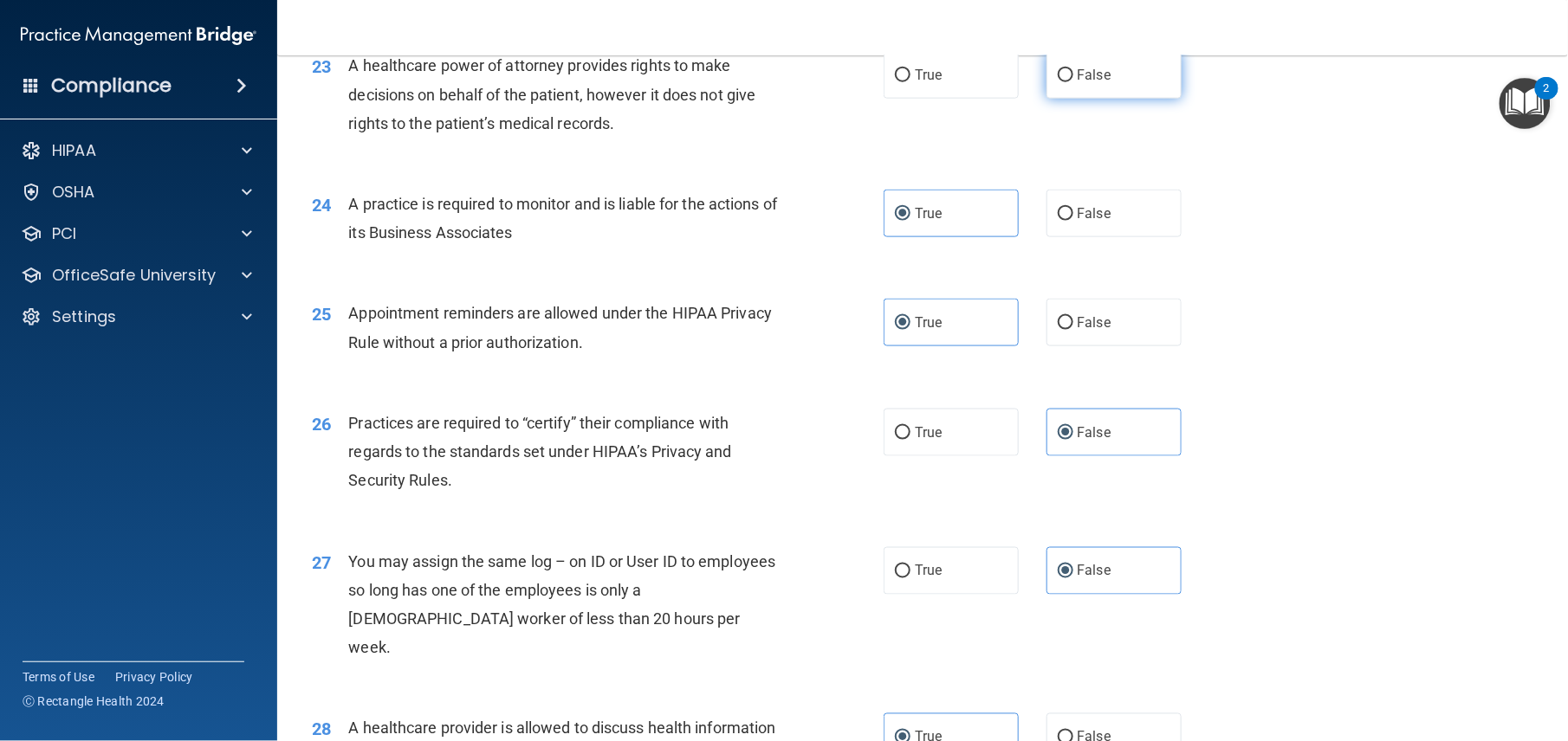
click at [1089, 84] on span "False" at bounding box center [1094, 75] width 33 height 17
click at [1074, 83] on input "False" at bounding box center [1065, 76] width 16 height 13
radio input "true"
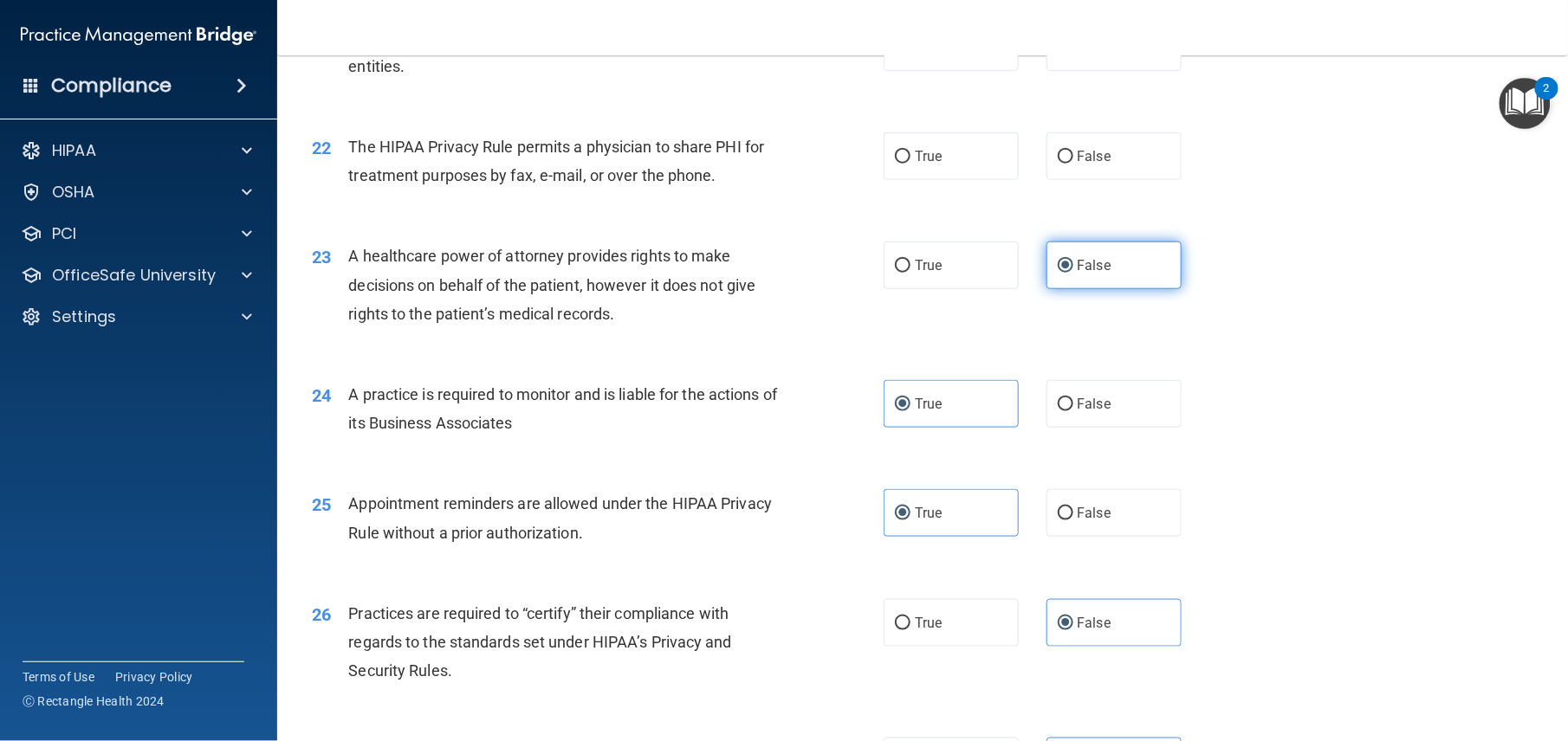
scroll to position [2879, 0]
click at [936, 181] on label "True" at bounding box center [950, 157] width 135 height 47
click at [910, 164] on input "True" at bounding box center [902, 158] width 16 height 13
radio input "true"
click at [939, 72] on label "True" at bounding box center [950, 47] width 135 height 47
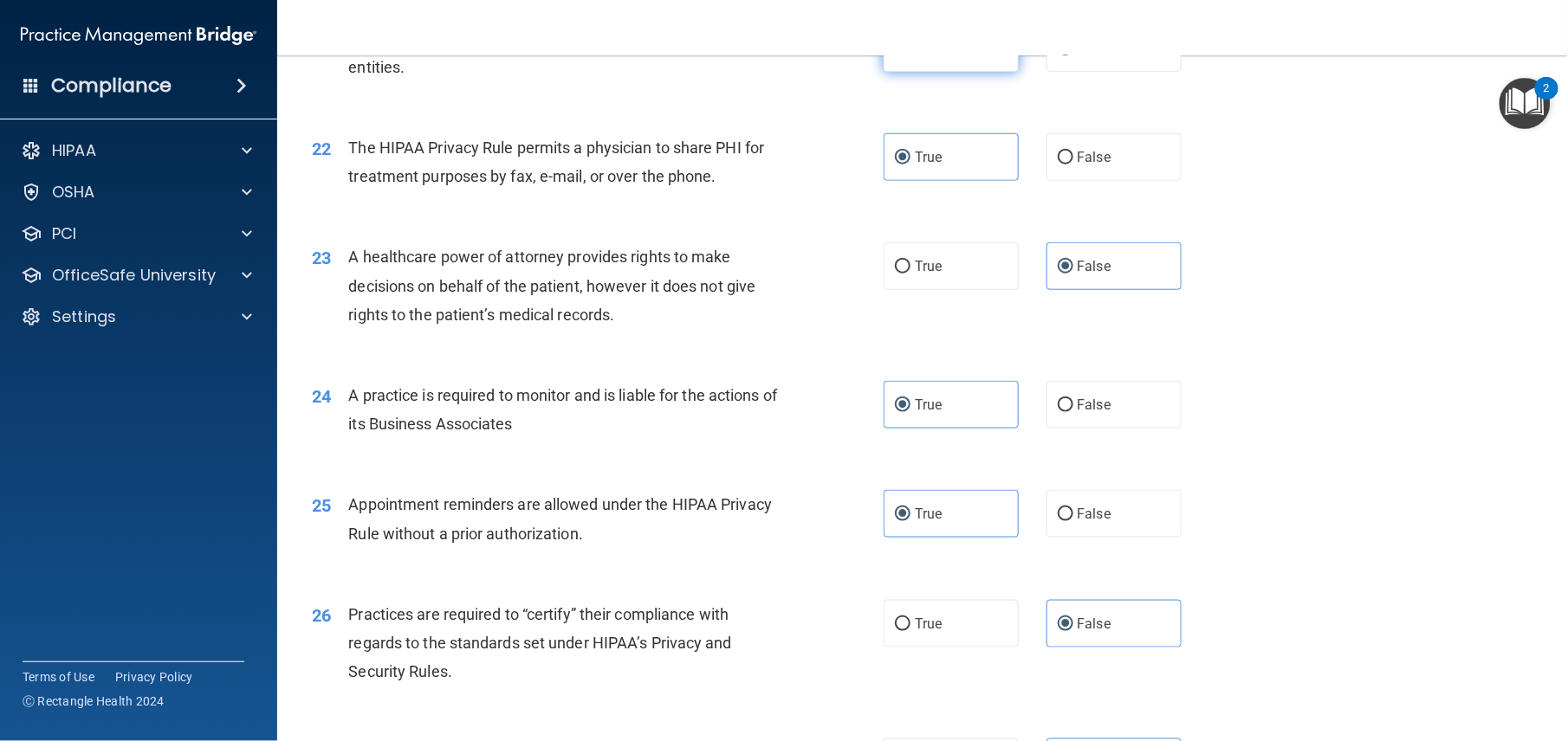
click at [910, 56] on input "True" at bounding box center [902, 49] width 16 height 13
radio input "true"
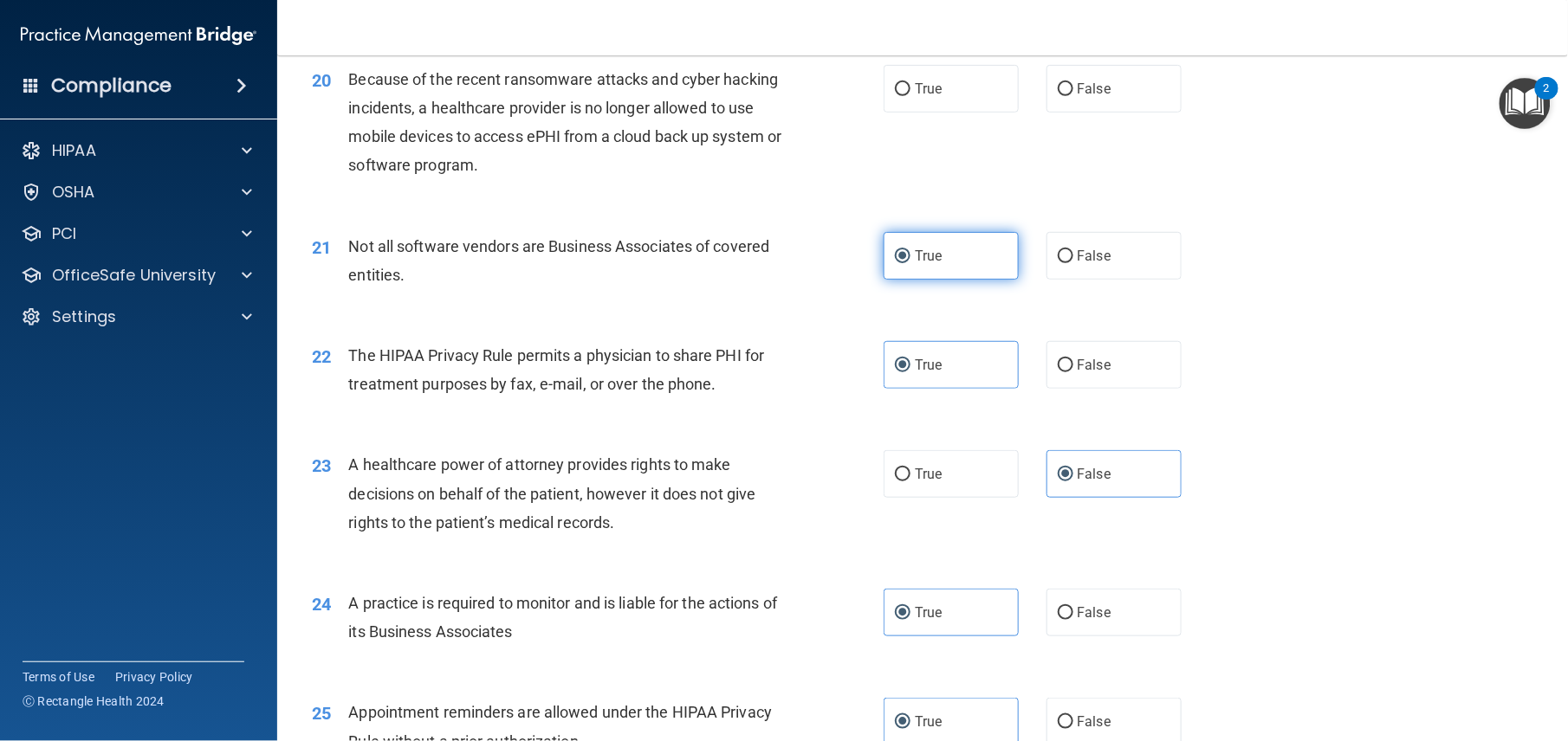
scroll to position [2664, 0]
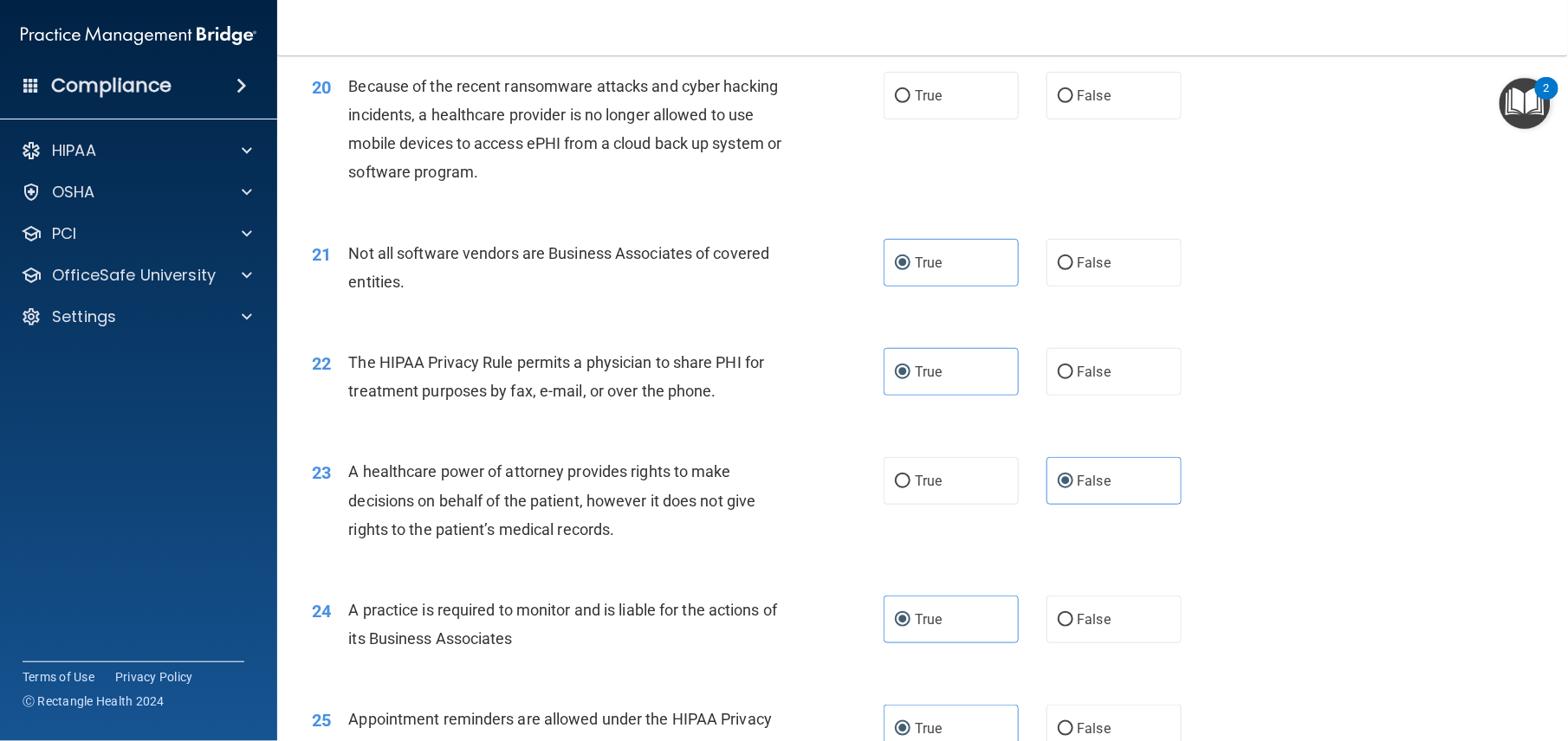
click at [1093, 213] on div "20 Because of the recent ransomware attacks and cyber hacking incidents, a heal…" at bounding box center [922, 134] width 1248 height 167
click at [1079, 120] on label "False" at bounding box center [1114, 95] width 135 height 47
click at [1074, 103] on input "False" at bounding box center [1065, 97] width 16 height 13
radio input "true"
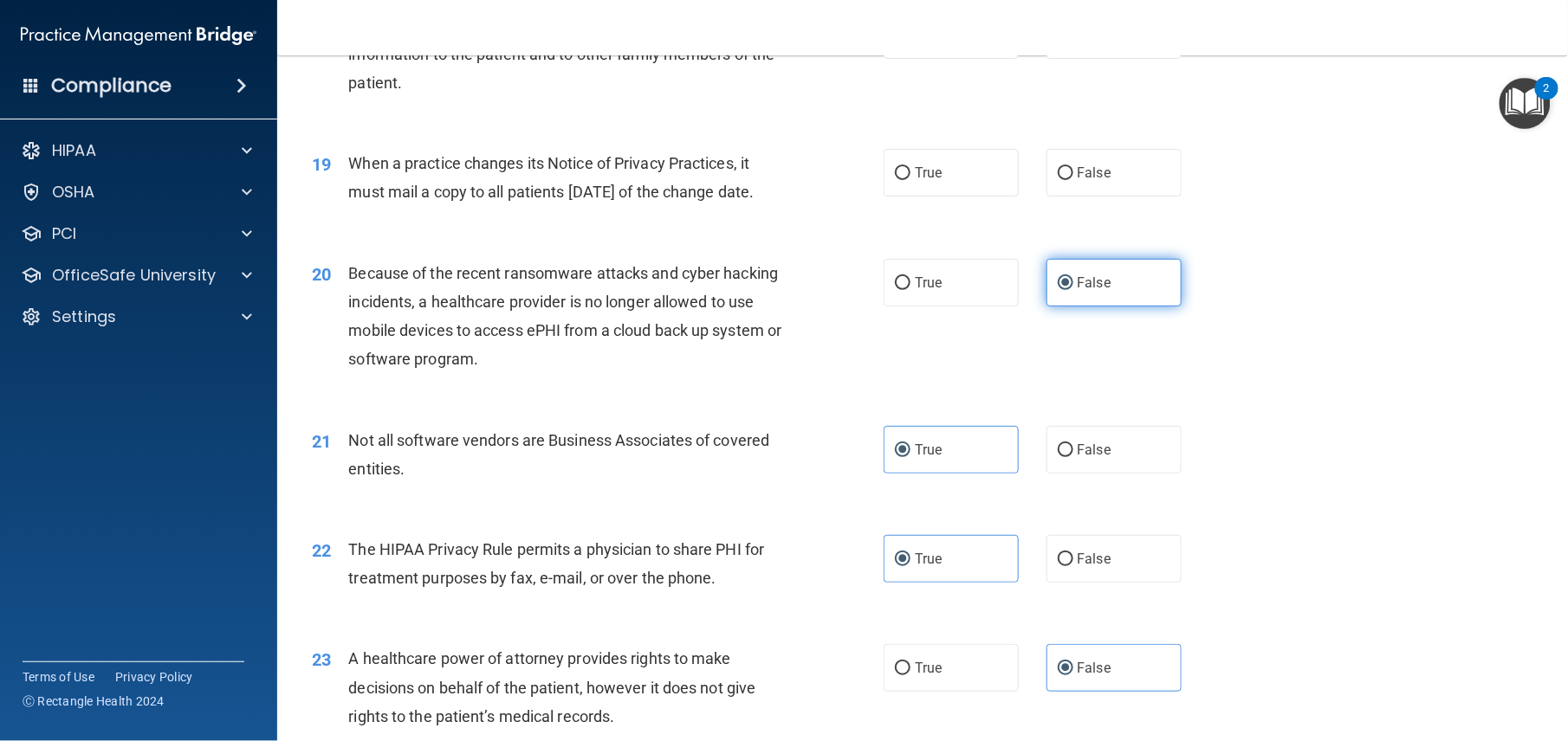
scroll to position [2472, 0]
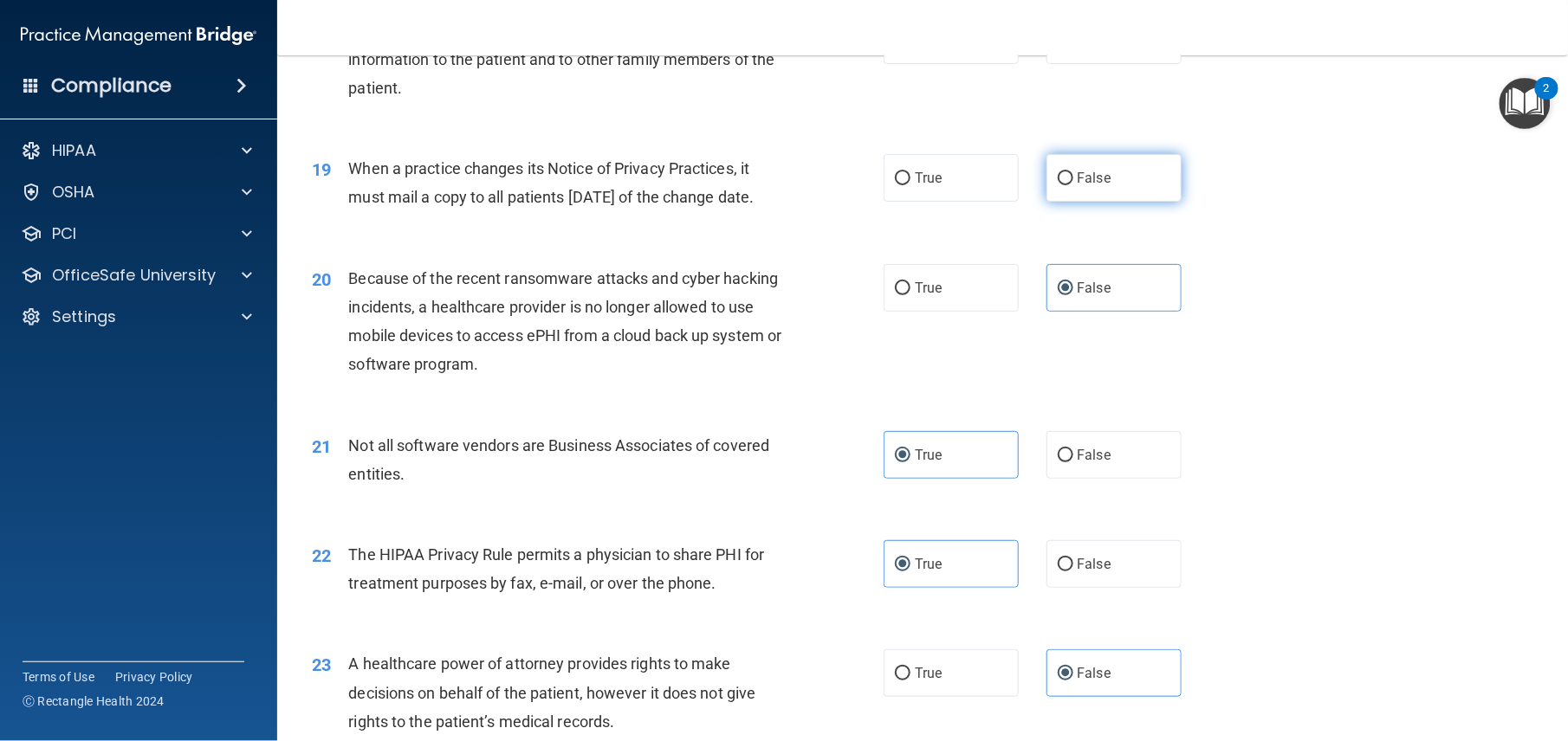
click at [1078, 187] on span "False" at bounding box center [1094, 178] width 33 height 17
click at [1069, 186] on input "False" at bounding box center [1065, 179] width 16 height 13
radio input "true"
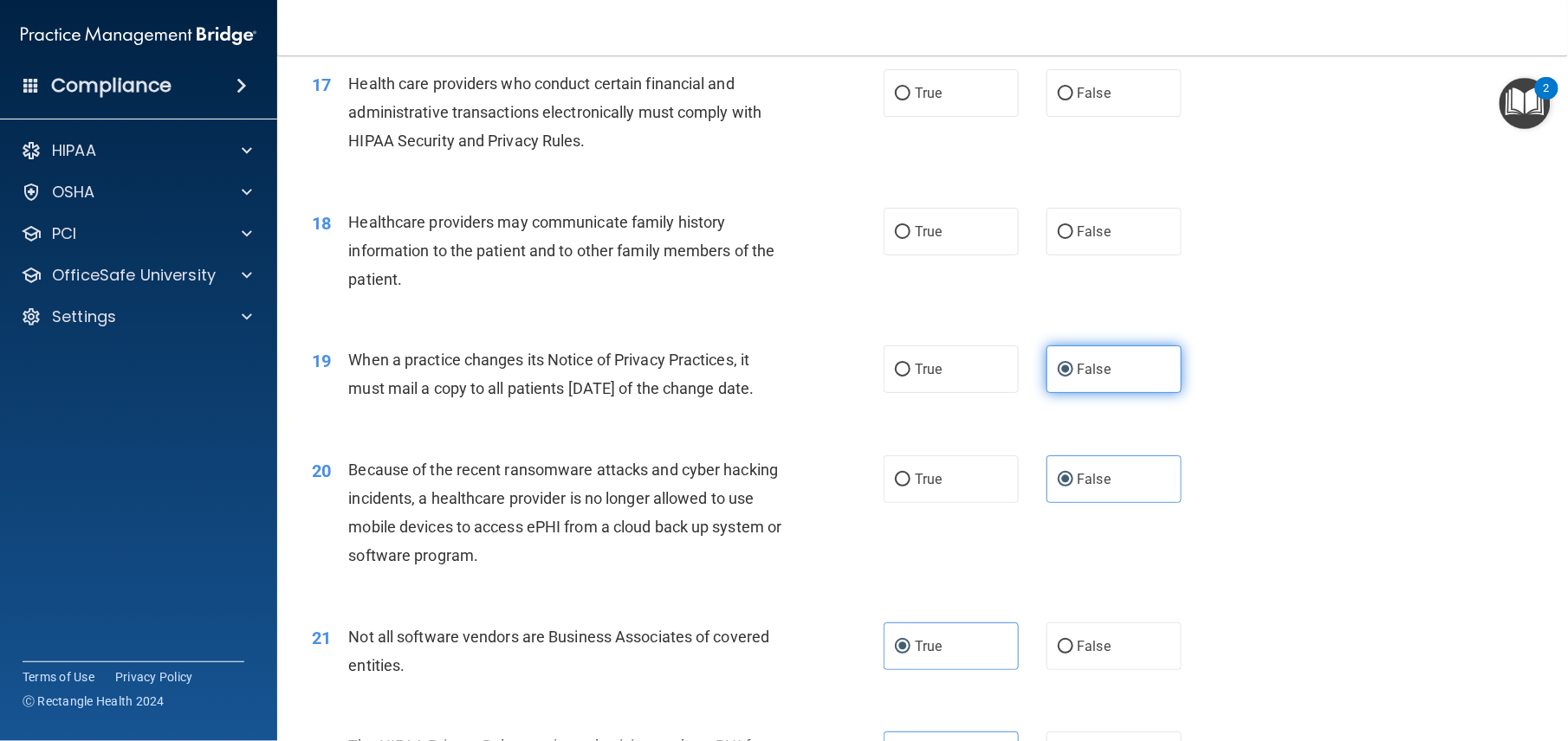
scroll to position [2277, 0]
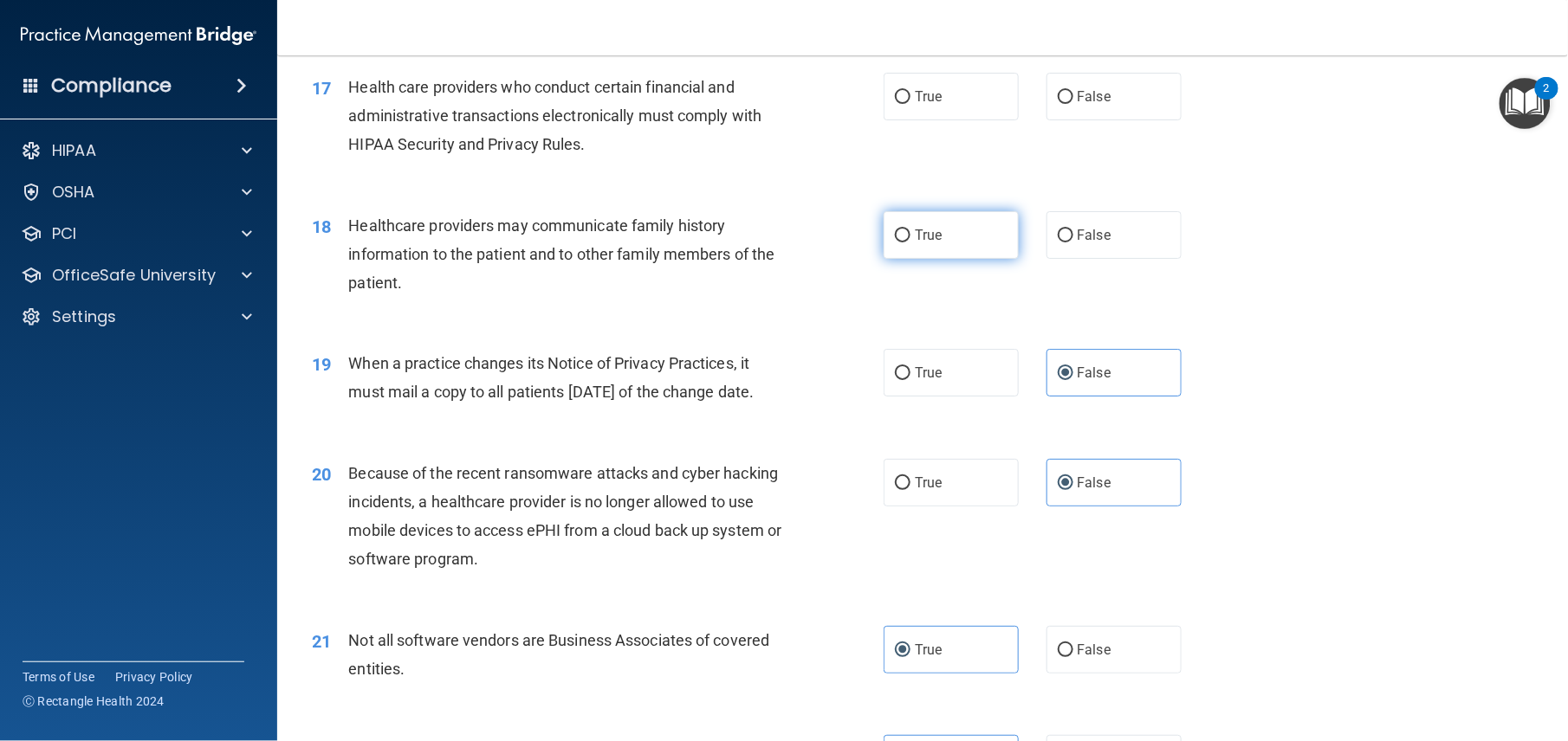
click at [944, 259] on label "True" at bounding box center [950, 235] width 135 height 47
click at [910, 242] on input "True" at bounding box center [902, 236] width 16 height 13
radio input "true"
click at [960, 121] on label "True" at bounding box center [950, 96] width 135 height 47
click at [910, 104] on input "True" at bounding box center [902, 98] width 16 height 13
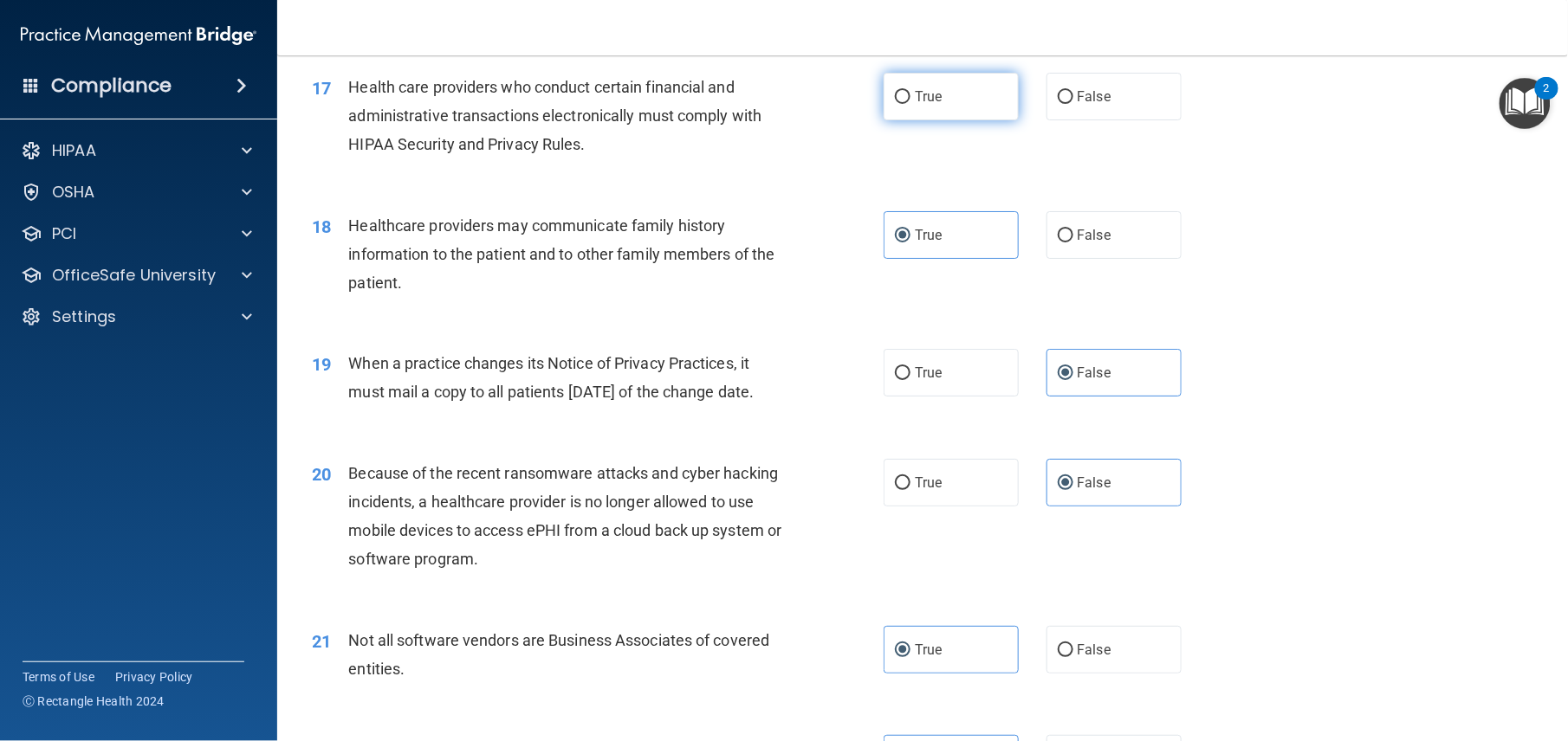
radio input "true"
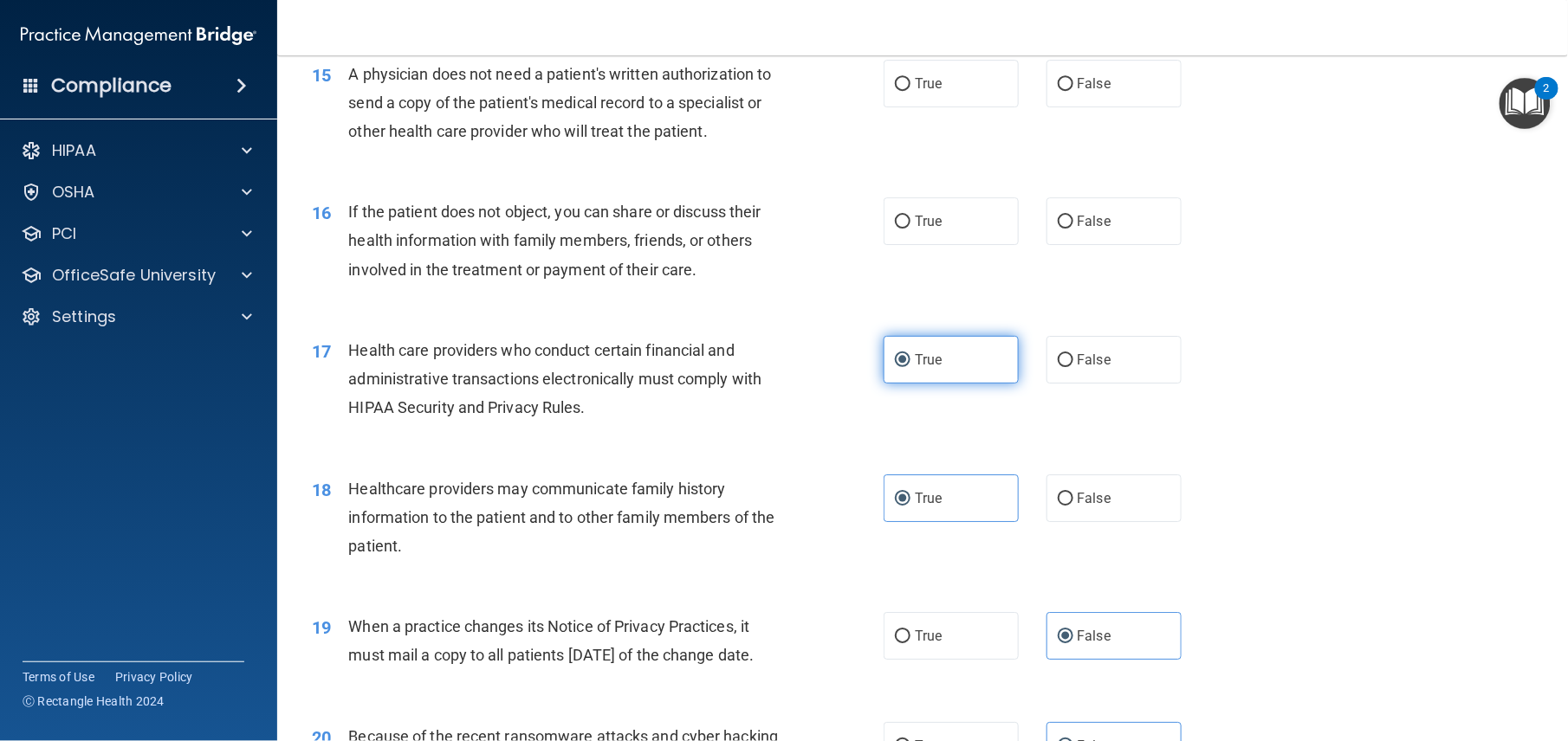
scroll to position [2010, 0]
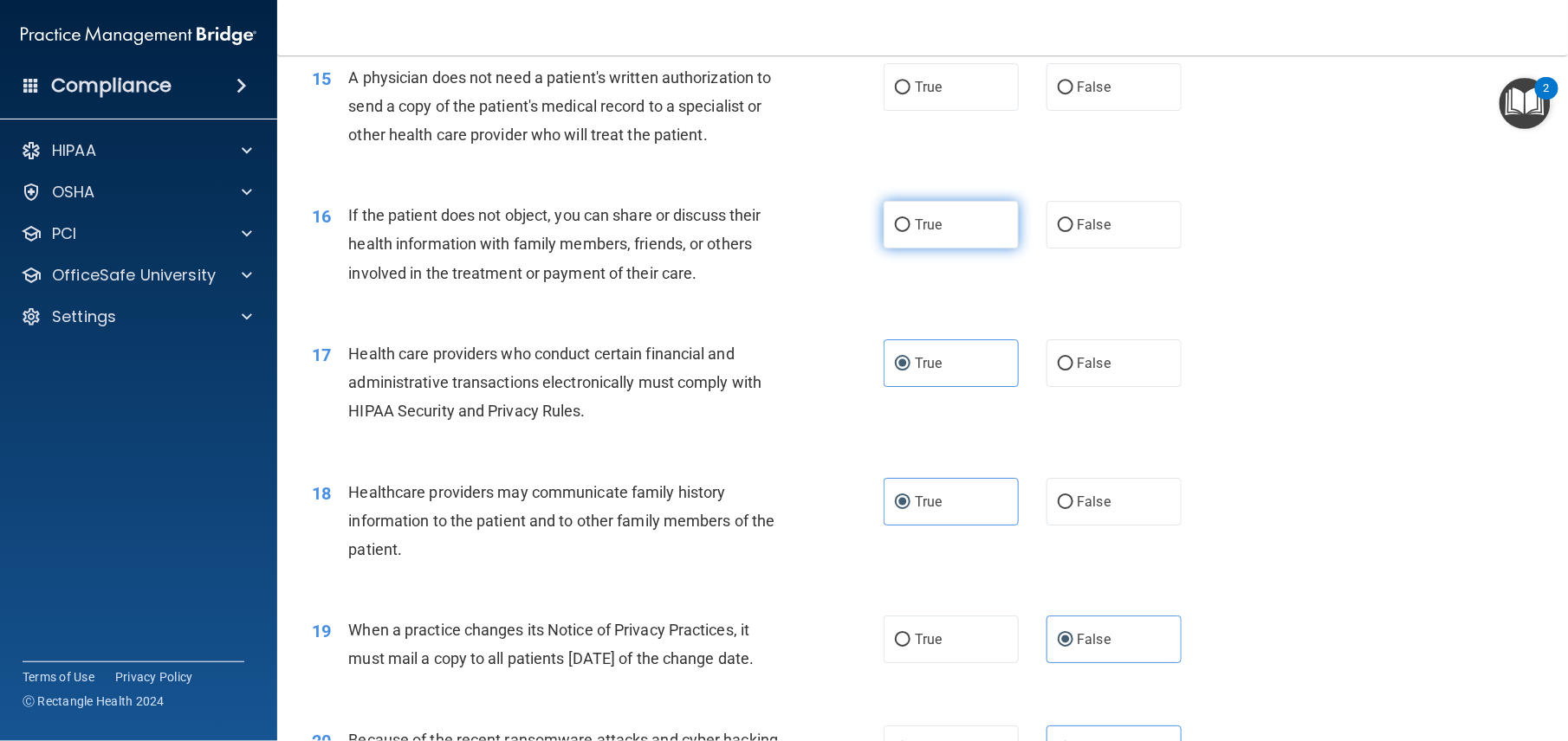
click at [944, 249] on label "True" at bounding box center [950, 224] width 135 height 47
click at [910, 232] on input "True" at bounding box center [902, 226] width 16 height 13
radio input "true"
click at [940, 110] on label "True" at bounding box center [950, 86] width 135 height 47
click at [910, 95] on input "True" at bounding box center [902, 88] width 16 height 13
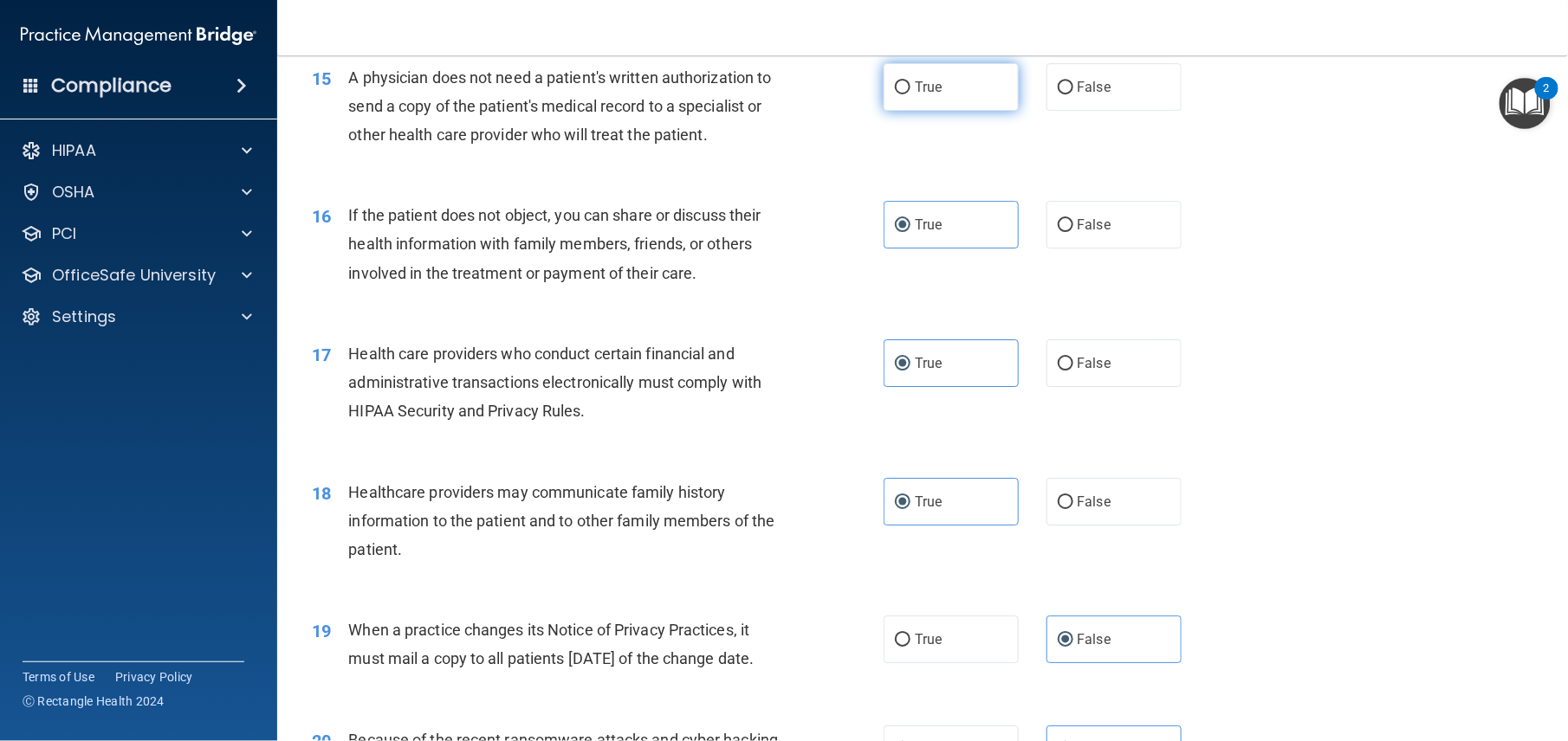
radio input "true"
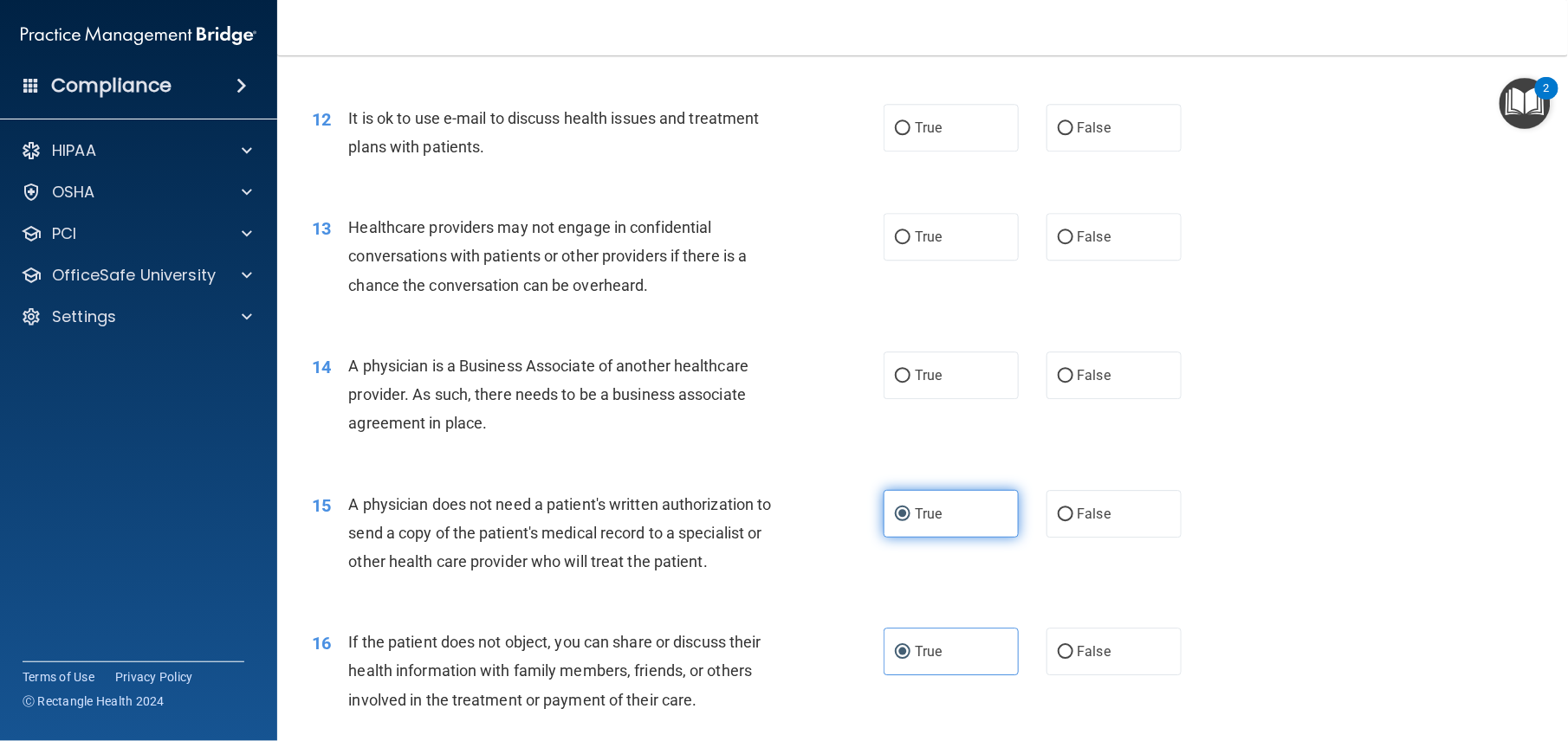
scroll to position [1580, 0]
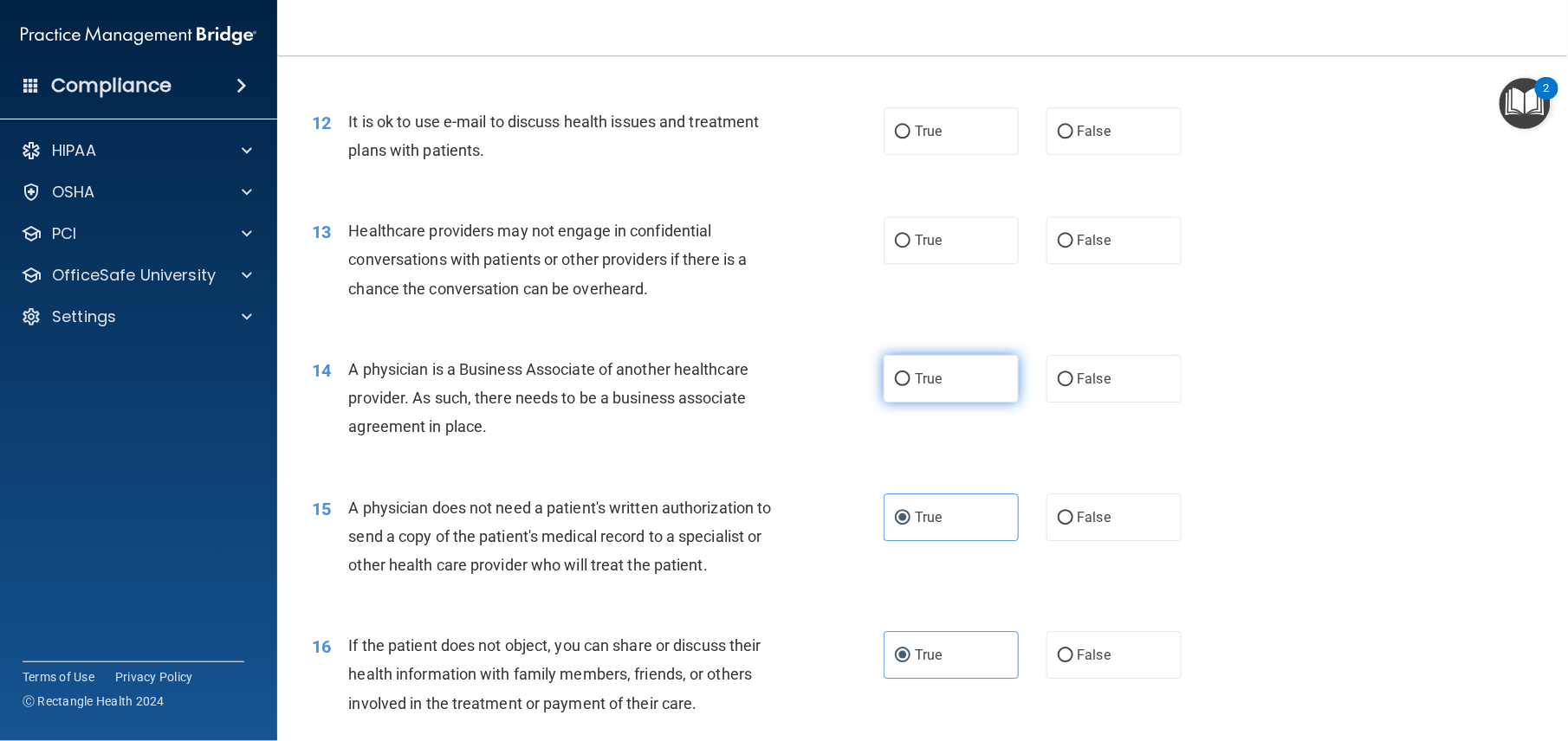
click at [954, 403] on label "True" at bounding box center [950, 378] width 135 height 47
click at [910, 386] on input "True" at bounding box center [902, 380] width 16 height 13
radio input "true"
click at [943, 264] on label "True" at bounding box center [950, 240] width 135 height 47
click at [910, 248] on input "True" at bounding box center [902, 241] width 16 height 13
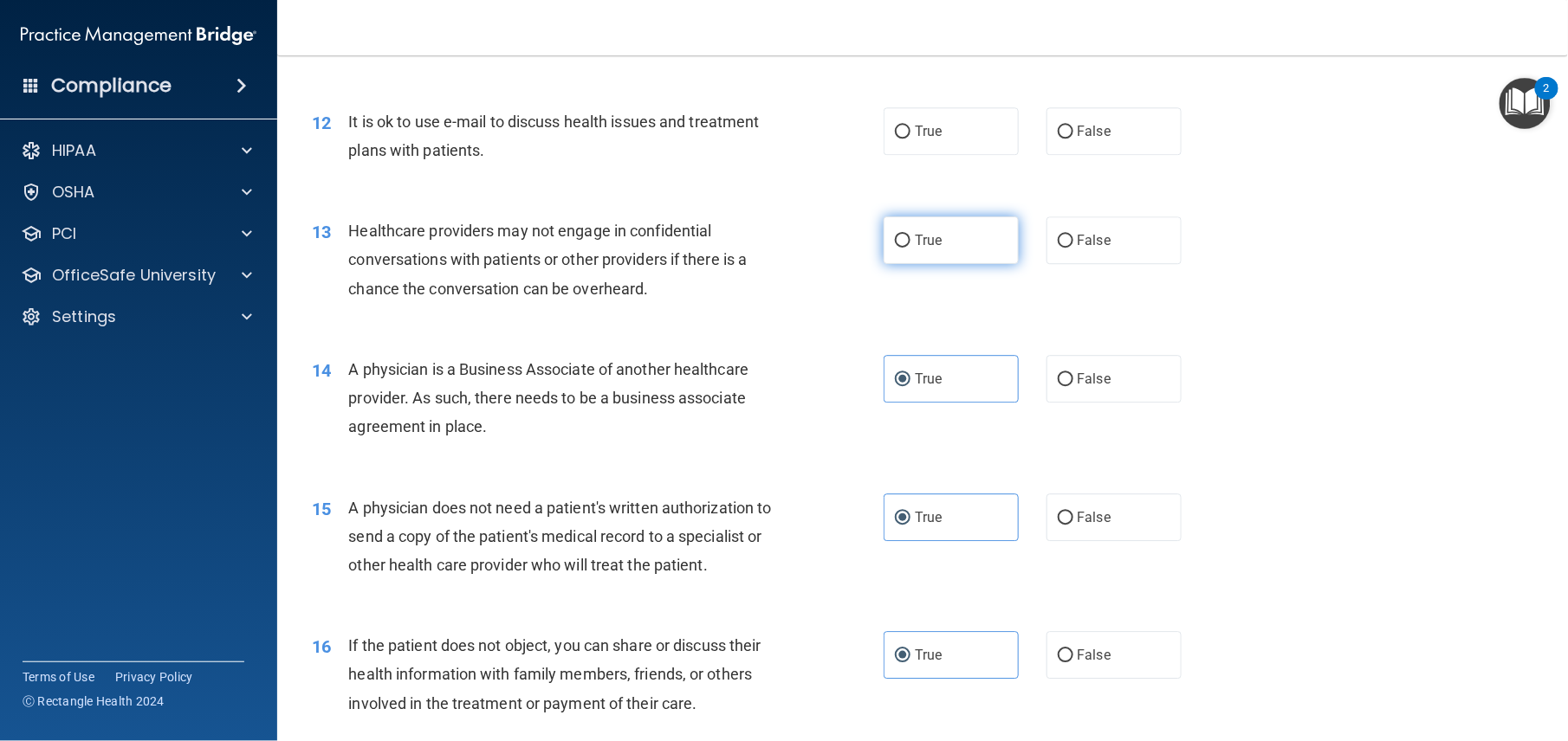
radio input "true"
click at [1086, 139] on span "False" at bounding box center [1094, 131] width 33 height 17
click at [1074, 138] on input "False" at bounding box center [1065, 132] width 16 height 13
radio input "true"
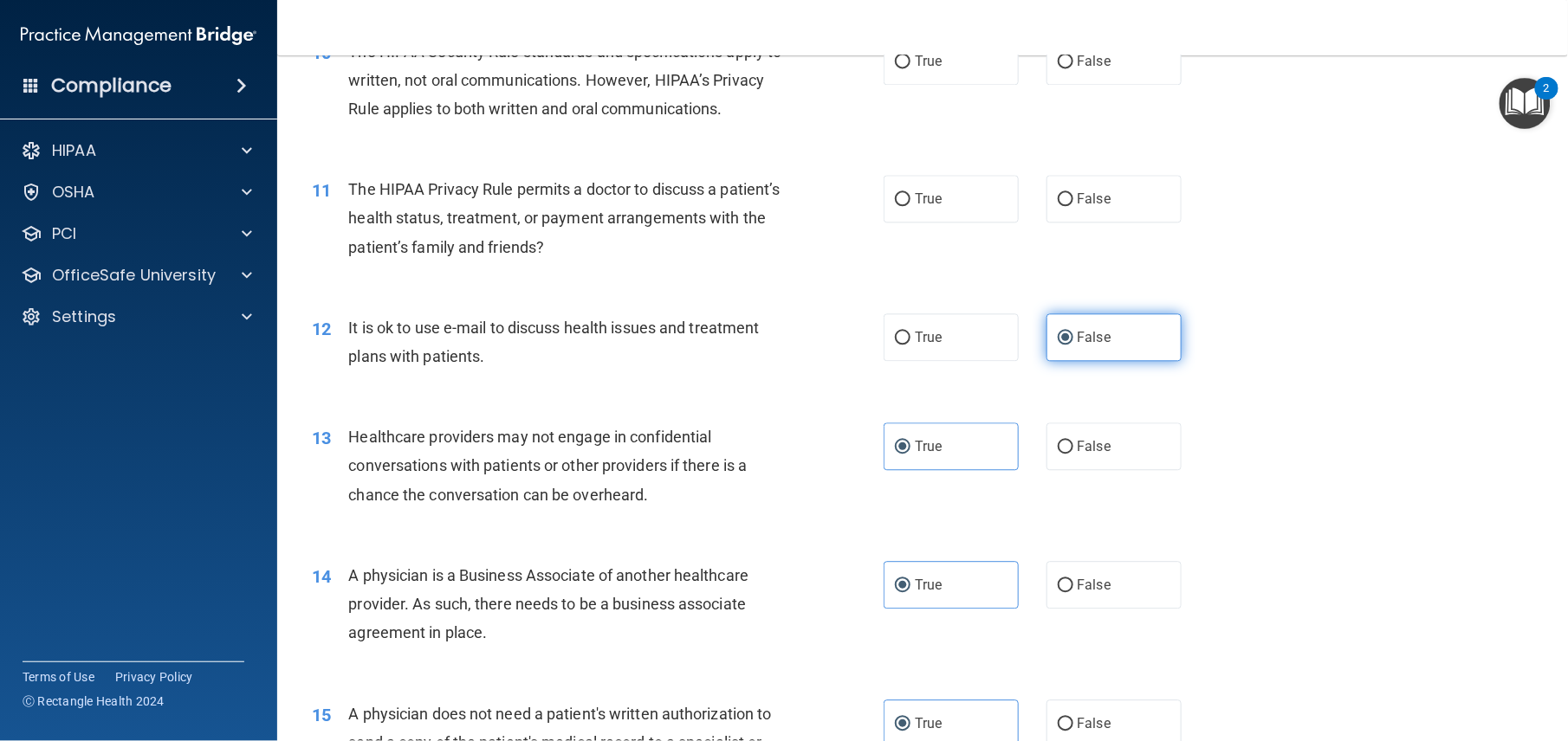
scroll to position [1372, 0]
click at [936, 285] on div "11 The HIPAA Privacy Rule permits a doctor to discuss a patient’s health status…" at bounding box center [922, 223] width 1248 height 138
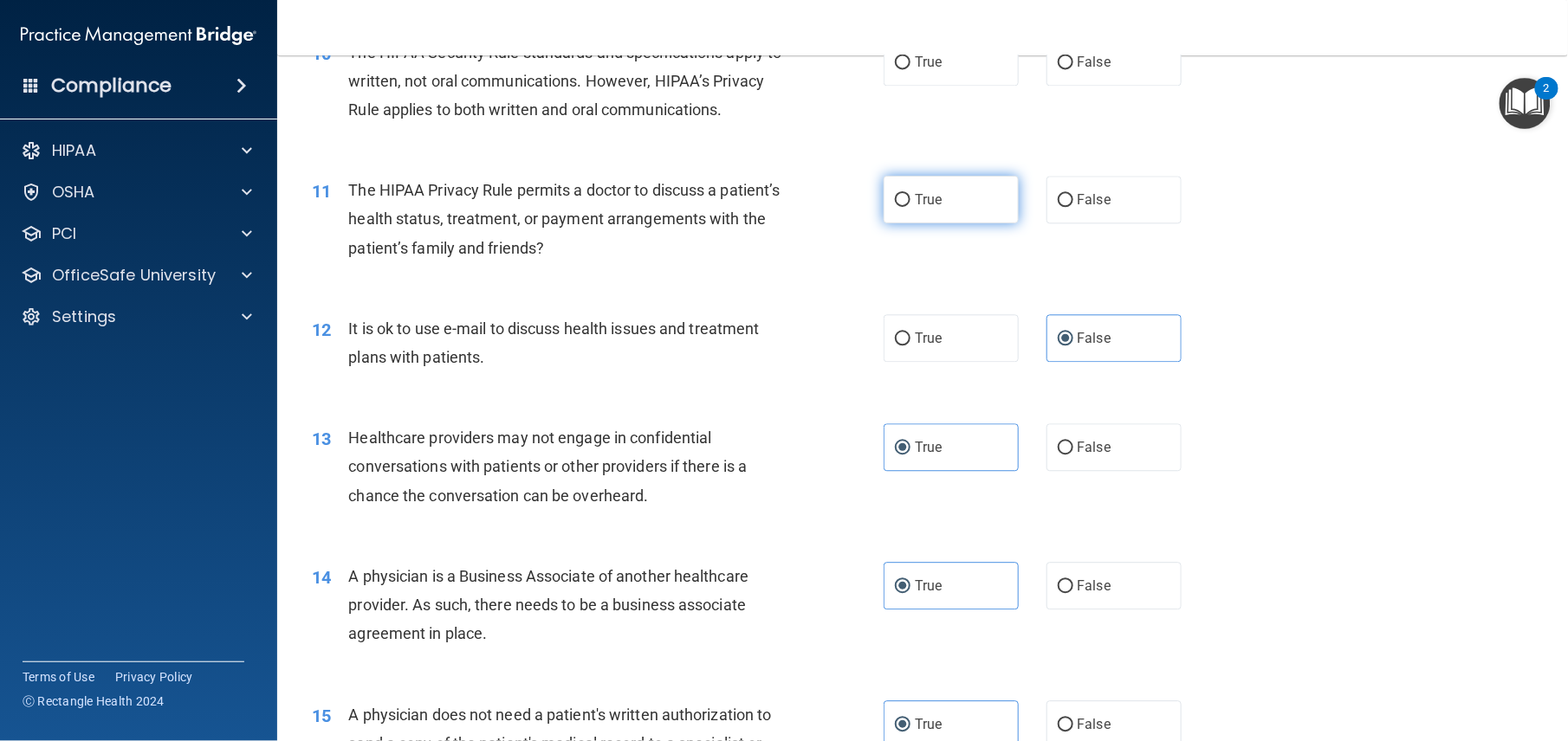
click at [936, 224] on label "True" at bounding box center [950, 199] width 135 height 47
click at [910, 207] on input "True" at bounding box center [902, 201] width 16 height 13
radio input "true"
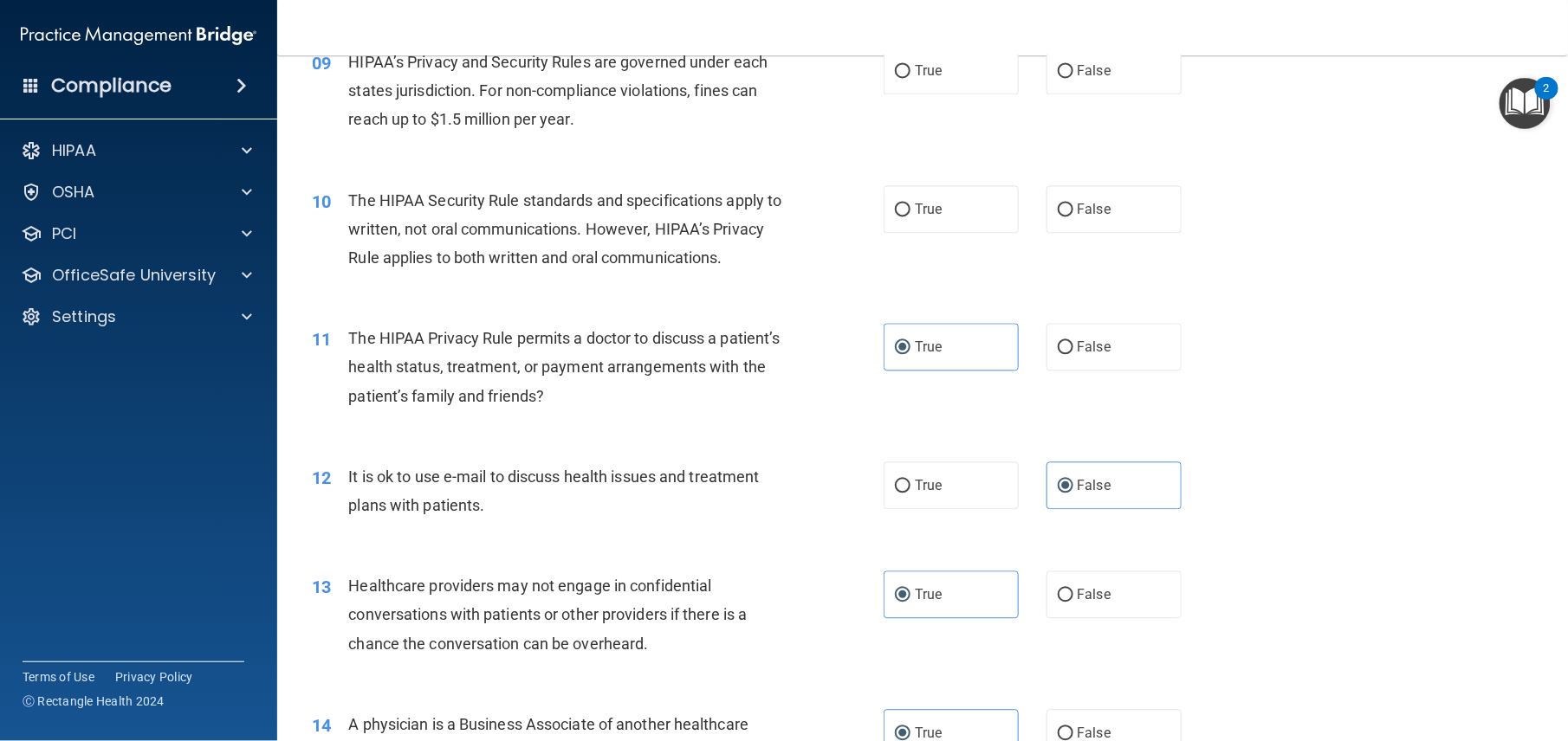
scroll to position [1224, 0]
click at [1055, 235] on label "False" at bounding box center [1114, 210] width 135 height 47
click at [1058, 218] on input "False" at bounding box center [1065, 212] width 16 height 13
radio input "true"
click at [960, 152] on div "09 HIPAA’s Privacy and Security Rules are governed under each states jurisdicti…" at bounding box center [922, 96] width 1248 height 138
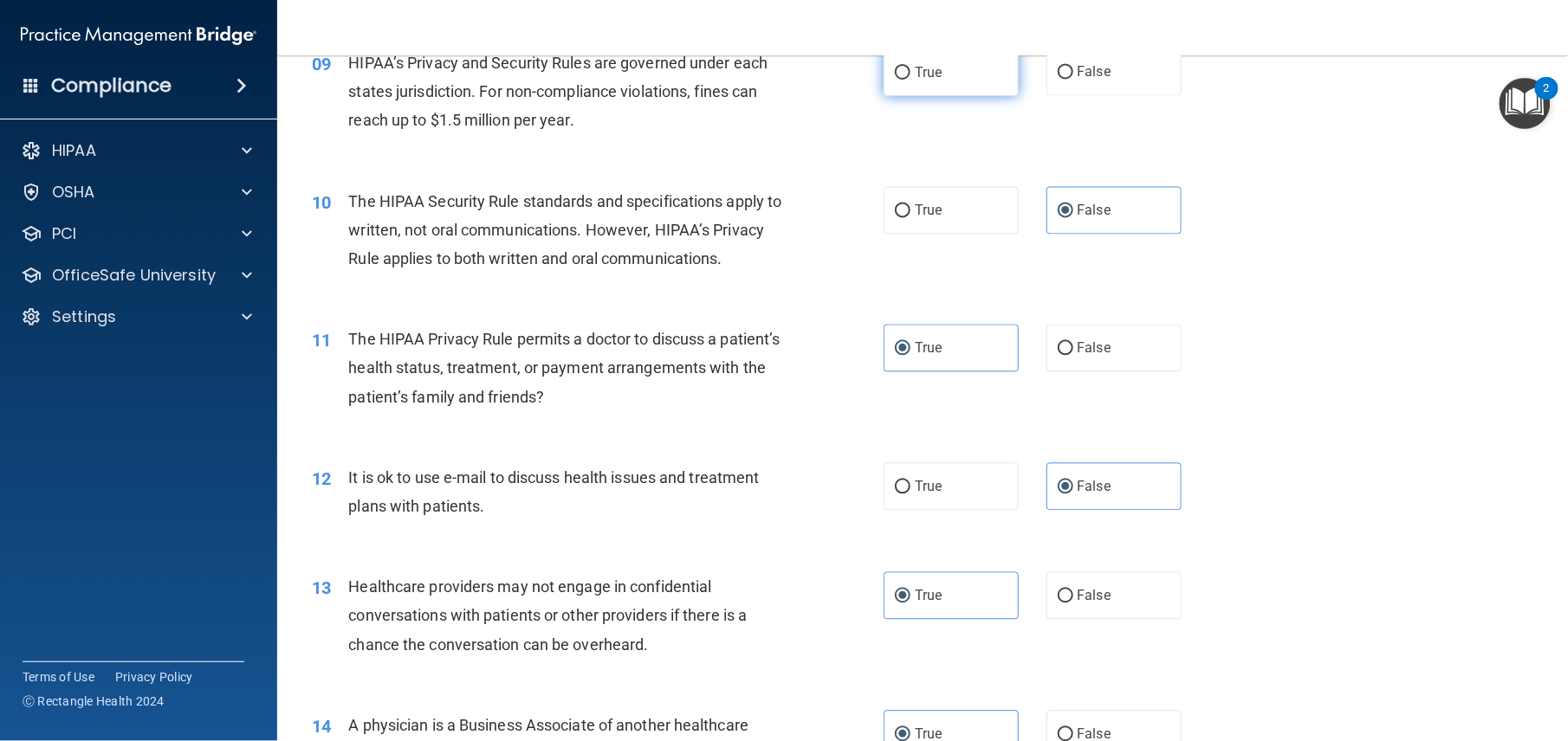
click at [935, 97] on label "True" at bounding box center [950, 72] width 135 height 47
click at [910, 80] on input "True" at bounding box center [902, 73] width 16 height 13
radio input "true"
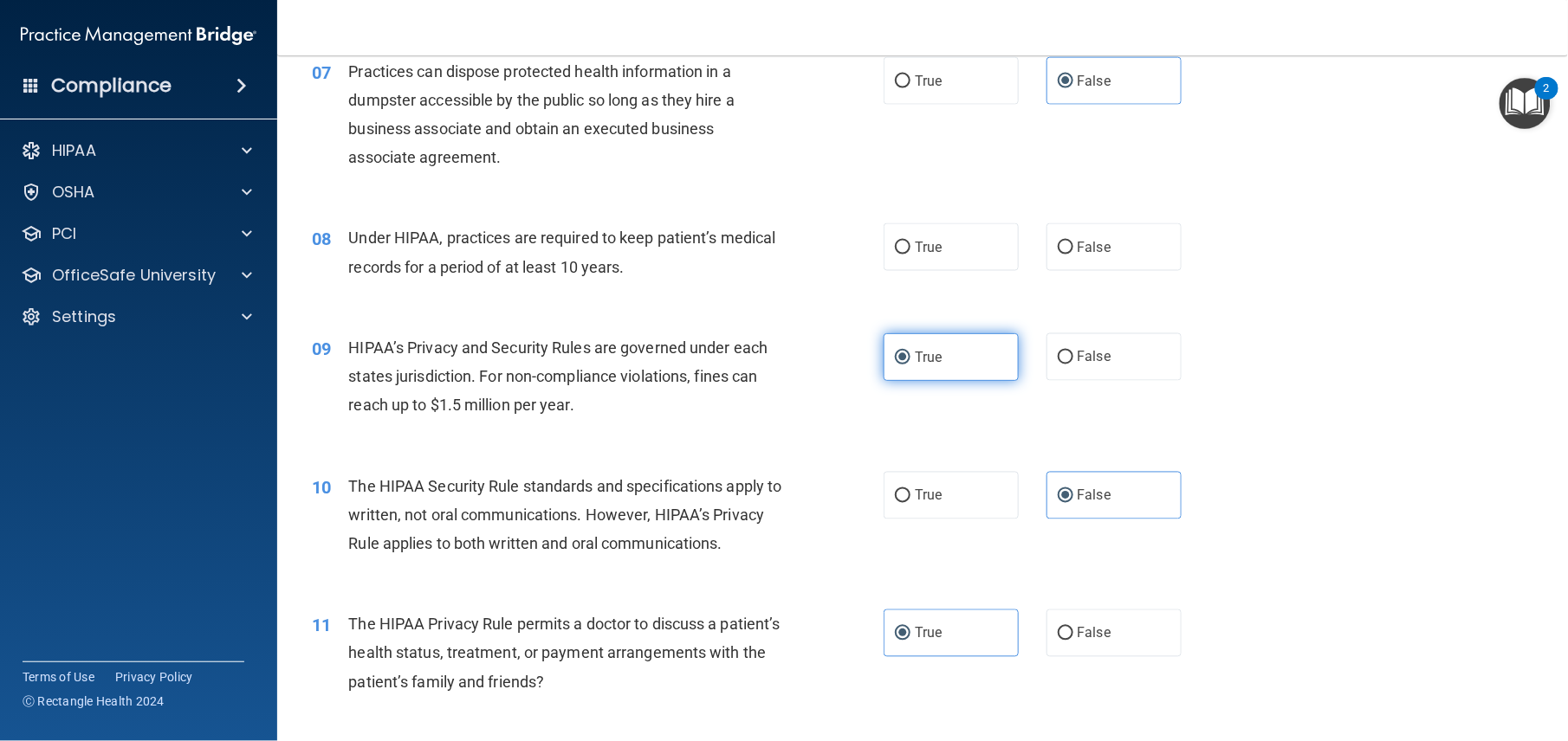
scroll to position [935, 0]
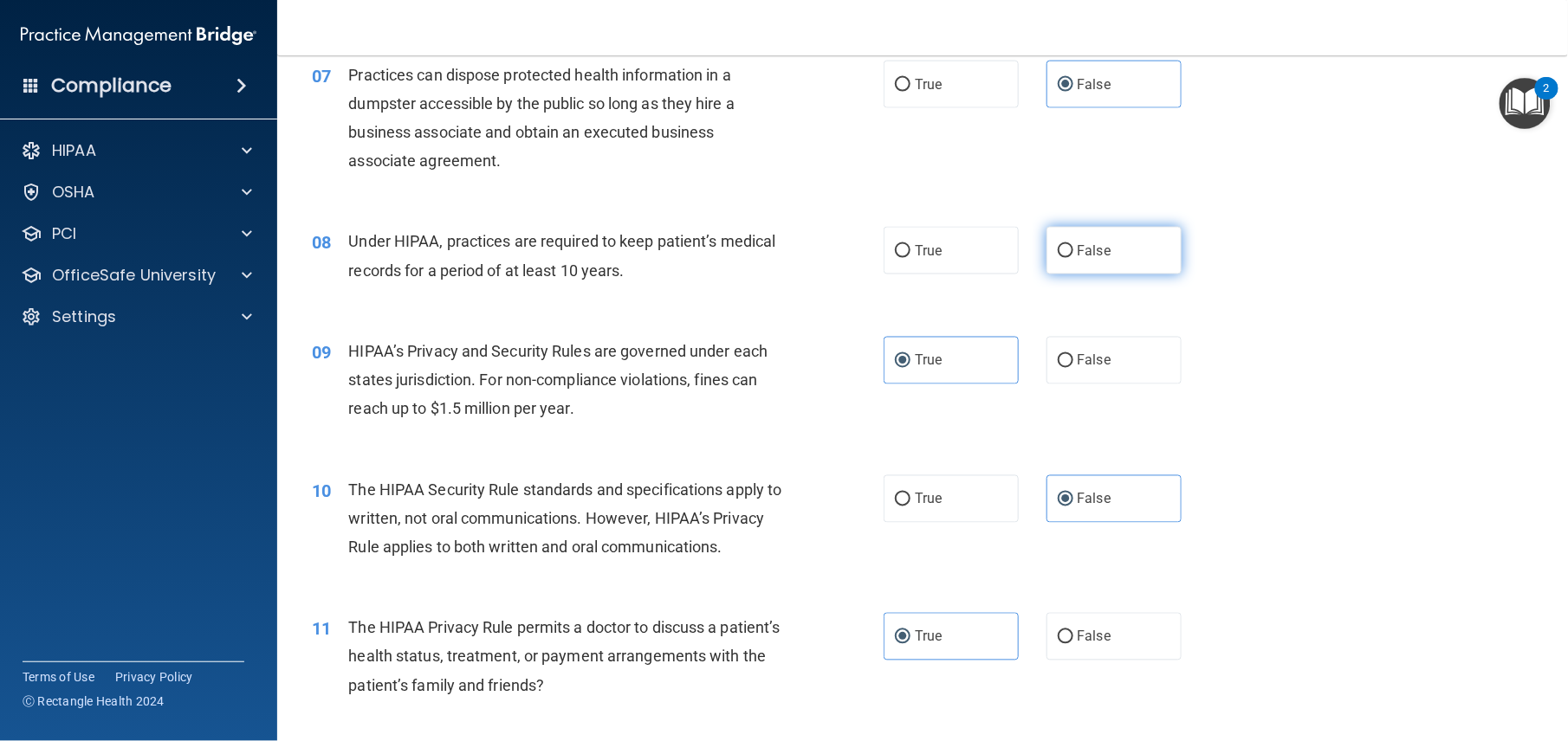
click at [1061, 258] on input "False" at bounding box center [1065, 252] width 16 height 13
radio input "true"
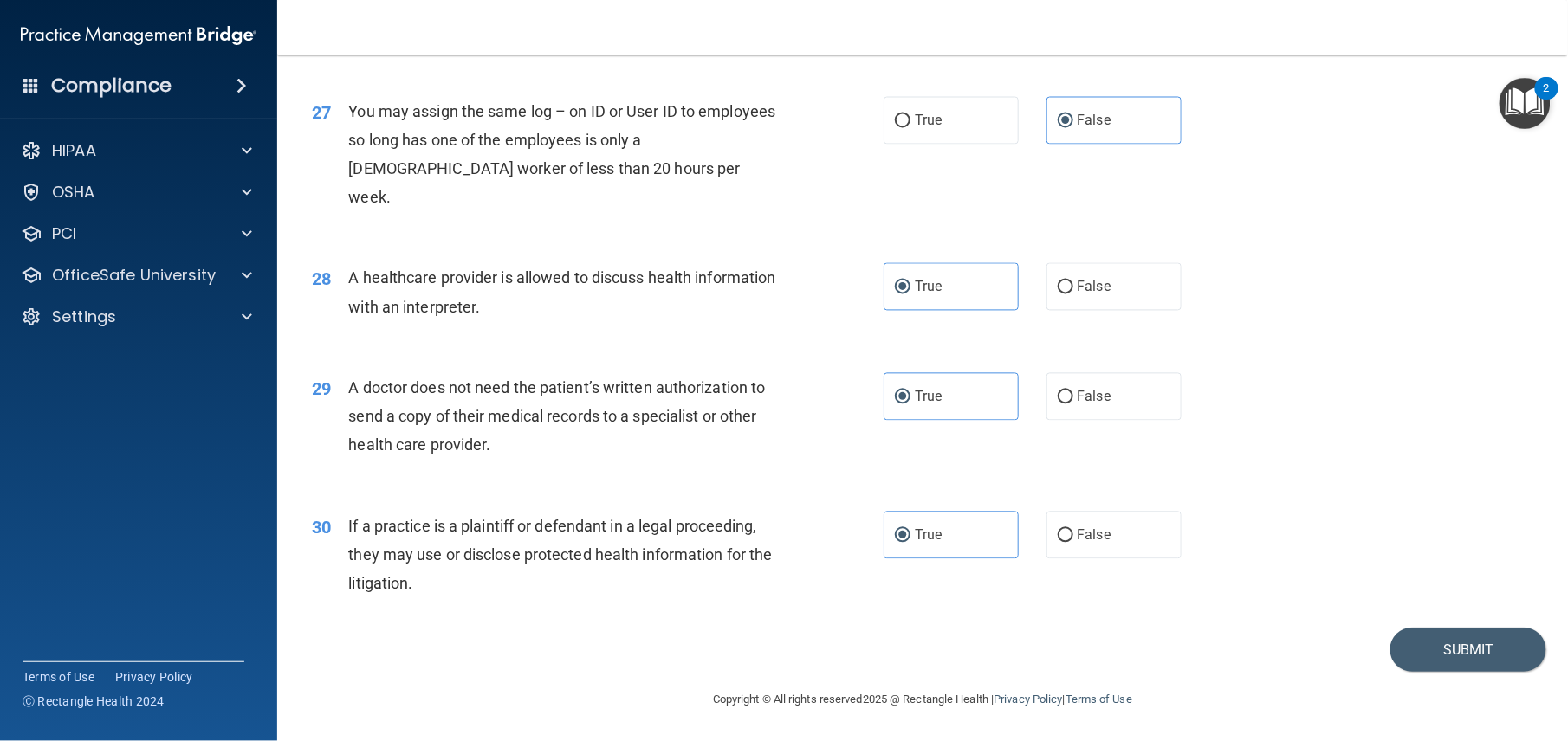
scroll to position [3577, 0]
click at [1473, 629] on button "Submit" at bounding box center [1469, 650] width 156 height 45
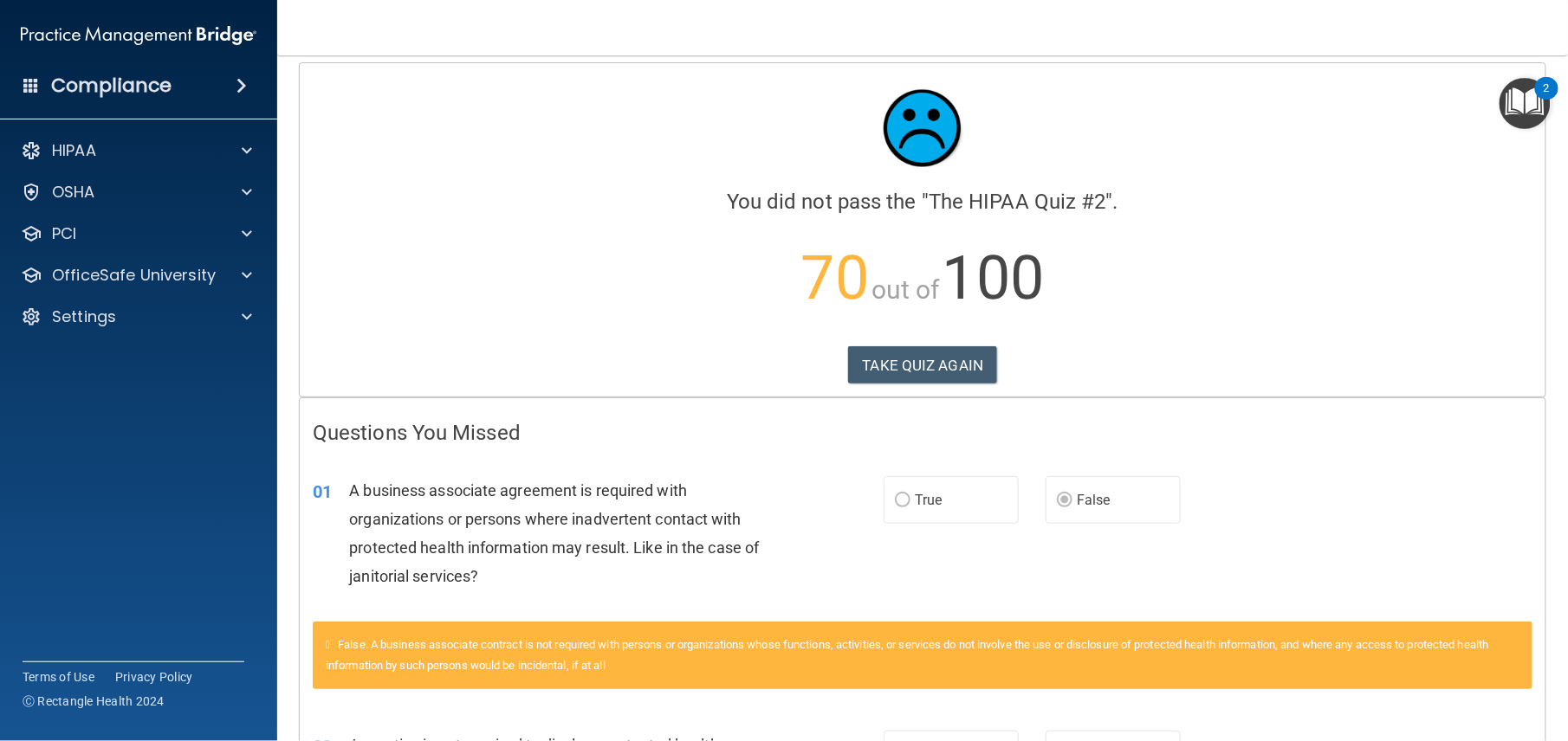
scroll to position [8, 0]
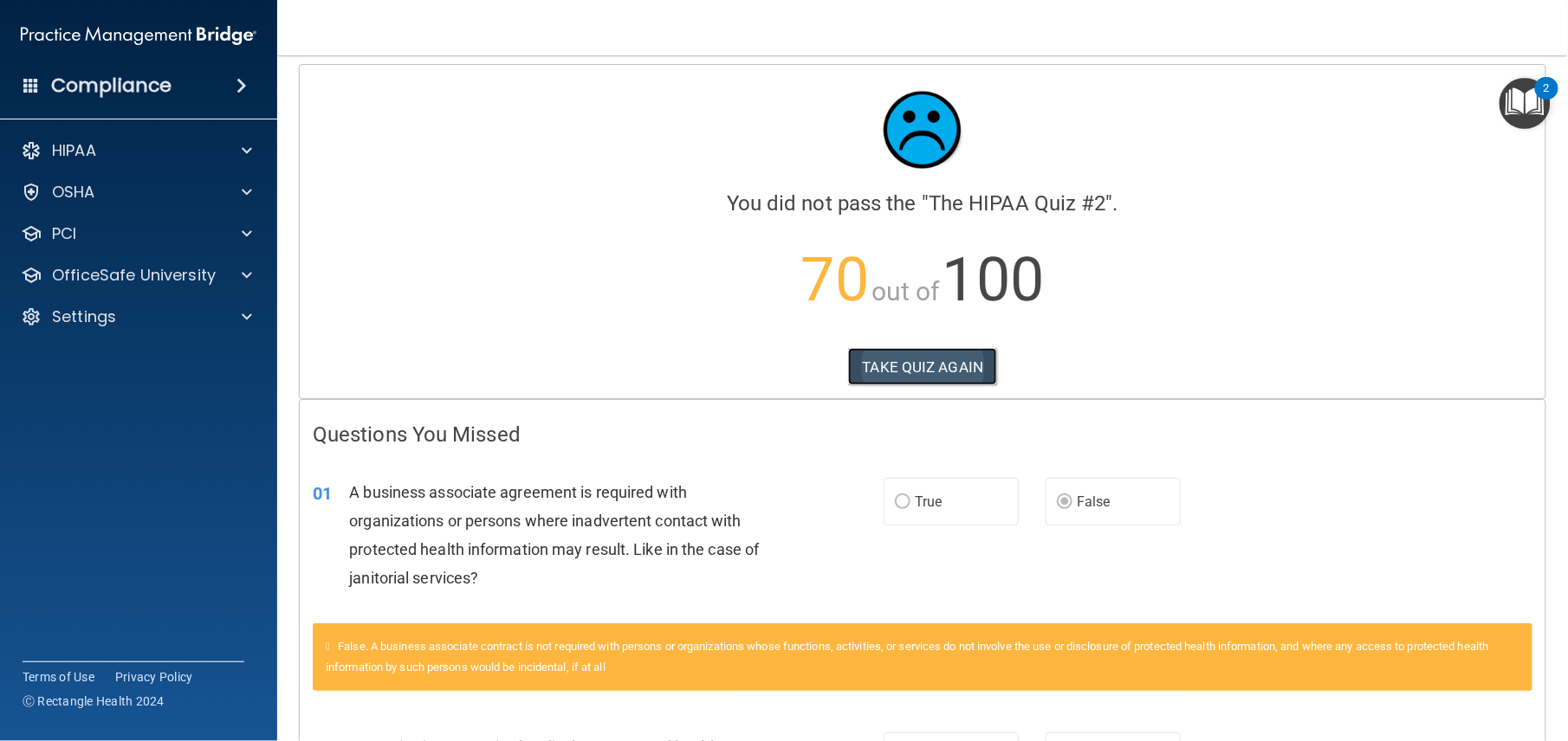
click at [919, 368] on button "TAKE QUIZ AGAIN" at bounding box center [922, 367] width 150 height 38
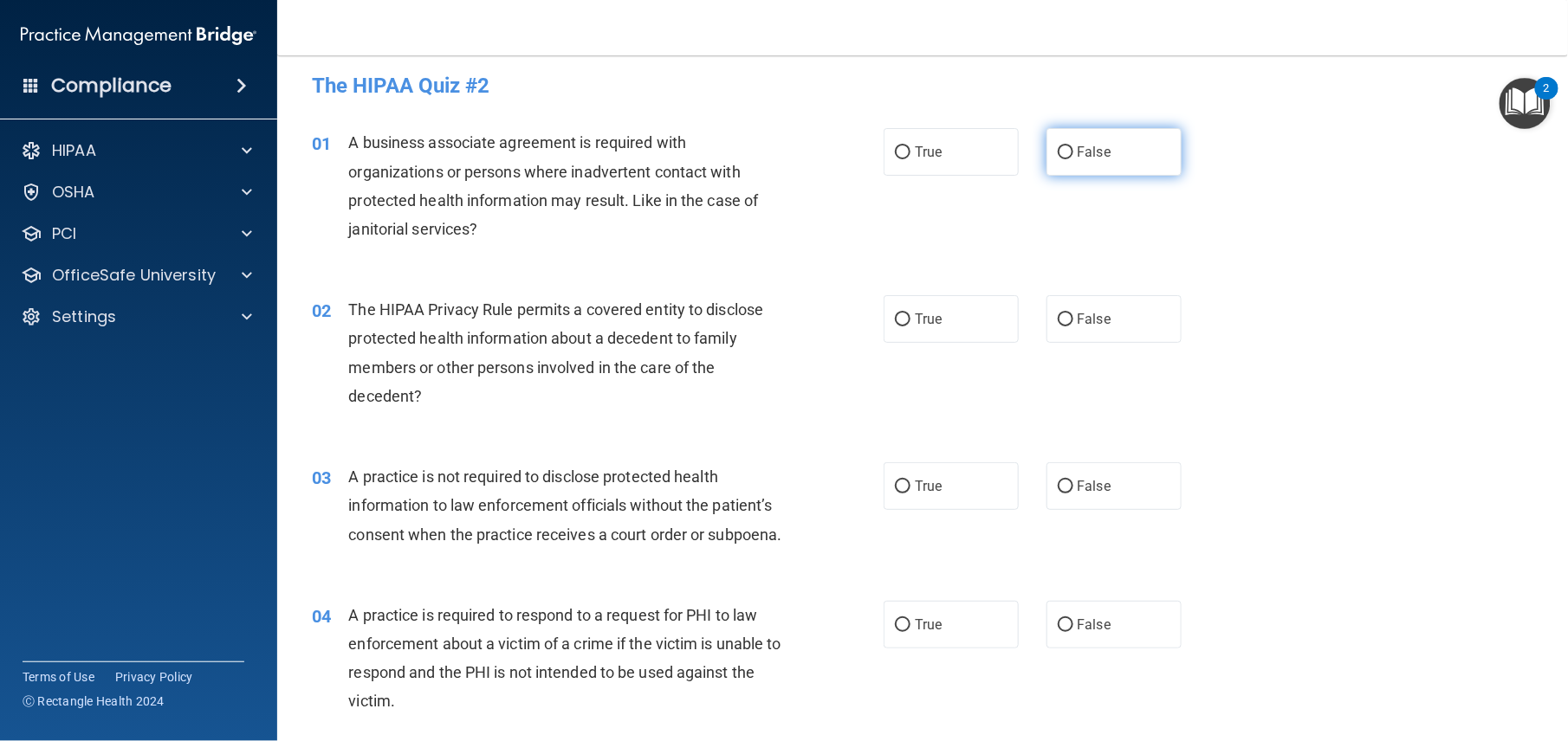
click at [1085, 158] on span "False" at bounding box center [1094, 152] width 33 height 17
click at [1074, 158] on input "False" at bounding box center [1065, 153] width 16 height 13
radio input "true"
click at [919, 310] on label "True" at bounding box center [950, 318] width 135 height 47
click at [910, 314] on input "True" at bounding box center [902, 320] width 16 height 13
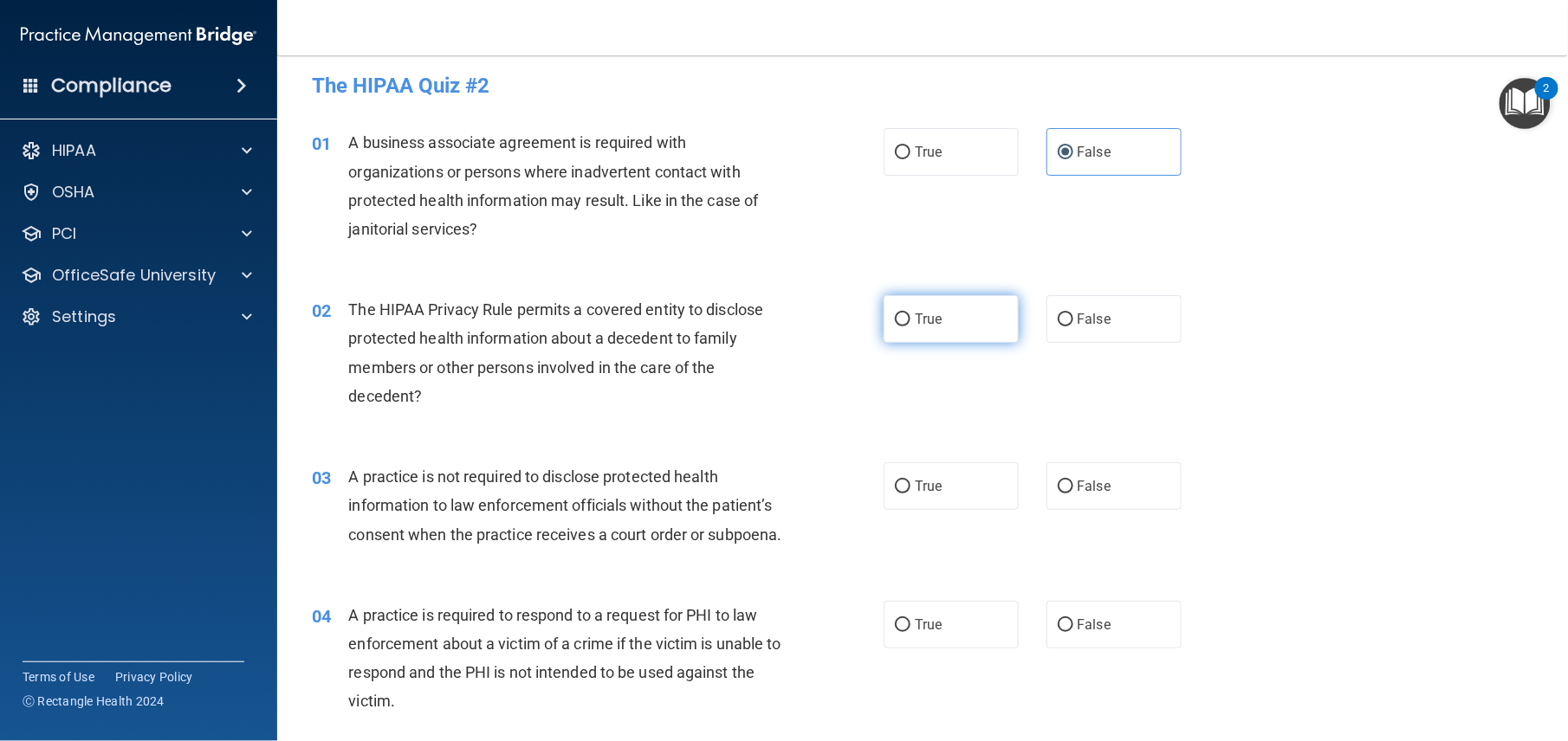
radio input "true"
click at [1078, 489] on span "False" at bounding box center [1094, 487] width 33 height 17
click at [1074, 489] on input "False" at bounding box center [1065, 488] width 16 height 13
radio input "true"
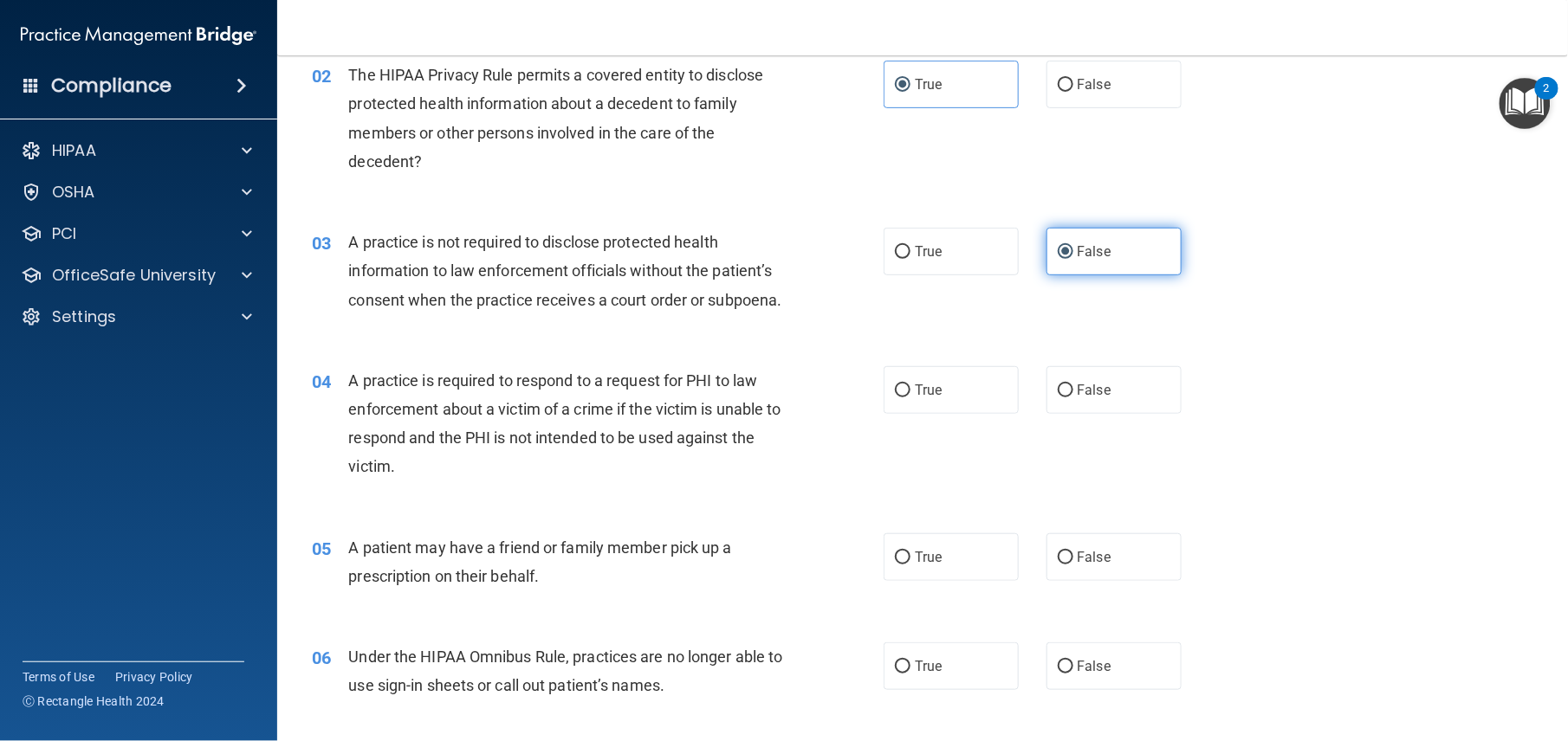
scroll to position [244, 0]
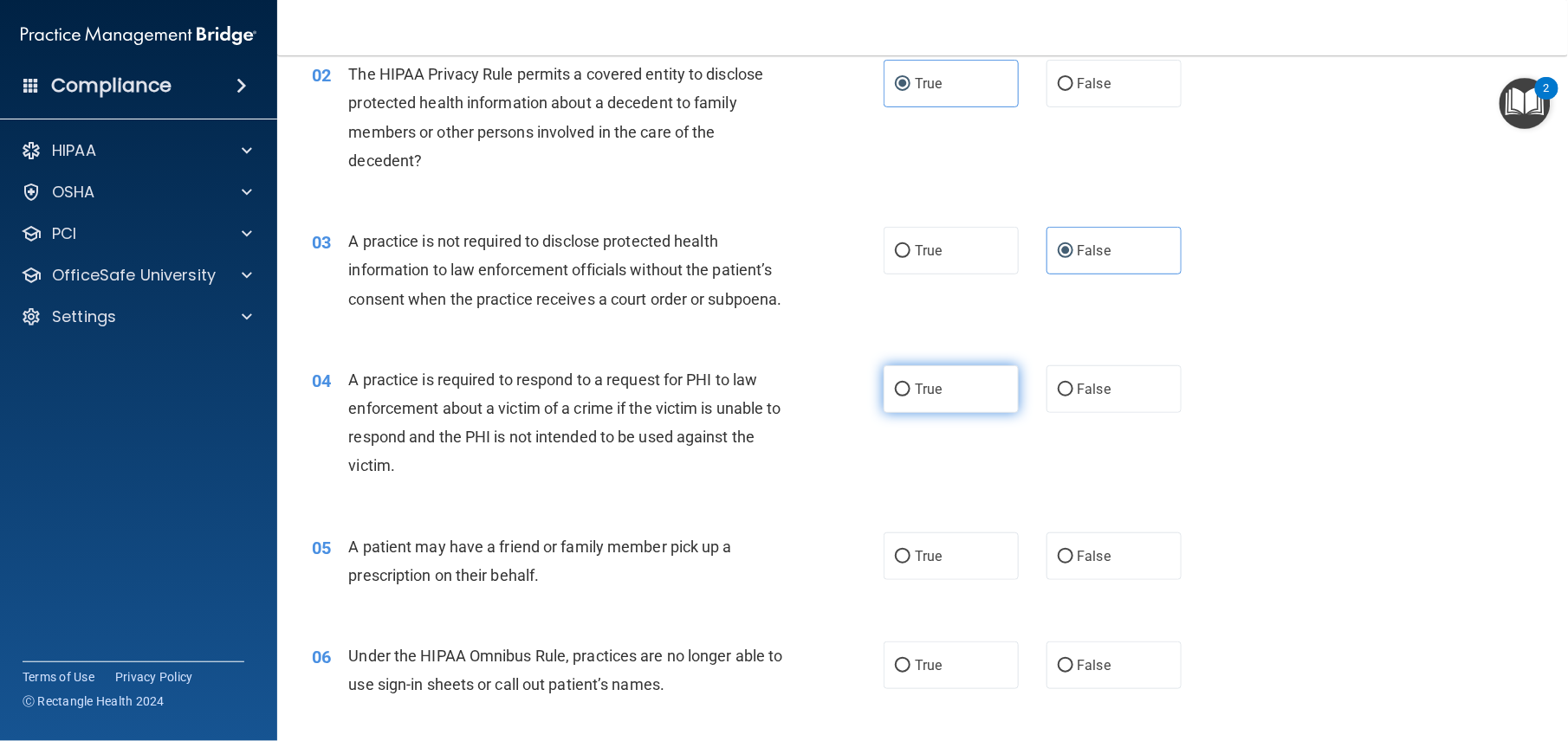
click at [927, 404] on label "True" at bounding box center [950, 389] width 135 height 47
click at [910, 396] on input "True" at bounding box center [902, 390] width 16 height 13
radio input "true"
click at [926, 565] on span "True" at bounding box center [928, 556] width 27 height 17
click at [910, 564] on input "True" at bounding box center [902, 557] width 16 height 13
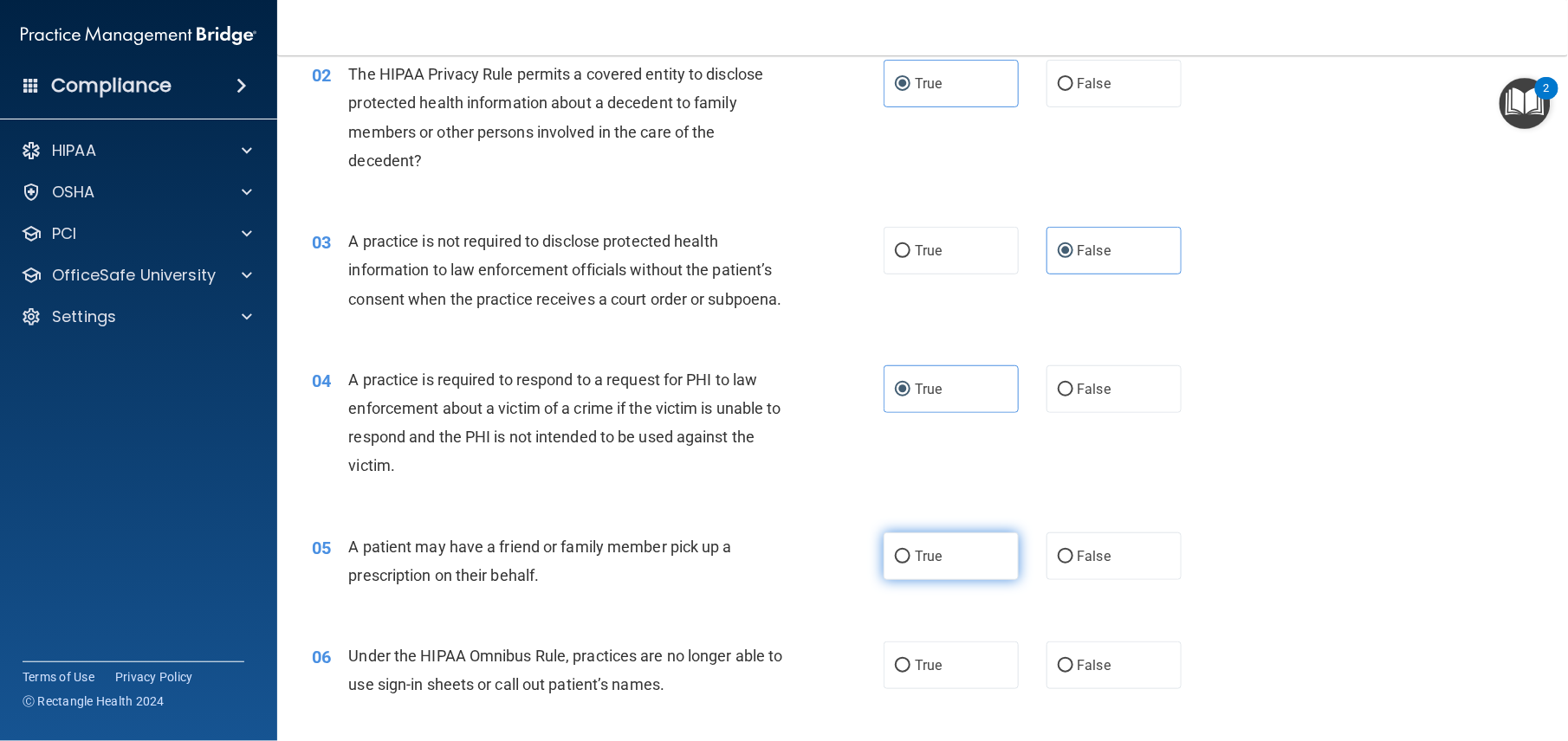
radio input "true"
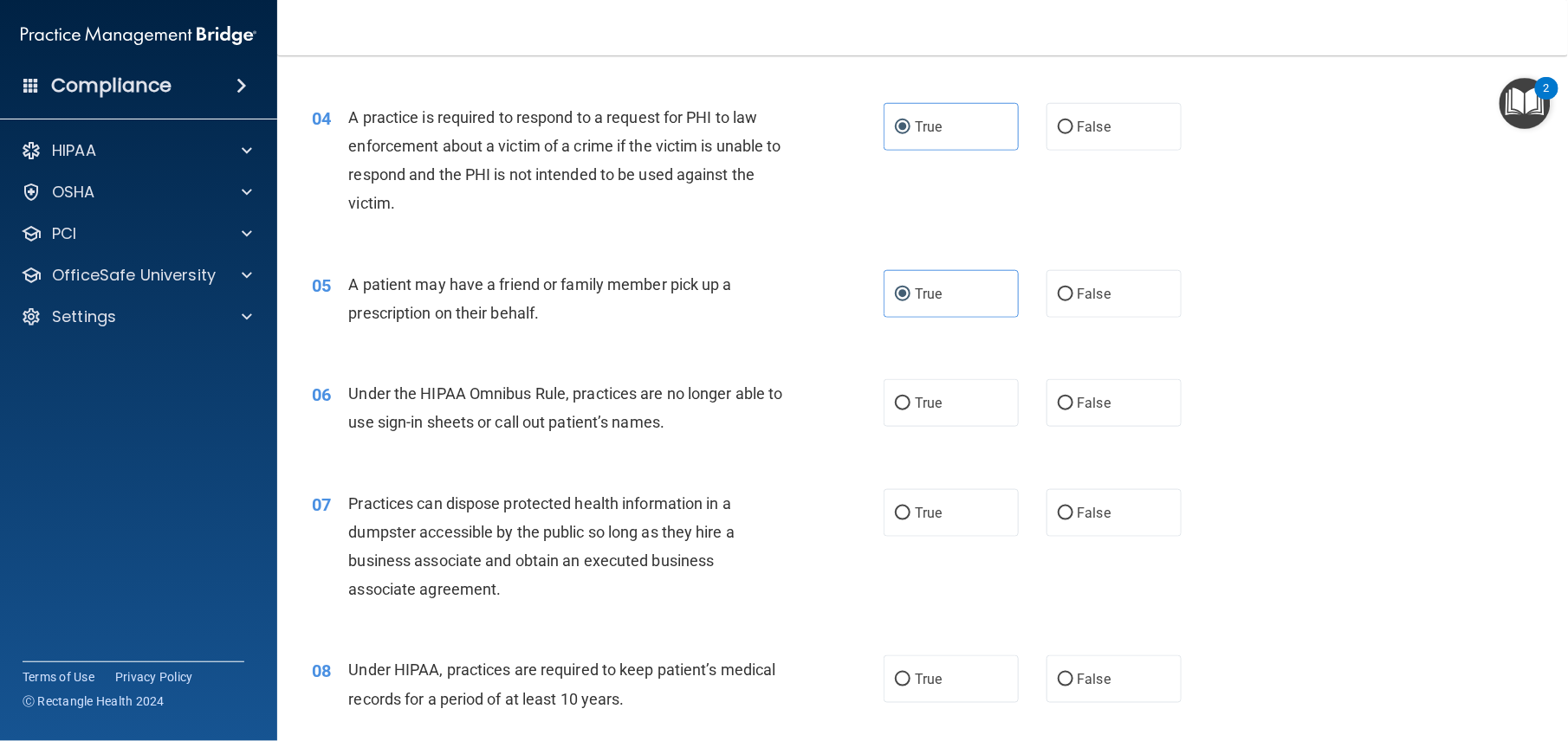
scroll to position [546, 0]
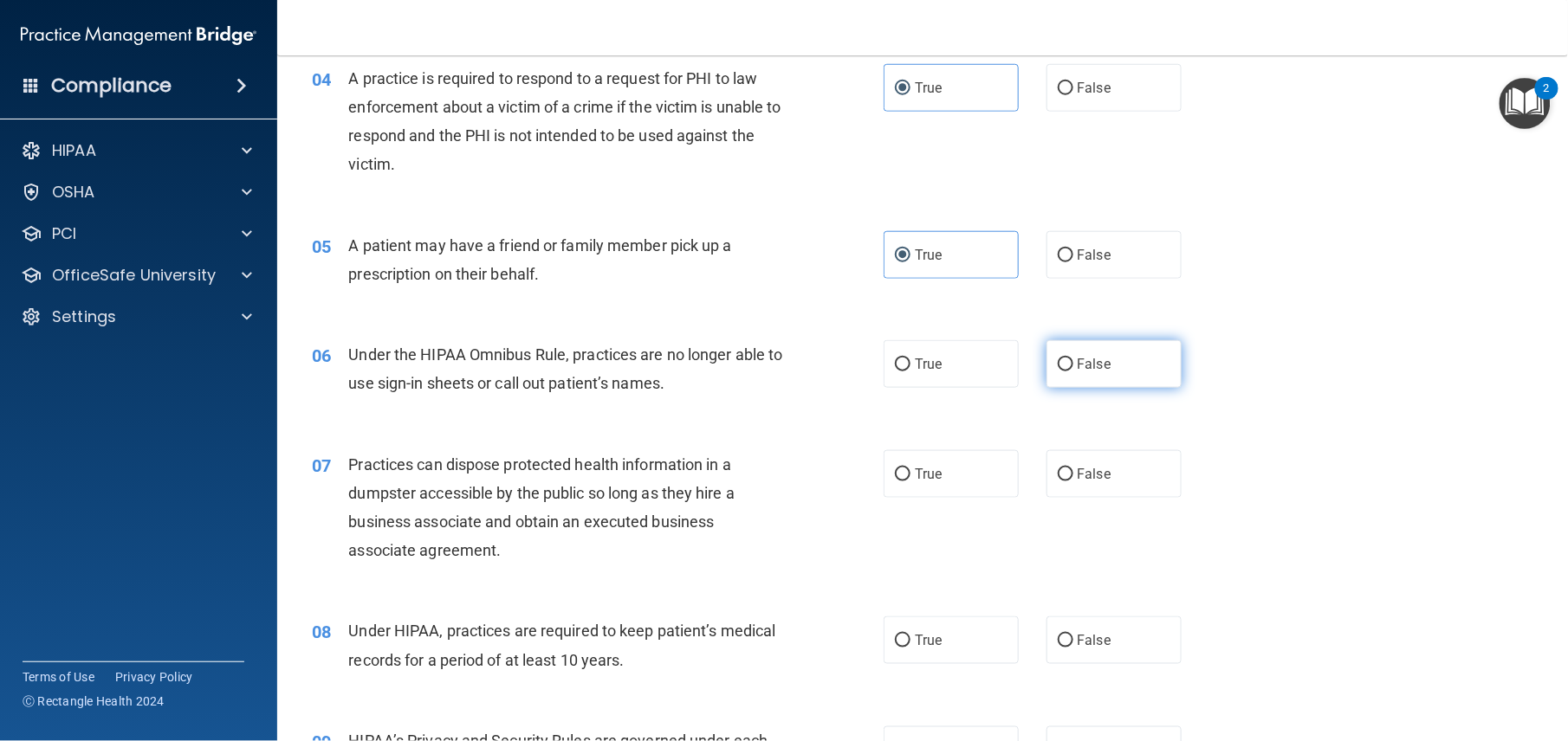
click at [1126, 384] on label "False" at bounding box center [1114, 364] width 135 height 47
click at [1074, 371] on input "False" at bounding box center [1065, 365] width 16 height 13
radio input "true"
click at [1065, 498] on label "False" at bounding box center [1114, 474] width 135 height 47
click at [1065, 482] on input "False" at bounding box center [1065, 475] width 16 height 13
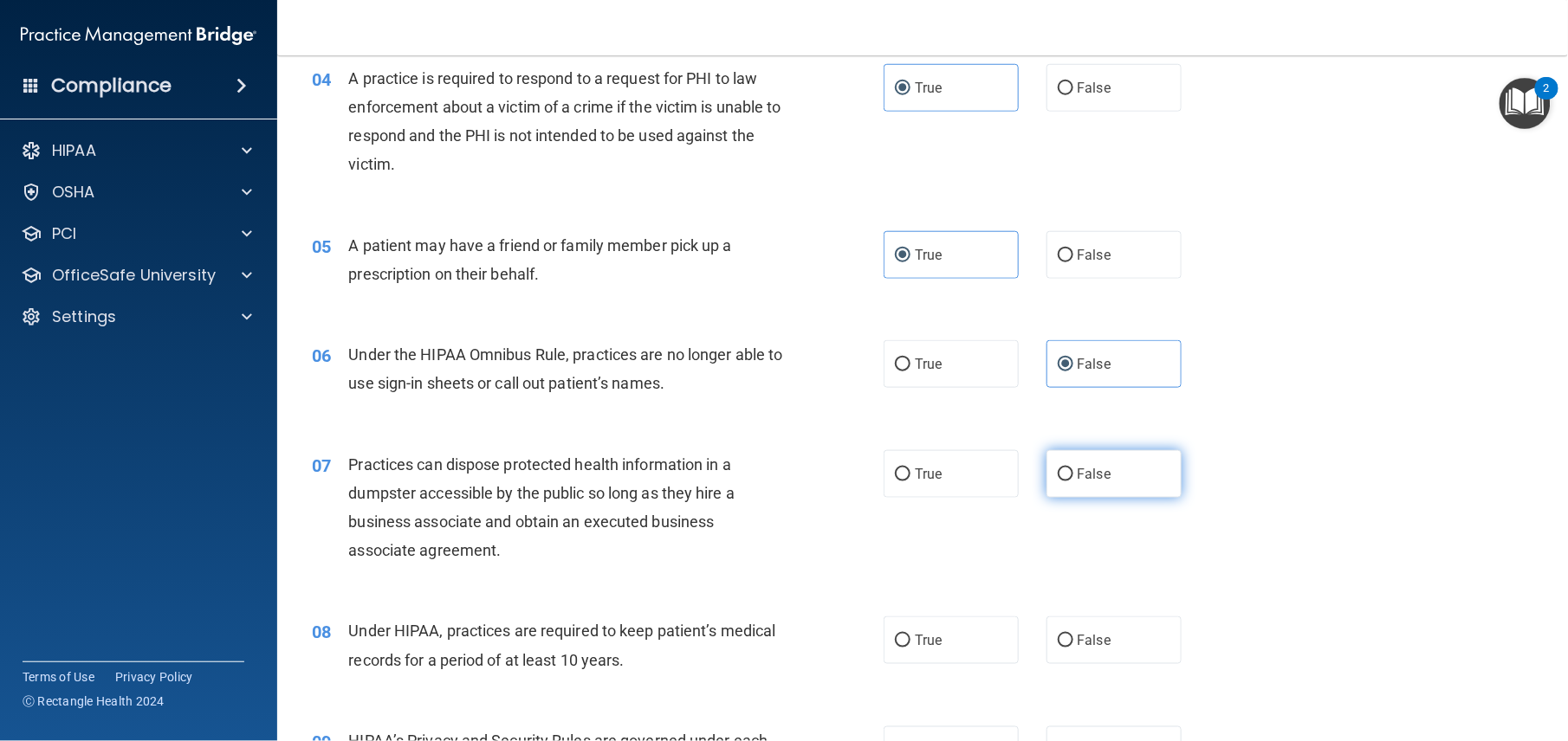
radio input "true"
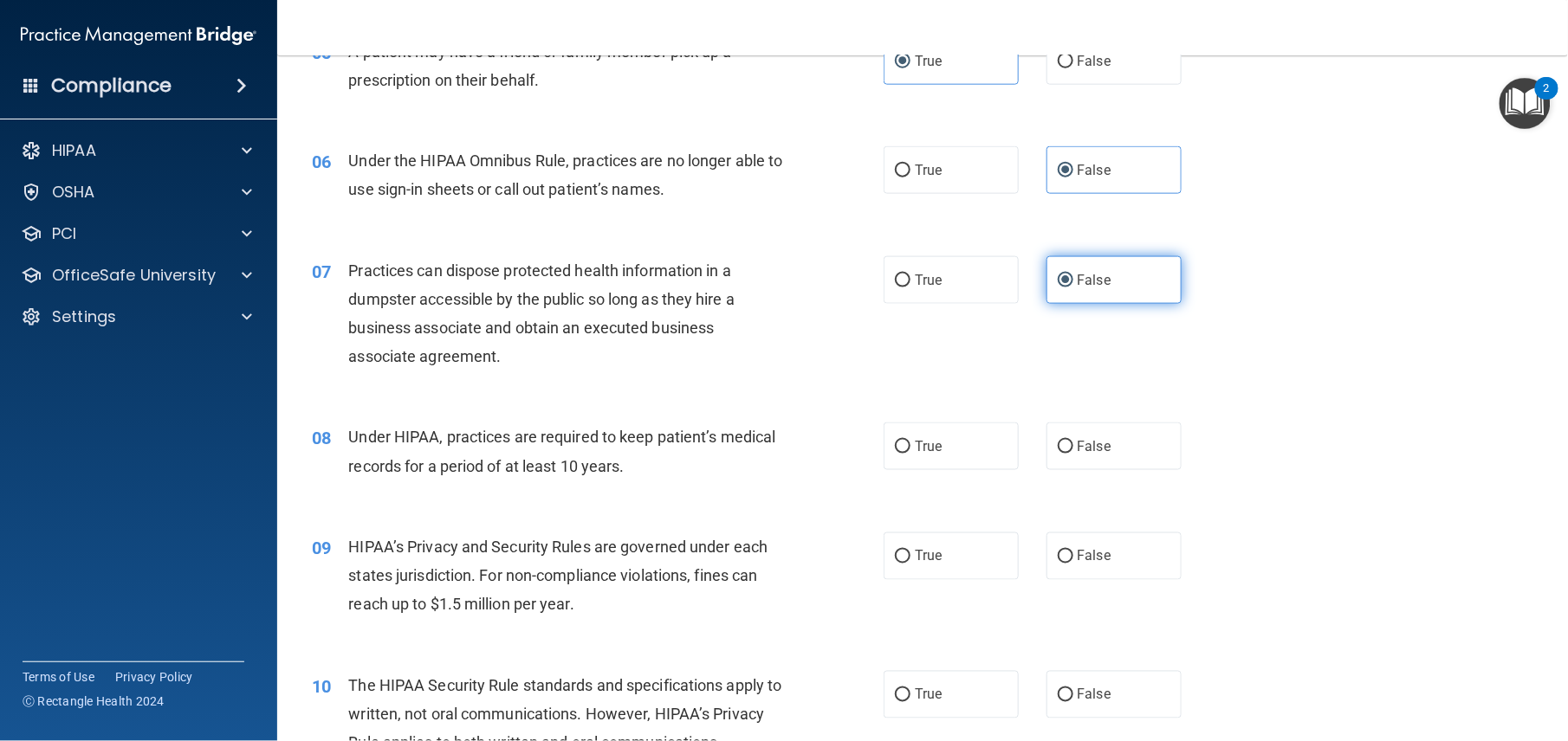
scroll to position [764, 0]
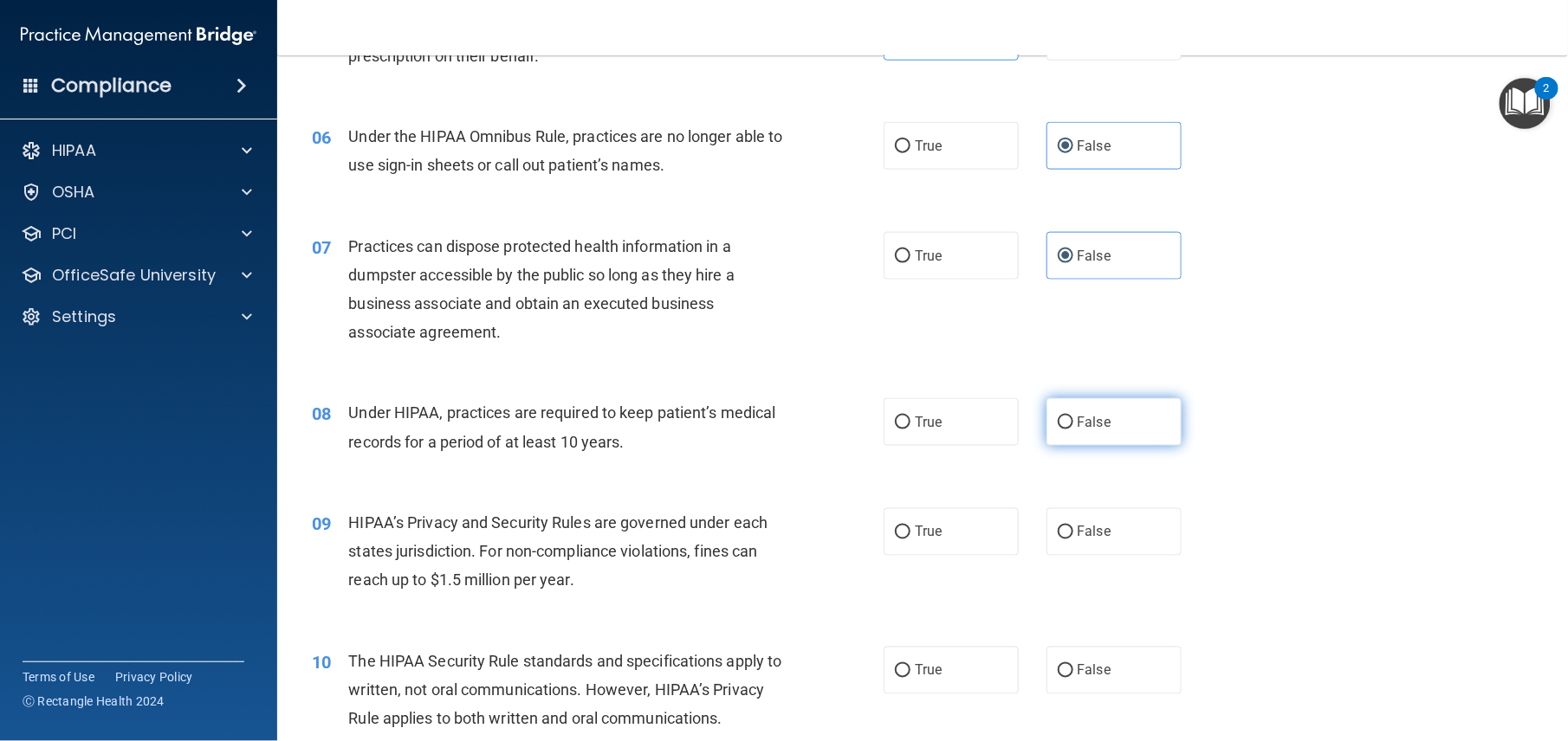
click at [1078, 431] on span "False" at bounding box center [1094, 422] width 33 height 17
click at [1068, 430] on input "False" at bounding box center [1065, 423] width 16 height 13
radio input "true"
click at [1086, 551] on label "False" at bounding box center [1114, 531] width 135 height 47
click at [1074, 540] on input "False" at bounding box center [1065, 533] width 16 height 13
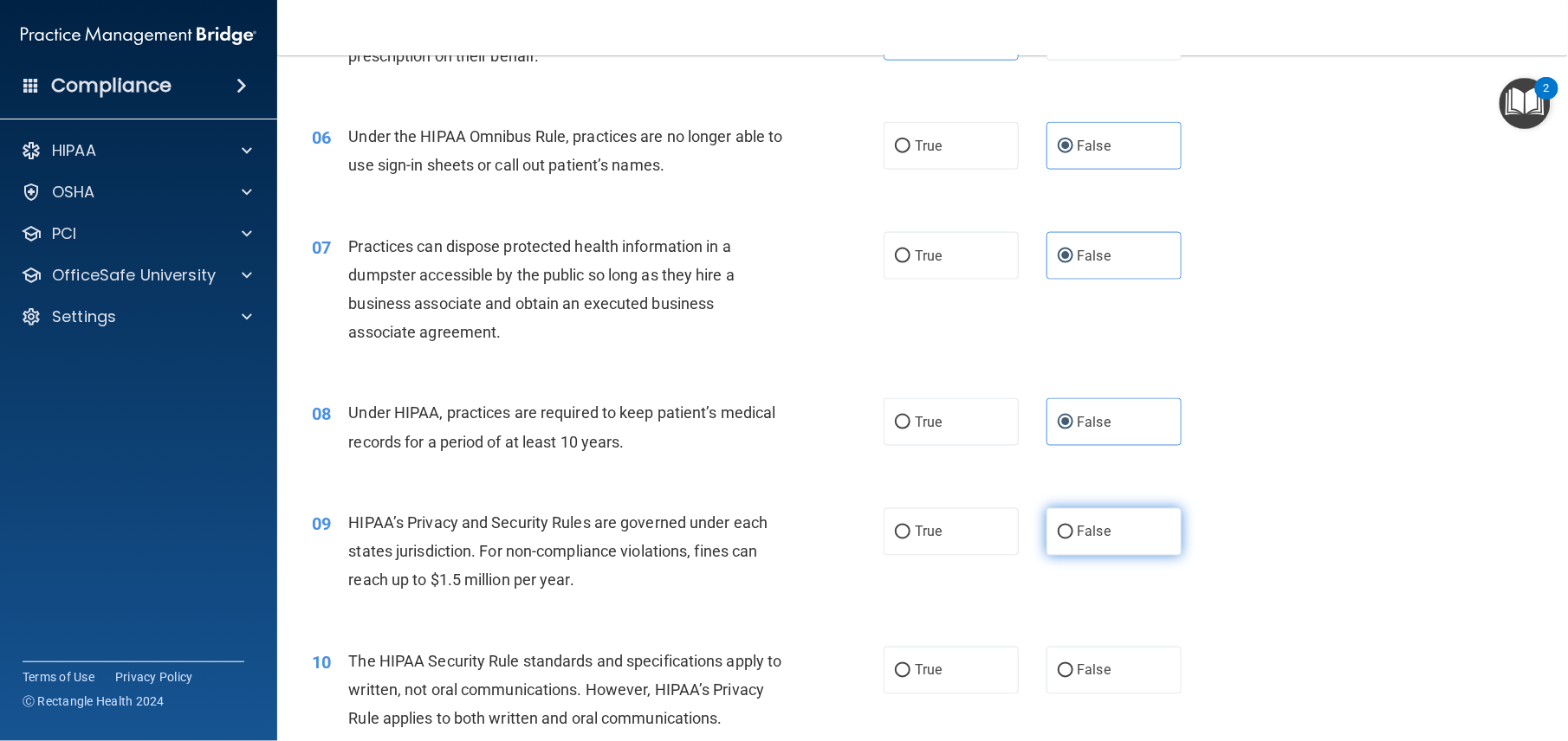
radio input "true"
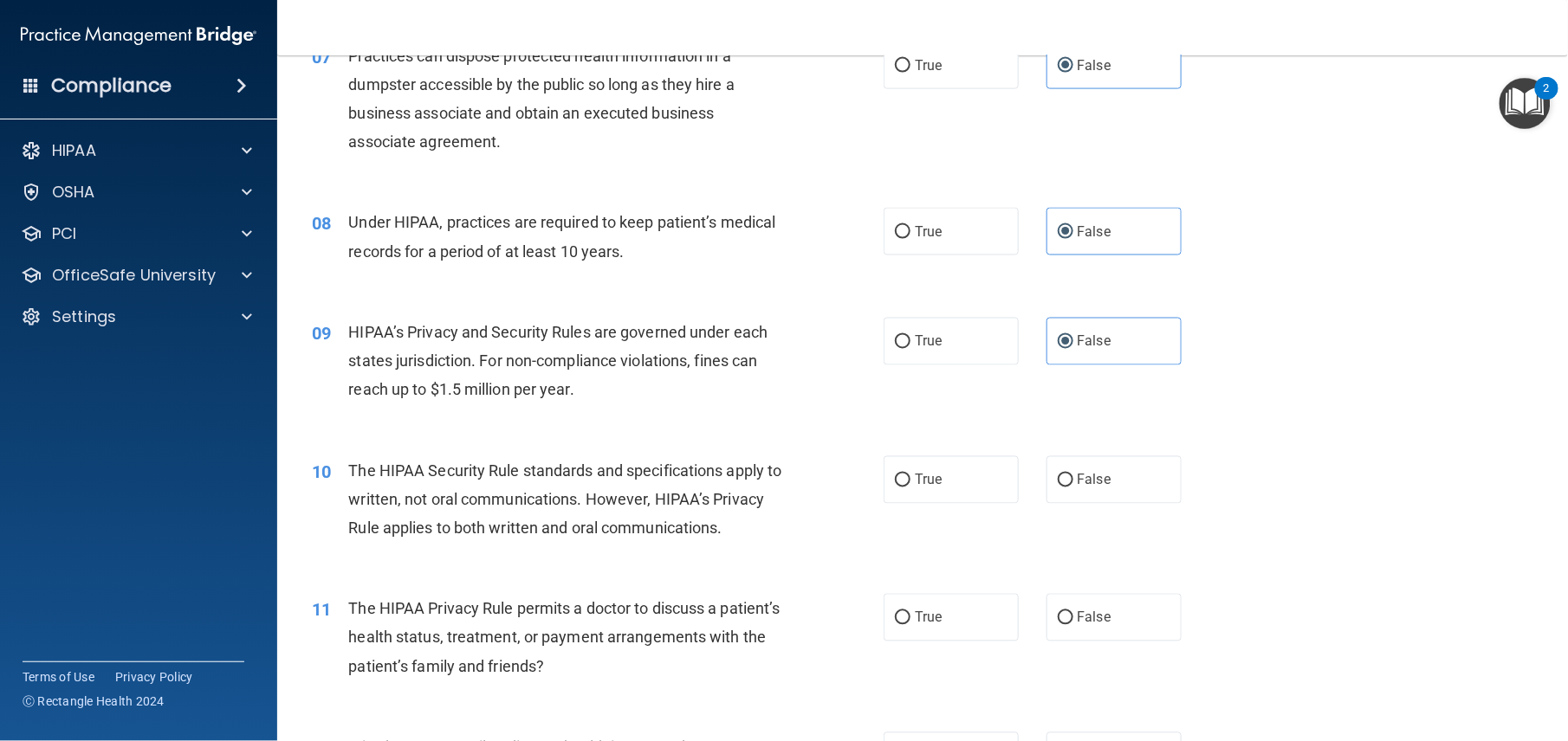
scroll to position [956, 0]
click at [926, 487] on span "True" at bounding box center [928, 478] width 27 height 17
click at [910, 486] on input "True" at bounding box center [902, 479] width 16 height 13
radio input "true"
click at [908, 640] on label "True" at bounding box center [950, 616] width 135 height 47
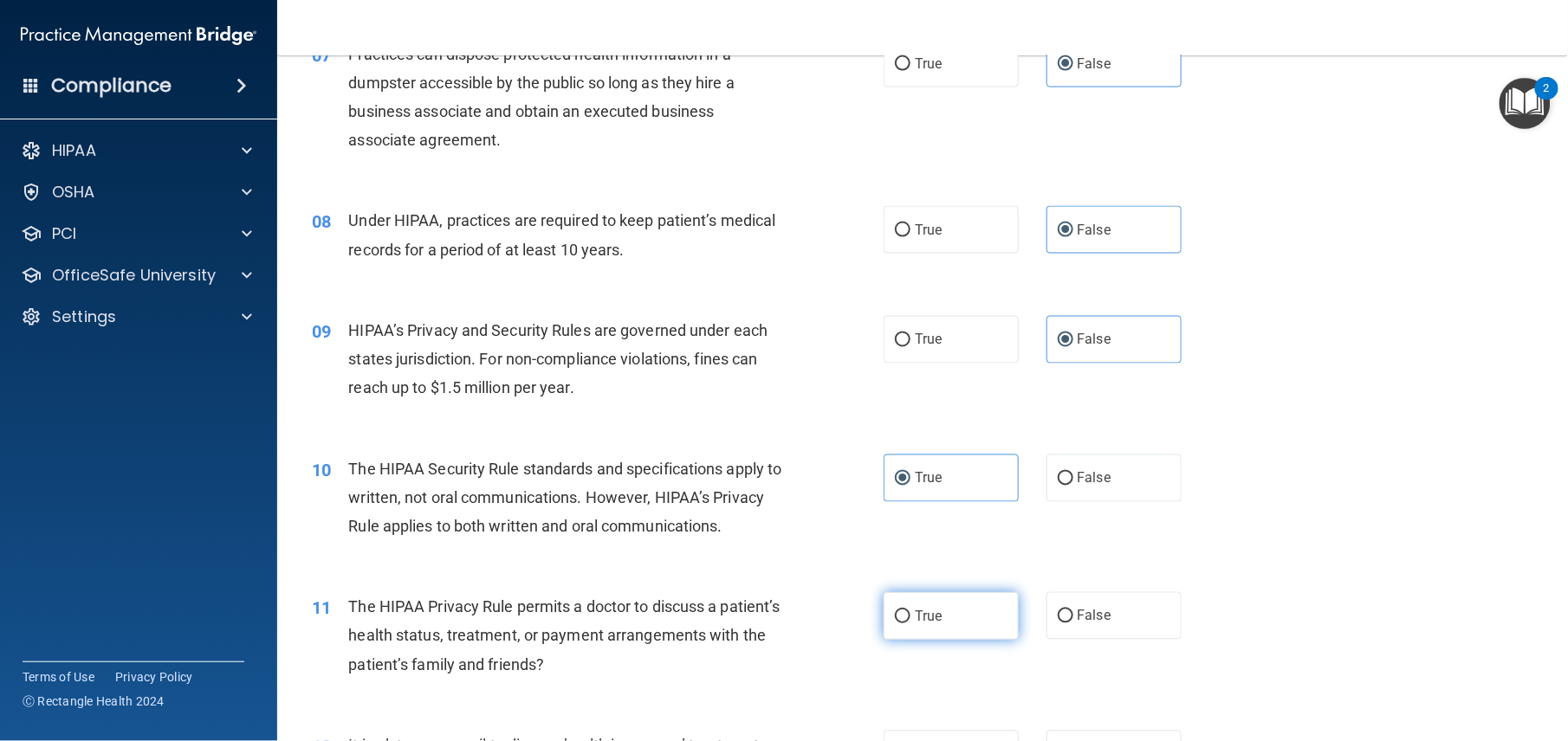
click at [908, 623] on input "True" at bounding box center [902, 618] width 16 height 13
radio input "true"
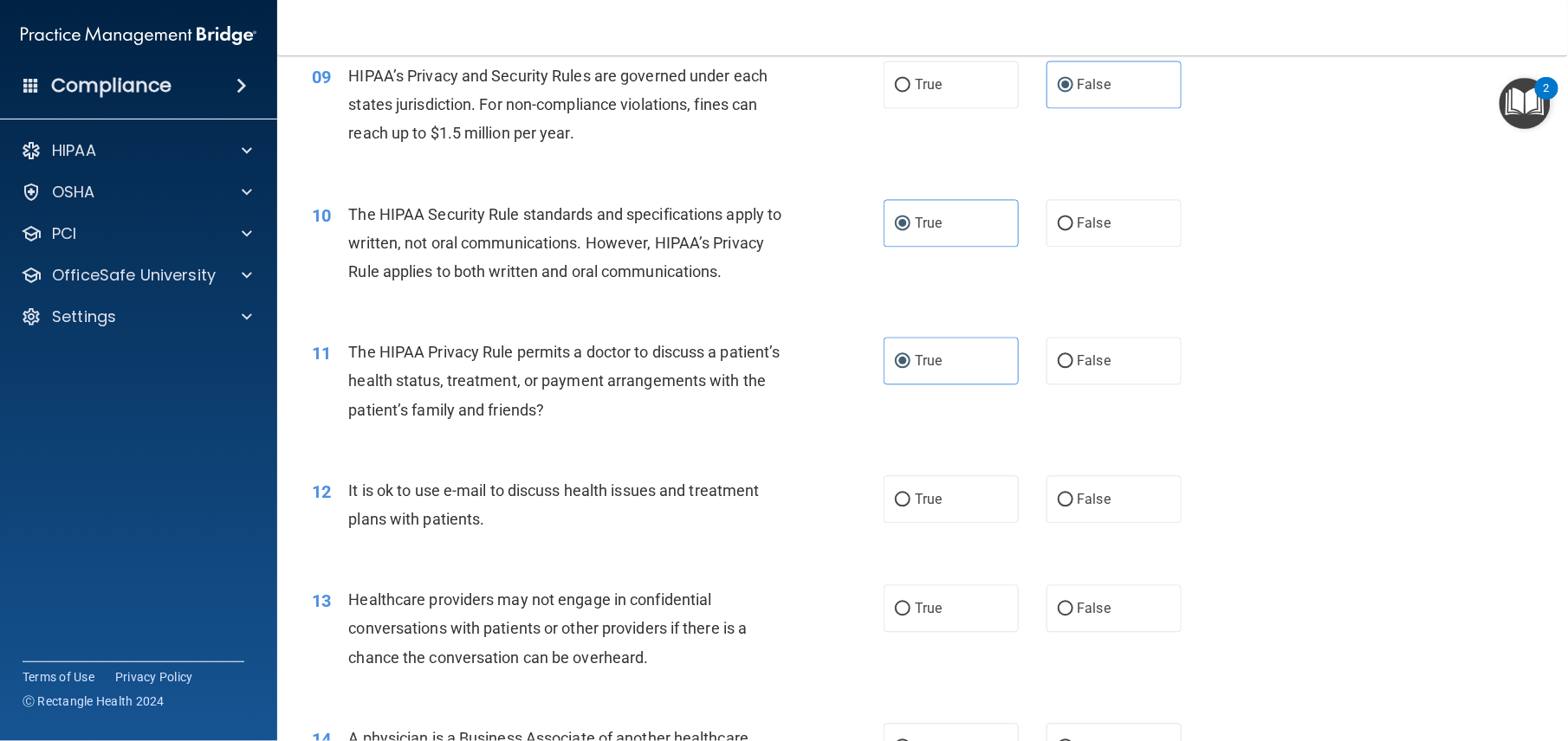
scroll to position [1214, 0]
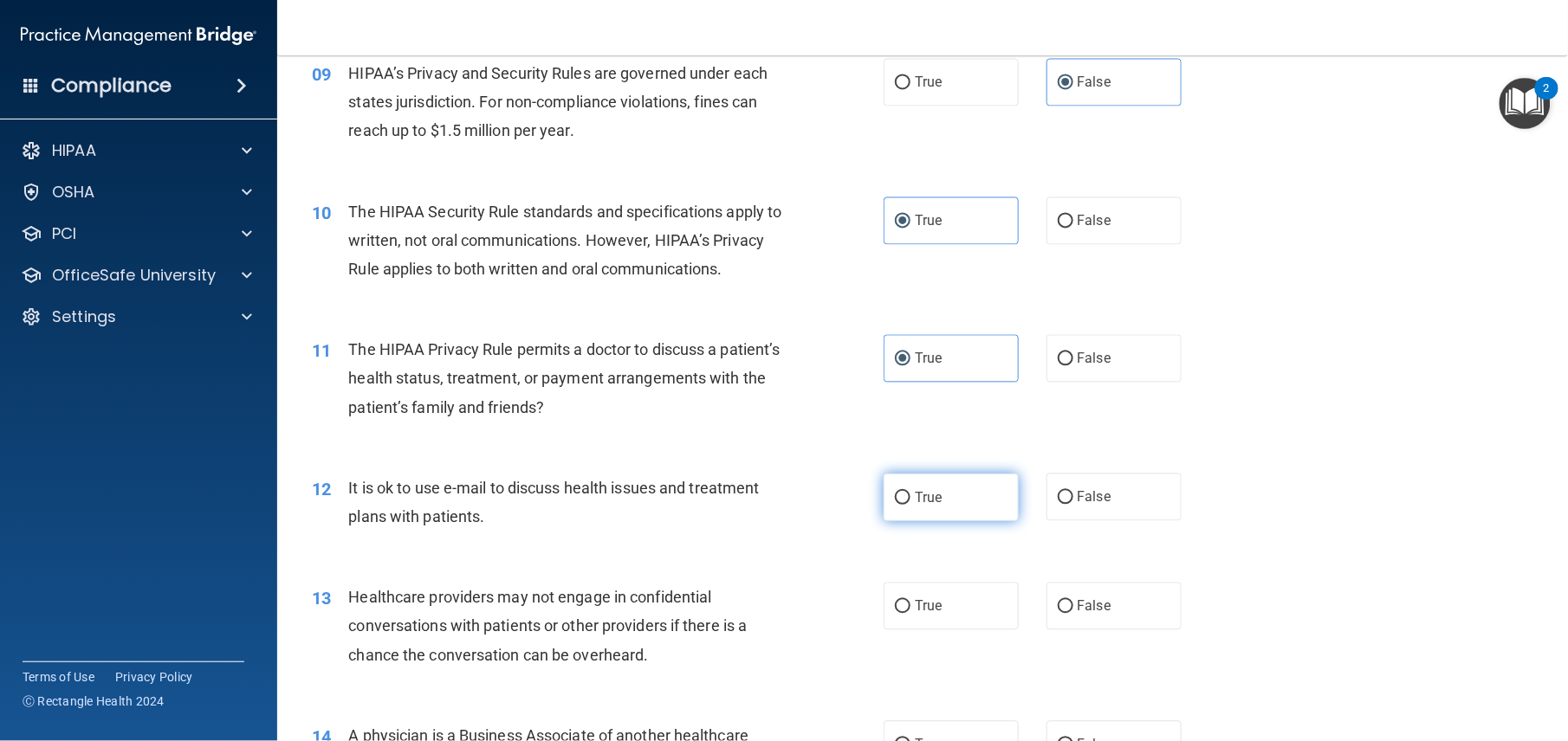
click at [933, 506] on span "True" at bounding box center [928, 498] width 27 height 17
click at [910, 505] on input "True" at bounding box center [902, 499] width 16 height 13
radio input "true"
click at [1087, 615] on span "False" at bounding box center [1094, 606] width 33 height 17
click at [1074, 614] on input "False" at bounding box center [1065, 607] width 16 height 13
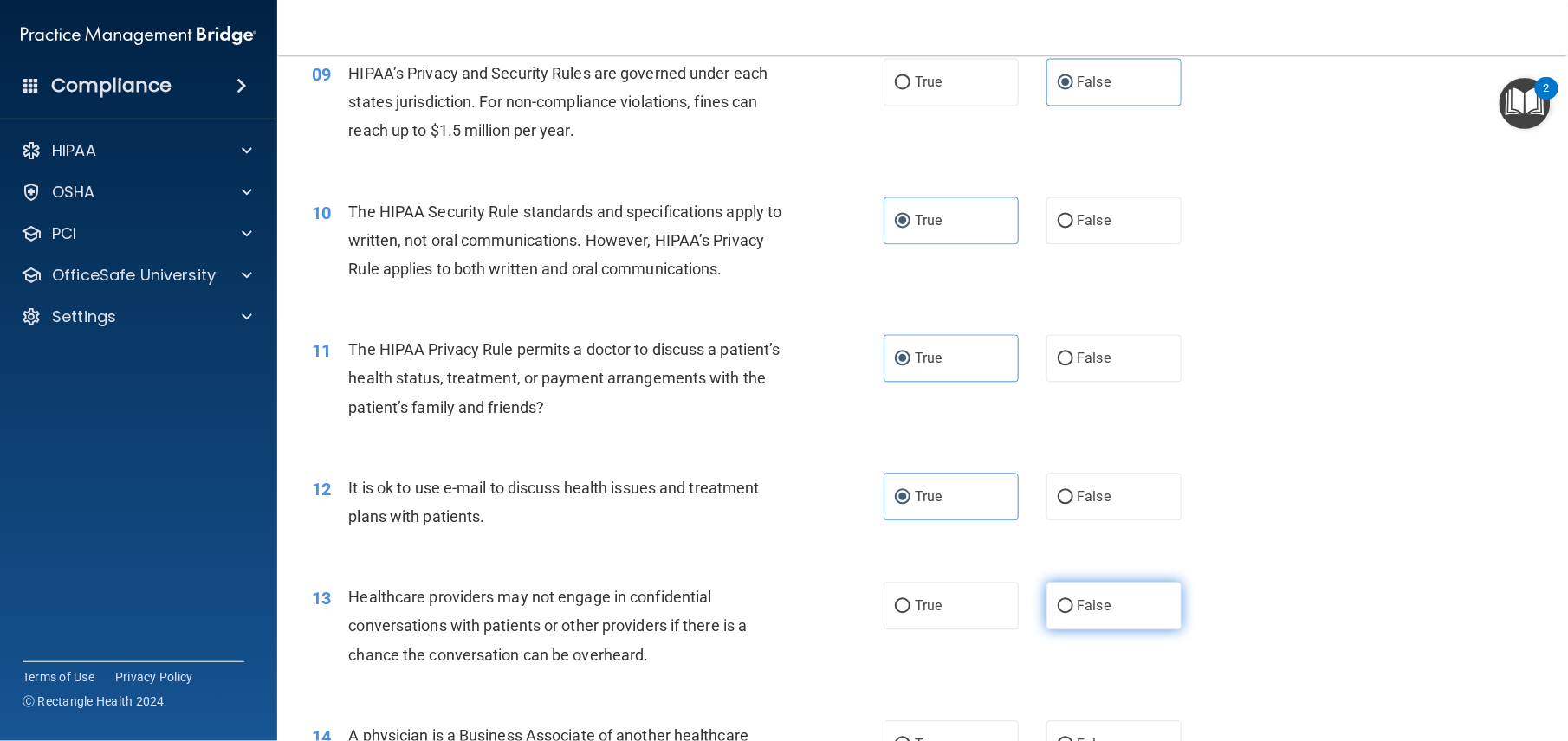
radio input "true"
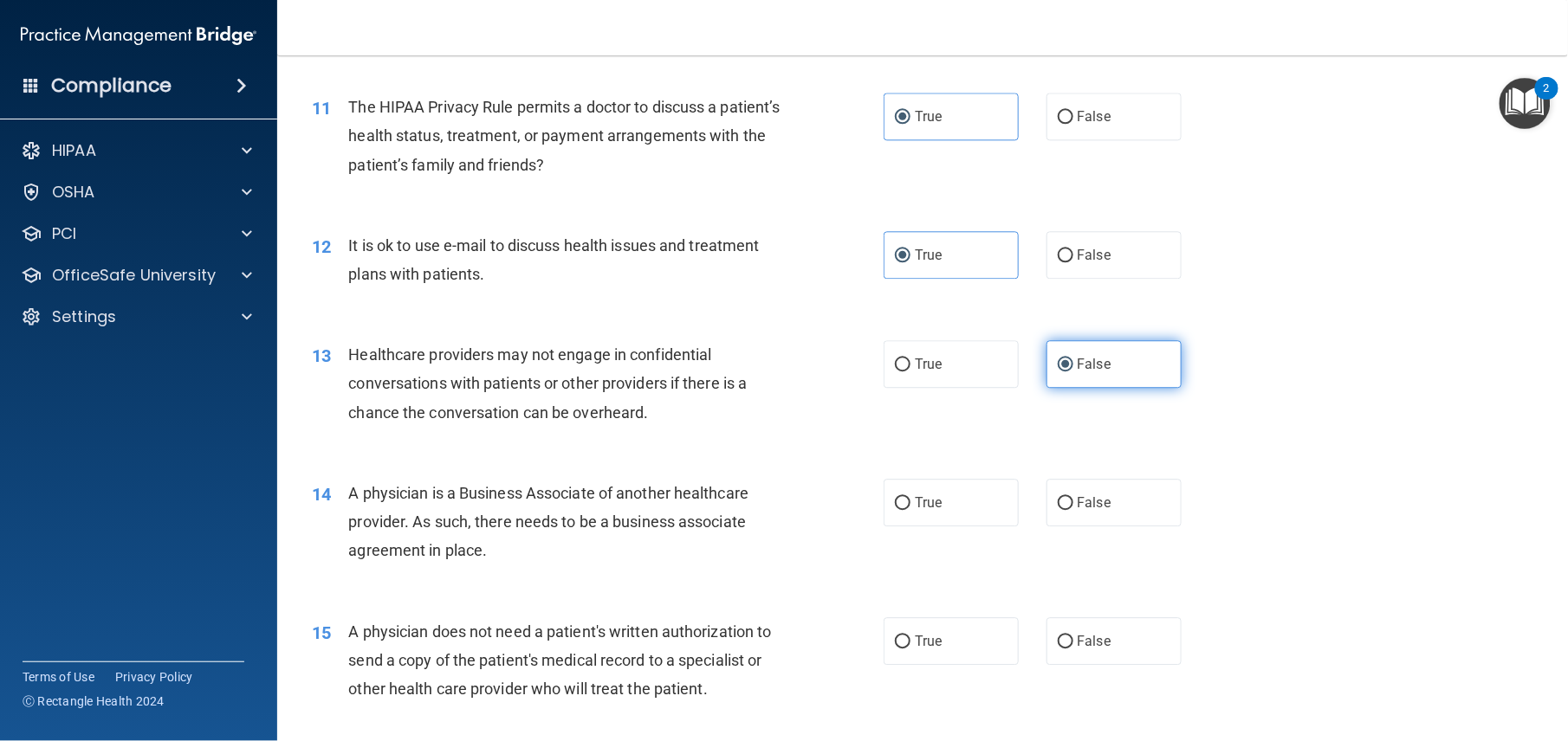
scroll to position [1457, 0]
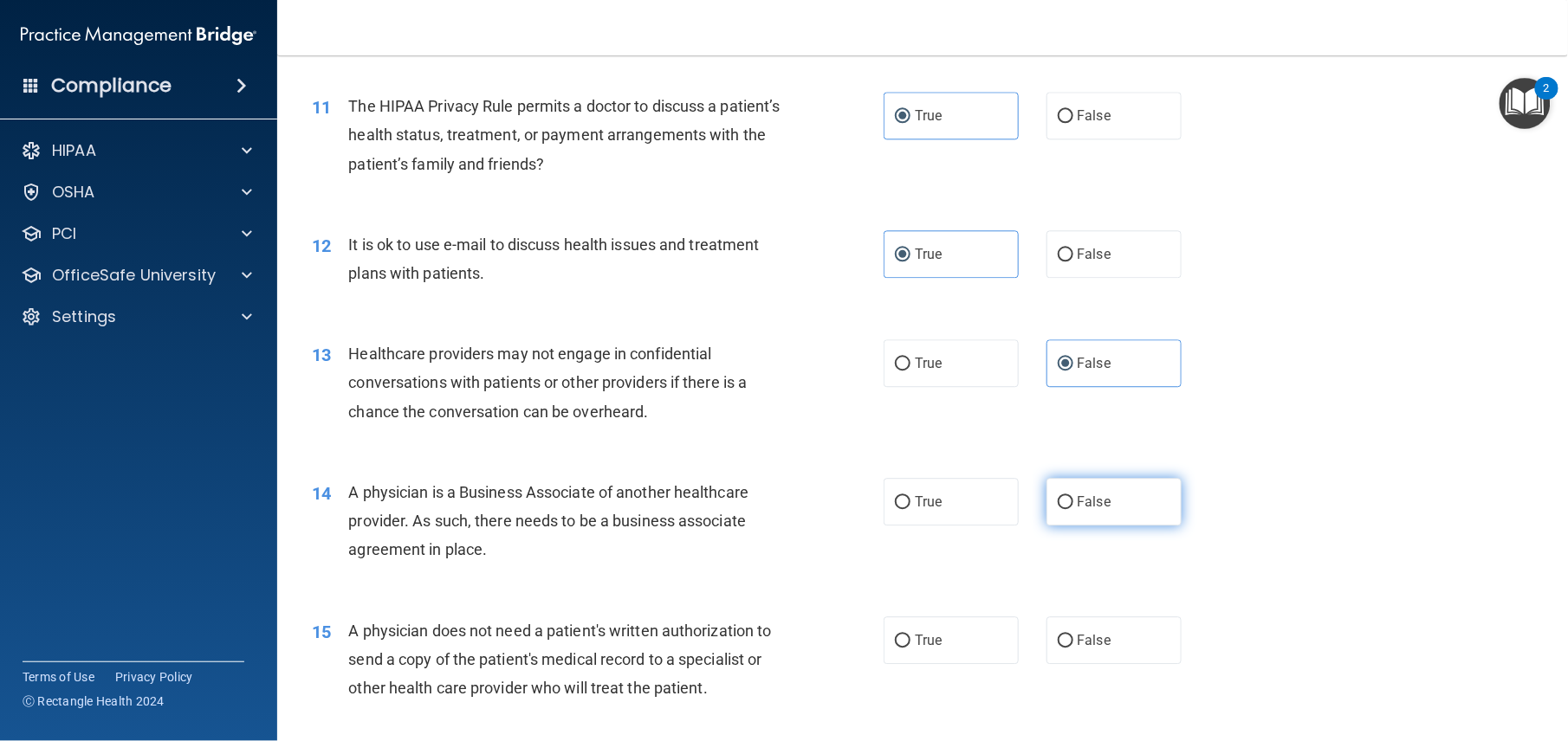
click at [1111, 526] on label "False" at bounding box center [1114, 501] width 135 height 47
click at [1074, 509] on input "False" at bounding box center [1065, 502] width 16 height 13
radio input "true"
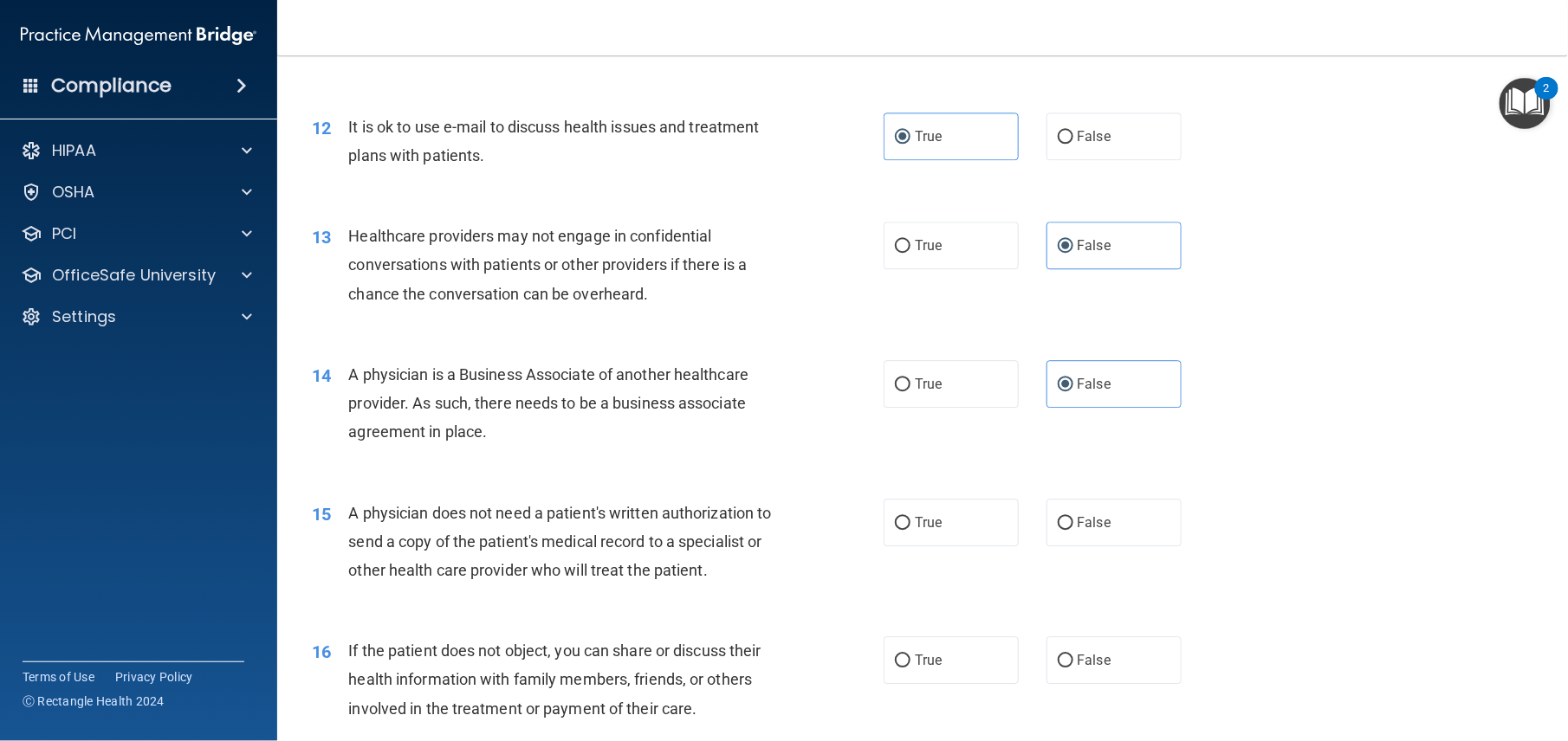
scroll to position [1619, 0]
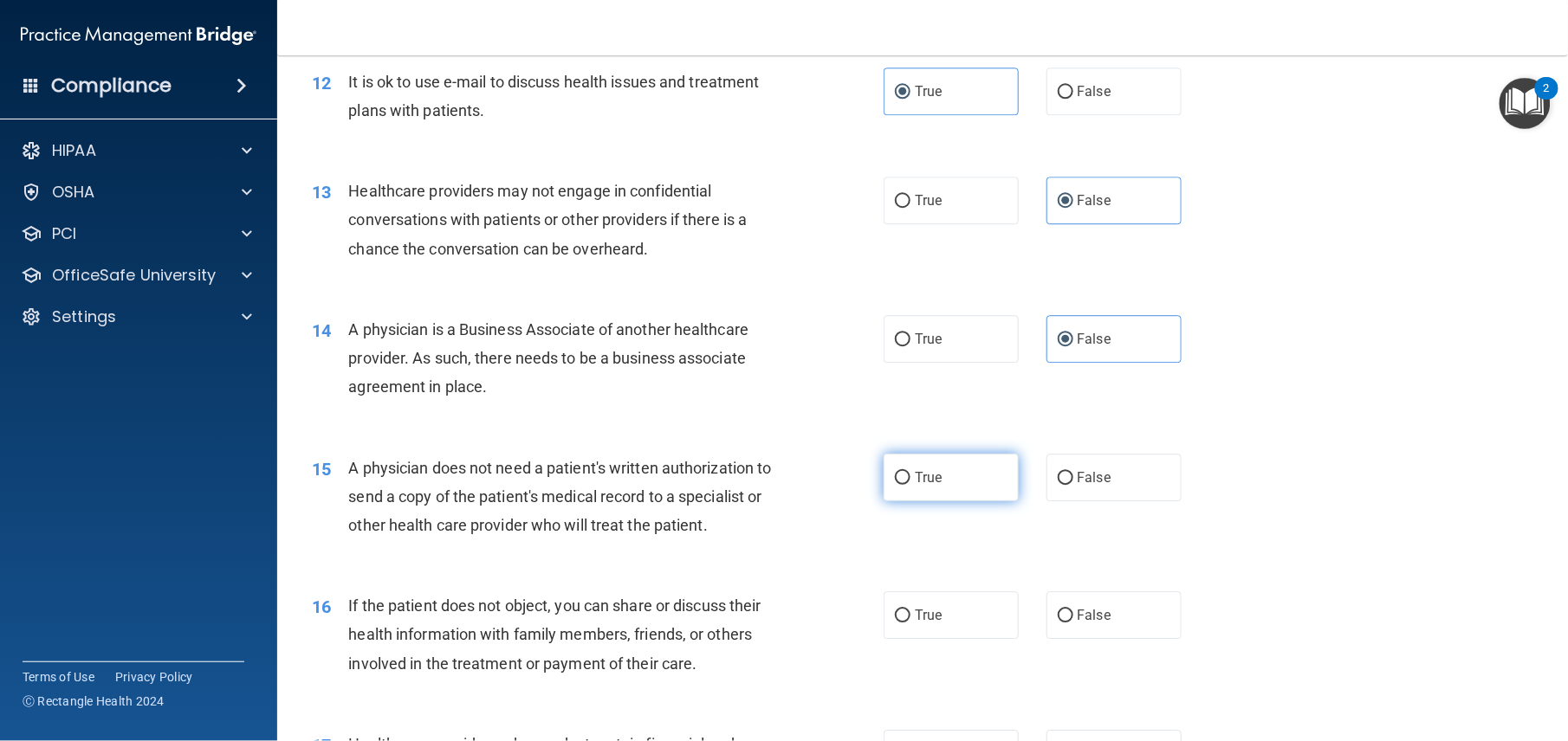
click at [923, 486] on span "True" at bounding box center [928, 477] width 27 height 17
click at [910, 485] on input "True" at bounding box center [902, 478] width 16 height 13
radio input "true"
click at [917, 639] on label "True" at bounding box center [950, 615] width 135 height 47
click at [910, 623] on input "True" at bounding box center [902, 617] width 16 height 13
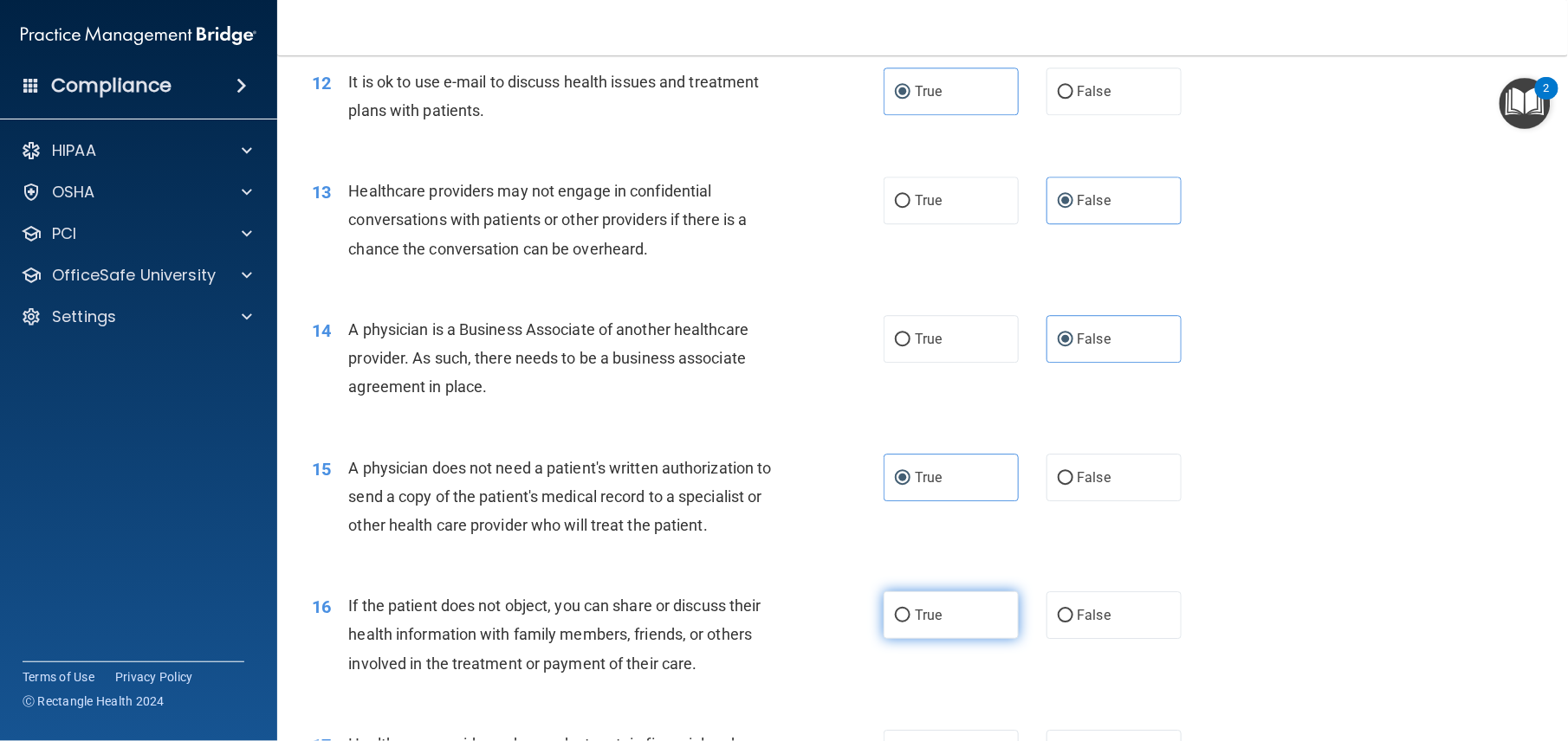
radio input "true"
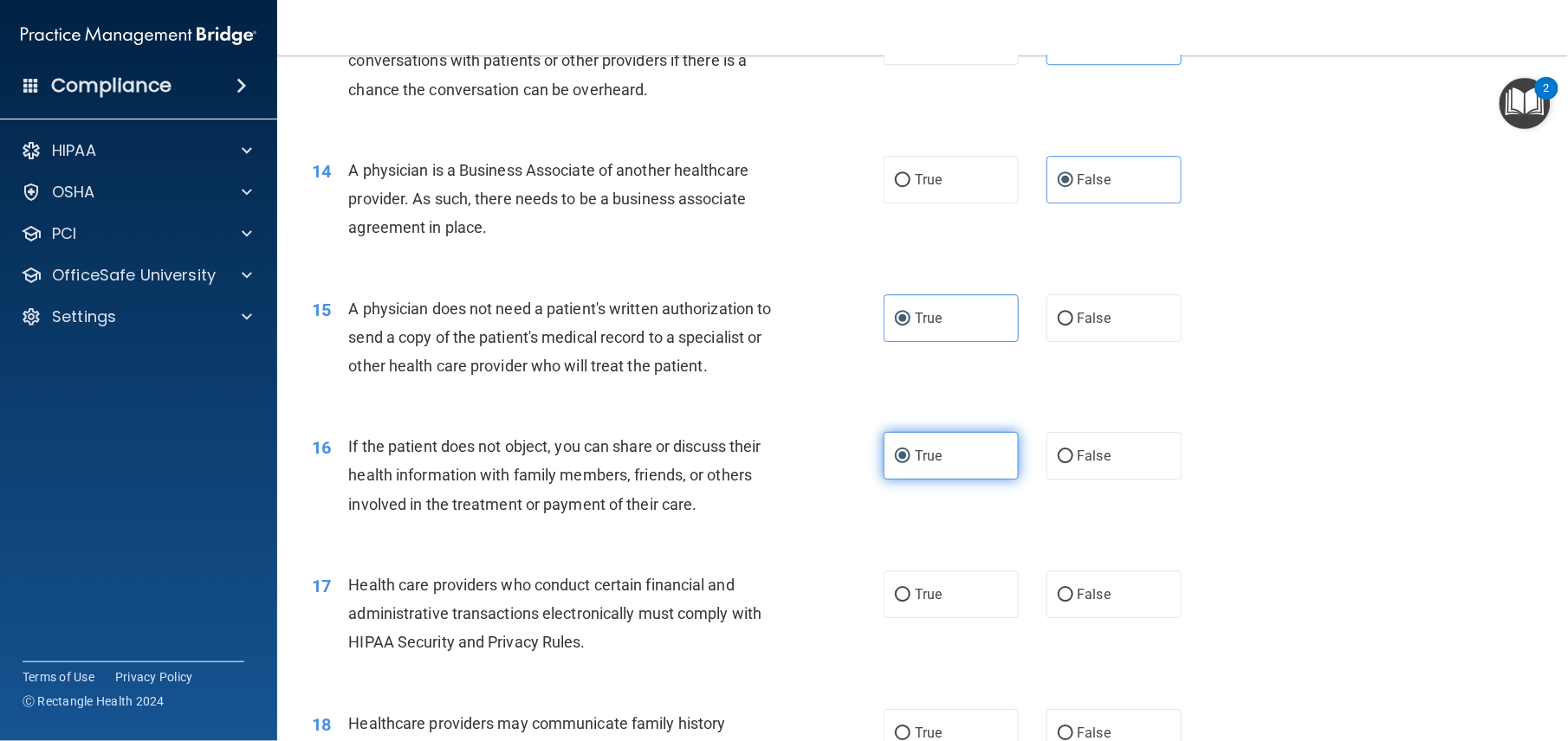
scroll to position [1780, 0]
click at [950, 617] on label "True" at bounding box center [950, 592] width 135 height 47
click at [910, 600] on input "True" at bounding box center [902, 593] width 16 height 13
radio input "true"
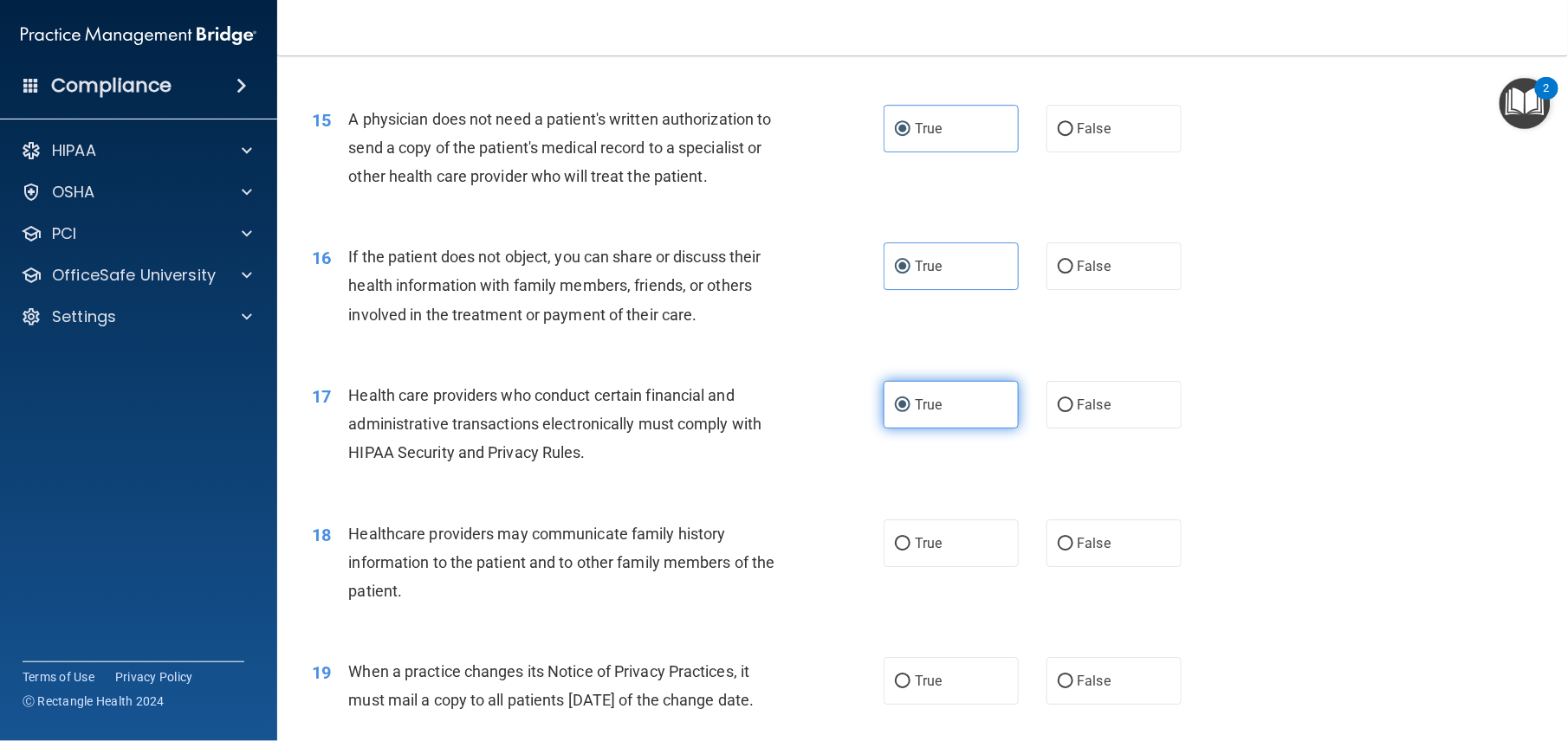
scroll to position [1986, 0]
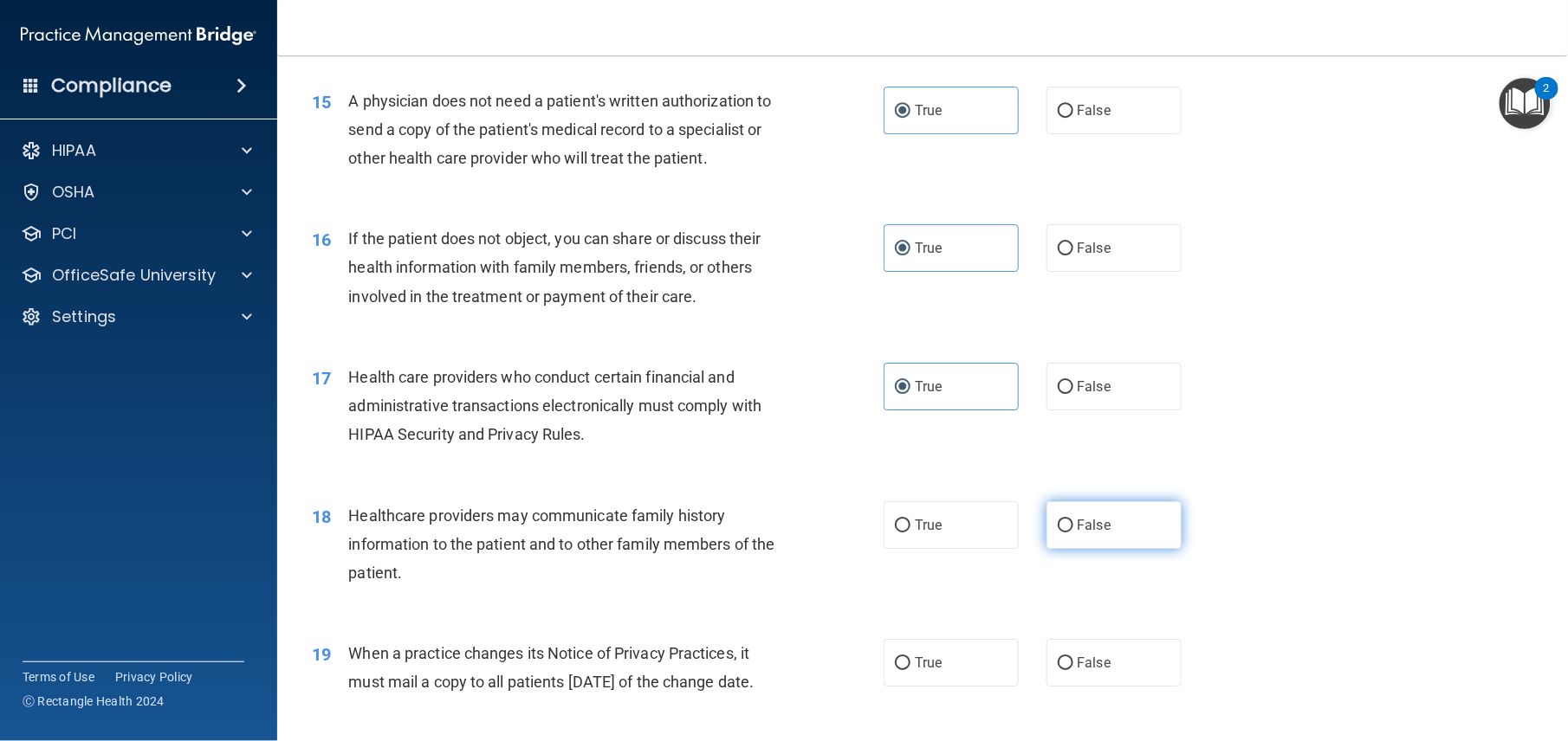
click at [1085, 534] on span "False" at bounding box center [1094, 526] width 33 height 17
click at [1074, 533] on input "False" at bounding box center [1065, 526] width 16 height 13
radio input "true"
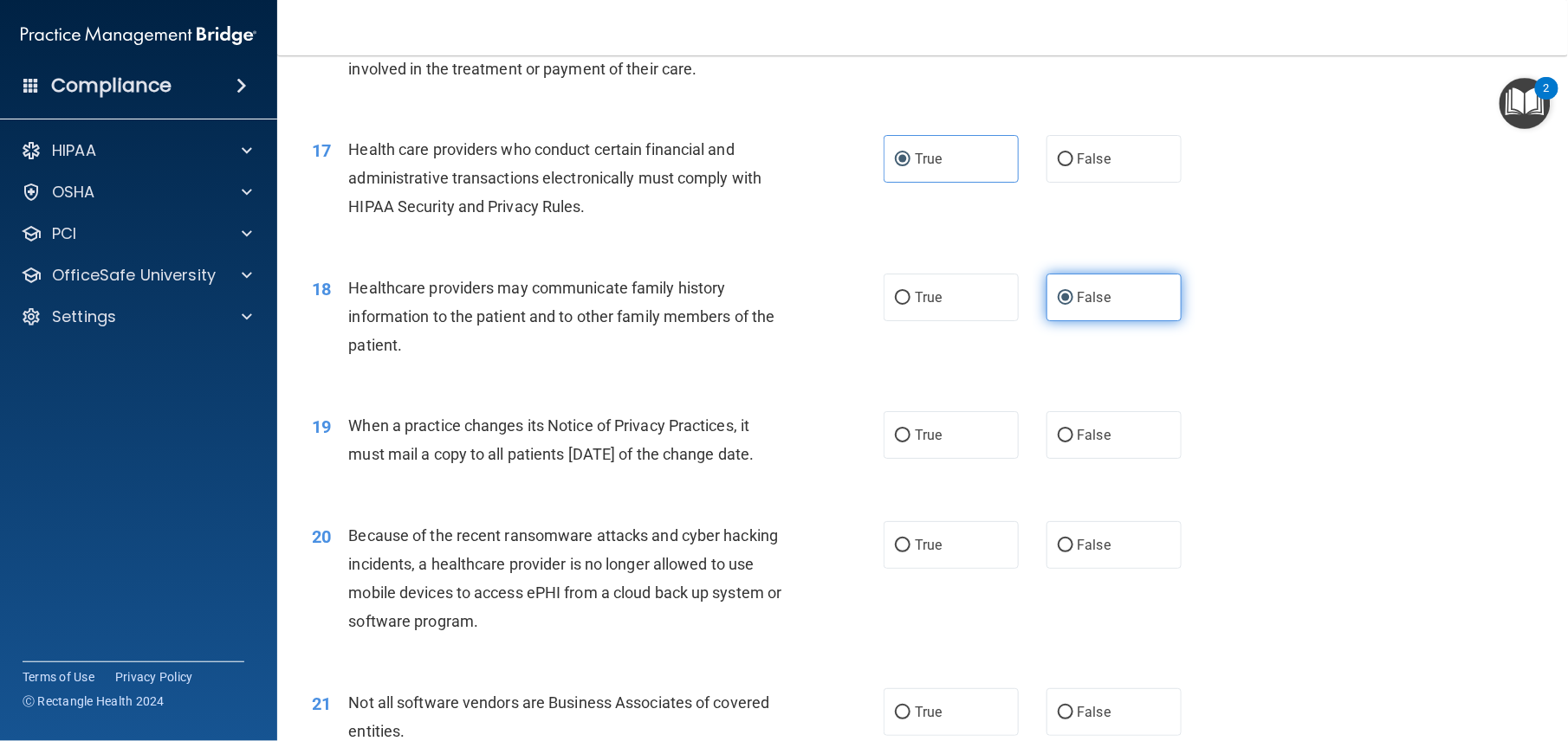
scroll to position [2225, 0]
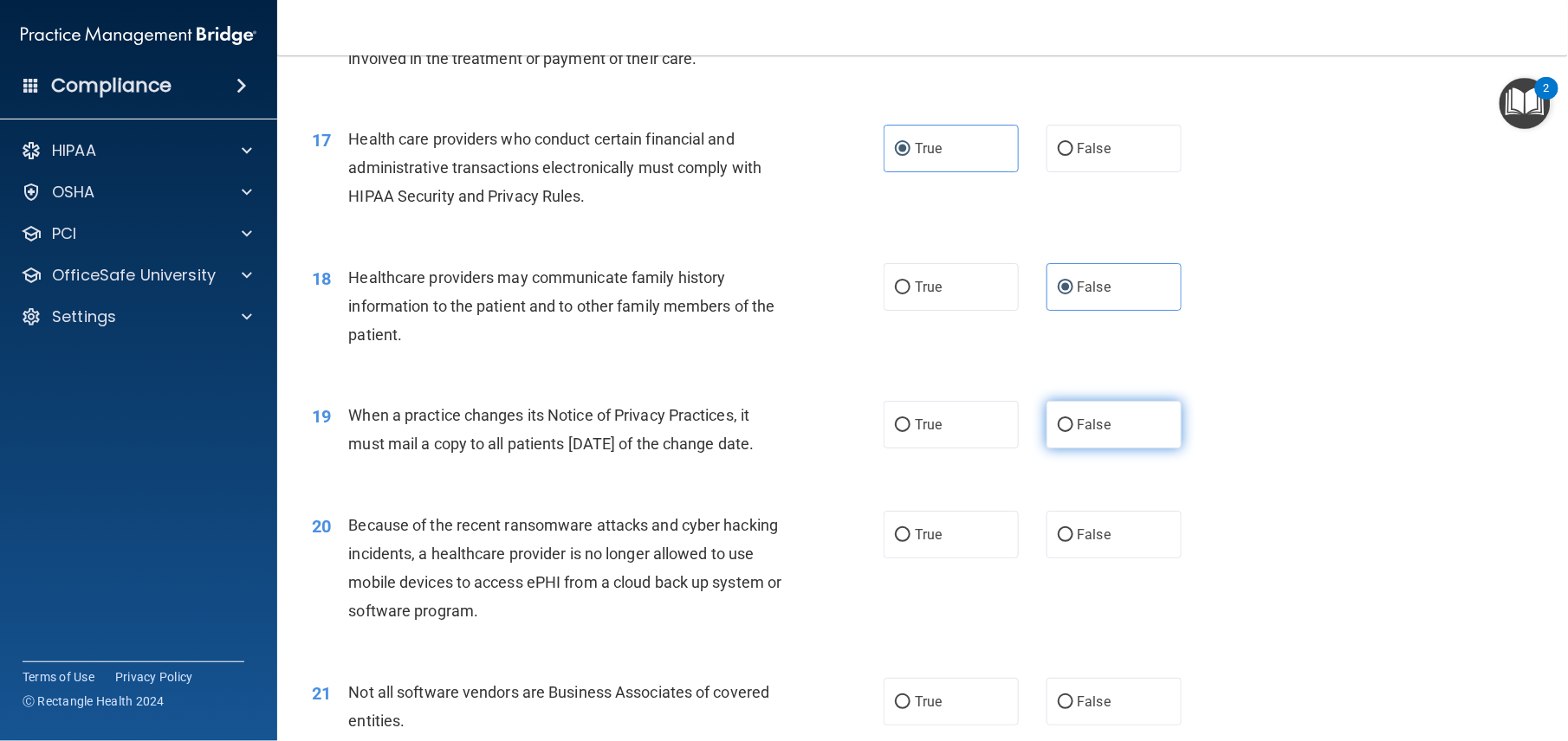
click at [1104, 448] on label "False" at bounding box center [1114, 424] width 135 height 47
click at [1074, 432] on input "False" at bounding box center [1065, 425] width 16 height 13
radio input "true"
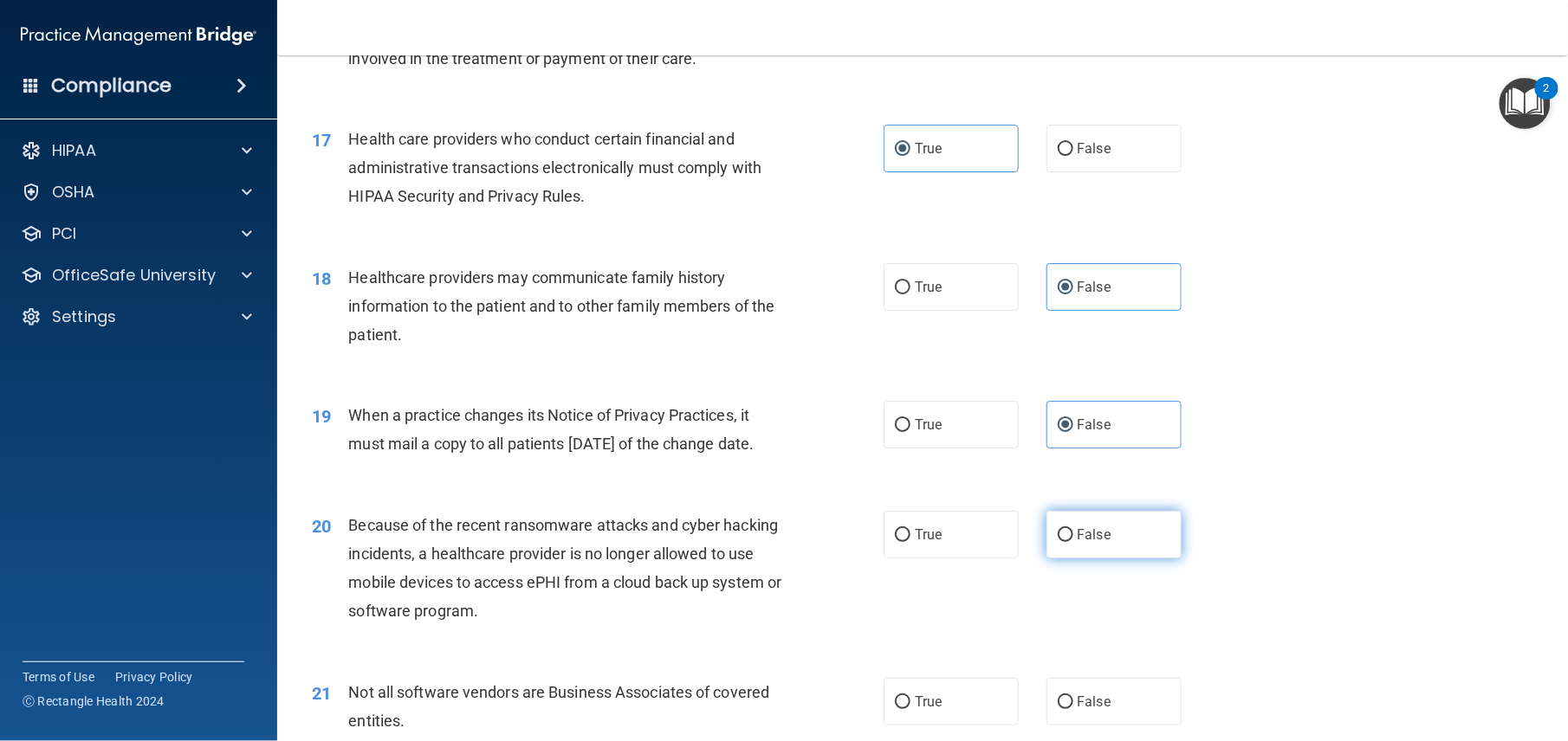
click at [1078, 543] on span "False" at bounding box center [1094, 535] width 33 height 17
click at [1069, 542] on input "False" at bounding box center [1065, 536] width 16 height 13
radio input "true"
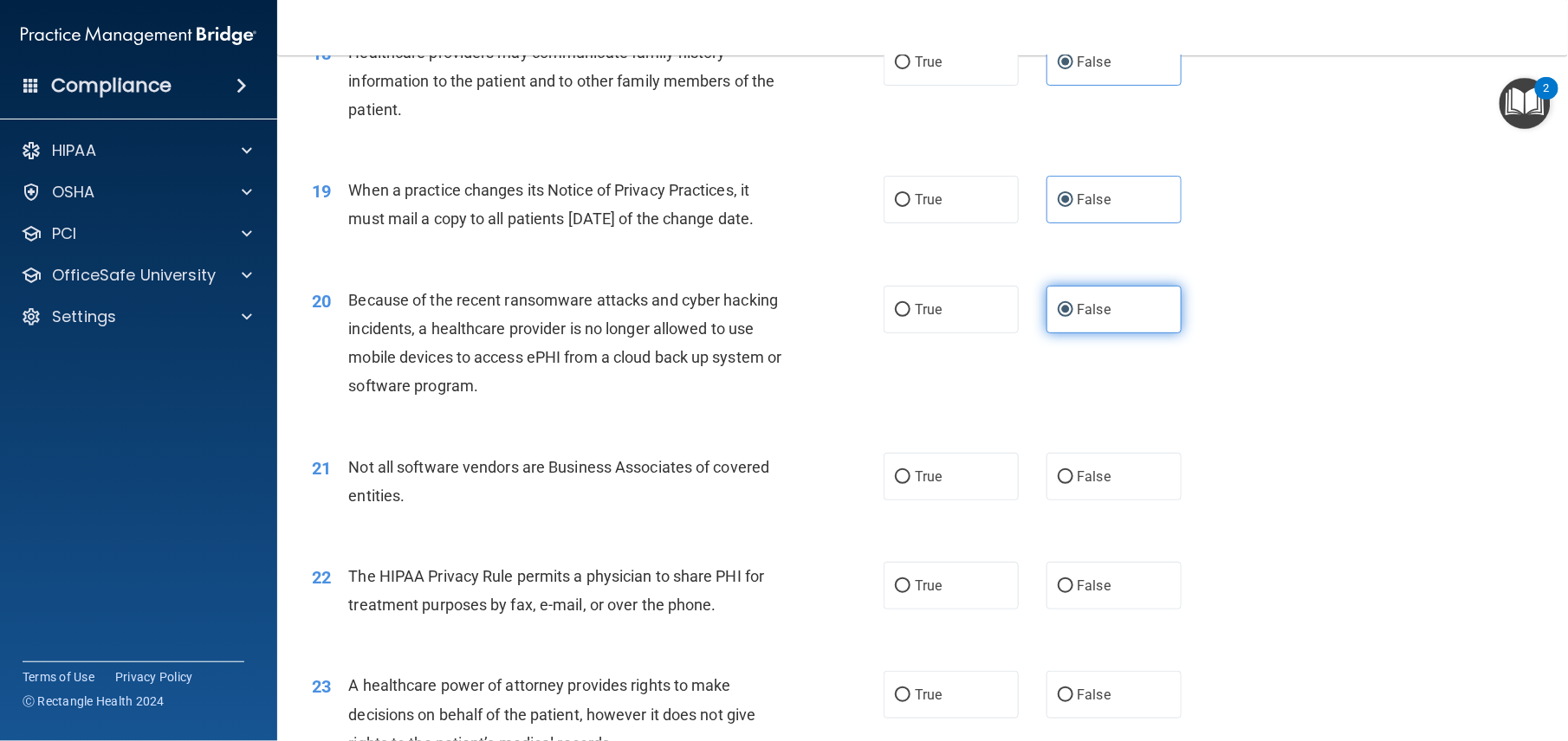
scroll to position [2480, 0]
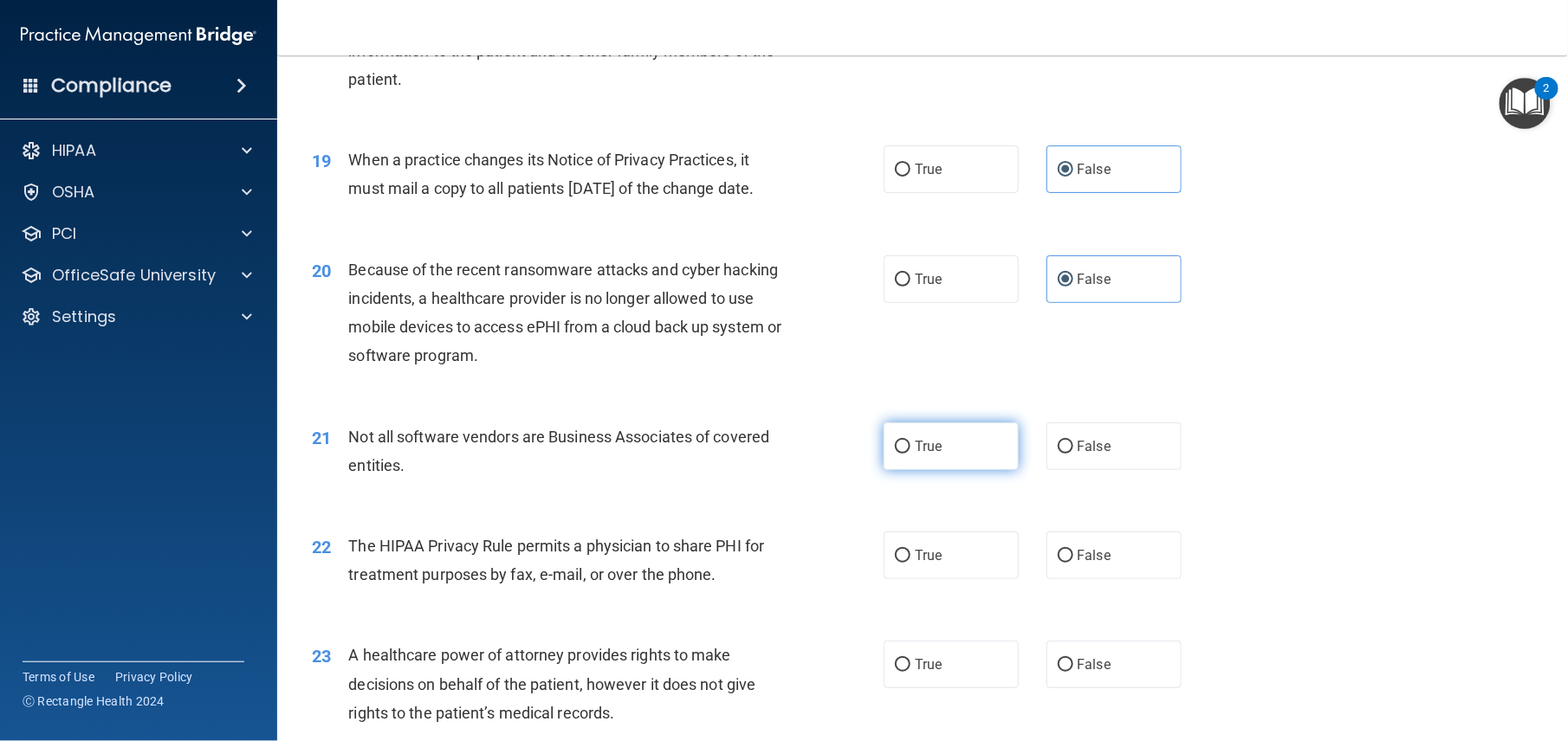
click at [921, 470] on label "True" at bounding box center [950, 446] width 135 height 47
click at [910, 454] on input "True" at bounding box center [902, 448] width 16 height 13
radio input "true"
click at [915, 564] on span "True" at bounding box center [928, 555] width 27 height 17
click at [910, 563] on input "True" at bounding box center [902, 556] width 16 height 13
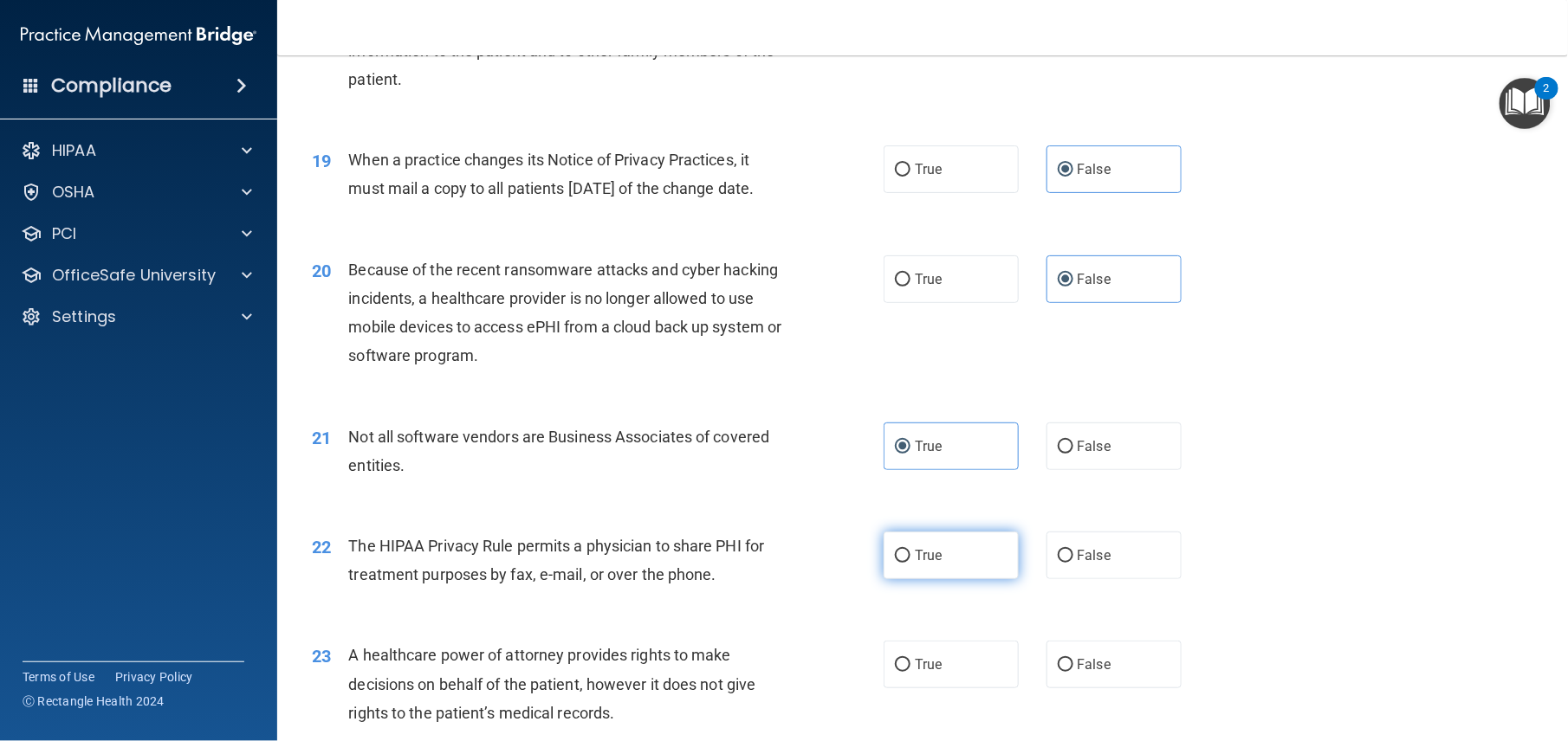
radio input "true"
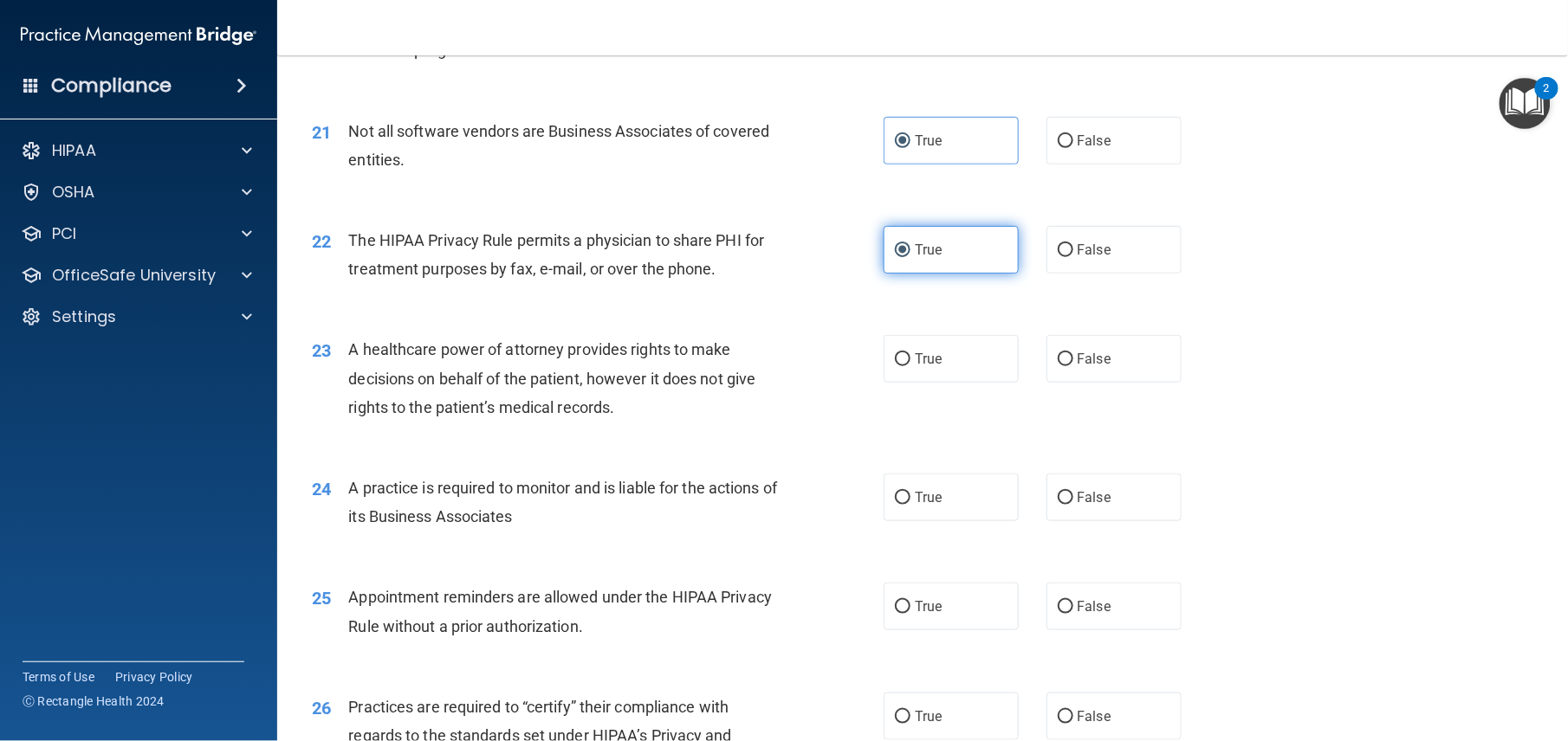
scroll to position [2787, 0]
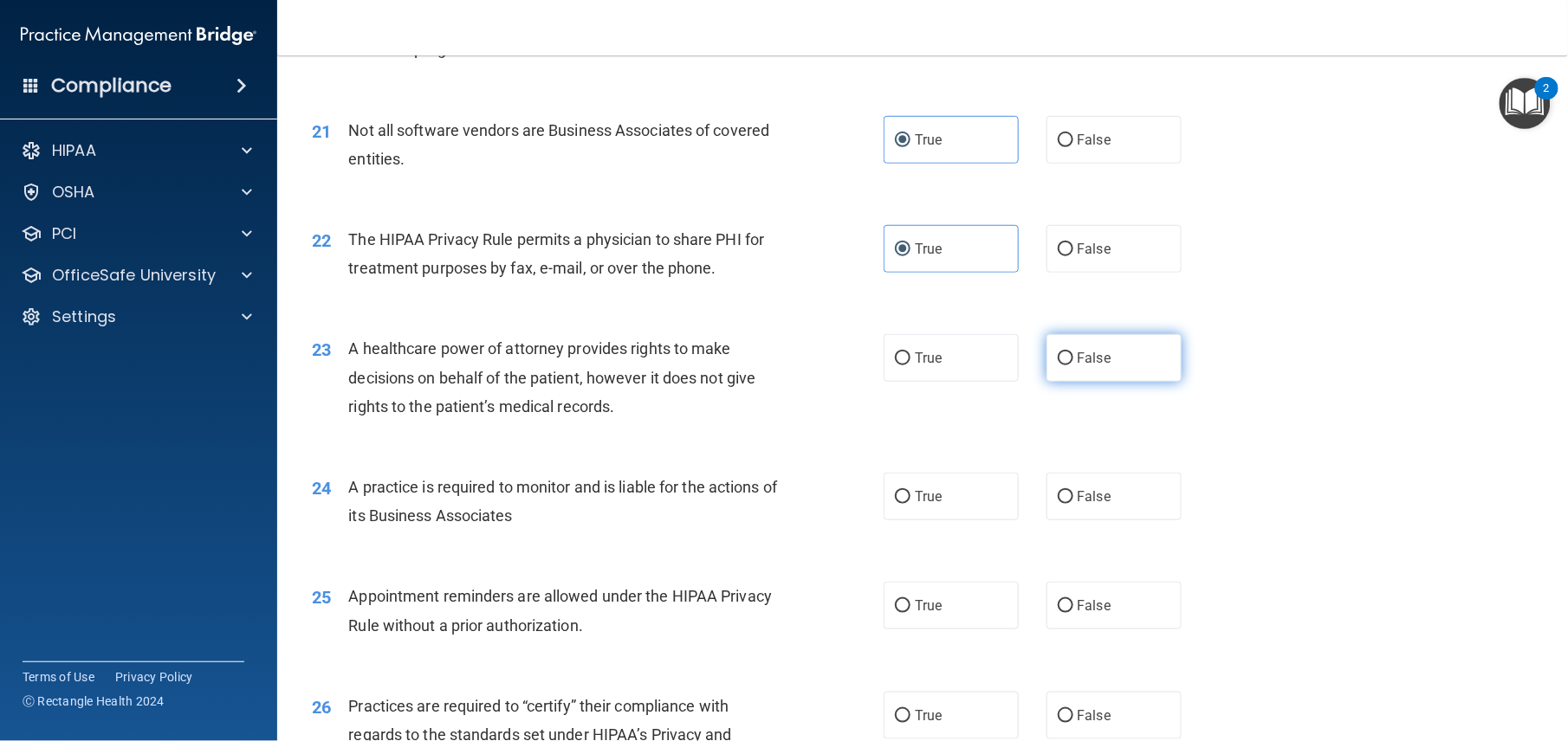
click at [1096, 382] on label "False" at bounding box center [1114, 358] width 135 height 47
click at [1074, 366] on input "False" at bounding box center [1065, 359] width 16 height 13
radio input "true"
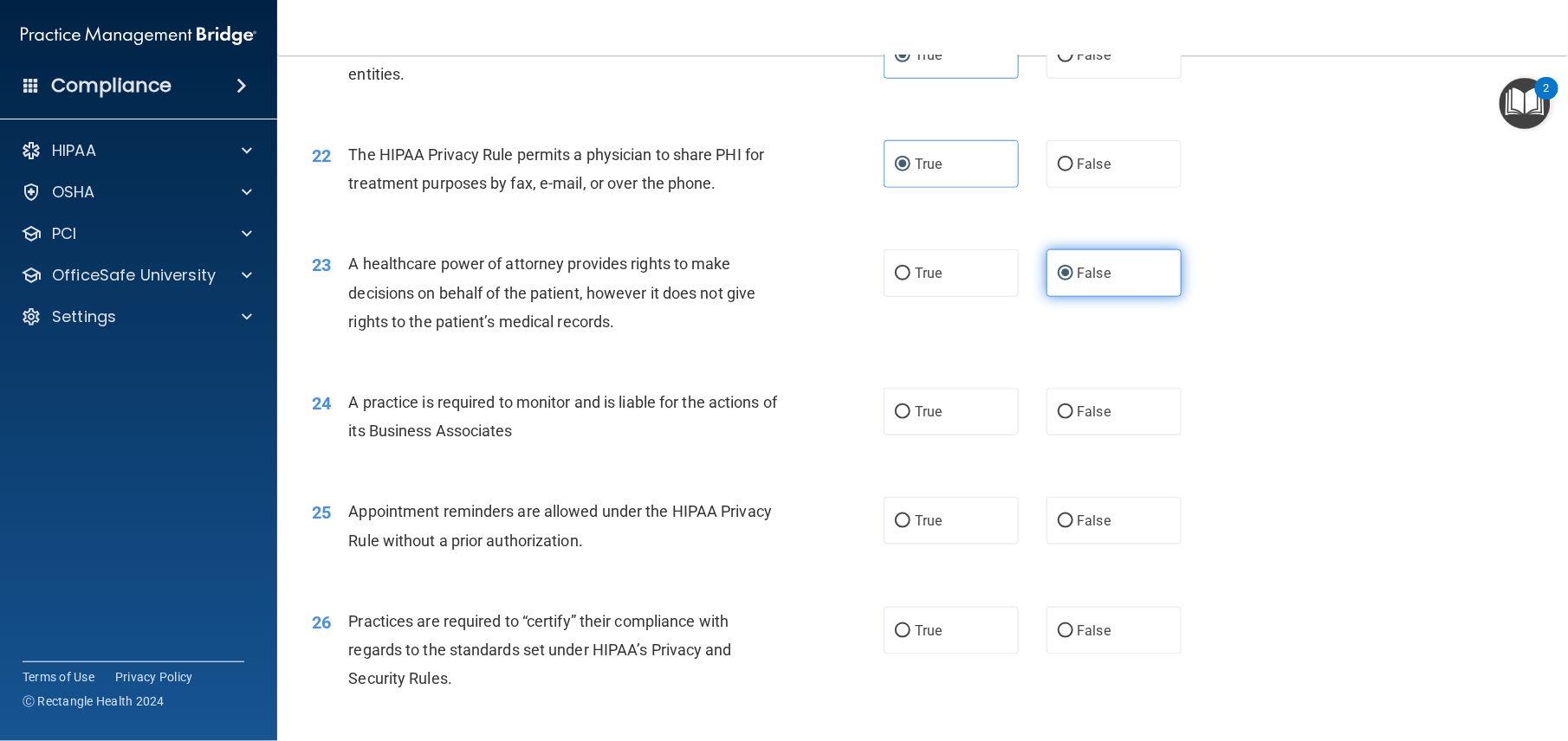
scroll to position [2873, 0]
click at [1078, 419] on span "False" at bounding box center [1094, 411] width 33 height 17
click at [1074, 418] on input "False" at bounding box center [1065, 411] width 16 height 13
radio input "true"
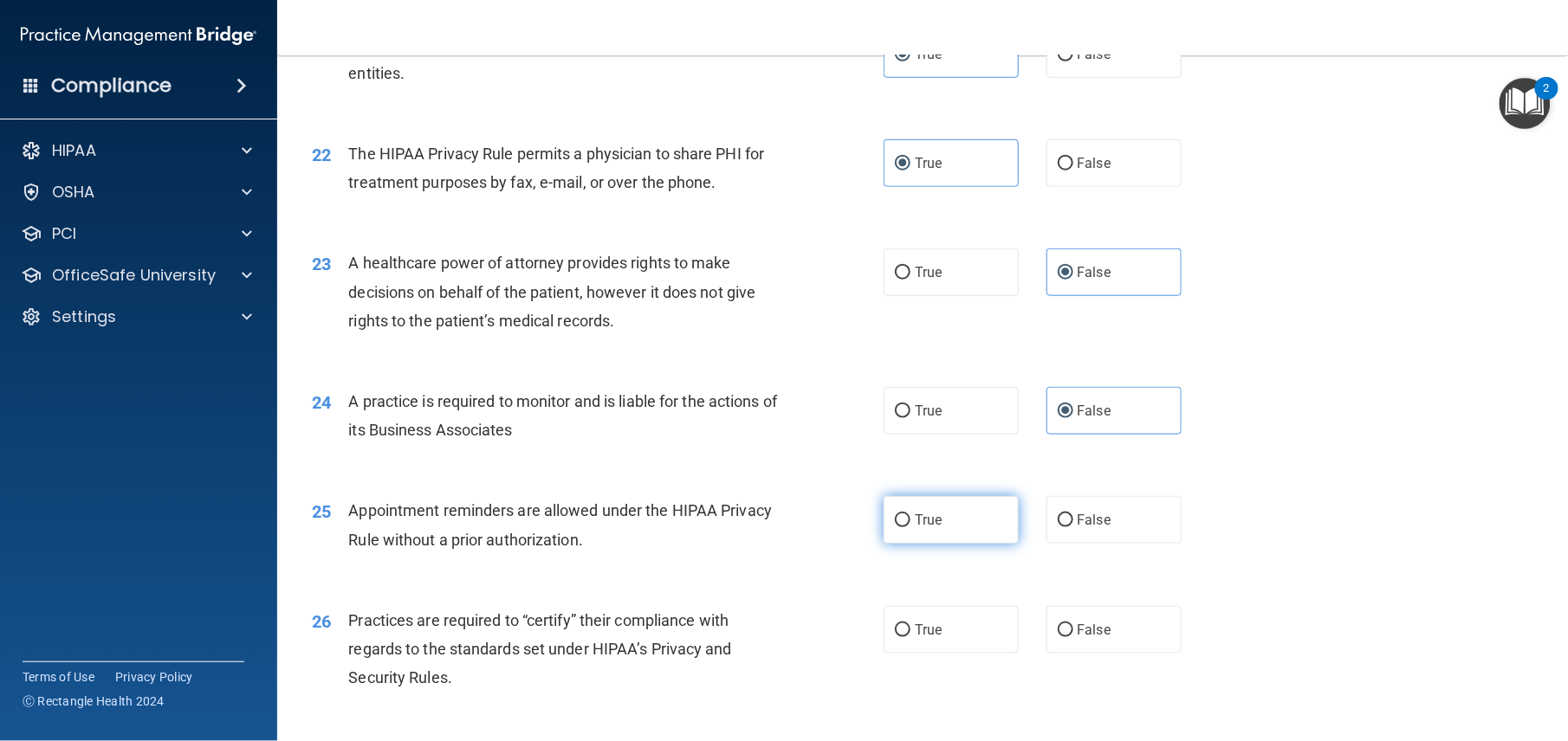
click at [909, 544] on label "True" at bounding box center [950, 519] width 135 height 47
click at [909, 527] on input "True" at bounding box center [902, 521] width 16 height 13
radio input "true"
click at [1085, 654] on label "False" at bounding box center [1114, 630] width 135 height 47
click at [1074, 637] on input "False" at bounding box center [1065, 630] width 16 height 13
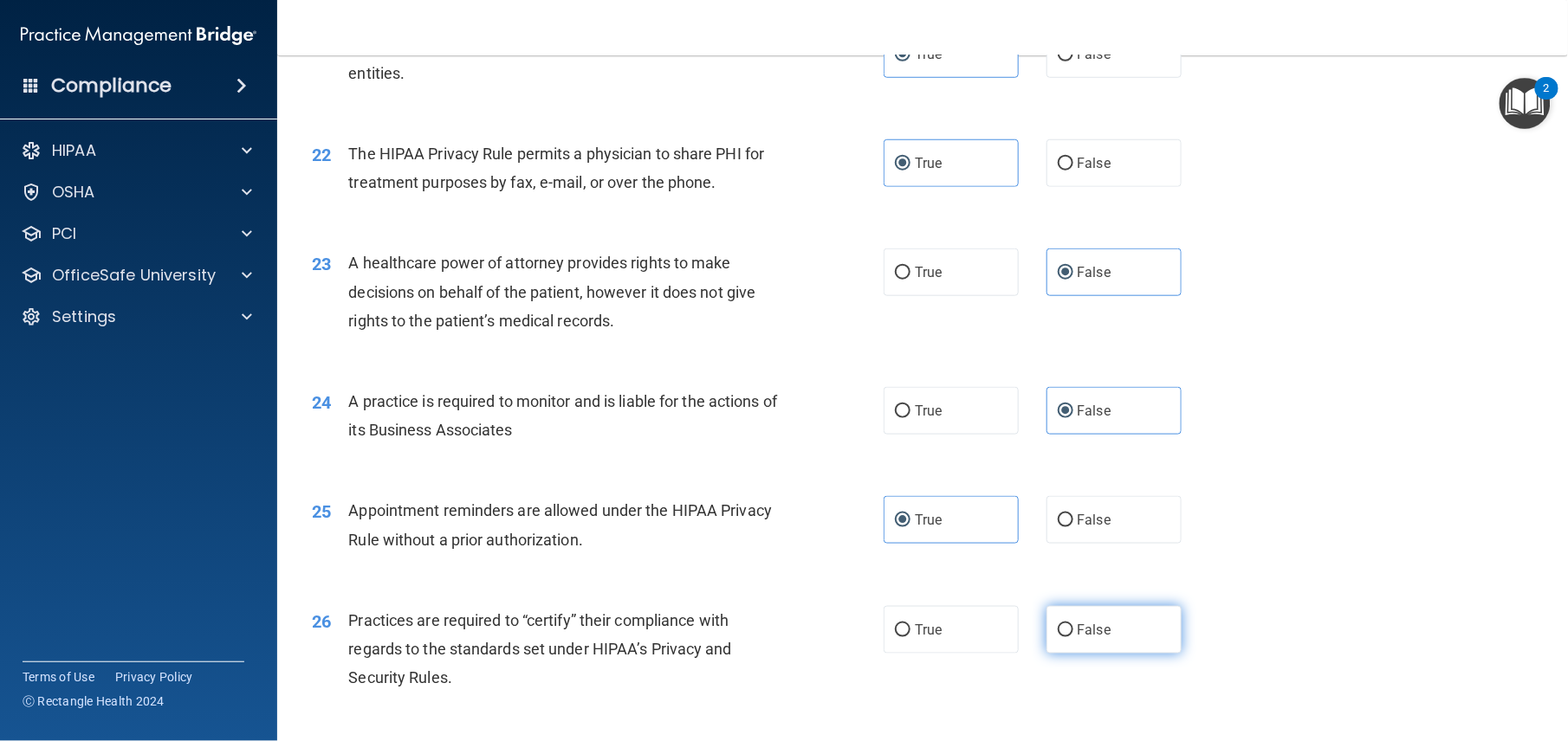
radio input "true"
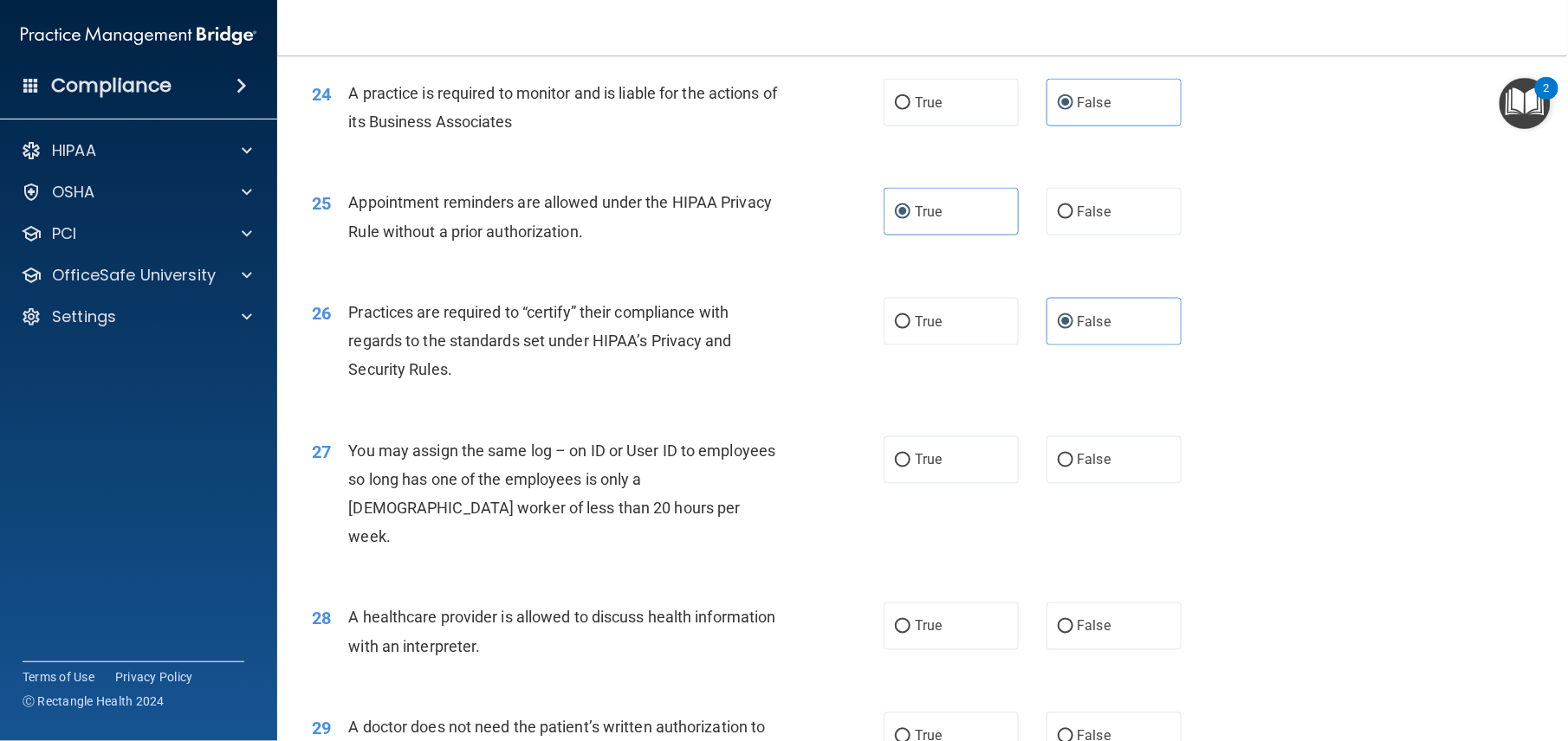
scroll to position [3189, 0]
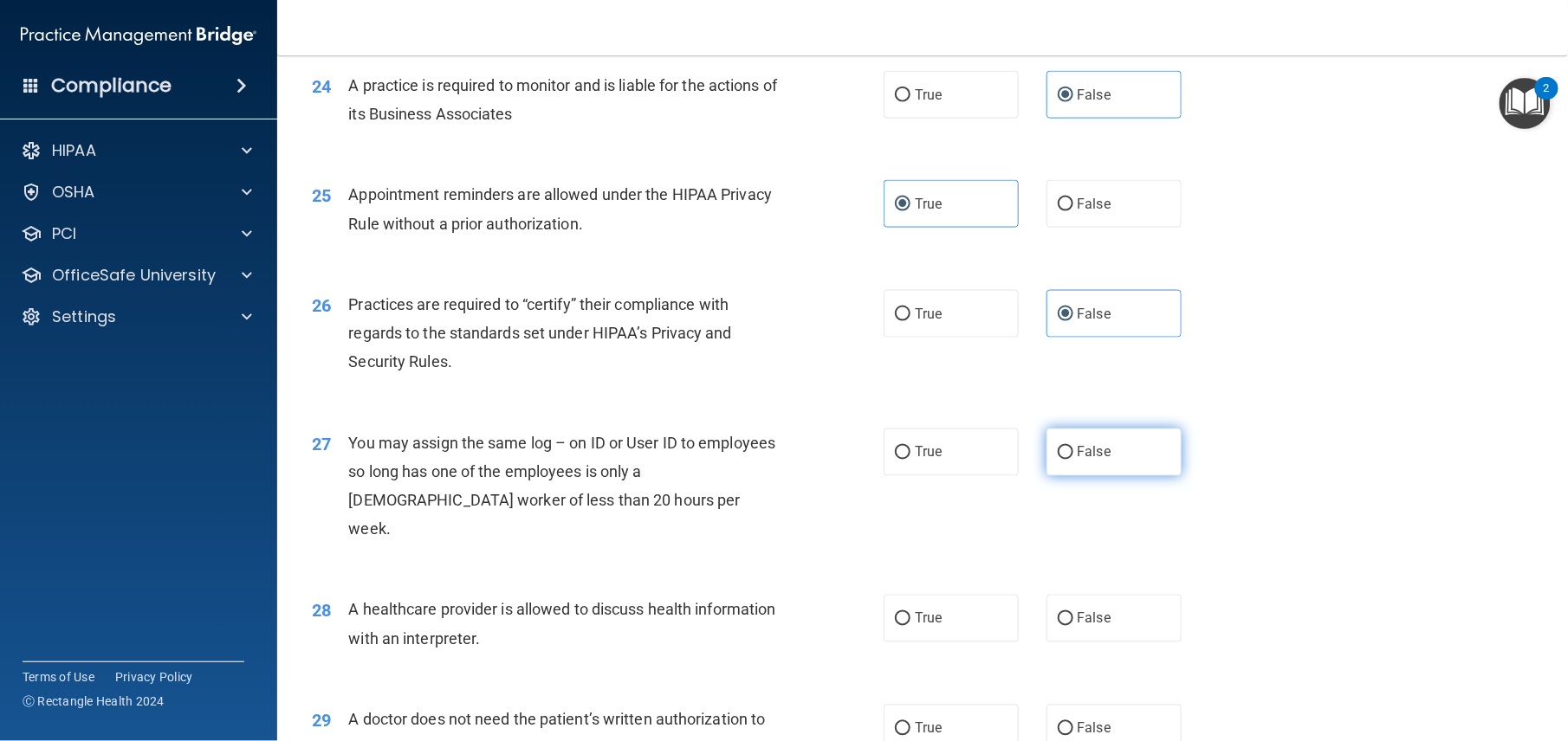
click at [1102, 476] on label "False" at bounding box center [1114, 452] width 135 height 47
click at [1074, 460] on input "False" at bounding box center [1065, 453] width 16 height 13
radio input "true"
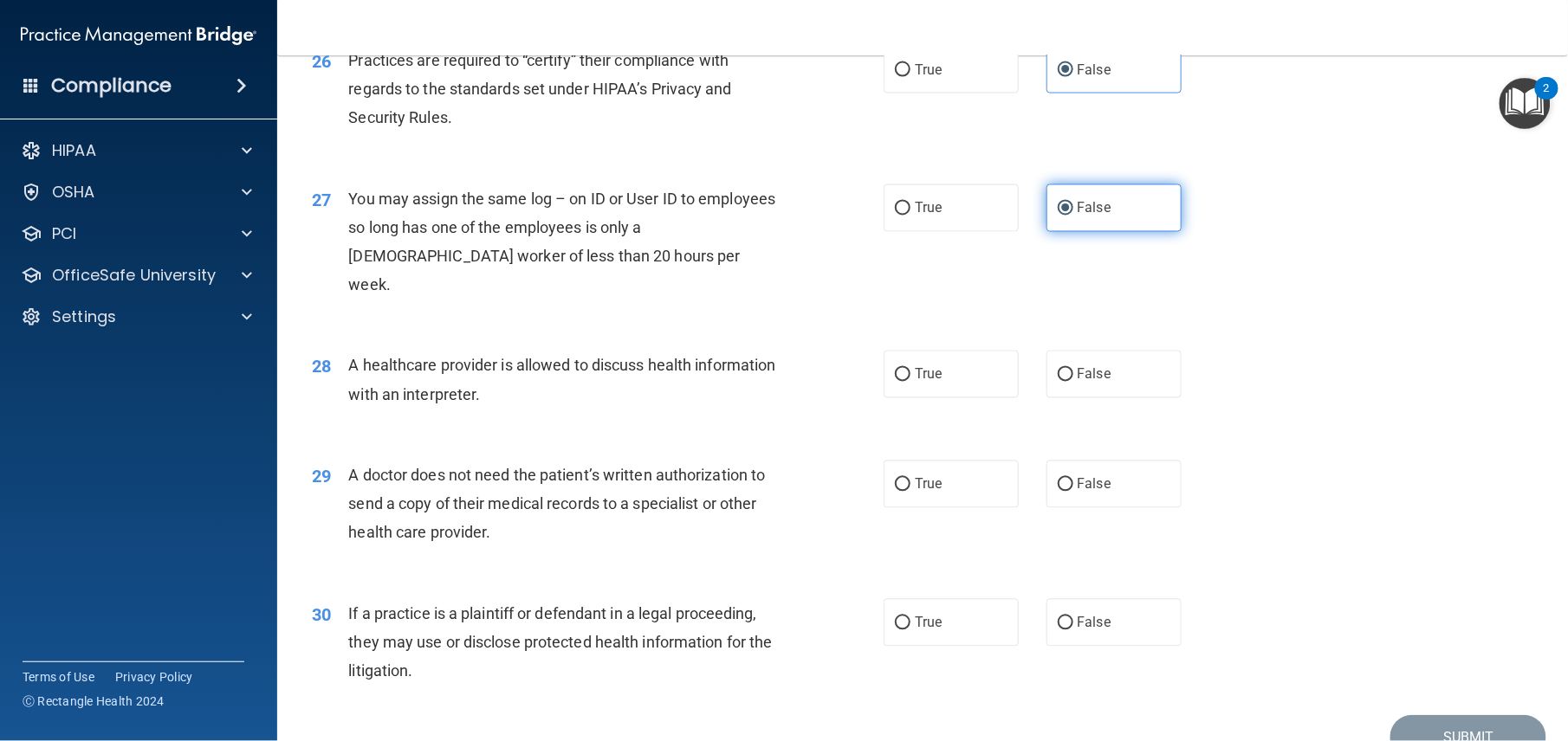
scroll to position [3577, 0]
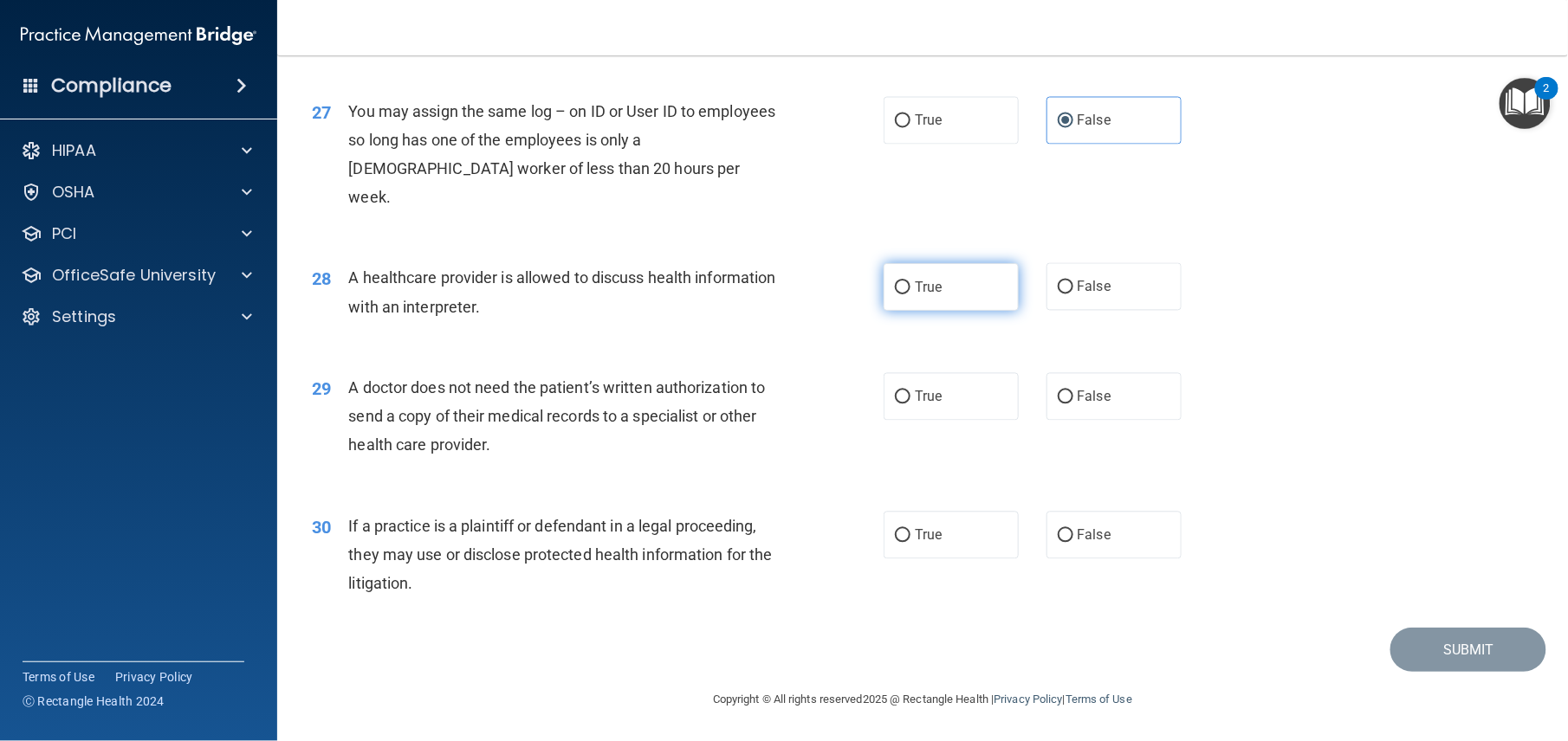
click at [922, 295] on label "True" at bounding box center [950, 287] width 135 height 47
click at [910, 294] on input "True" at bounding box center [902, 288] width 16 height 13
radio input "true"
click at [921, 399] on span "True" at bounding box center [928, 397] width 27 height 17
click at [910, 399] on input "True" at bounding box center [902, 398] width 16 height 13
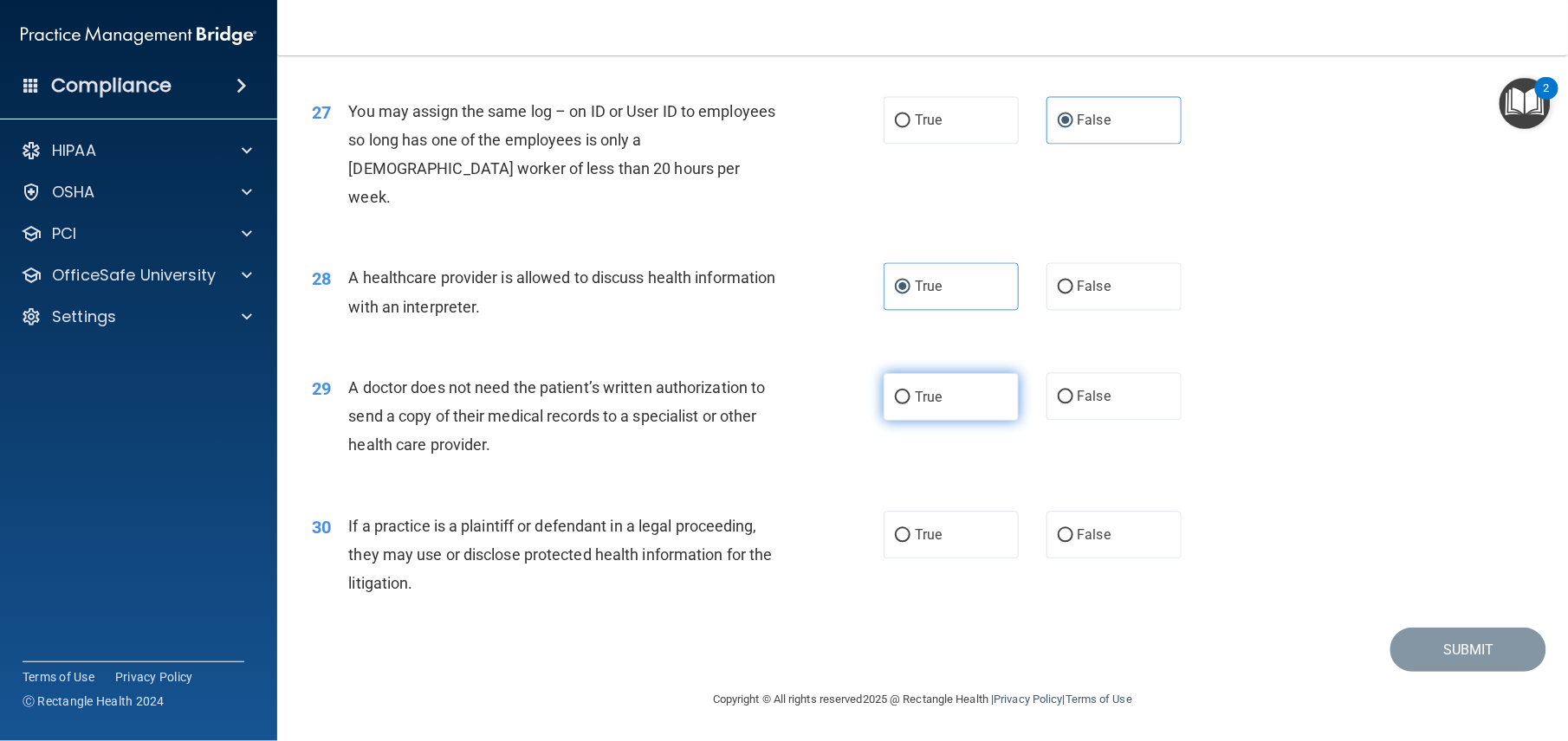
radio input "true"
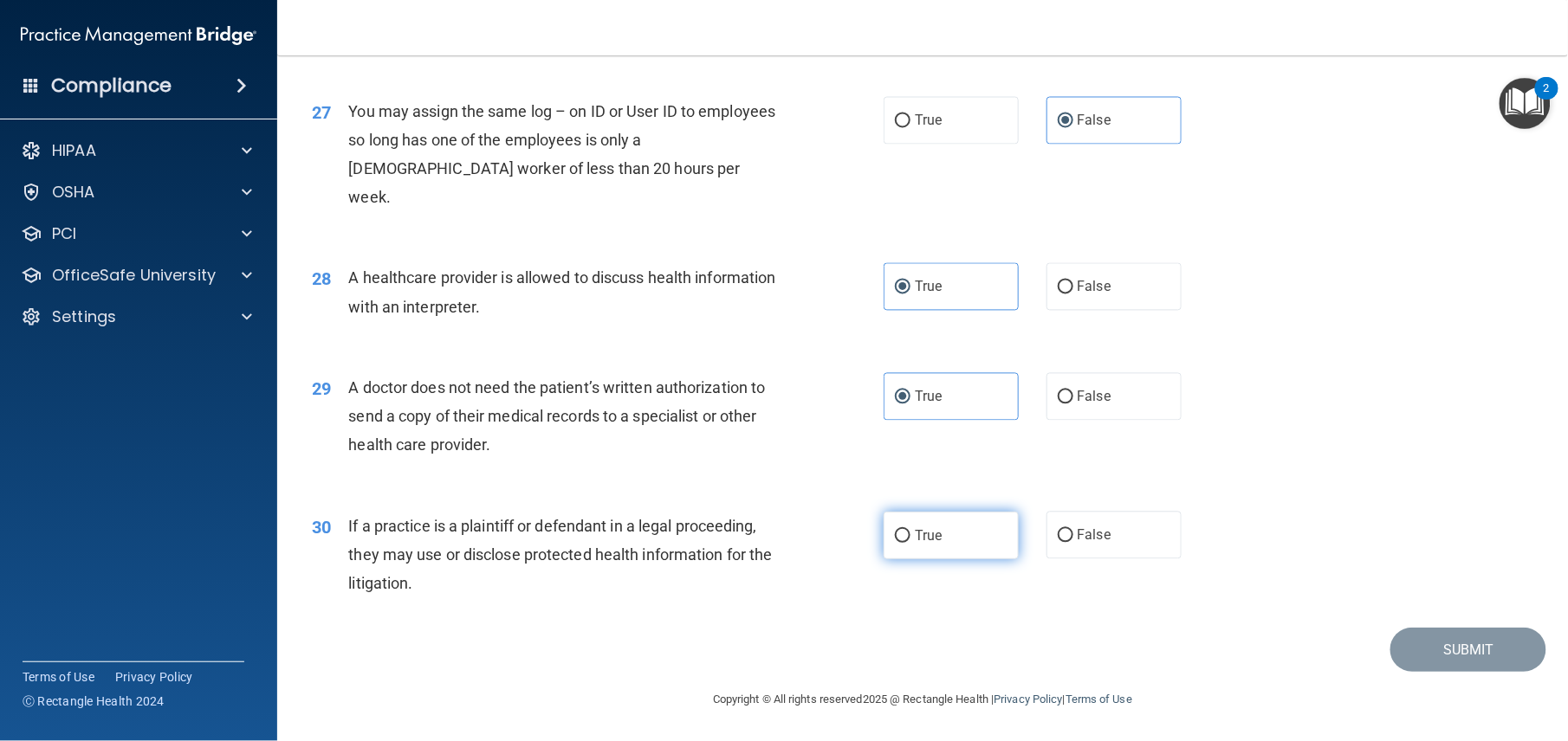
click at [929, 534] on span "True" at bounding box center [928, 536] width 27 height 17
click at [910, 534] on input "True" at bounding box center [902, 537] width 16 height 13
radio input "true"
click at [1443, 648] on button "Submit" at bounding box center [1469, 650] width 156 height 45
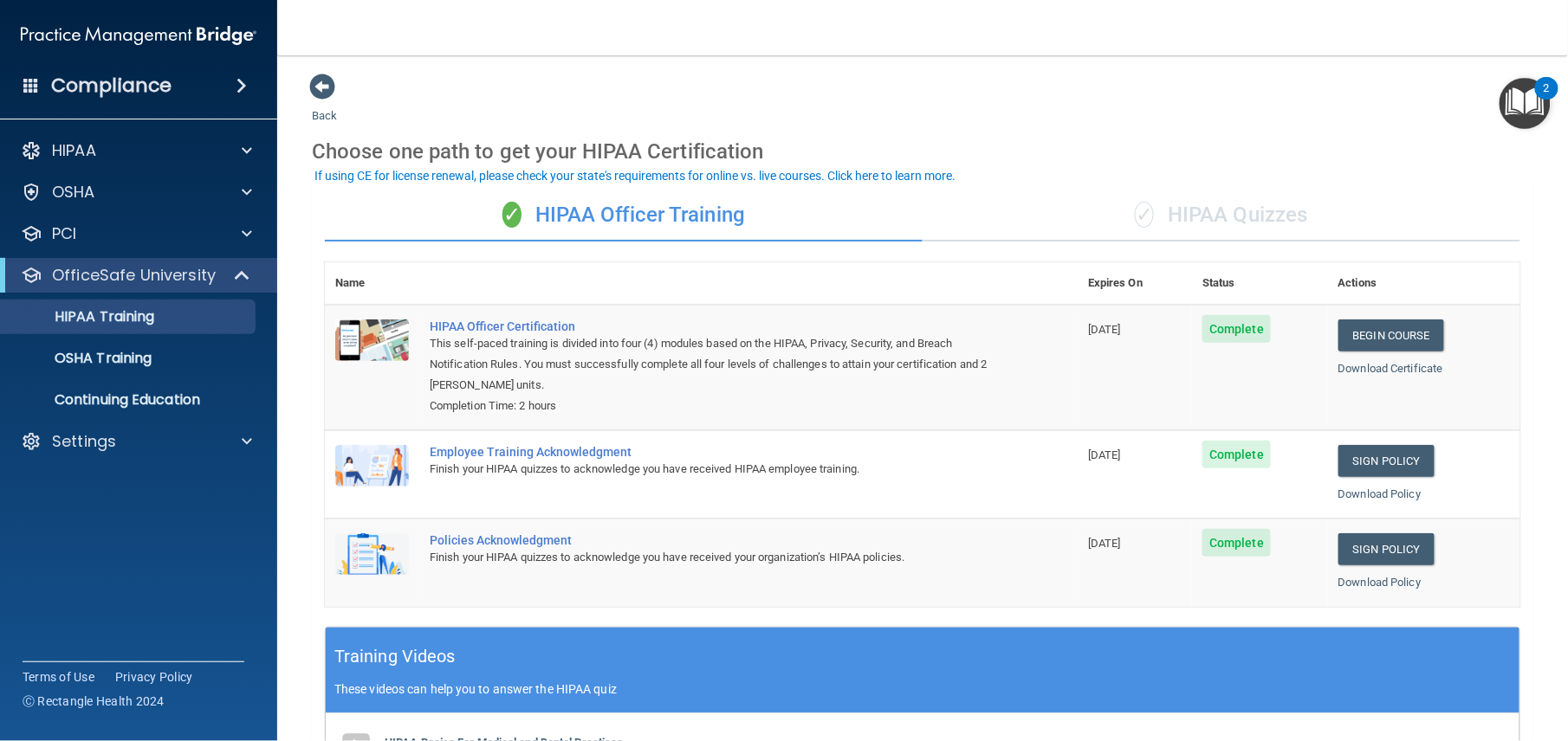
click at [1235, 212] on div "✓ HIPAA Quizzes" at bounding box center [1222, 215] width 598 height 52
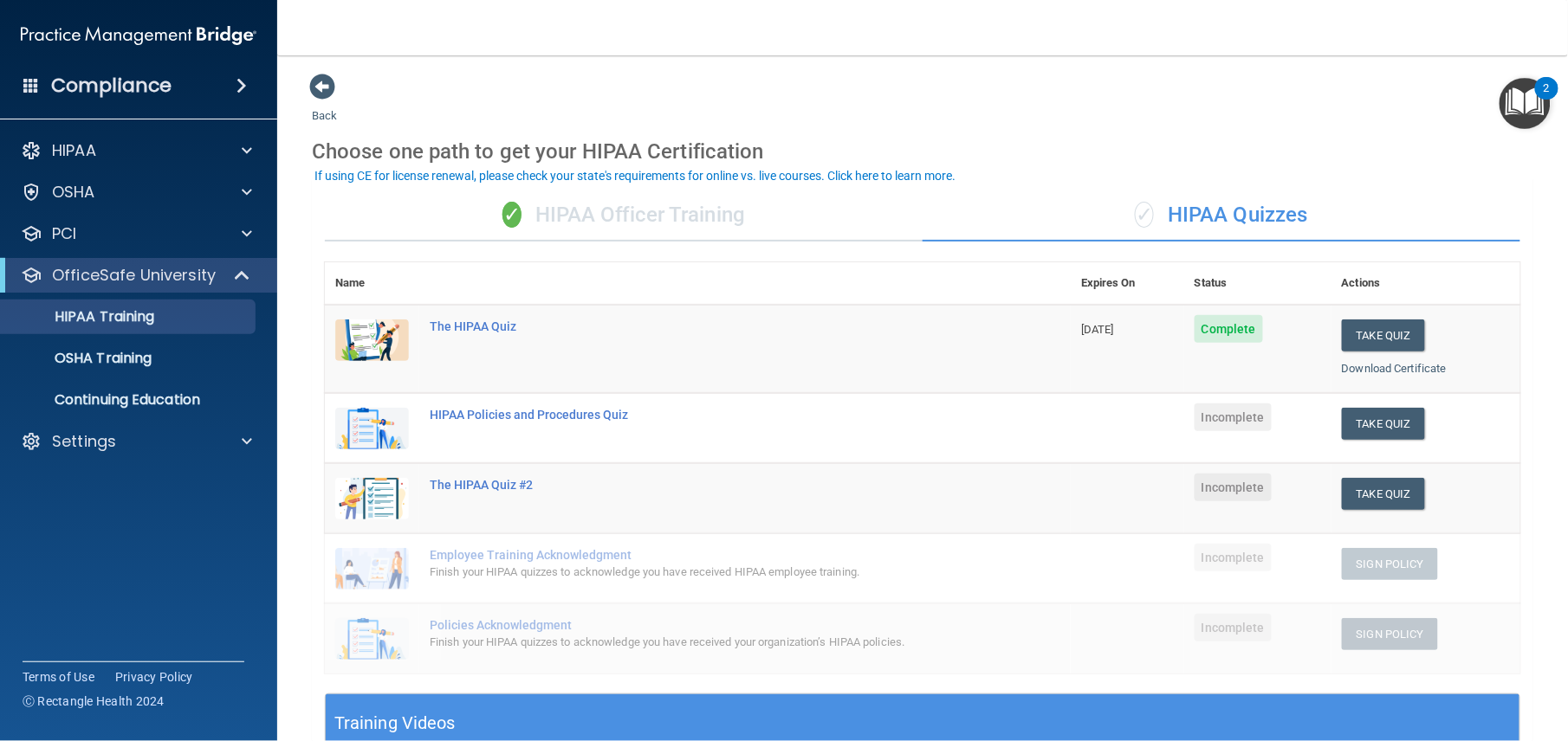
click at [586, 215] on div "✓ HIPAA Officer Training" at bounding box center [624, 215] width 598 height 52
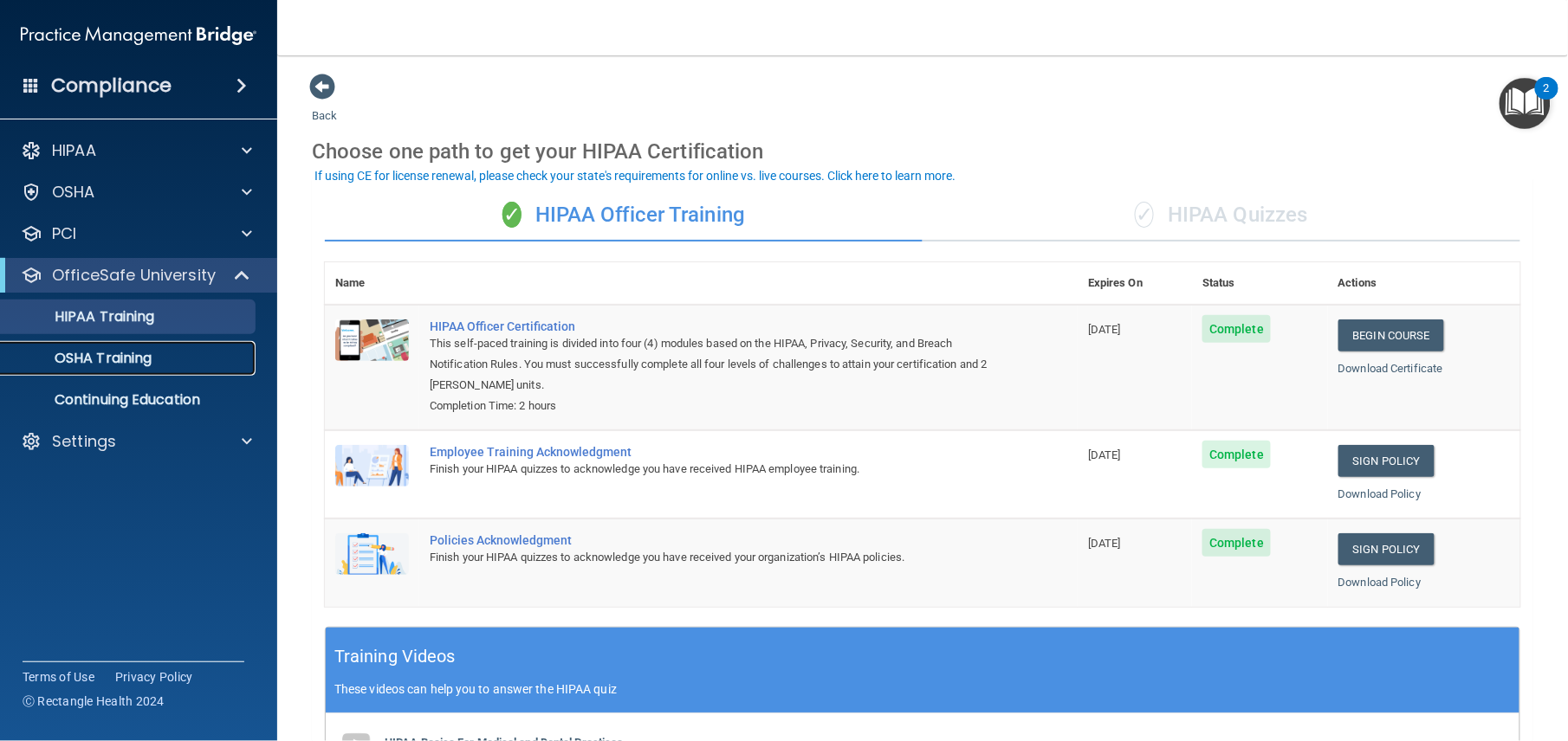
click at [151, 358] on p "OSHA Training" at bounding box center [81, 358] width 140 height 18
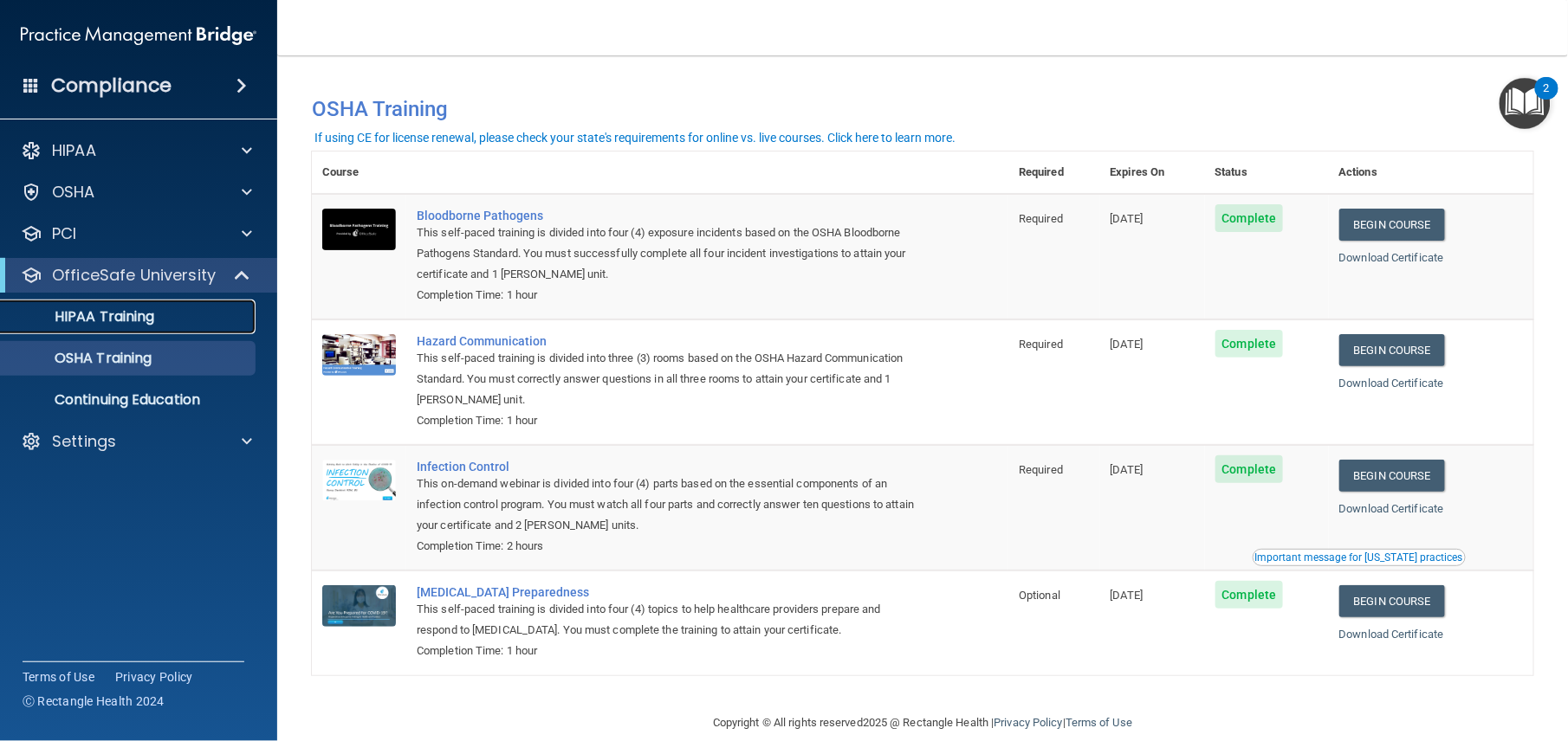
click at [171, 306] on link "HIPAA Training" at bounding box center [119, 317] width 273 height 34
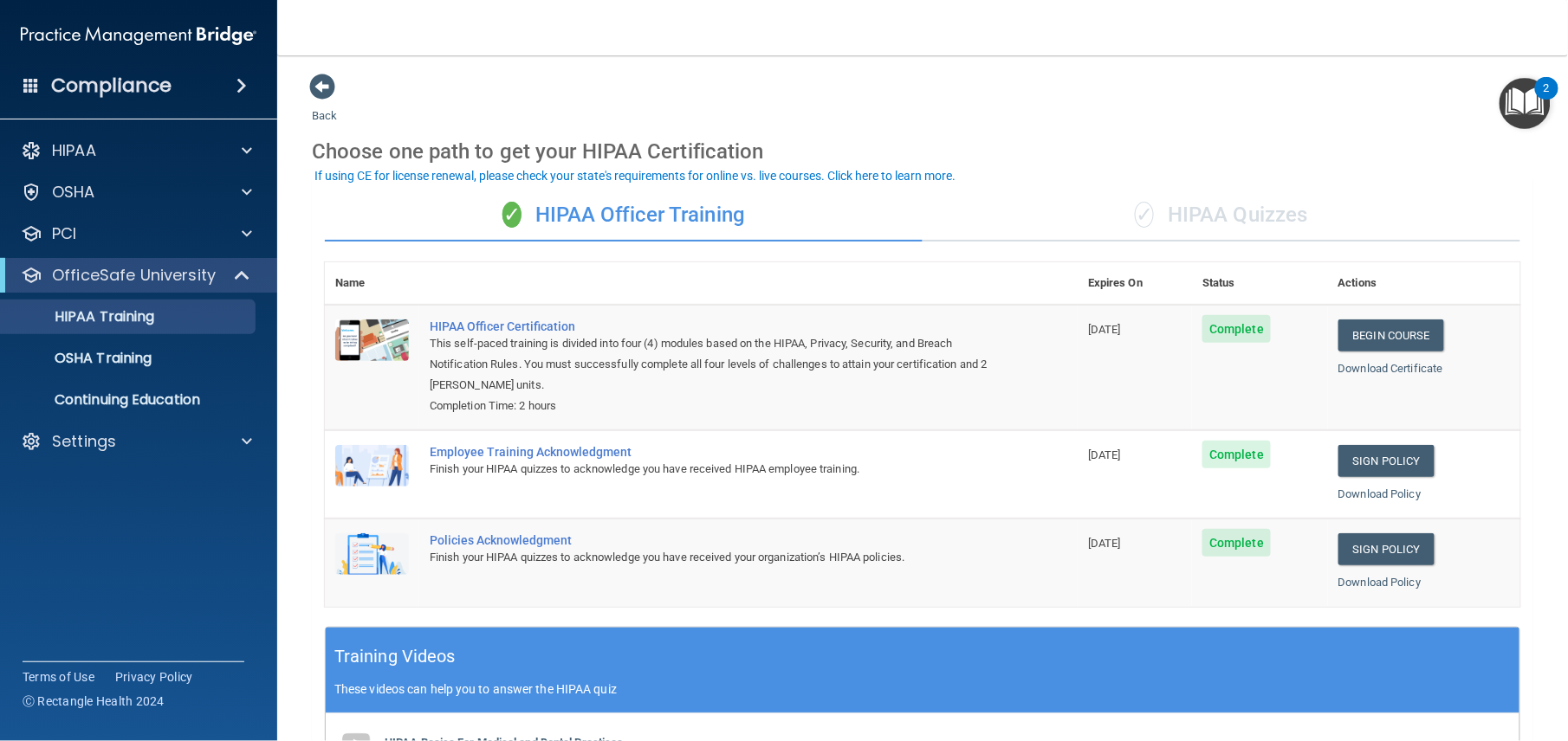
click at [1239, 232] on div "✓ HIPAA Quizzes" at bounding box center [1222, 215] width 598 height 52
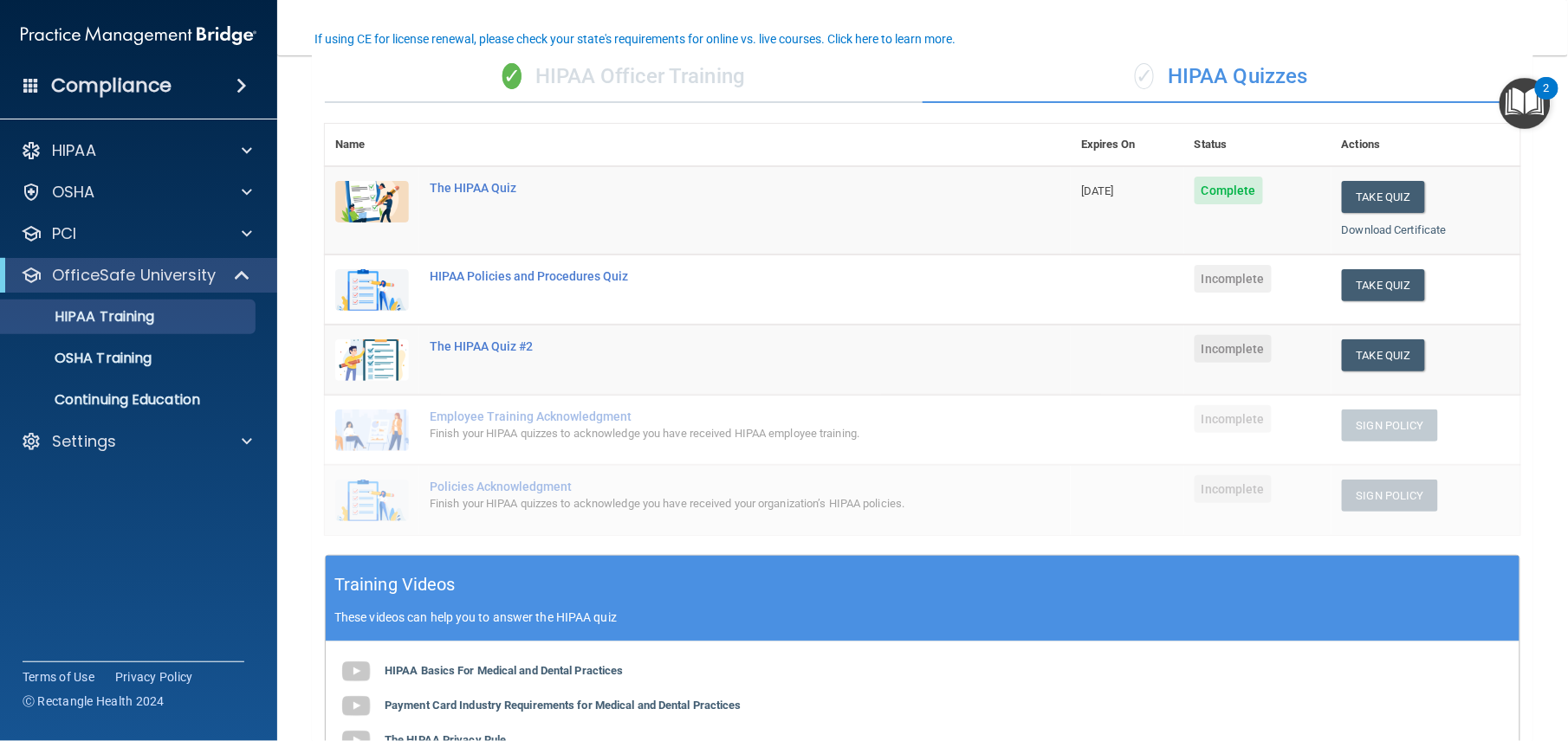
scroll to position [139, 0]
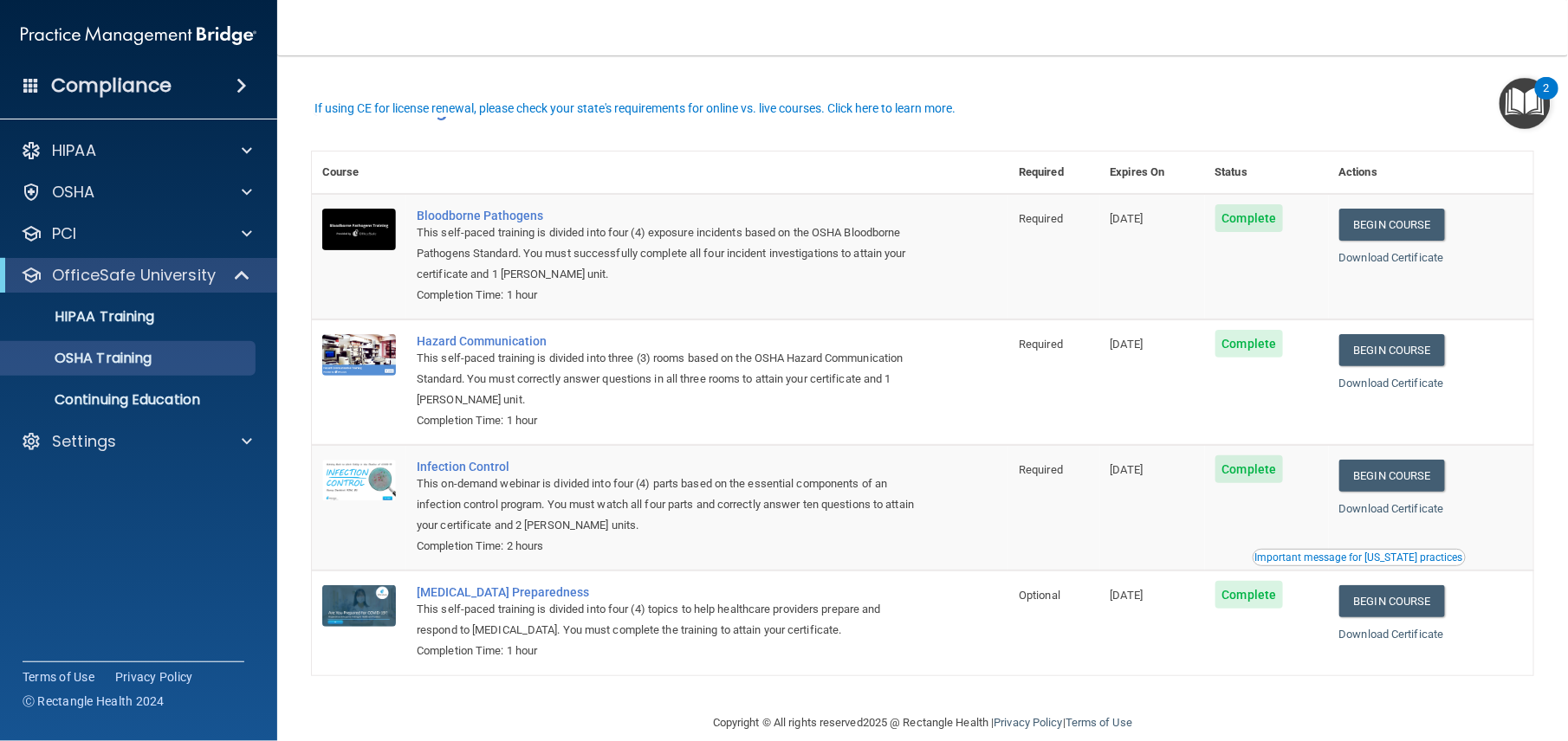
scroll to position [29, 0]
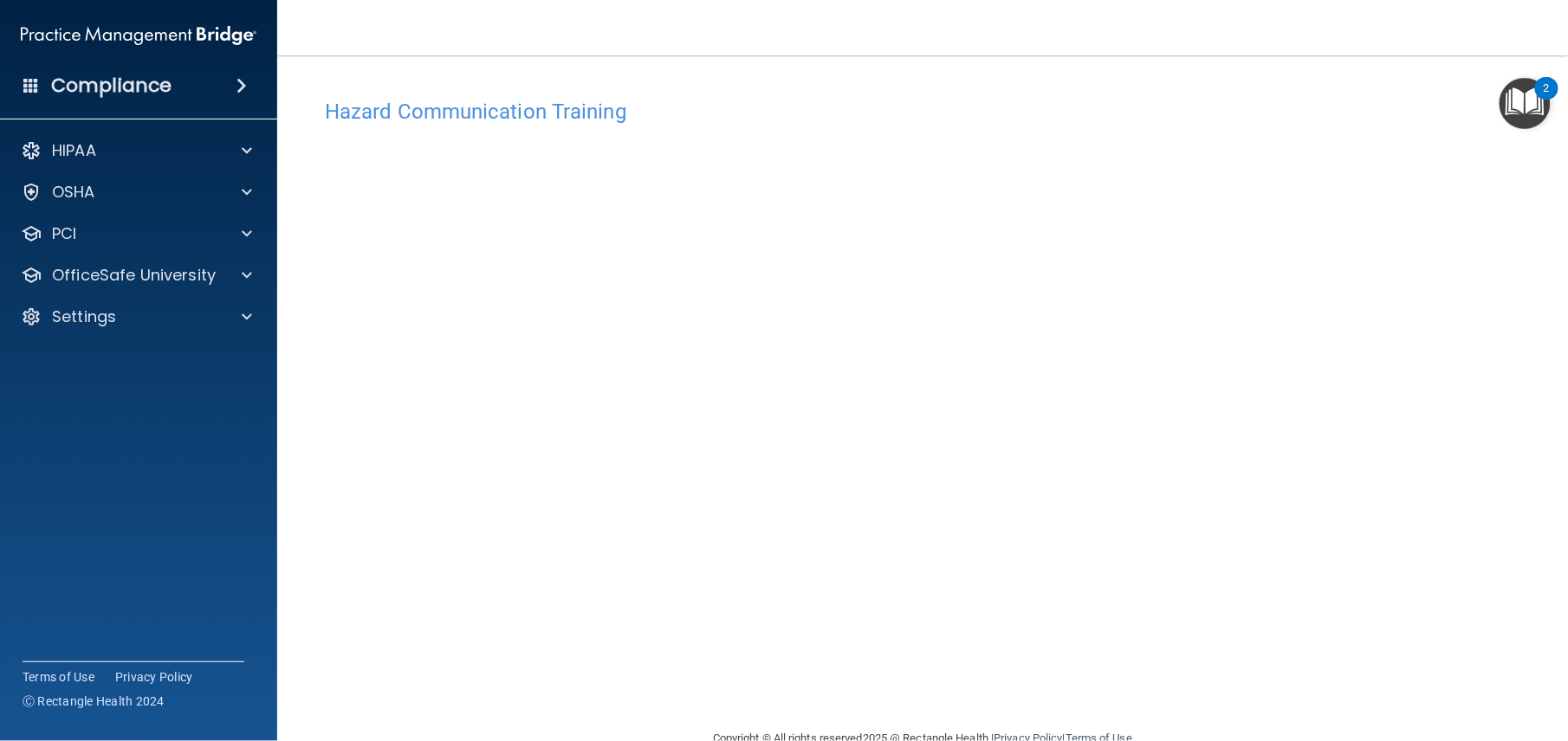
scroll to position [39, 0]
